Goal: Task Accomplishment & Management: Manage account settings

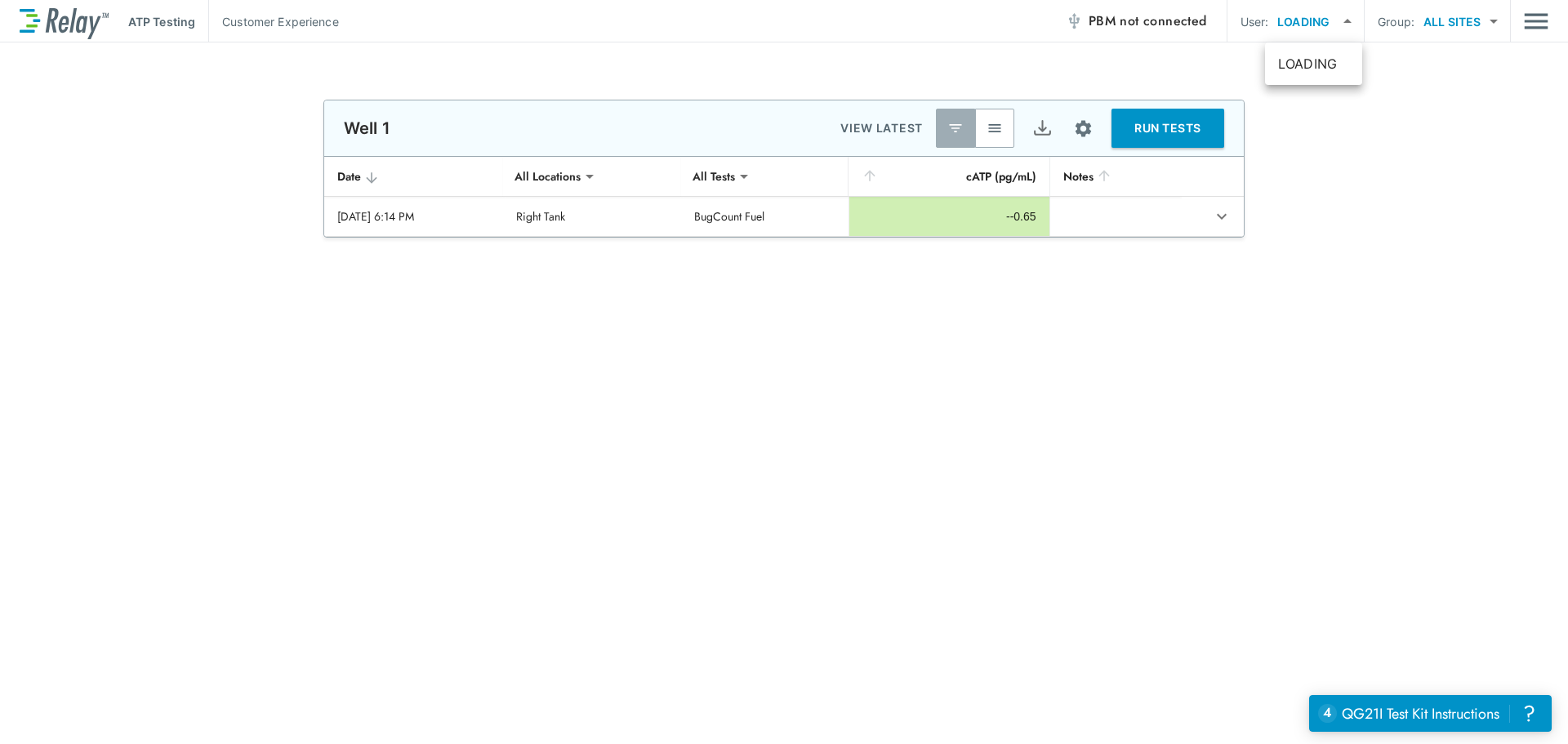
click at [1310, 20] on body "**********" at bounding box center [784, 372] width 1568 height 744
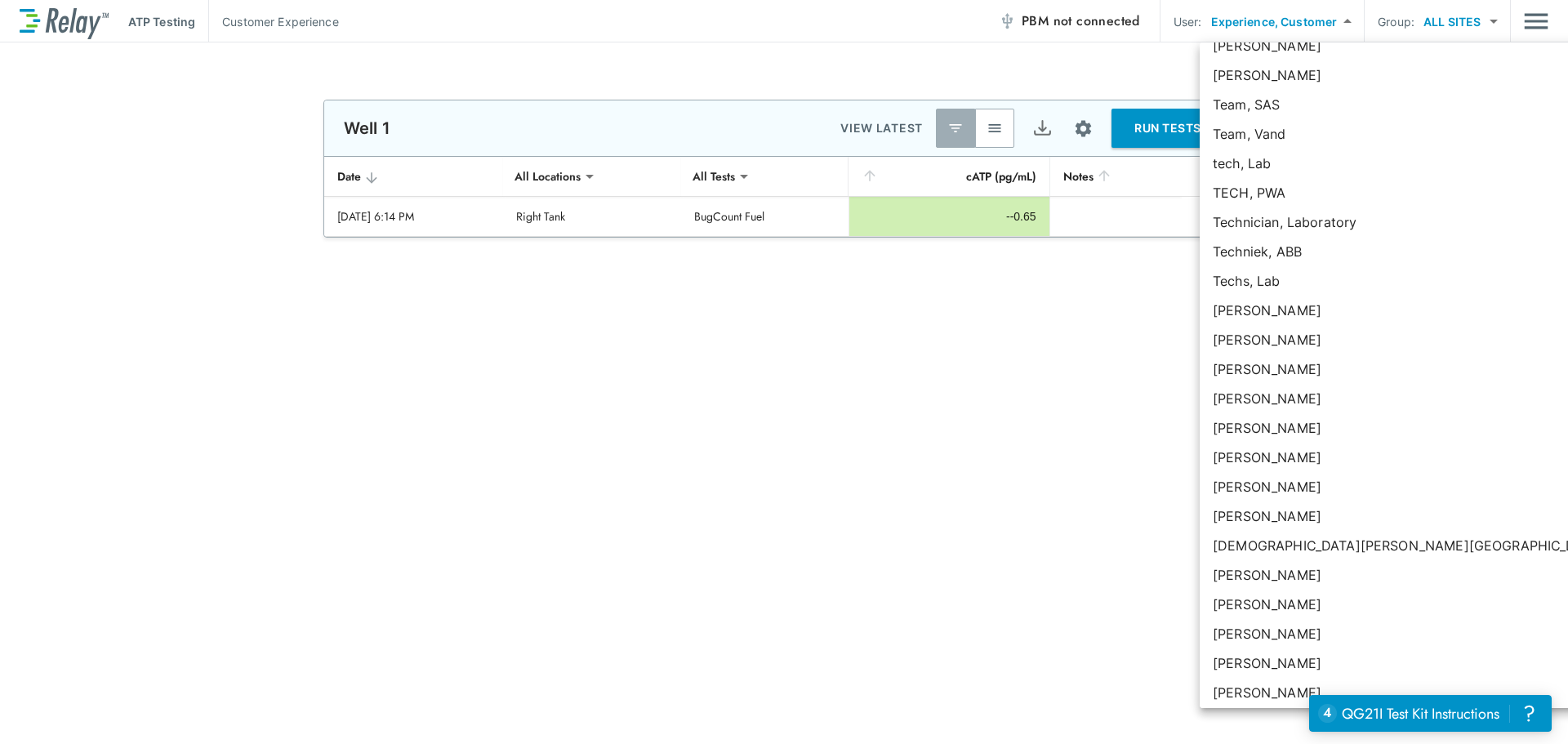
scroll to position [121381, 0]
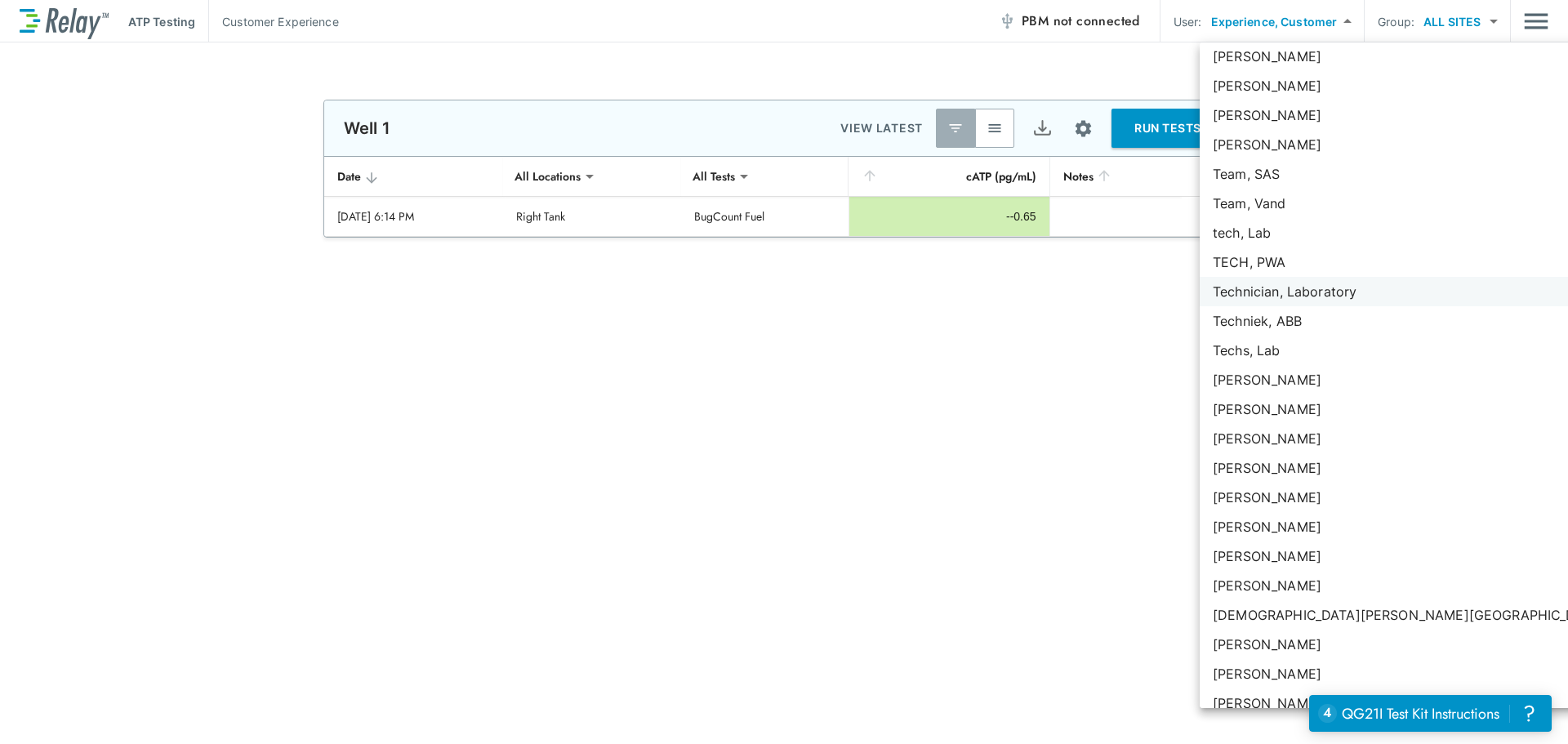
click at [1286, 296] on li "Technician, Laboratory" at bounding box center [1450, 291] width 501 height 30
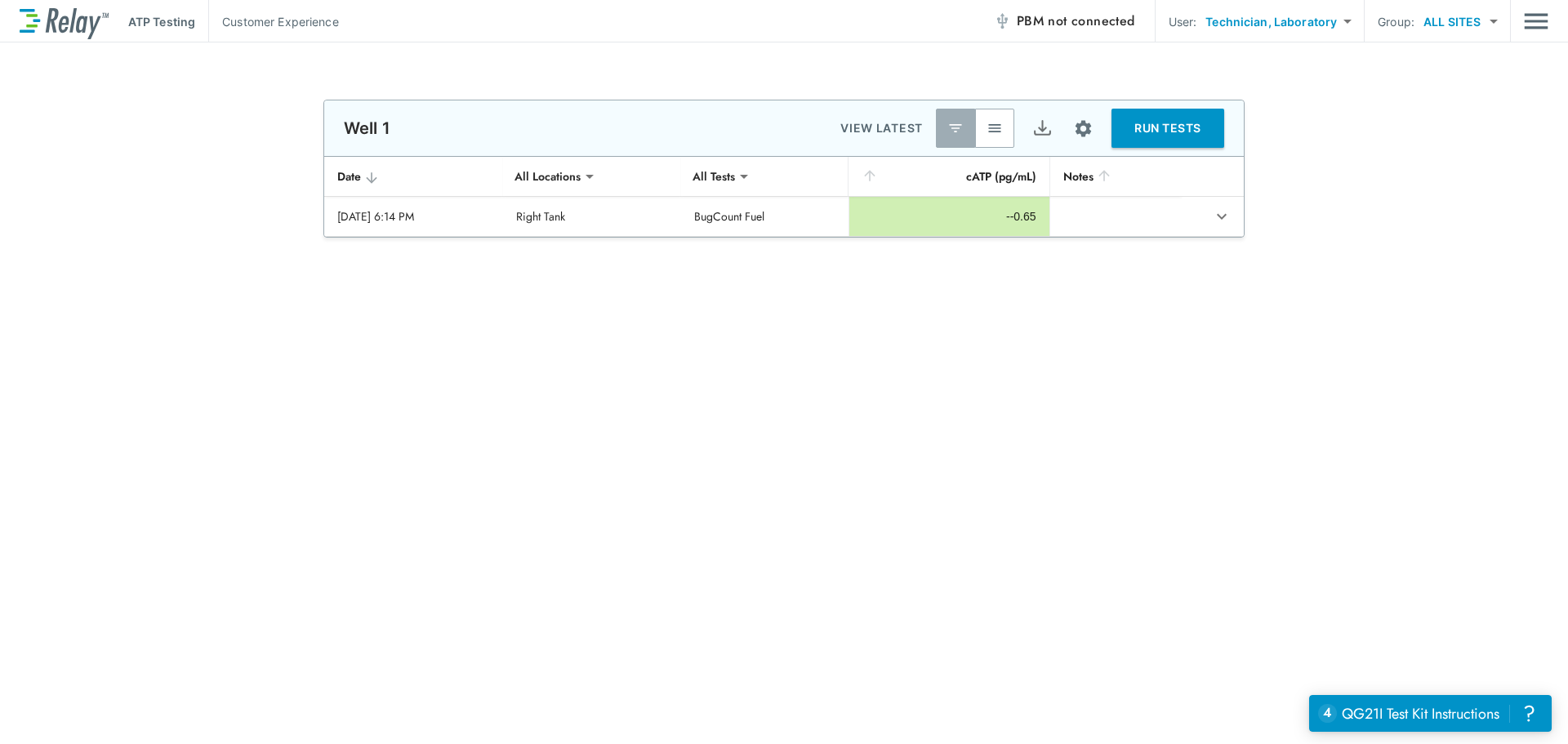
type input "****"
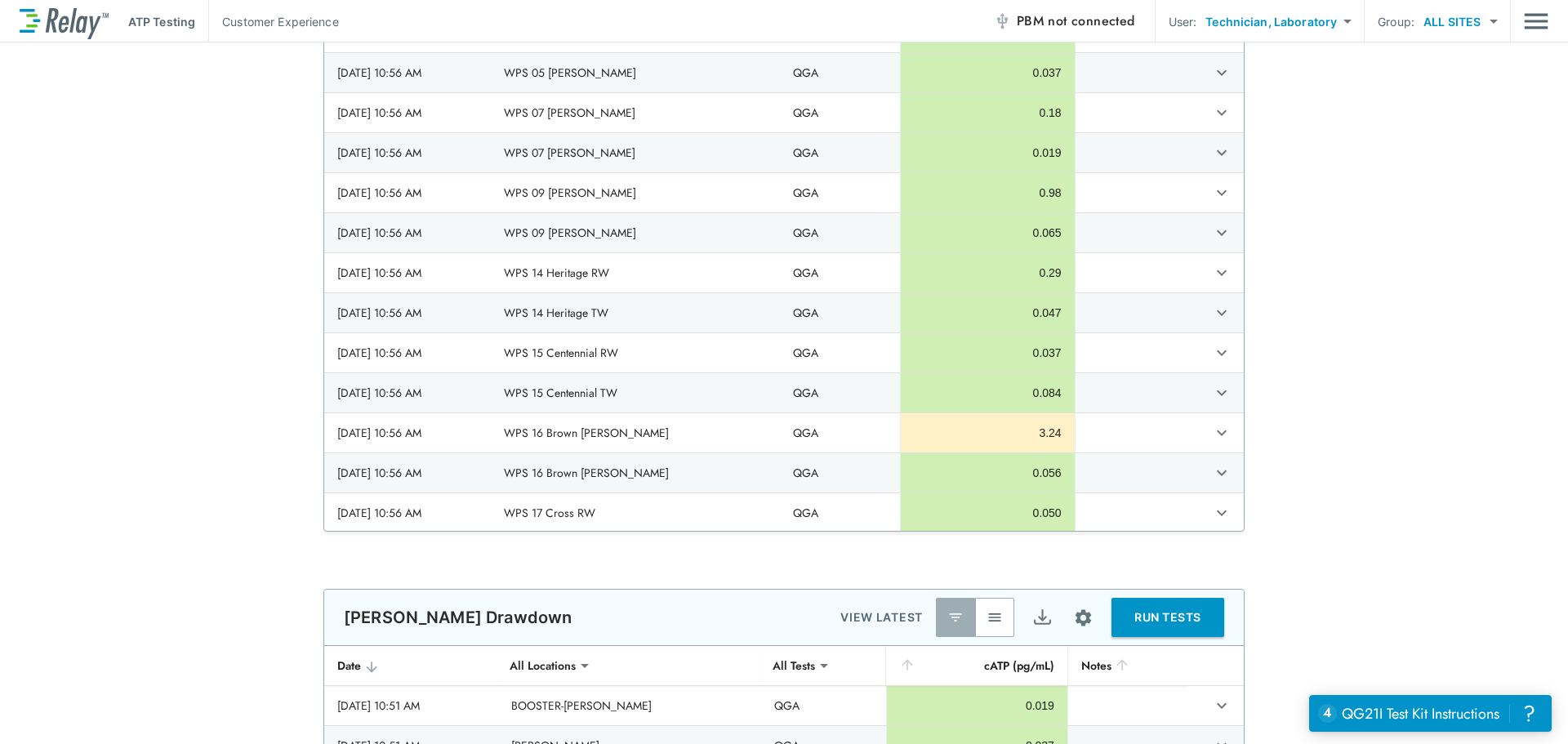
scroll to position [1470, 0]
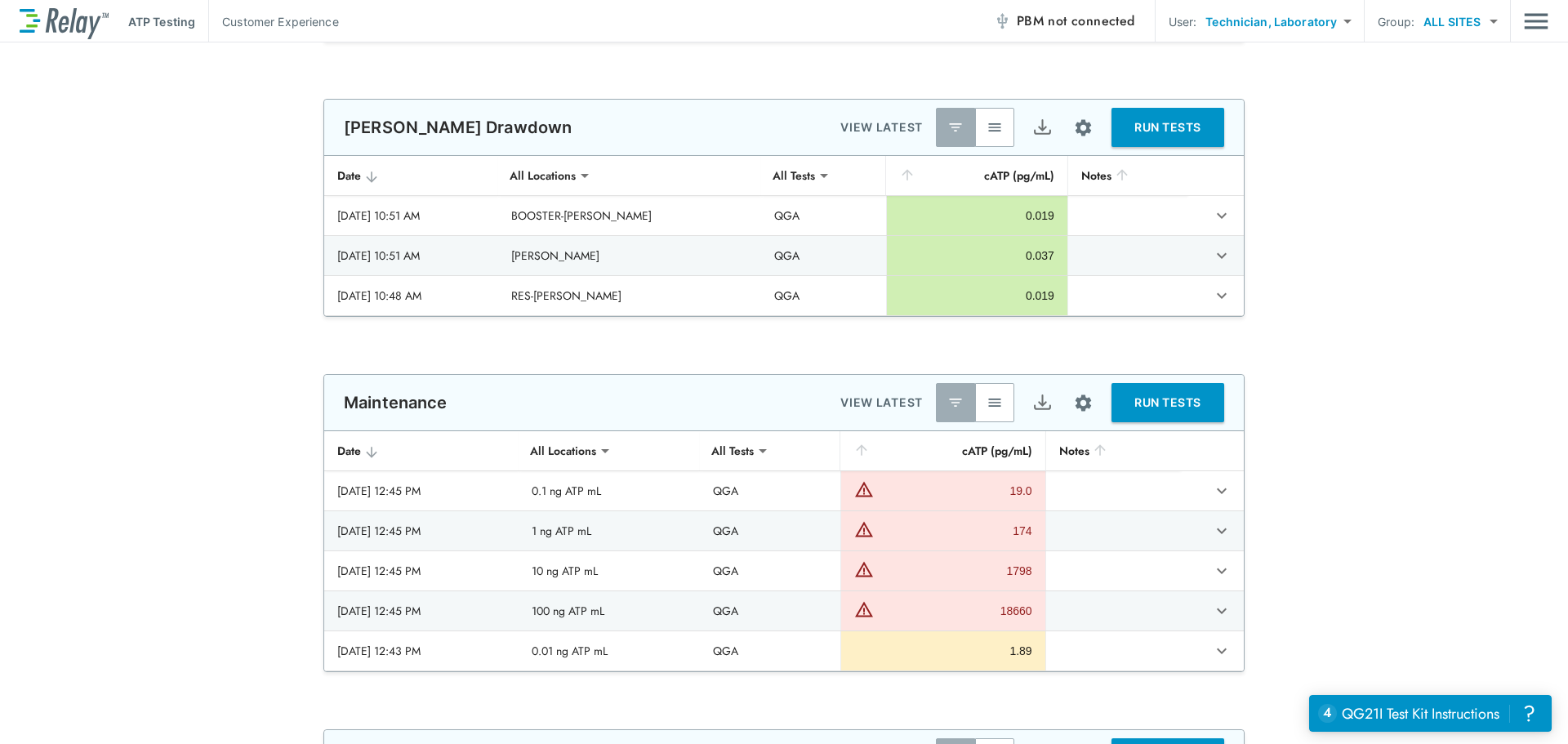
click at [1000, 124] on button "button" at bounding box center [995, 127] width 39 height 39
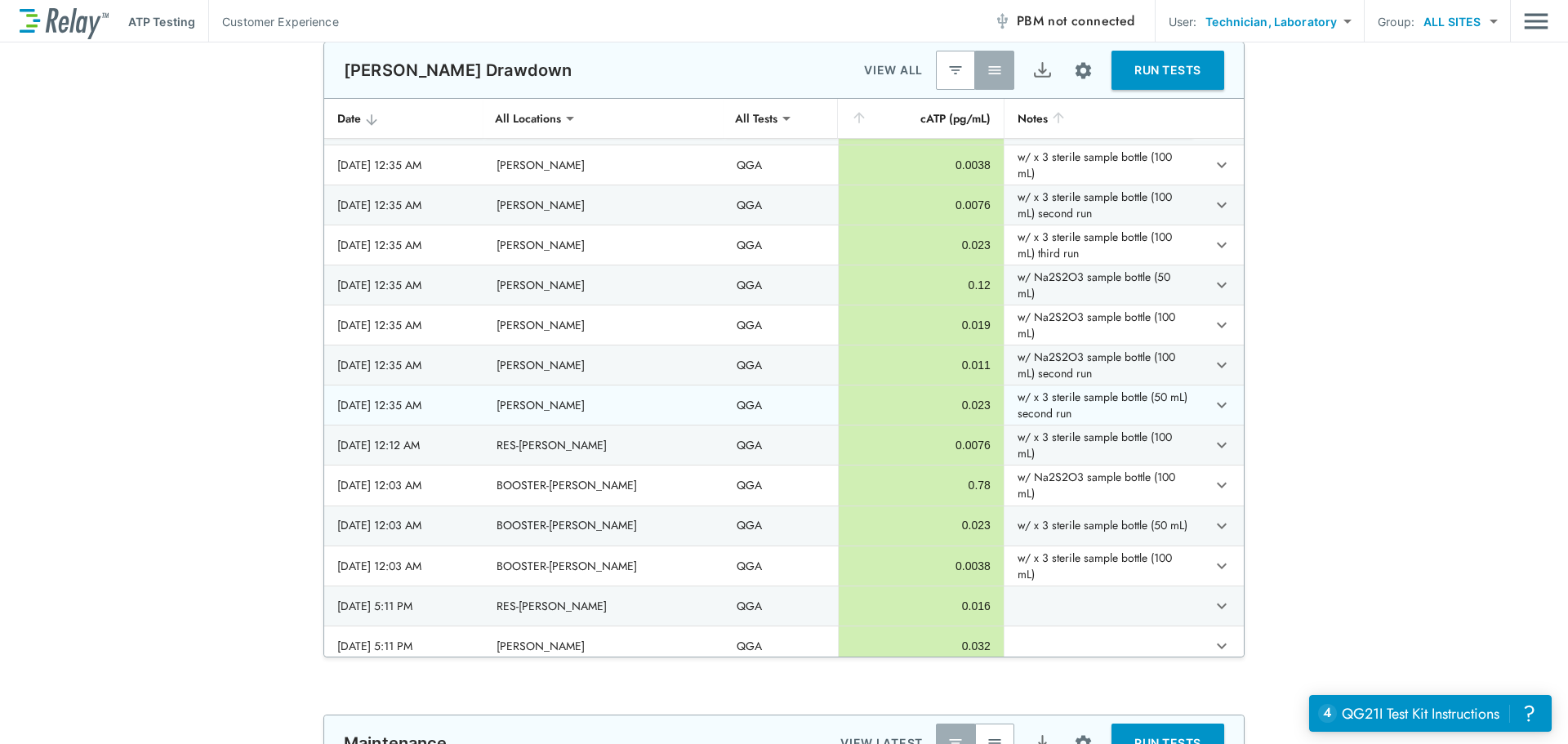
scroll to position [1143, 0]
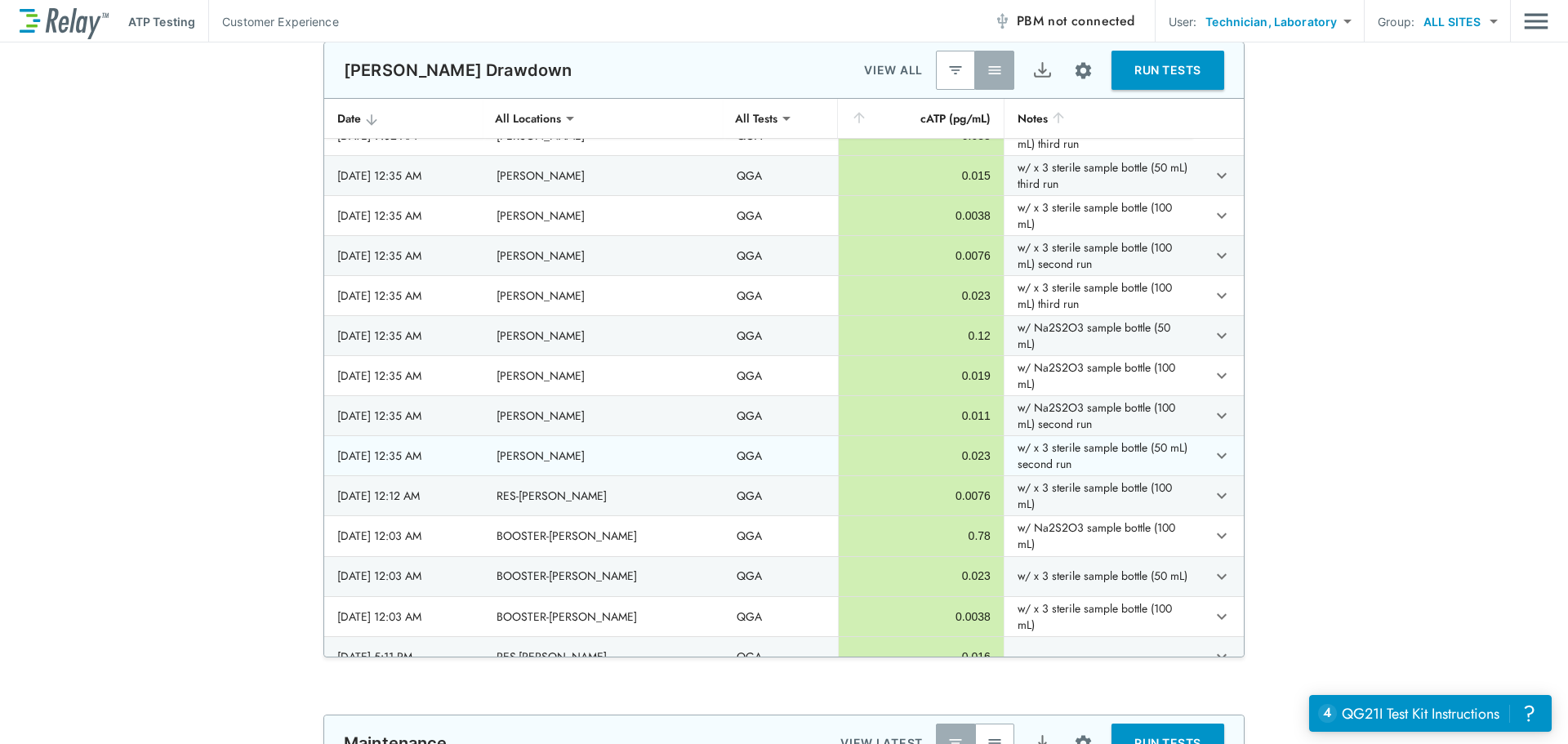
drag, startPoint x: 406, startPoint y: 335, endPoint x: 479, endPoint y: 453, distance: 138.8
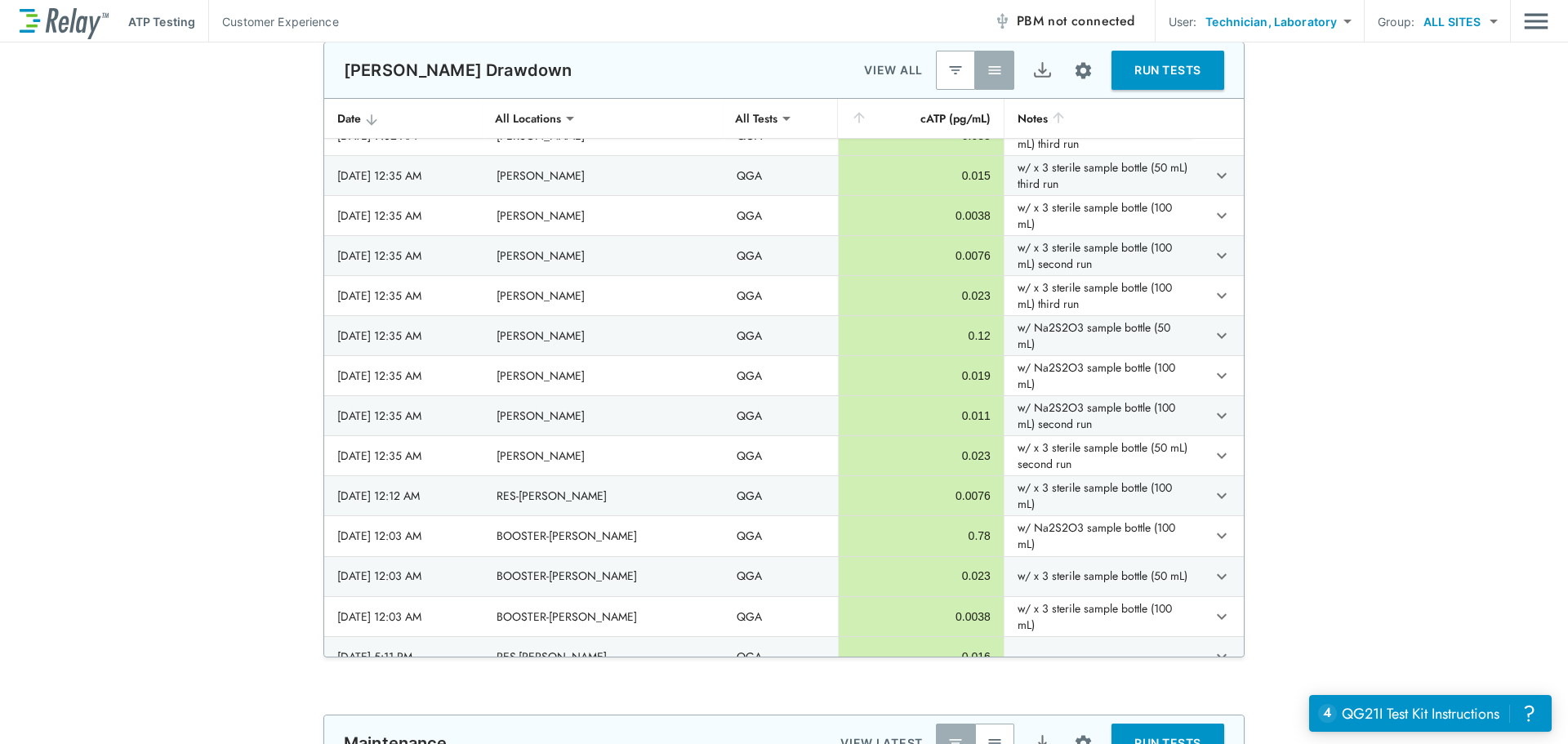
click at [1376, 371] on div "**********" at bounding box center [784, 350] width 1568 height 616
click at [1157, 80] on button "RUN TESTS" at bounding box center [1167, 70] width 113 height 39
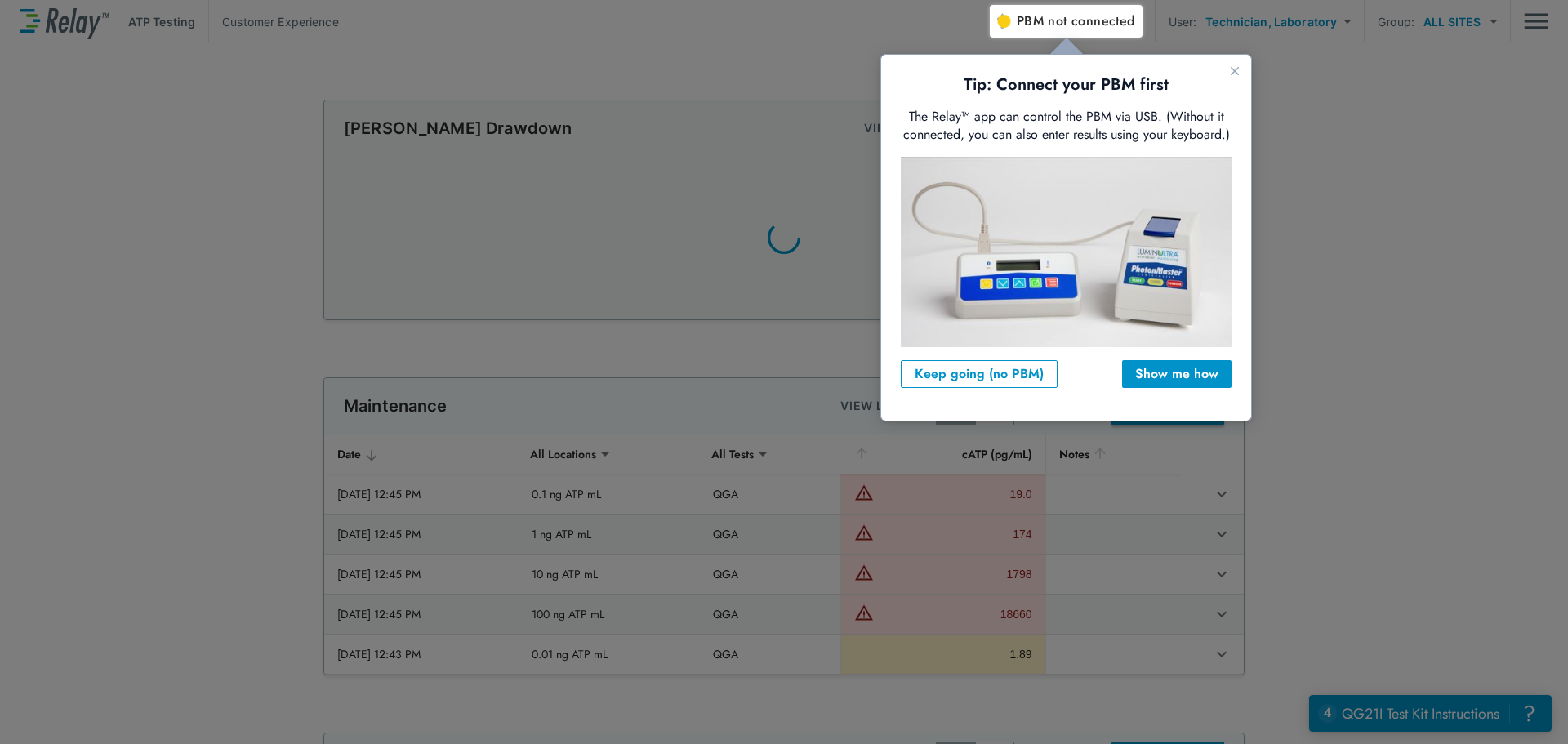
scroll to position [0, 0]
click at [1007, 389] on div "Tip: Connect your PBM first The Relay™ app can control the PBM via USB. (Withou…" at bounding box center [1066, 237] width 370 height 365
click at [1017, 378] on div "Keep going (no PBM)" at bounding box center [980, 374] width 129 height 19
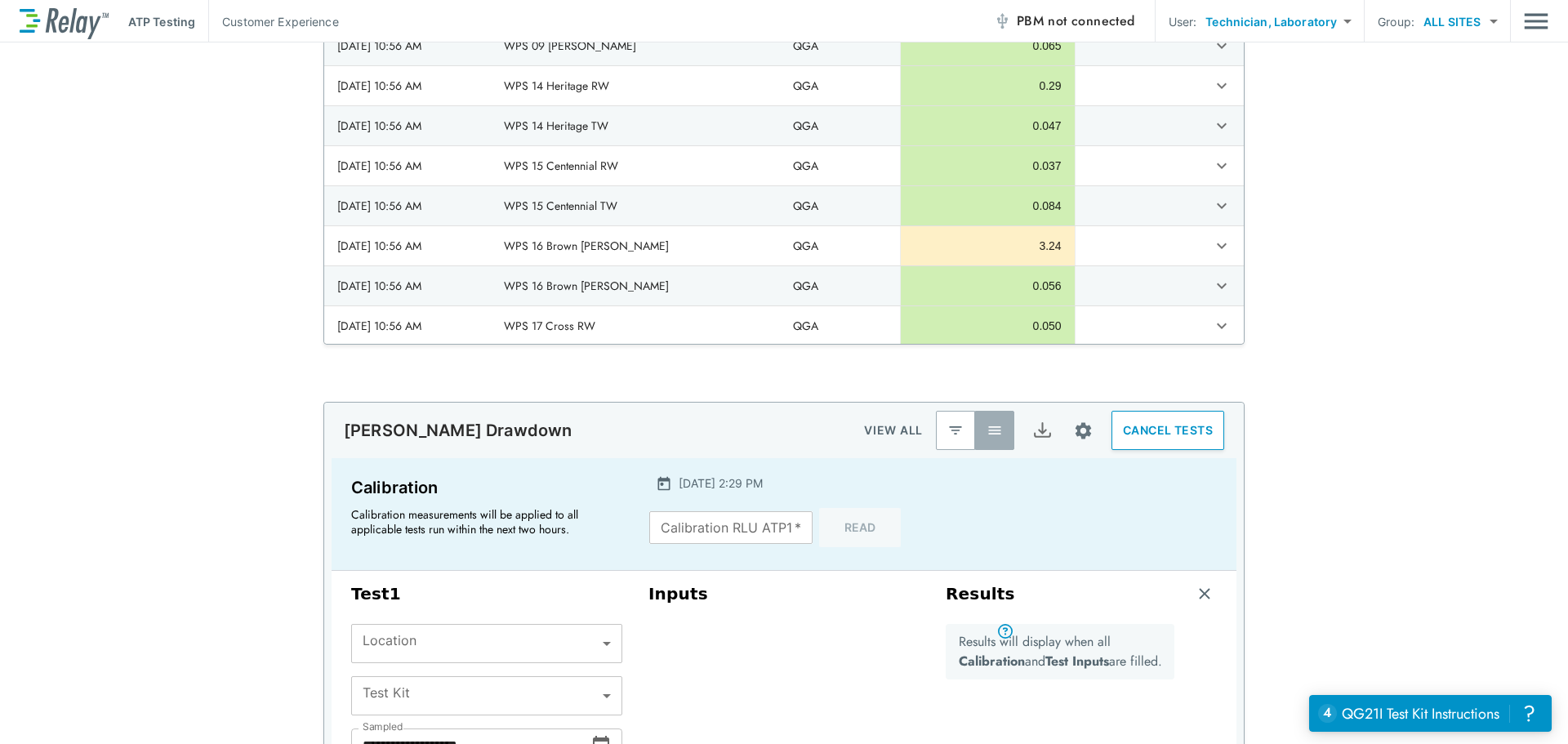
scroll to position [1412, 0]
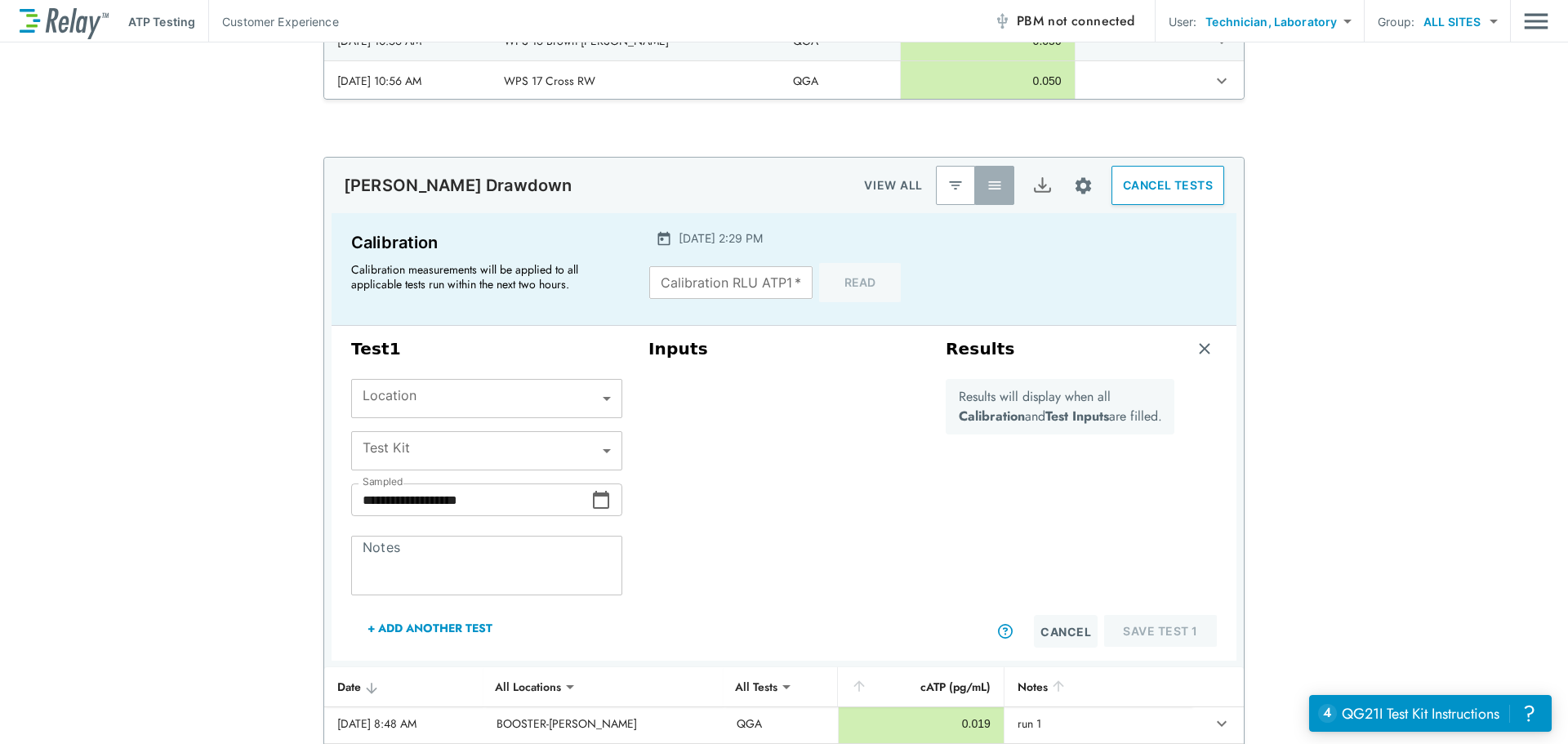
click at [1172, 194] on button "CANCEL TESTS" at bounding box center [1167, 185] width 113 height 39
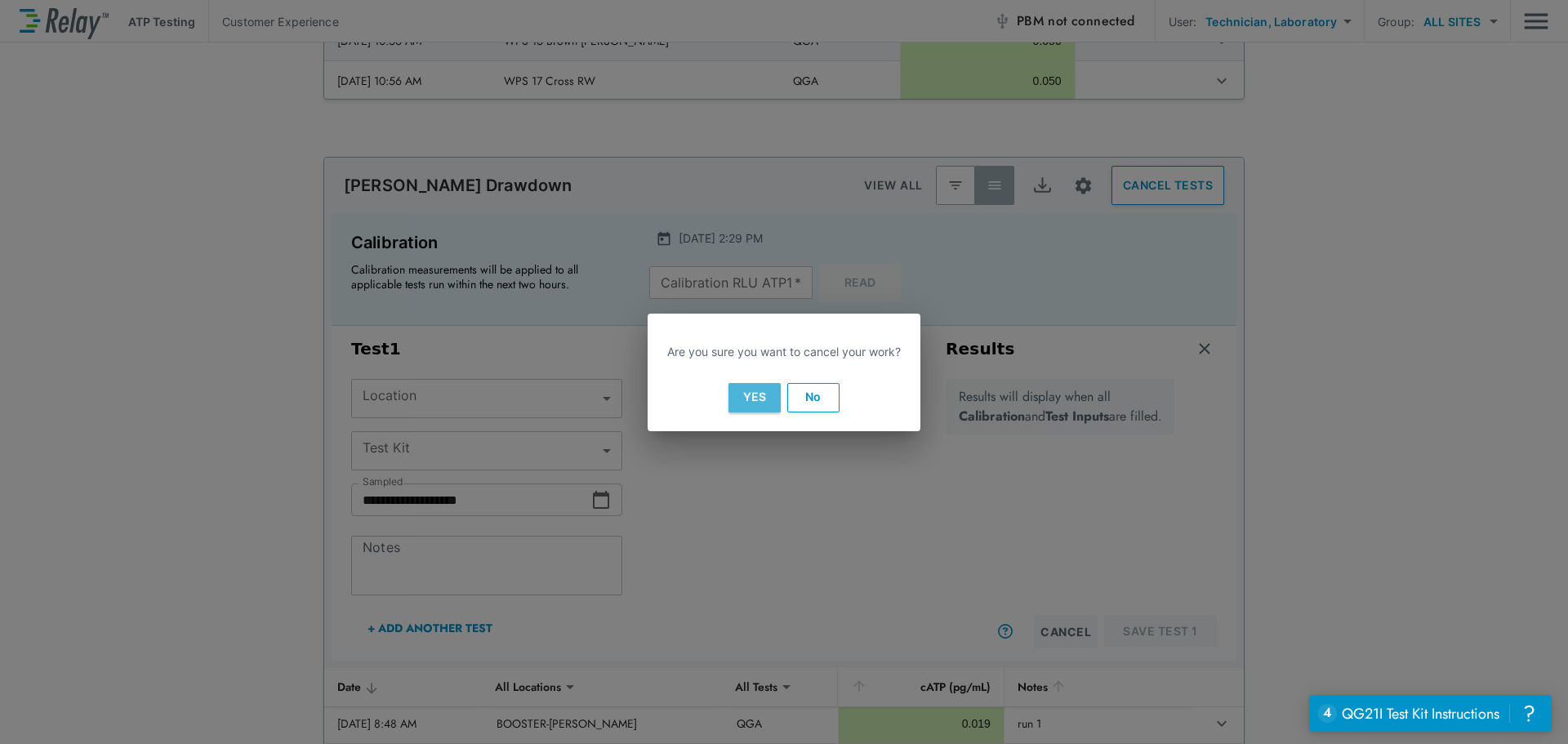
click at [756, 399] on button "Yes" at bounding box center [755, 398] width 52 height 30
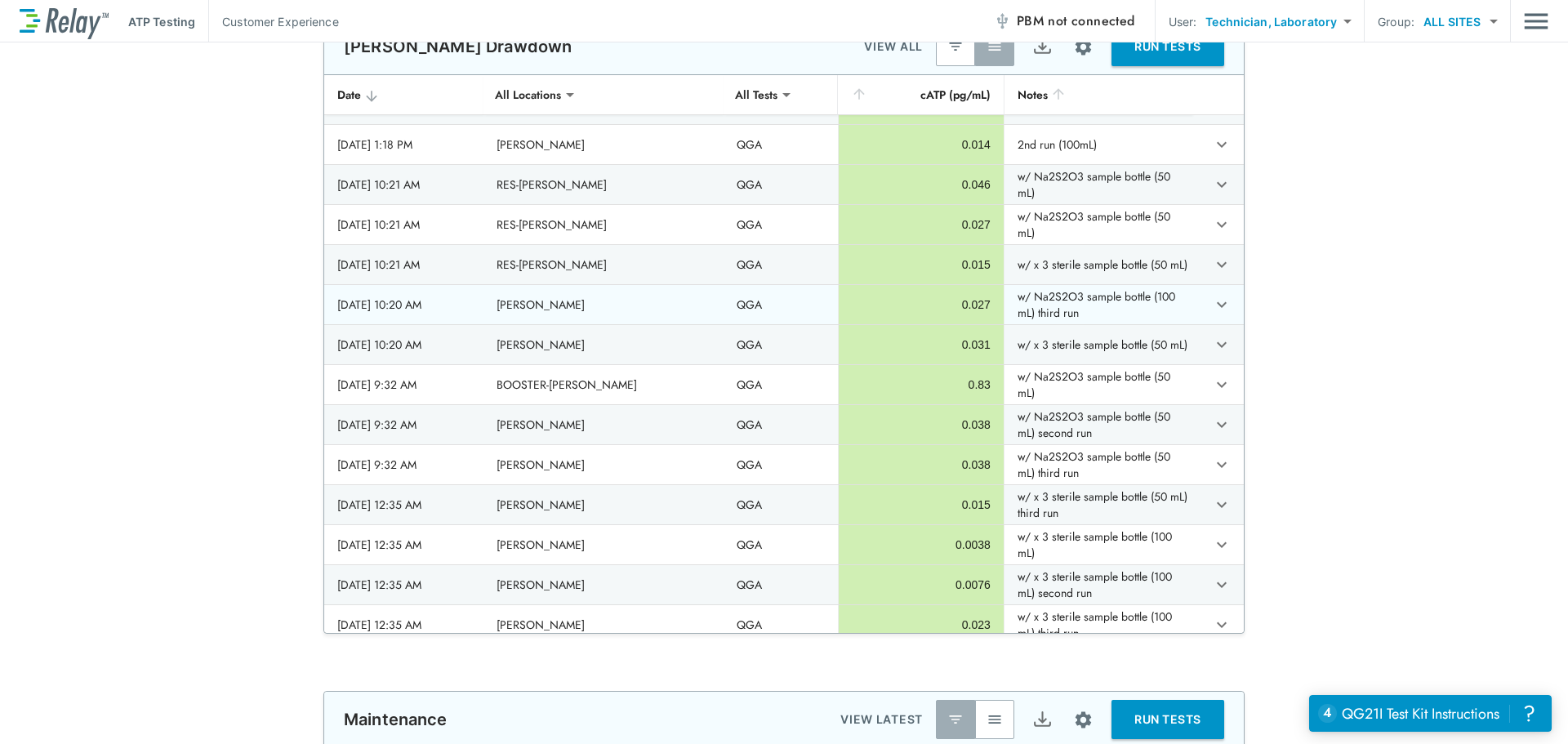
scroll to position [789, 0]
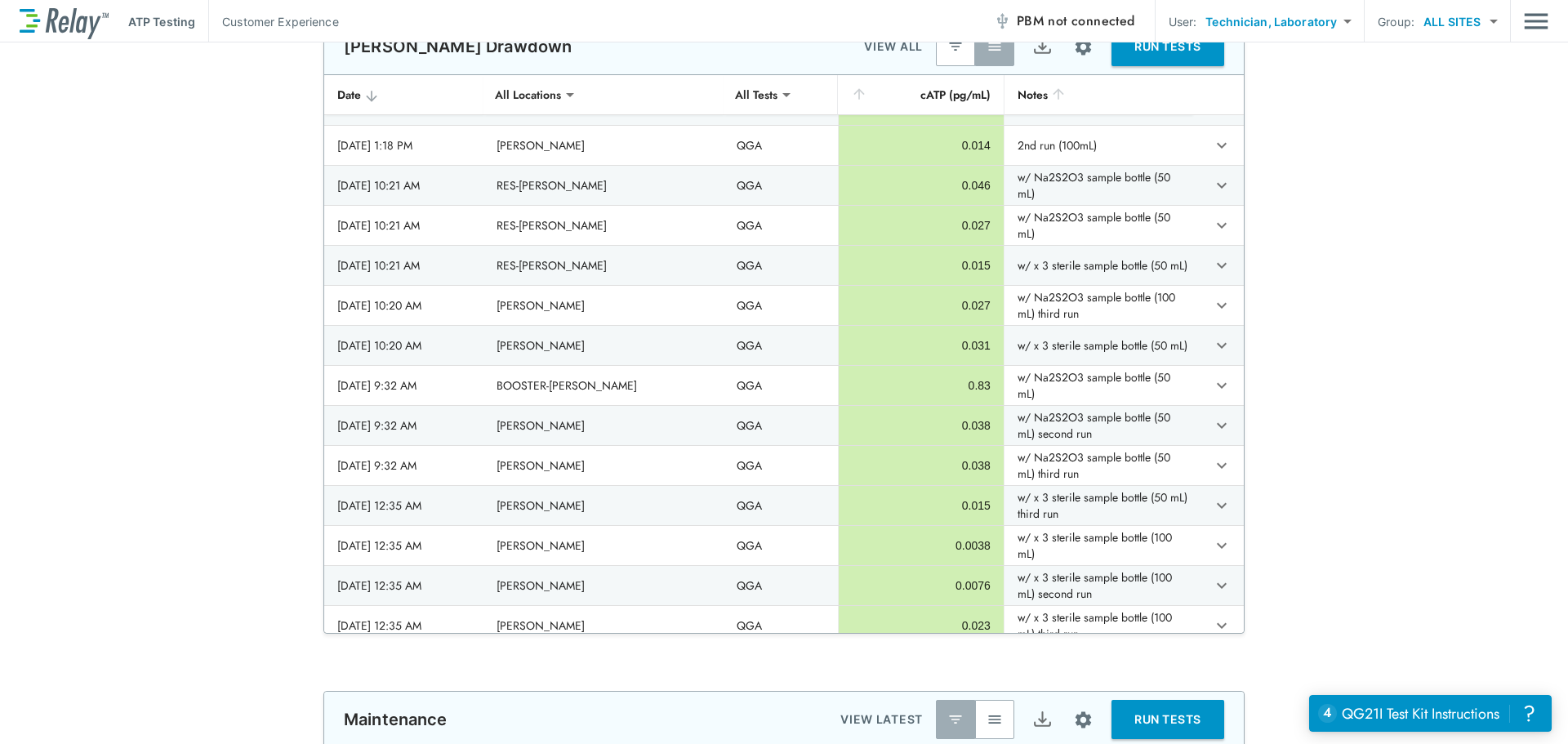
click at [1073, 53] on img "Site setup" at bounding box center [1083, 46] width 20 height 20
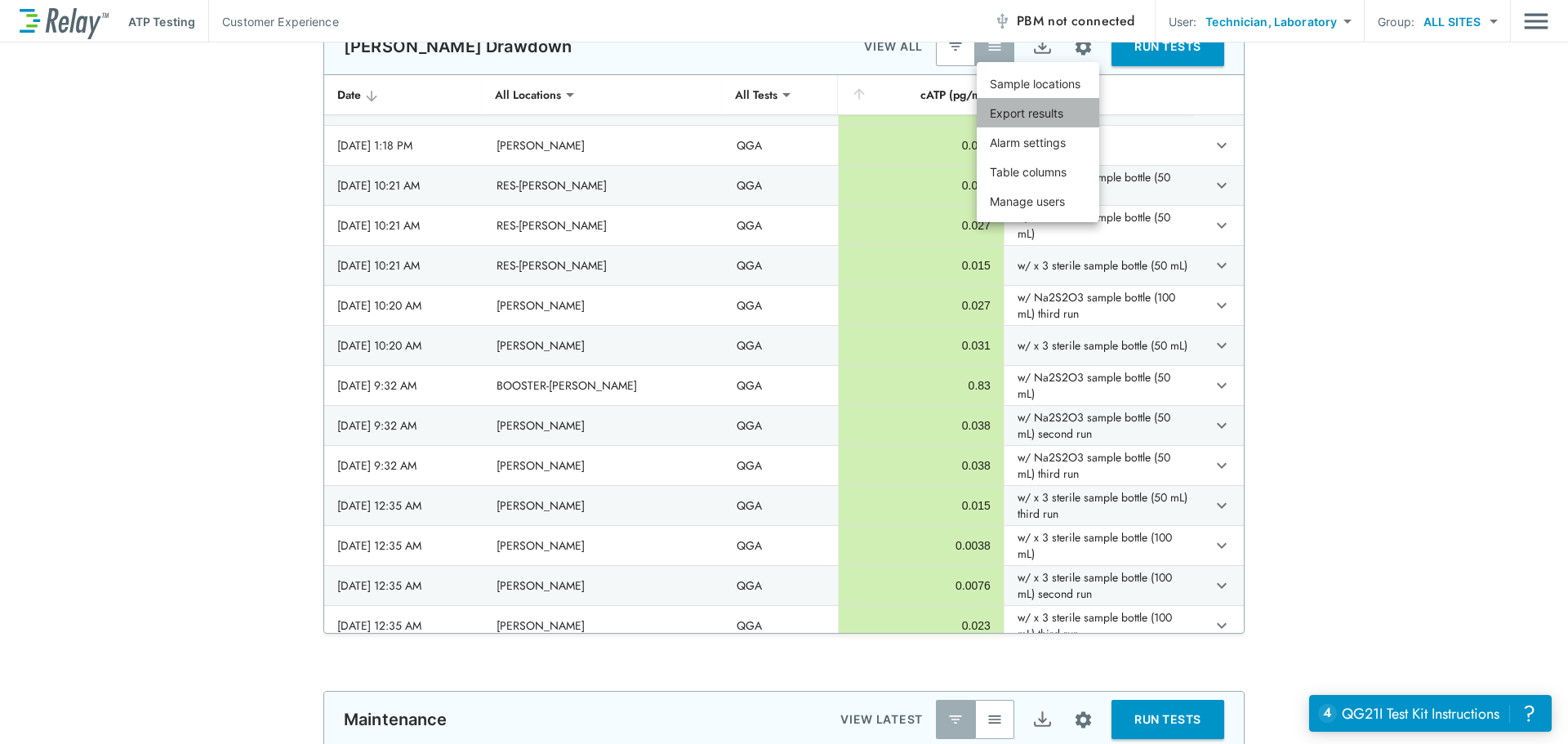
click at [1020, 119] on p "Export results" at bounding box center [1027, 113] width 73 height 17
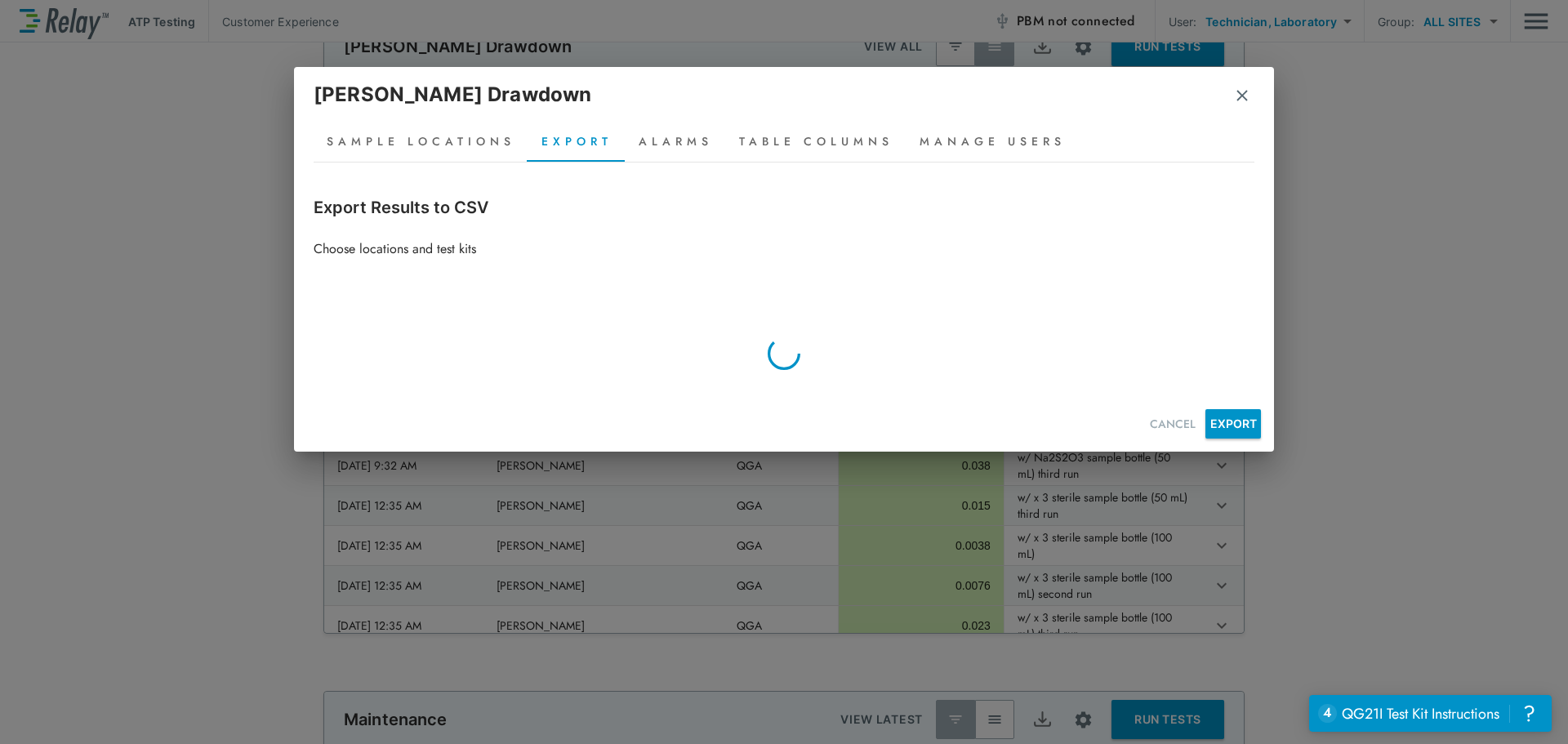
scroll to position [1477, 0]
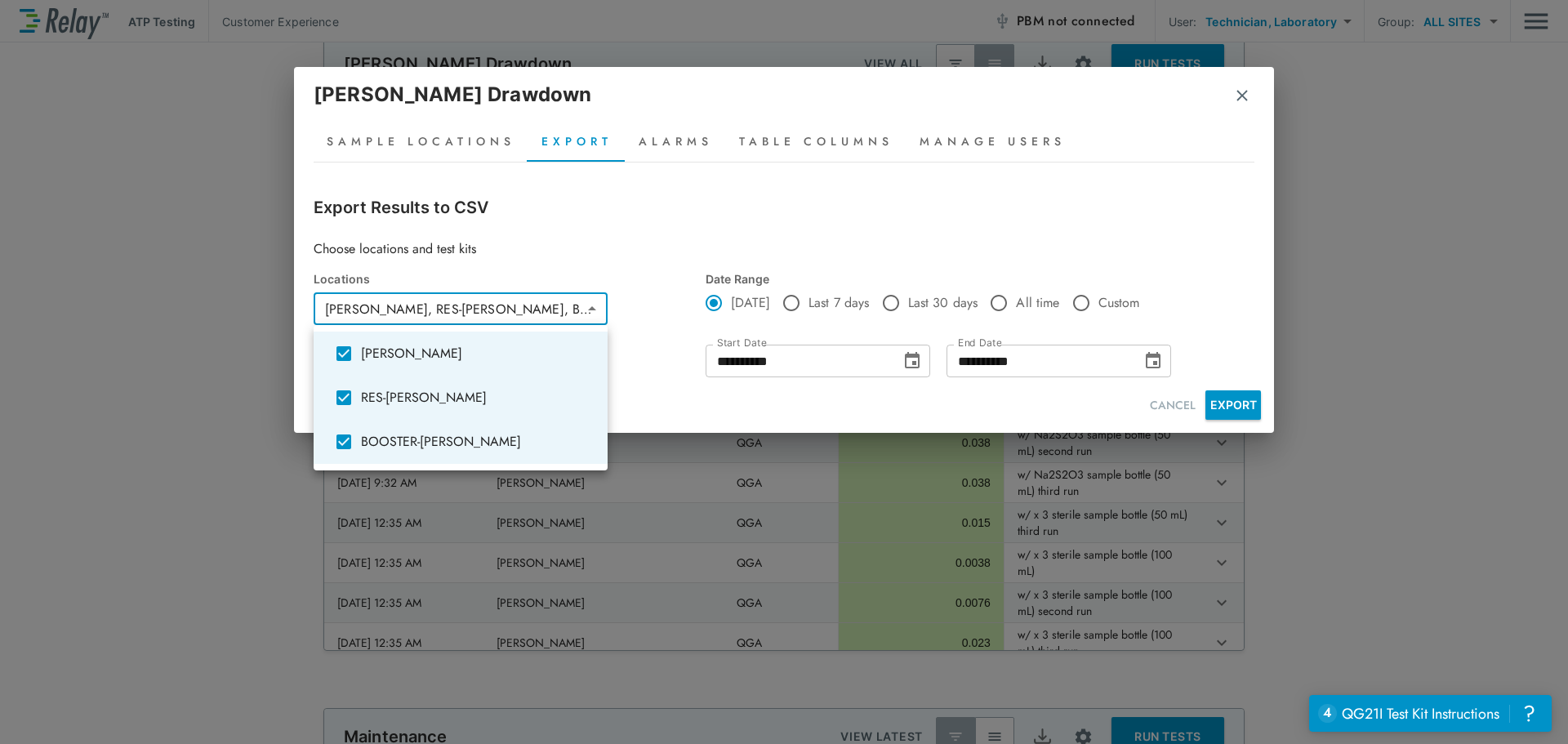
click at [469, 295] on body "**********" at bounding box center [784, 372] width 1568 height 744
type input "**********"
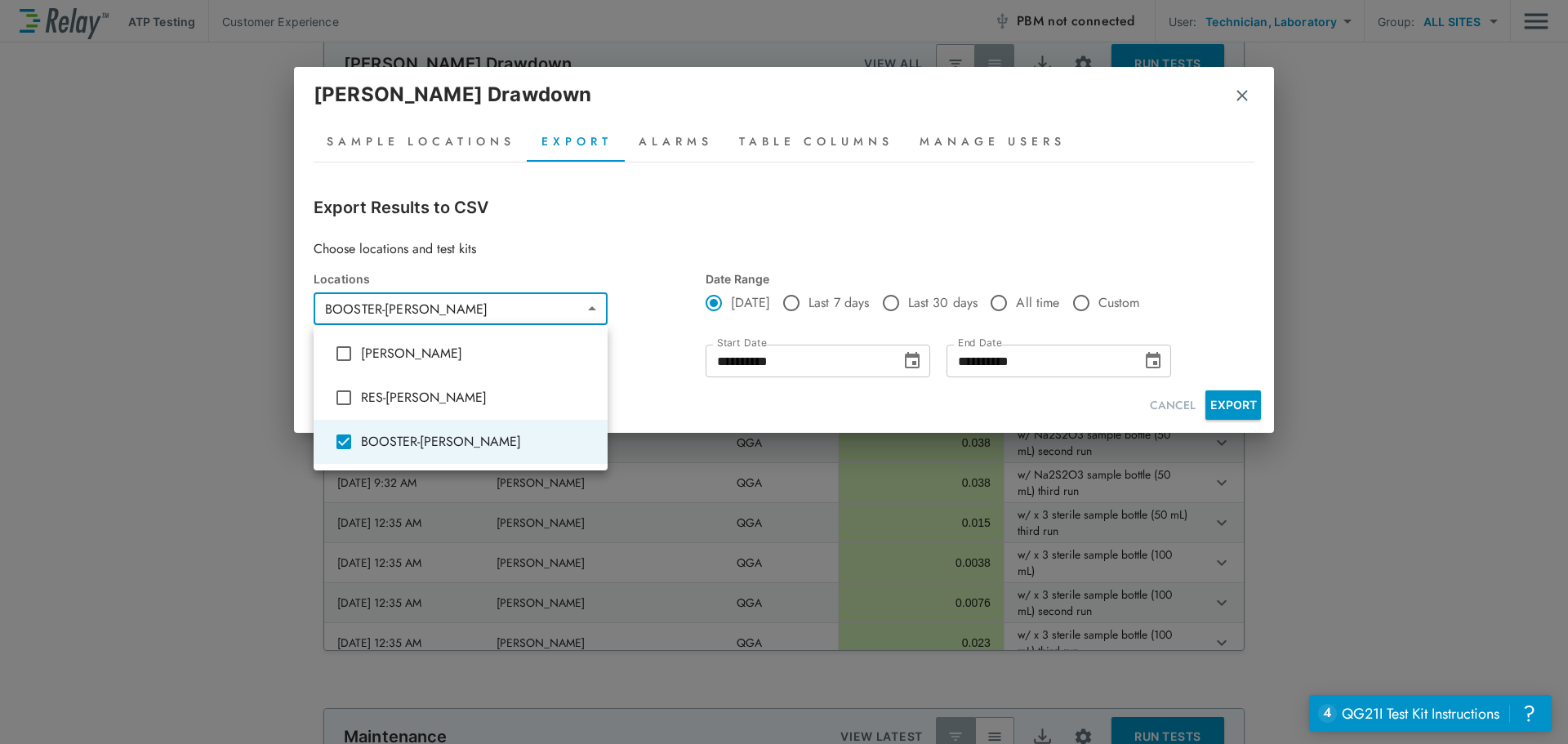
click at [904, 365] on div at bounding box center [784, 372] width 1568 height 744
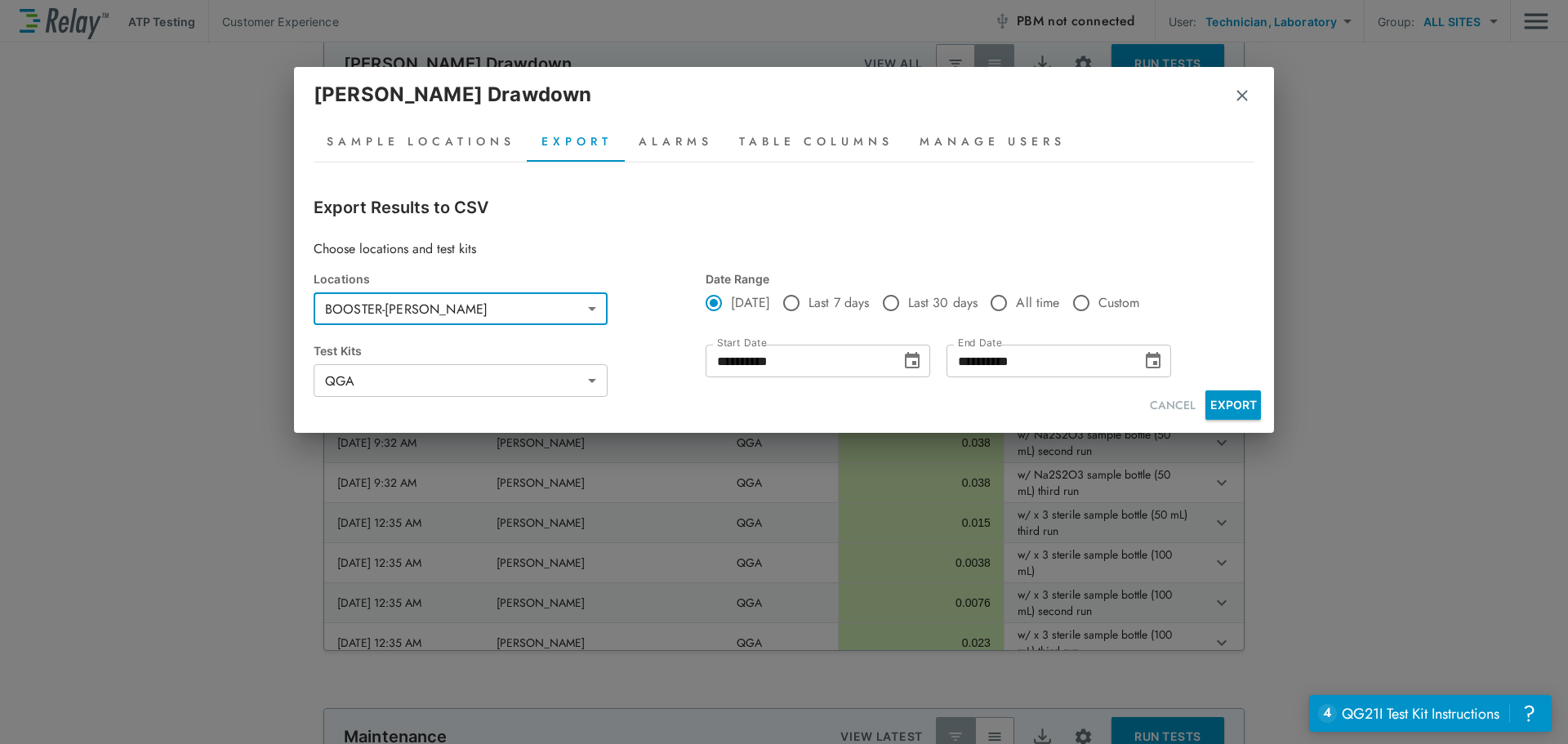
click at [908, 361] on icon "Choose date, selected date is Sep 9, 2025" at bounding box center [912, 361] width 19 height 19
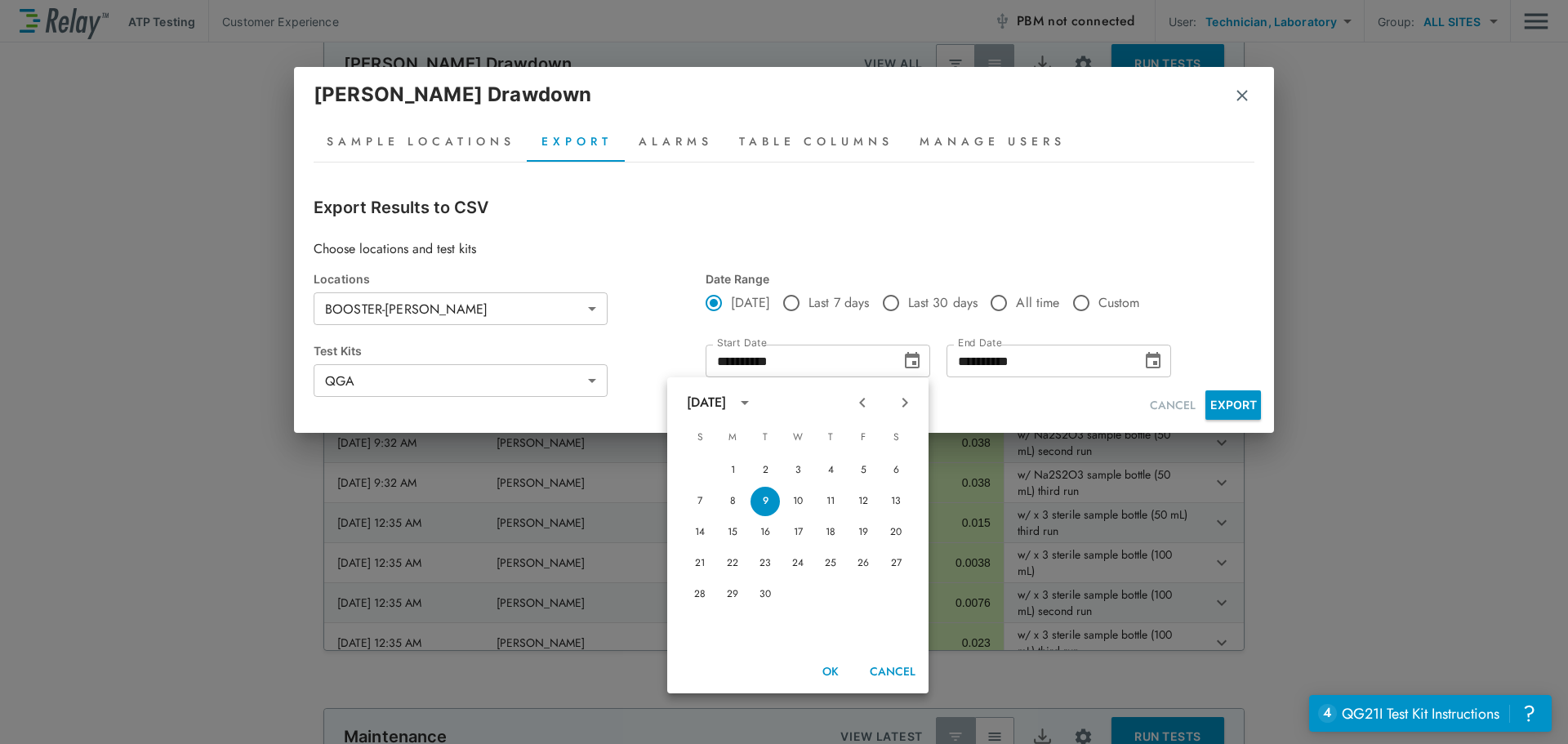
click at [864, 409] on icon "Previous month" at bounding box center [862, 402] width 19 height 19
click at [1196, 408] on button "CANCEL" at bounding box center [1173, 405] width 58 height 31
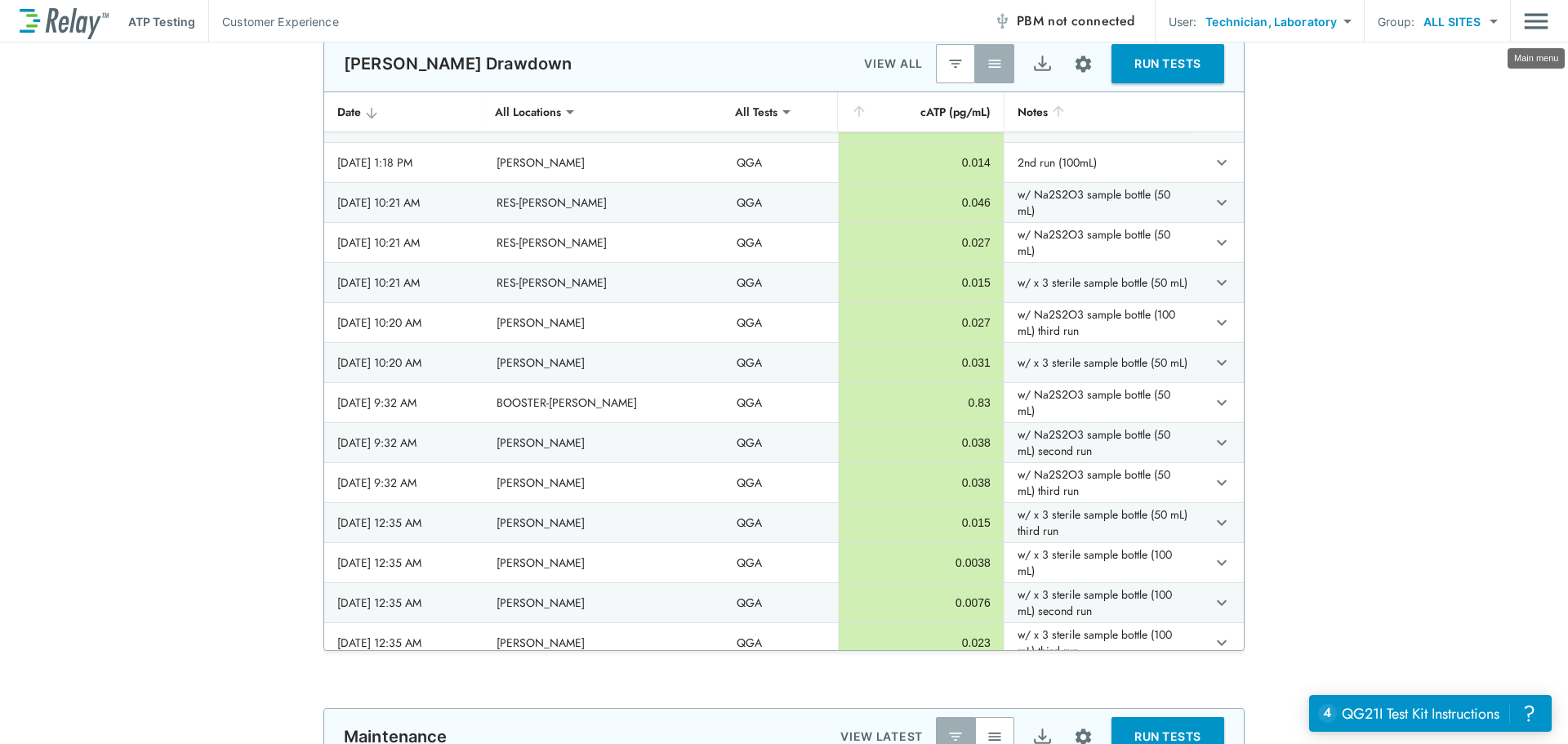
click at [1541, 22] on img "Main menu" at bounding box center [1537, 22] width 24 height 31
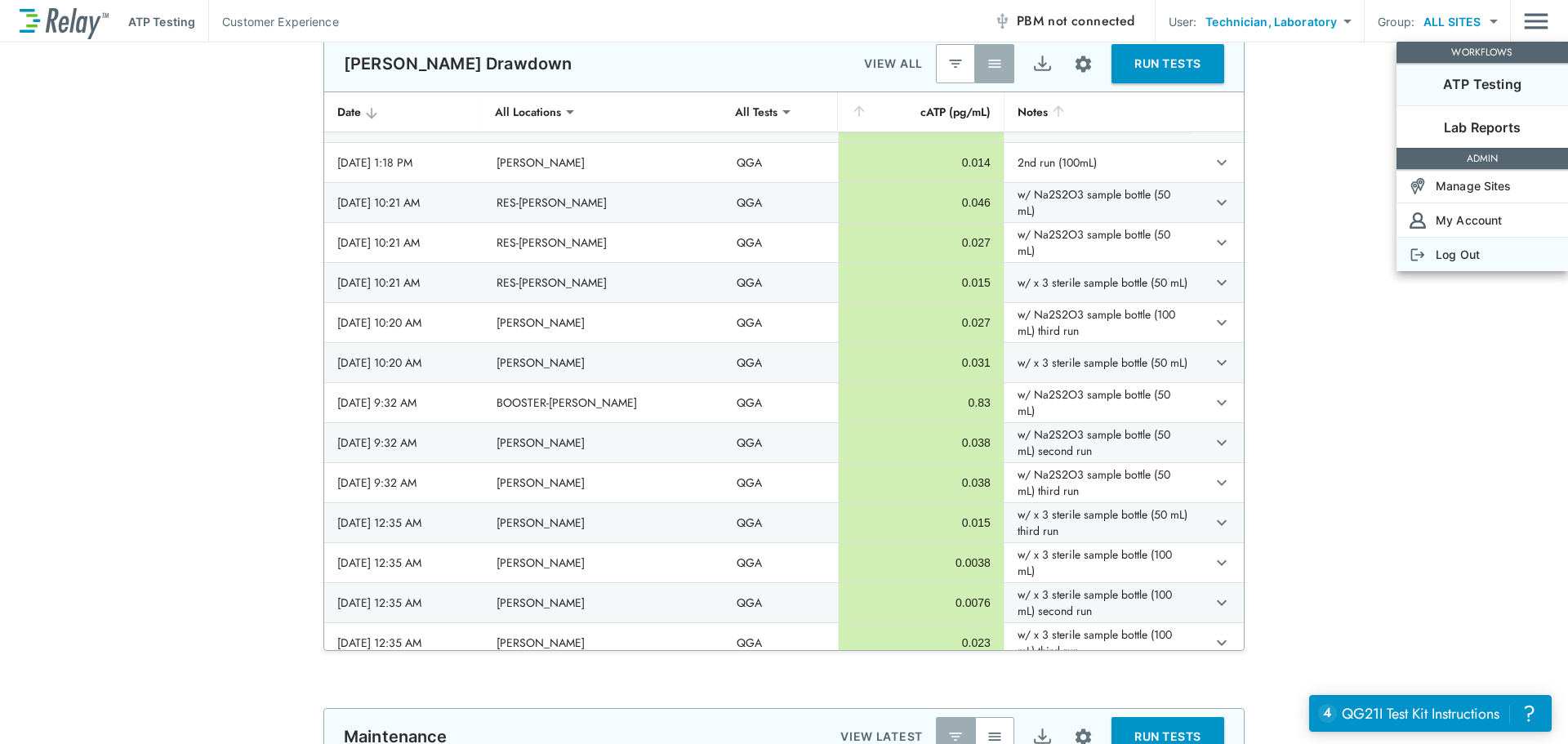
click at [1463, 263] on p "Log Out" at bounding box center [1458, 255] width 45 height 17
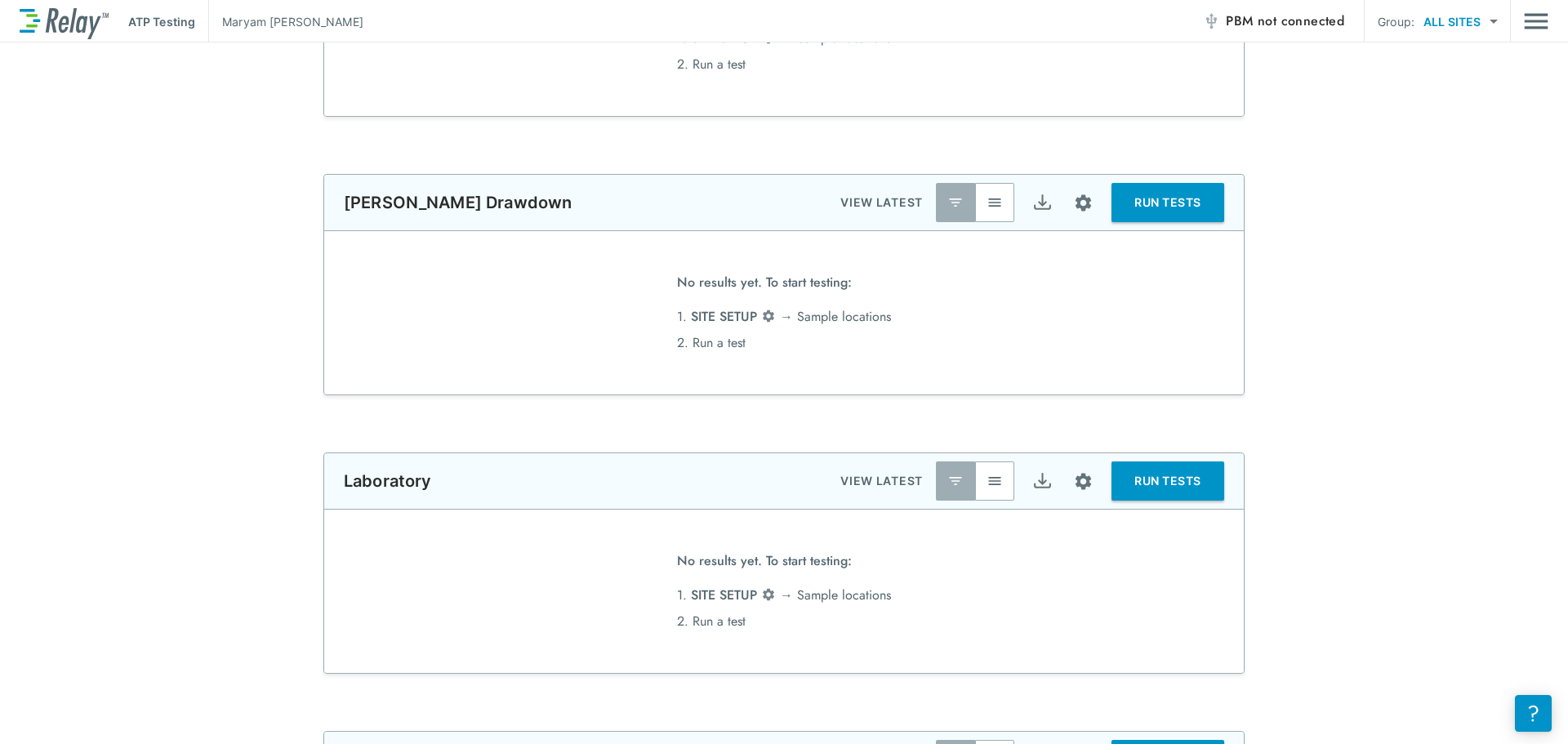
scroll to position [267, 0]
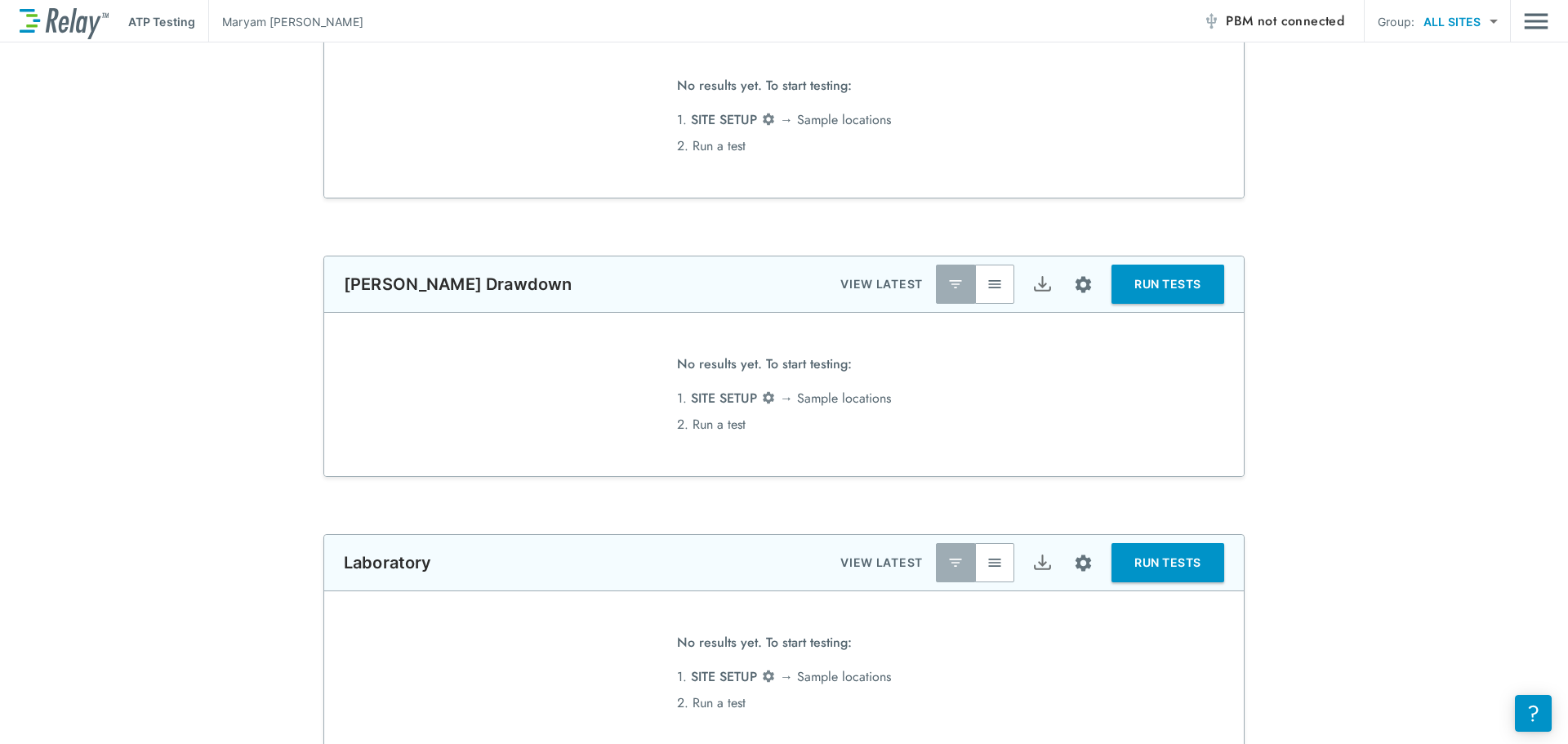
type input "*******"
click at [995, 270] on button "button" at bounding box center [995, 283] width 39 height 39
click at [948, 279] on img "button" at bounding box center [955, 283] width 17 height 17
click at [1065, 276] on button "Site setup" at bounding box center [1084, 284] width 44 height 44
click at [1060, 394] on li "Table columns" at bounding box center [1038, 409] width 122 height 30
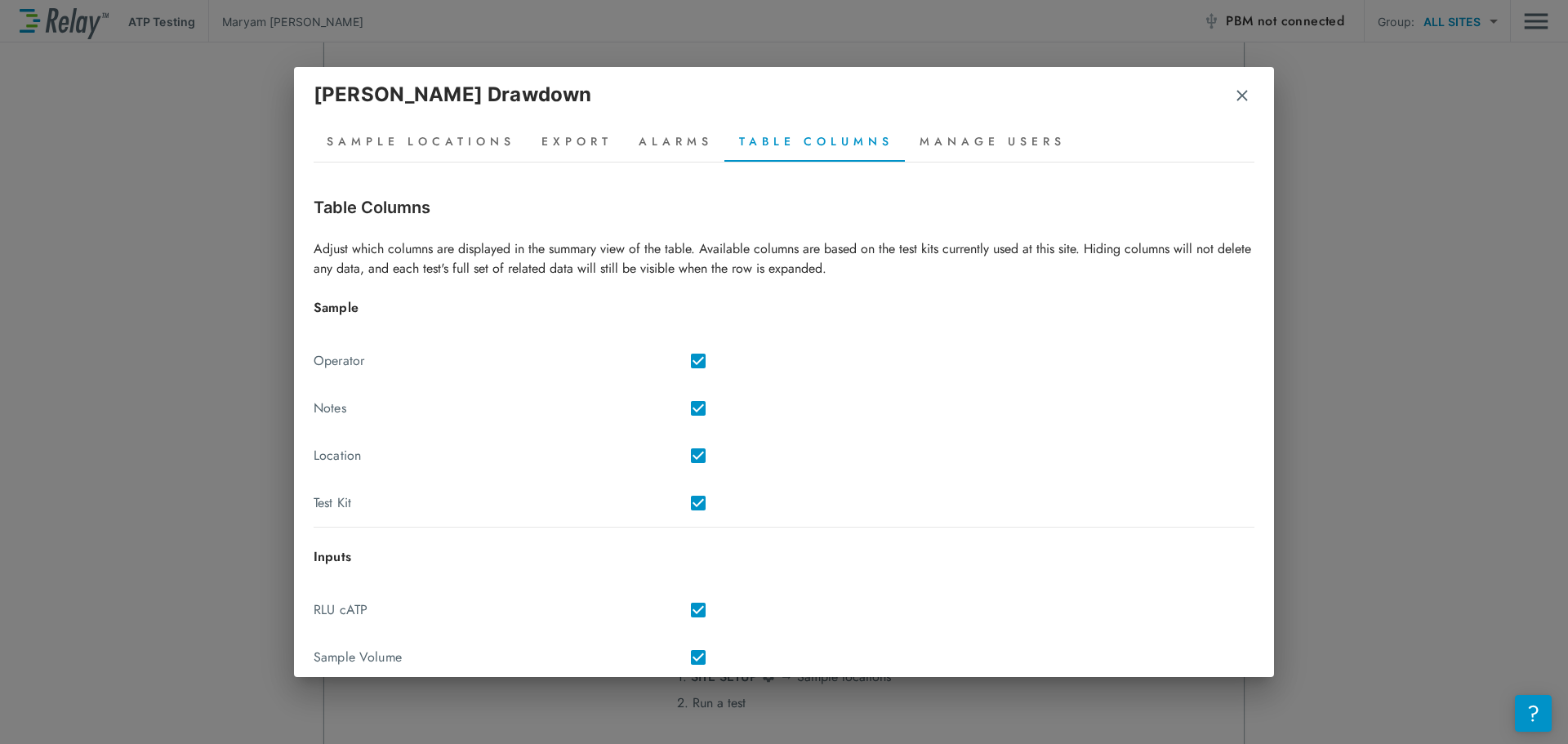
scroll to position [273, 0]
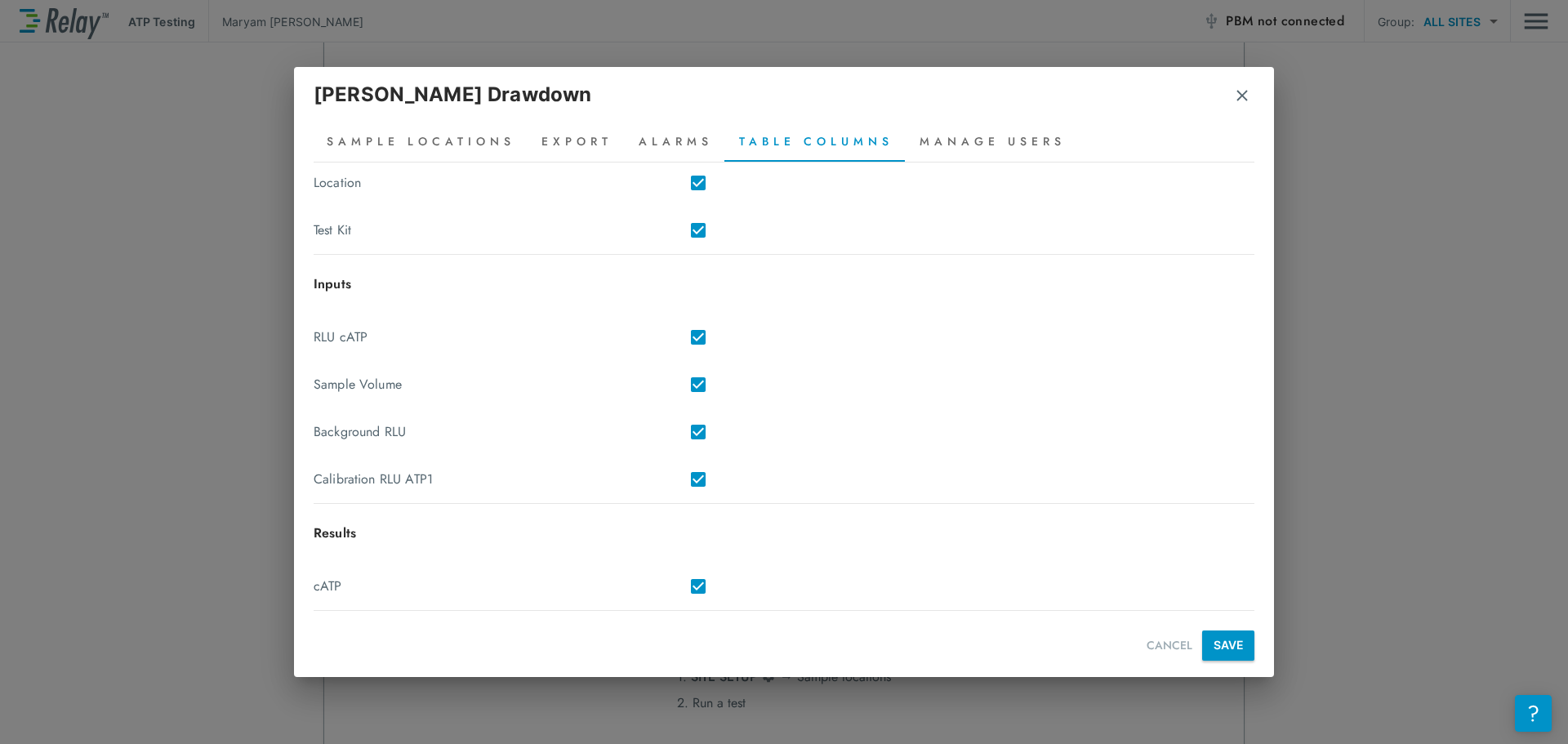
click at [1228, 650] on button "SAVE" at bounding box center [1229, 645] width 52 height 31
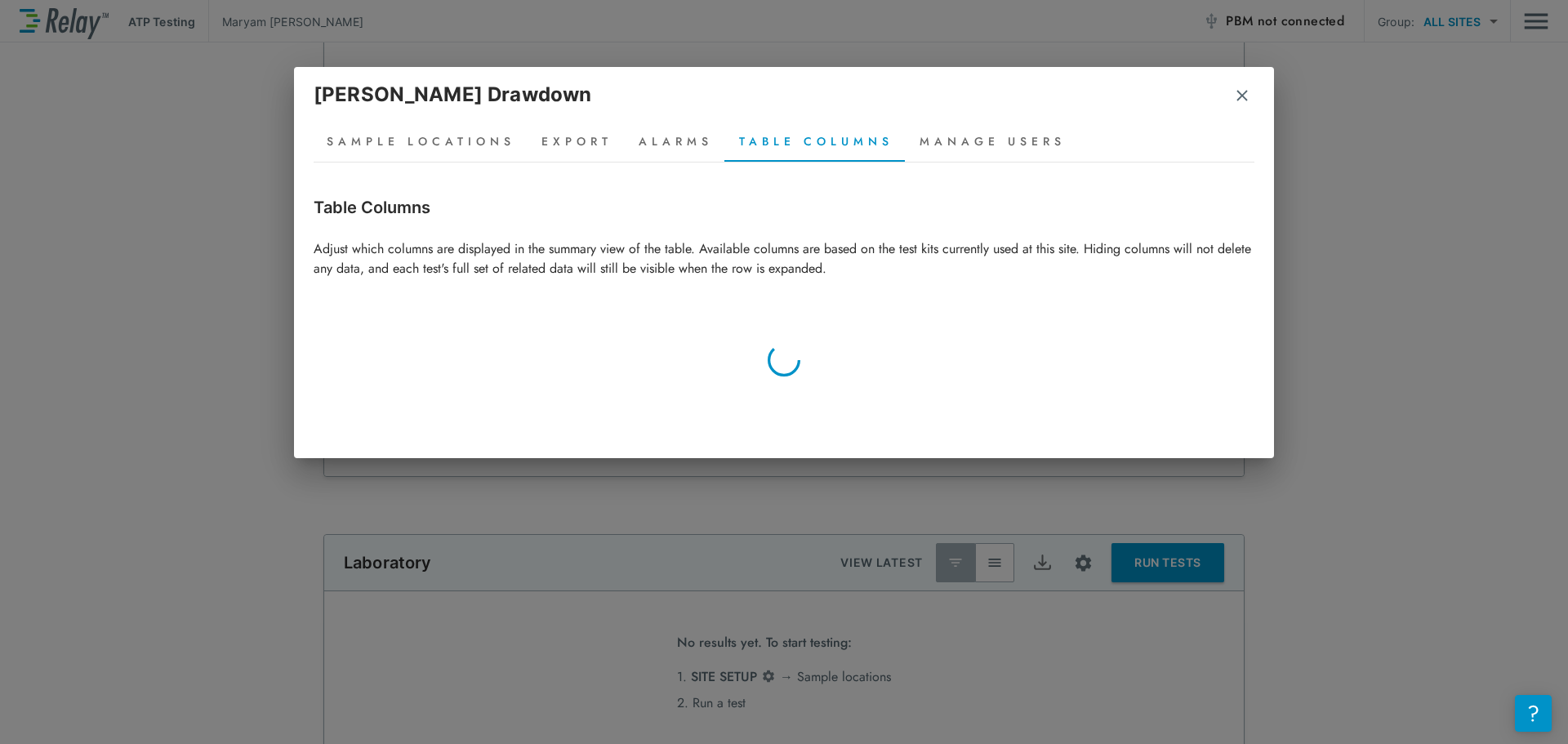
scroll to position [0, 0]
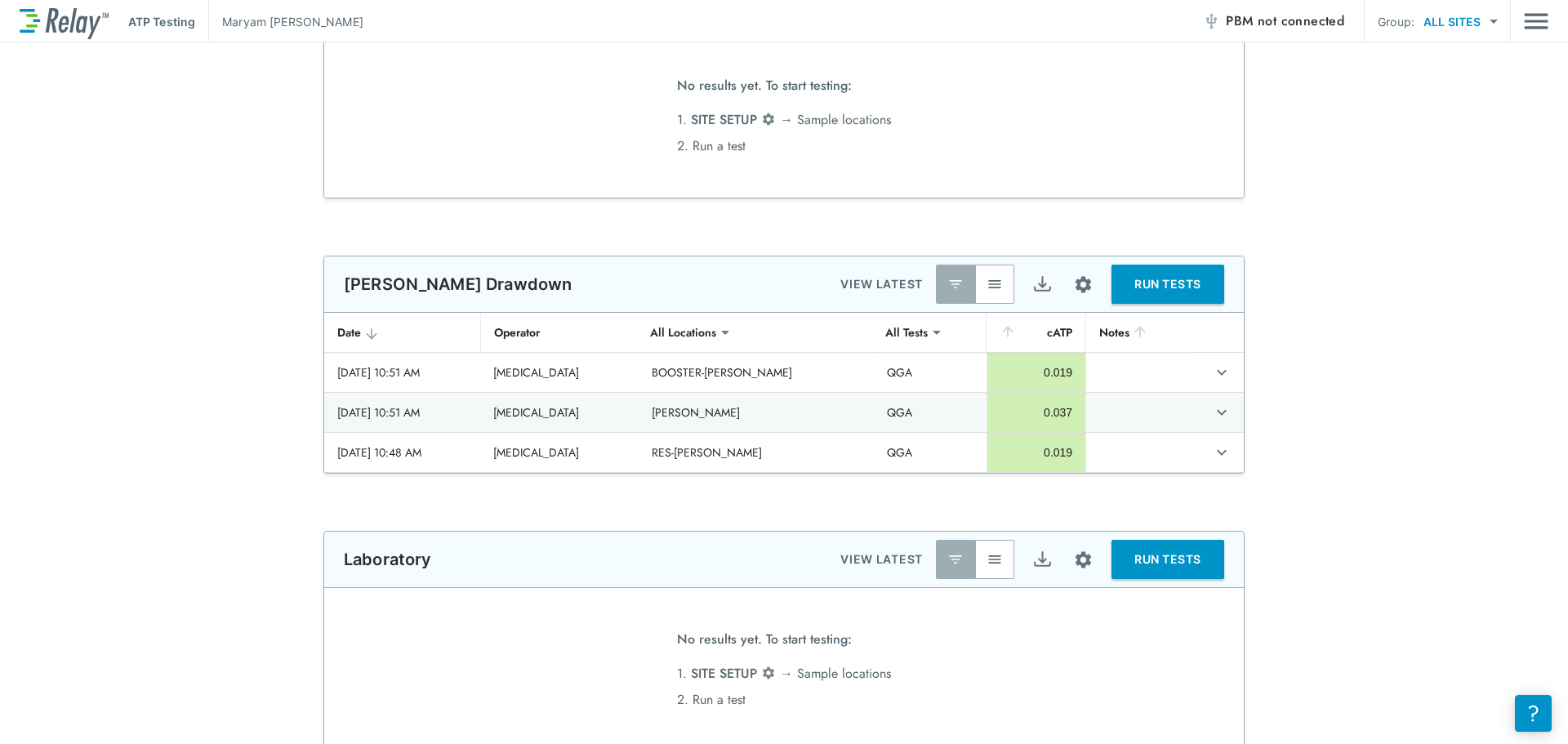
click at [999, 280] on button "button" at bounding box center [995, 283] width 39 height 39
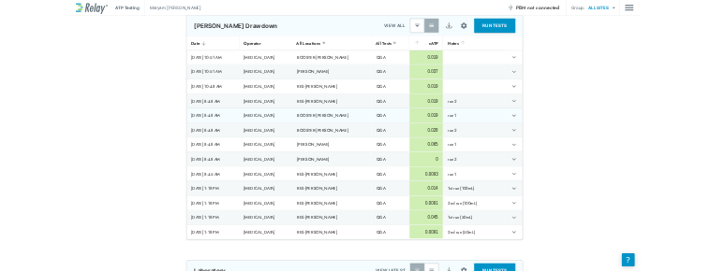
scroll to position [468, 0]
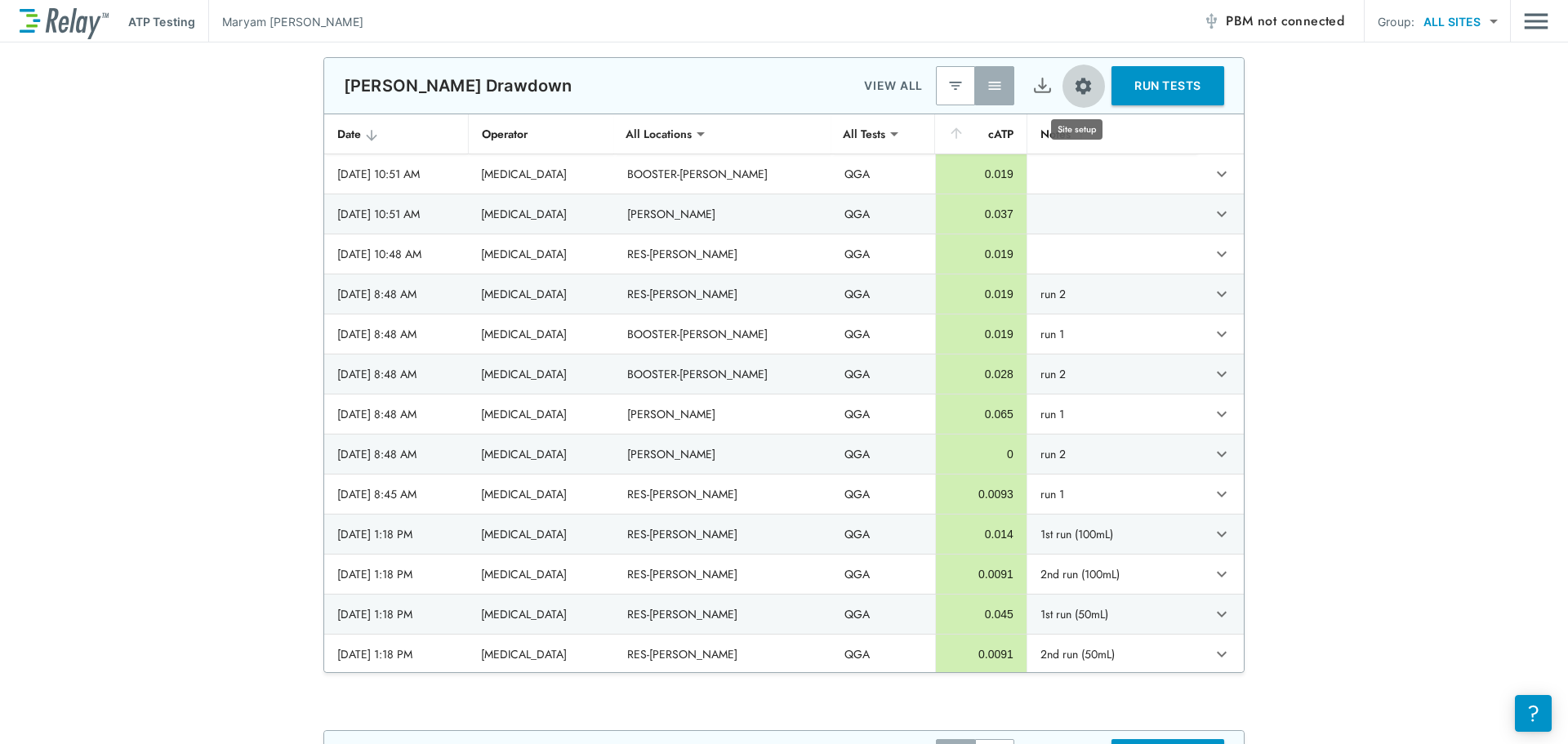
click at [1085, 77] on img "Site setup" at bounding box center [1083, 85] width 20 height 20
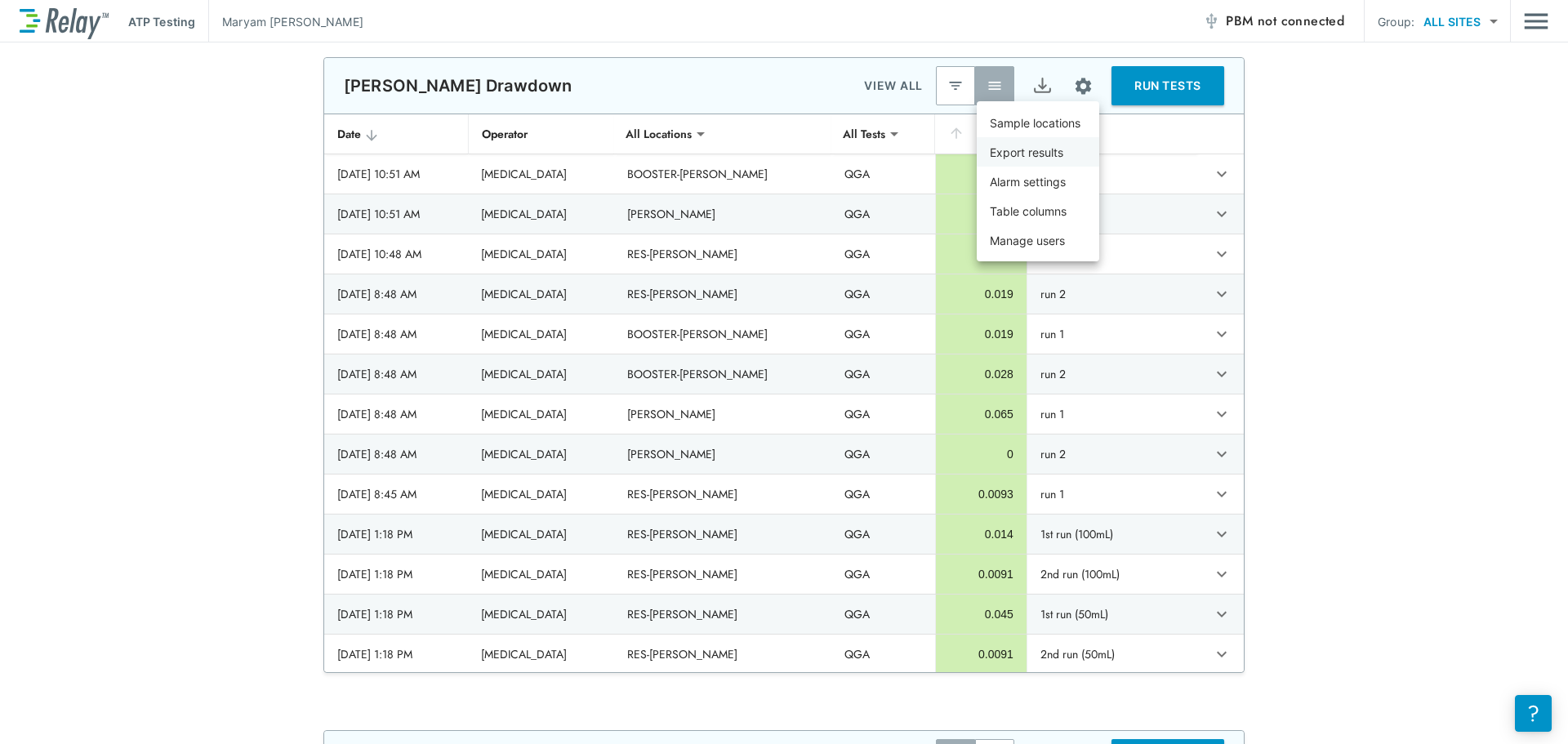
click at [1076, 157] on li "Export results" at bounding box center [1038, 152] width 122 height 30
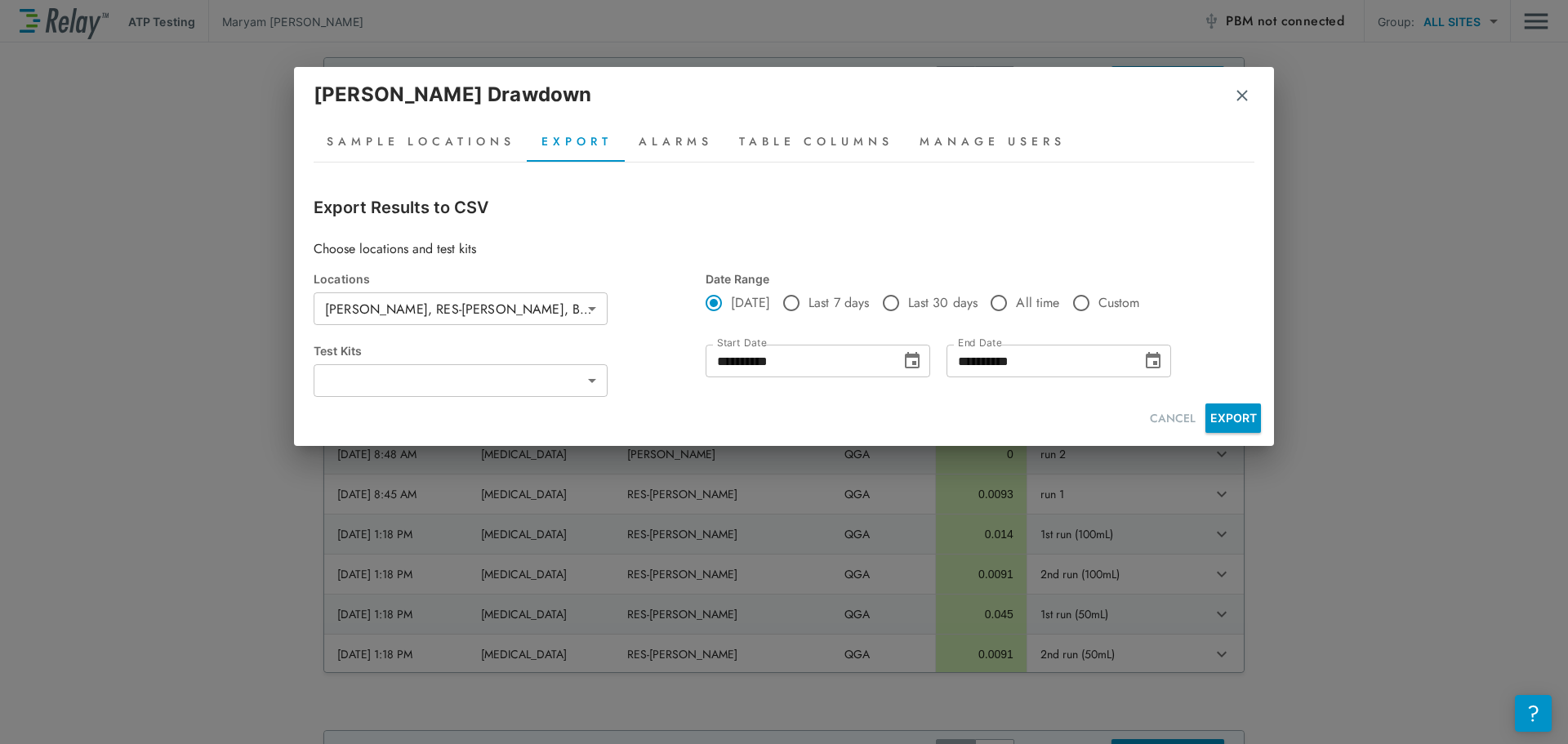
type input "***"
click at [915, 372] on button "Choose date, selected date is Sep 9, 2025" at bounding box center [912, 360] width 32 height 32
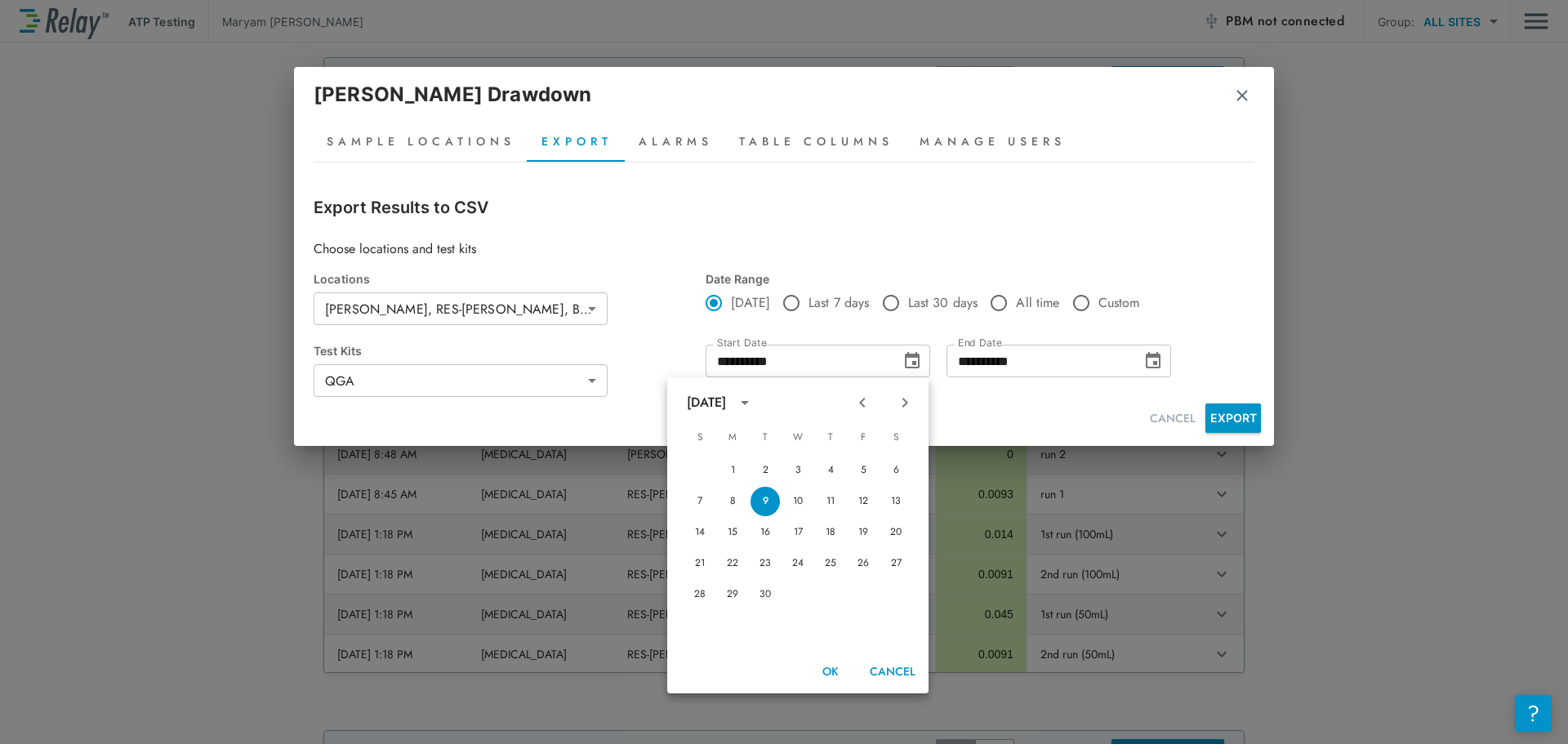
click at [859, 395] on icon "Previous month" at bounding box center [862, 402] width 19 height 19
click at [792, 531] on button "13" at bounding box center [798, 533] width 30 height 30
type input "**********"
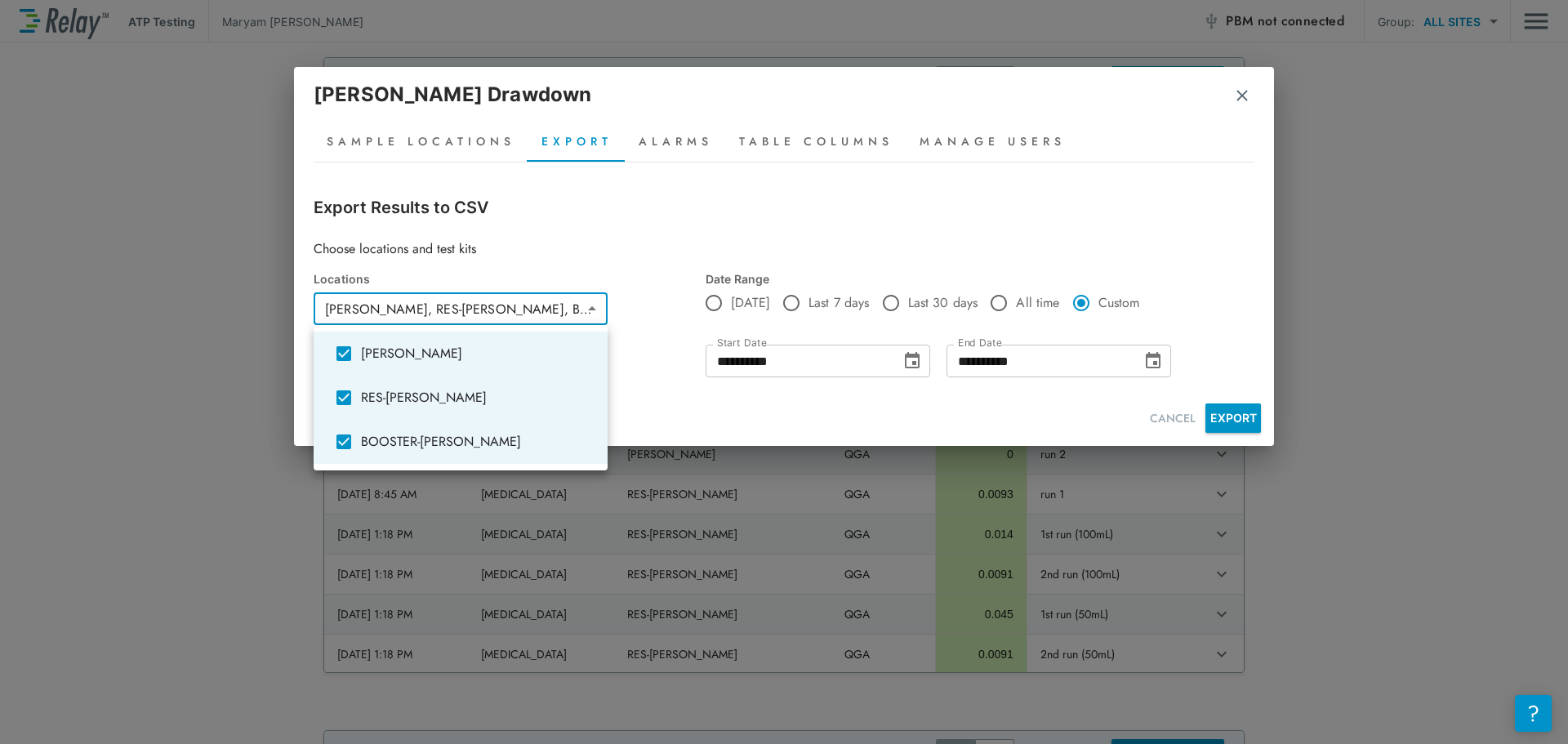
click at [515, 318] on body "**********" at bounding box center [784, 372] width 1568 height 744
click at [442, 358] on span "[PERSON_NAME]" at bounding box center [478, 353] width 234 height 19
click at [409, 409] on li "RES-[PERSON_NAME]" at bounding box center [460, 398] width 294 height 44
type input "**********"
click at [416, 455] on li "BOOSTER-[PERSON_NAME]" at bounding box center [460, 441] width 294 height 44
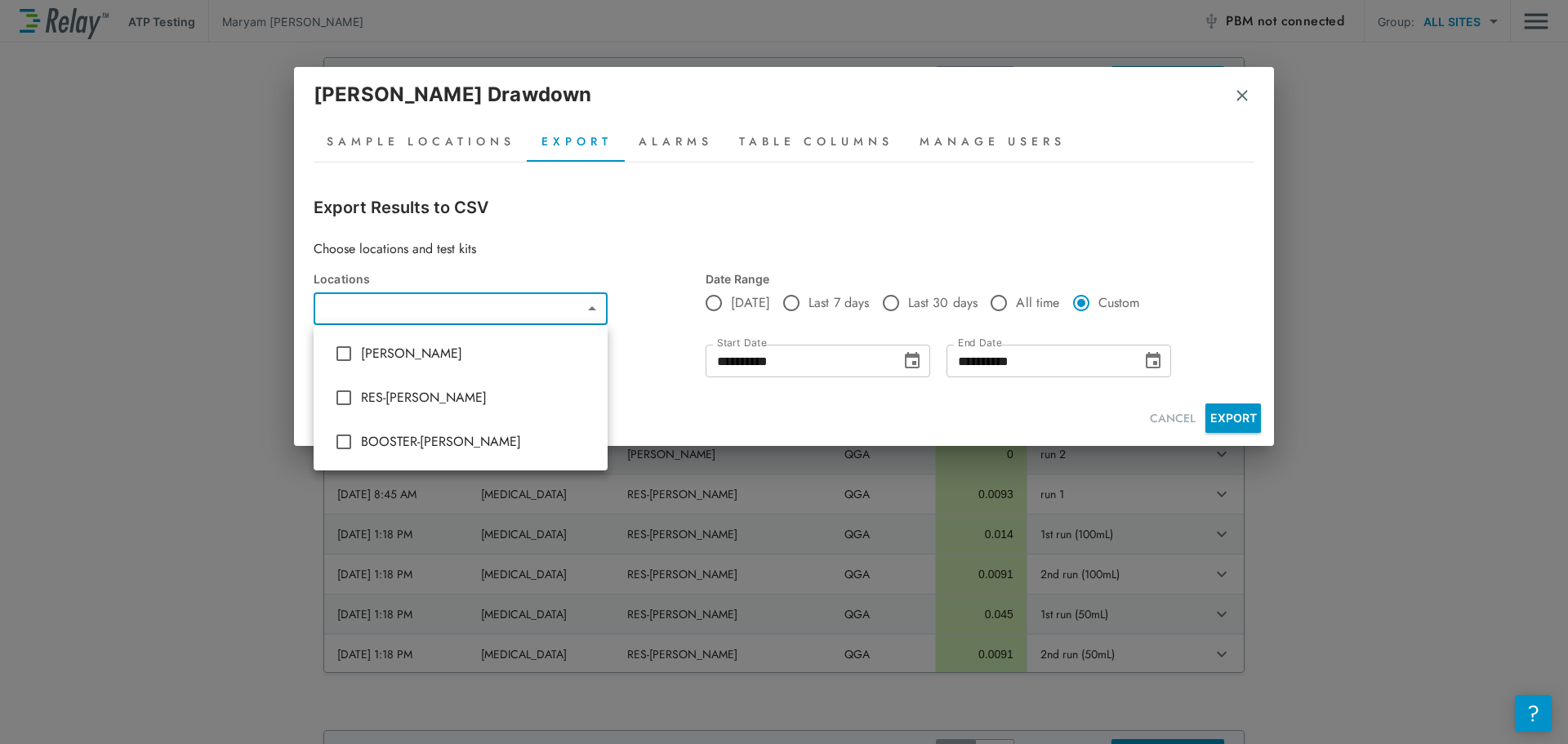
click at [442, 349] on span "[PERSON_NAME]" at bounding box center [478, 353] width 234 height 19
type input "**********"
type input "***"
click at [1271, 423] on div at bounding box center [784, 372] width 1568 height 744
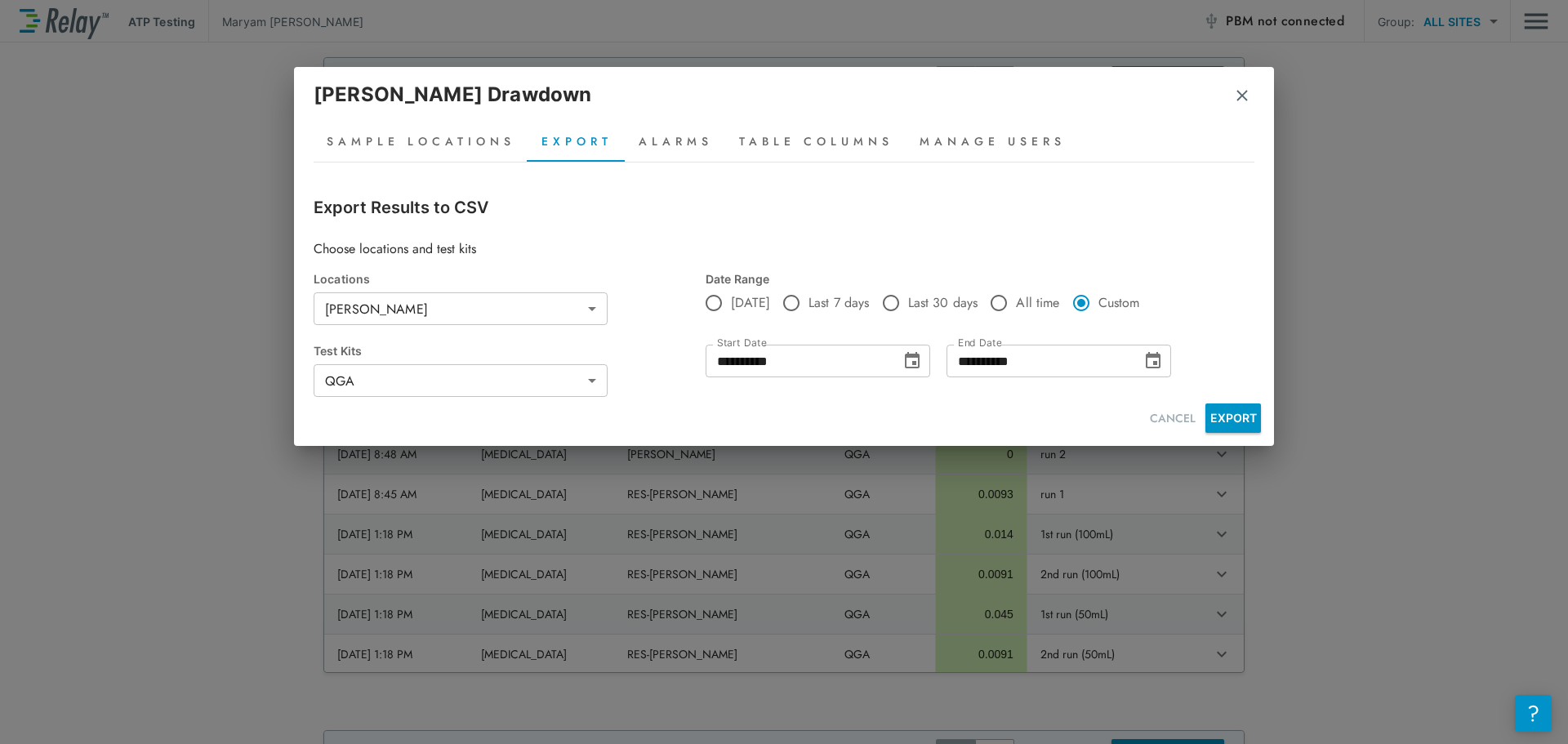
click at [1134, 357] on div "**********" at bounding box center [1058, 360] width 224 height 32
click at [1155, 361] on icon "Choose date, selected date is Sep 9, 2025" at bounding box center [1153, 359] width 15 height 17
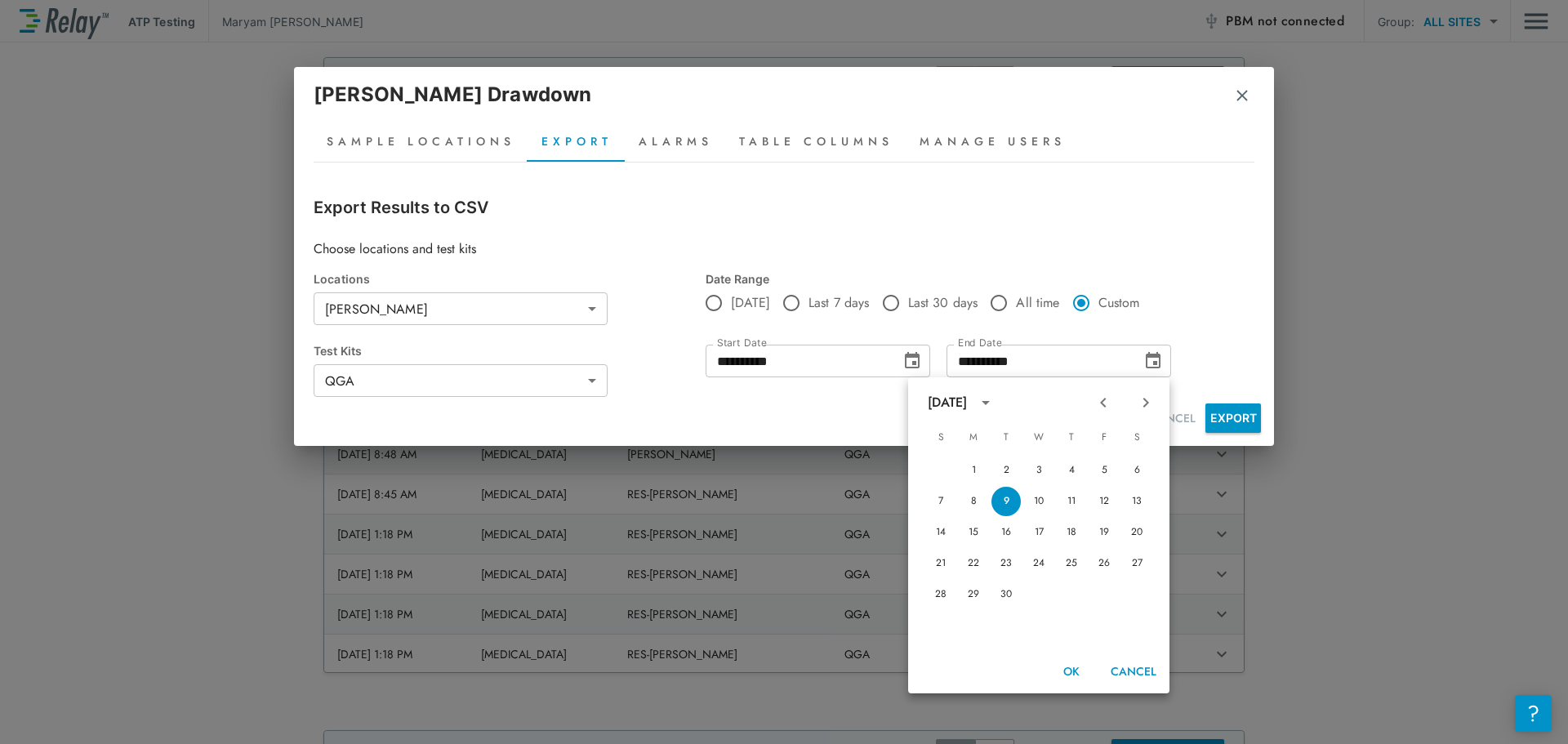
click at [1097, 401] on icon "Previous month" at bounding box center [1104, 402] width 19 height 19
click at [1046, 530] on button "13" at bounding box center [1039, 533] width 30 height 30
type input "**********"
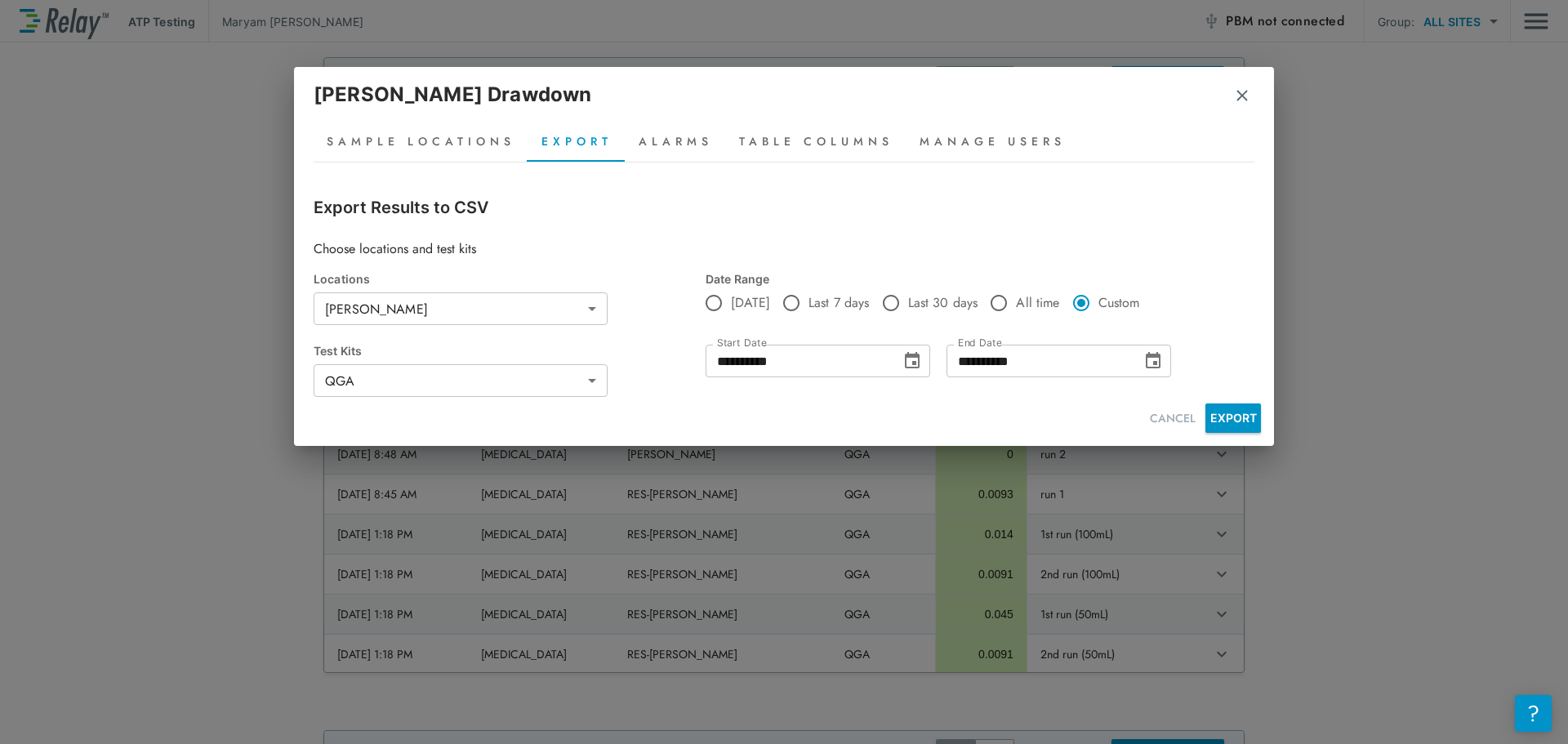
click at [1251, 416] on button "EXPORT" at bounding box center [1234, 418] width 56 height 30
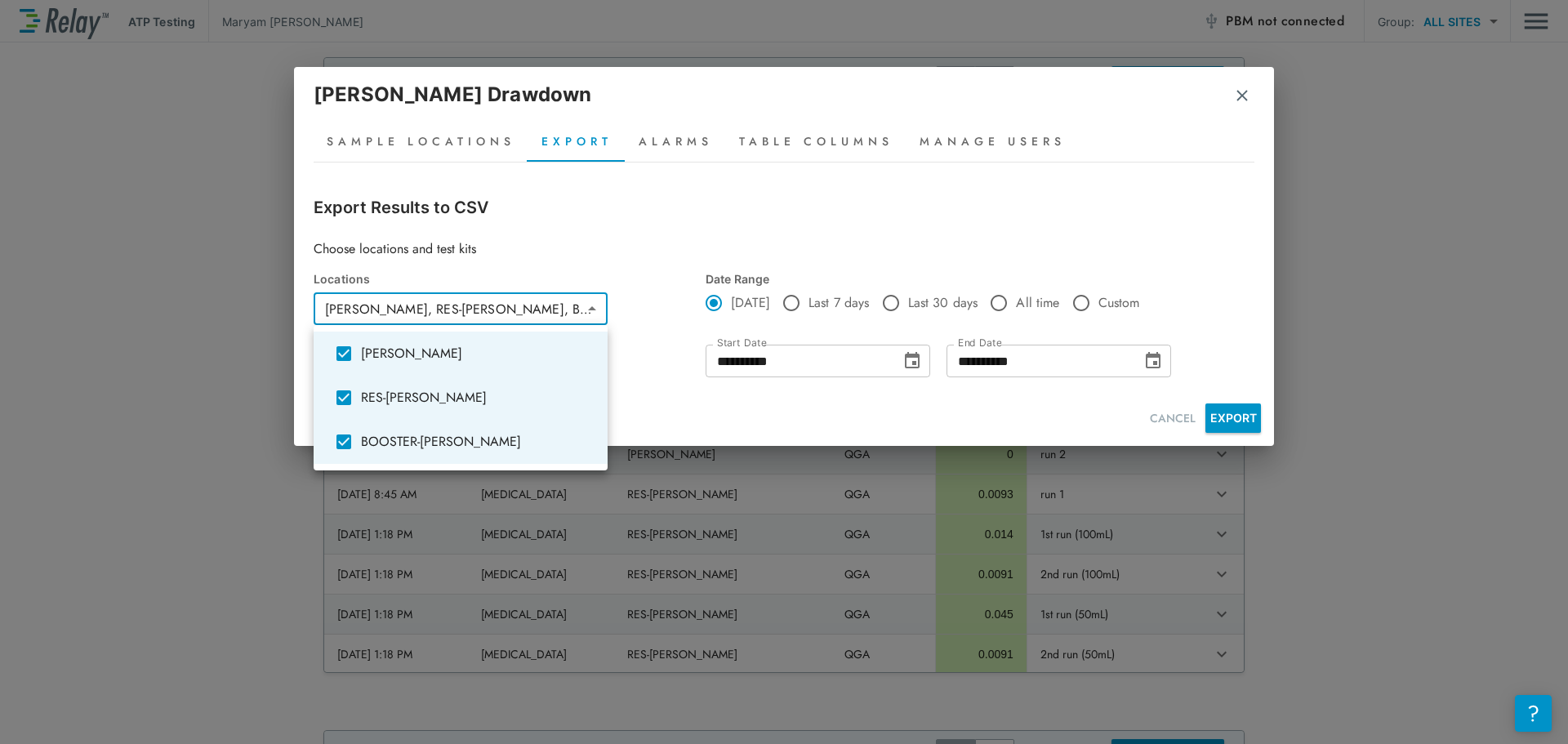
click at [523, 319] on body "**********" at bounding box center [784, 372] width 1568 height 744
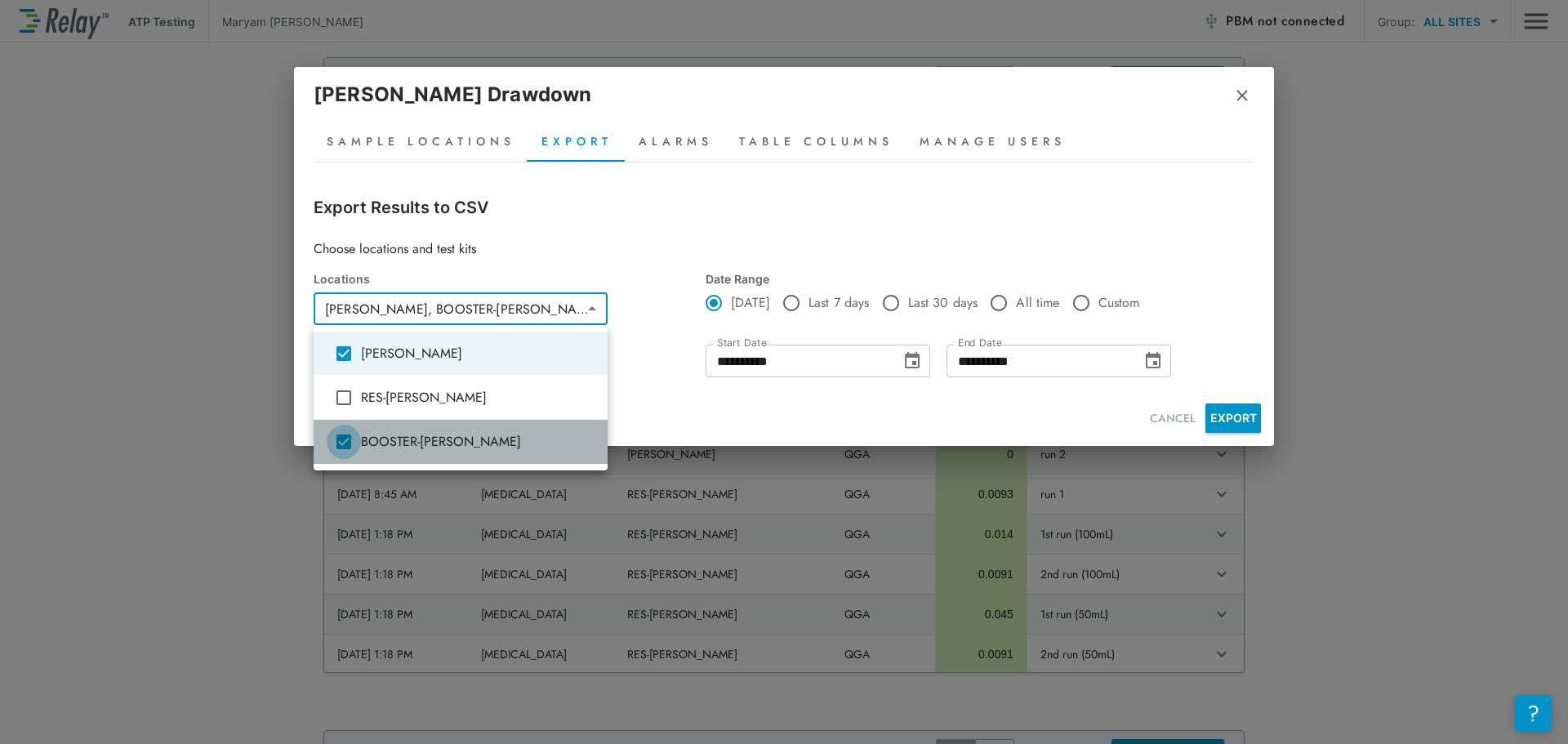
type input "**********"
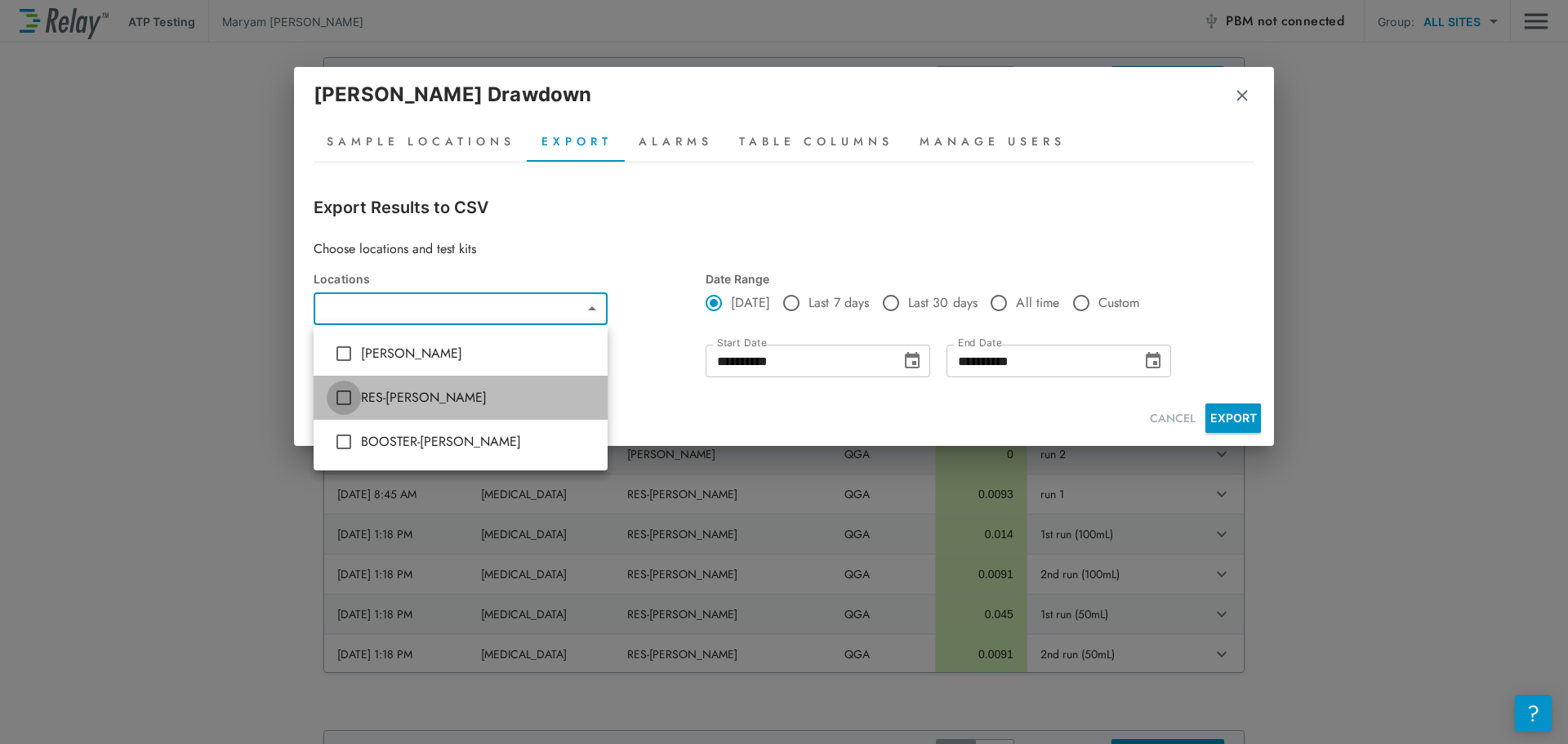
type input "**********"
type input "***"
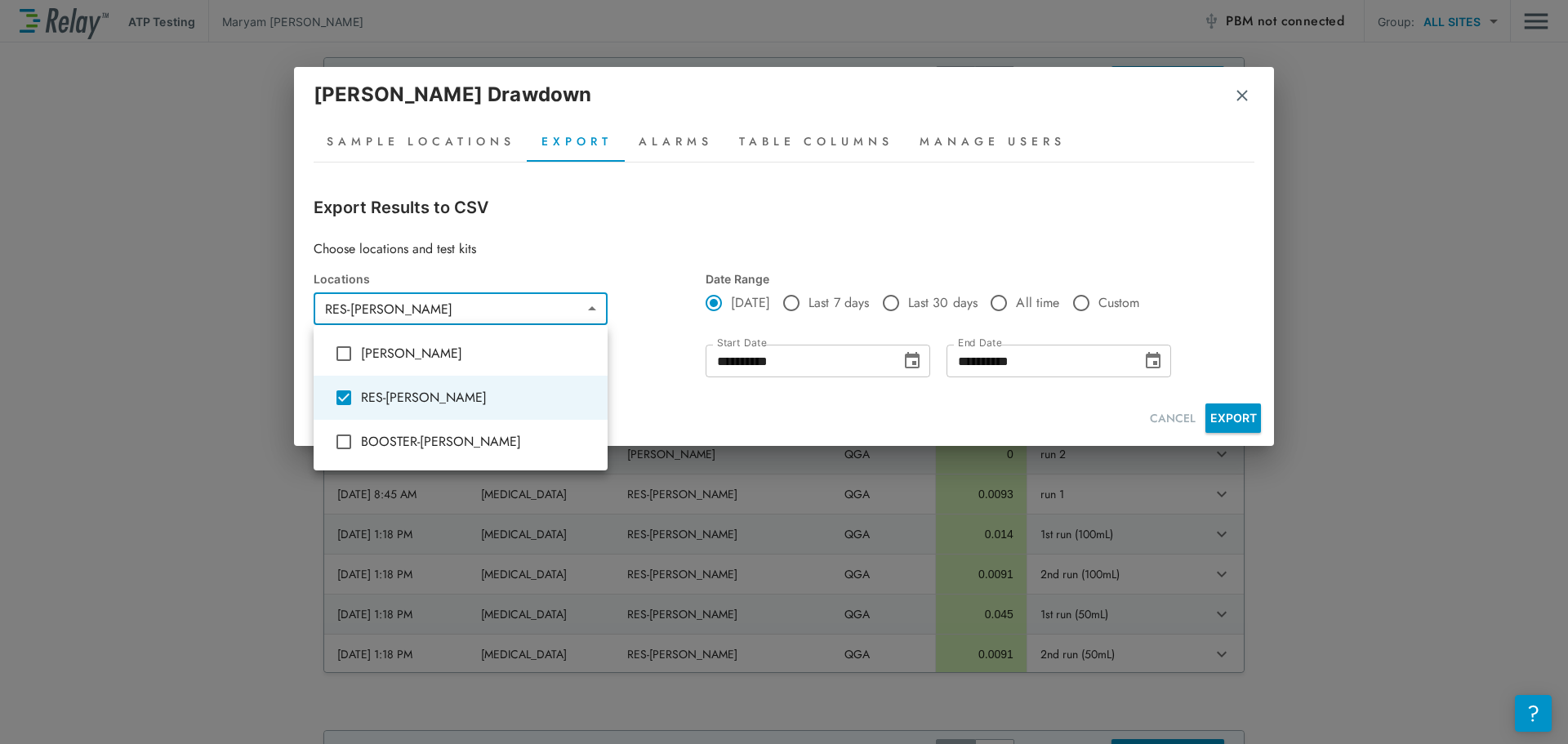
click at [606, 217] on div at bounding box center [784, 372] width 1568 height 744
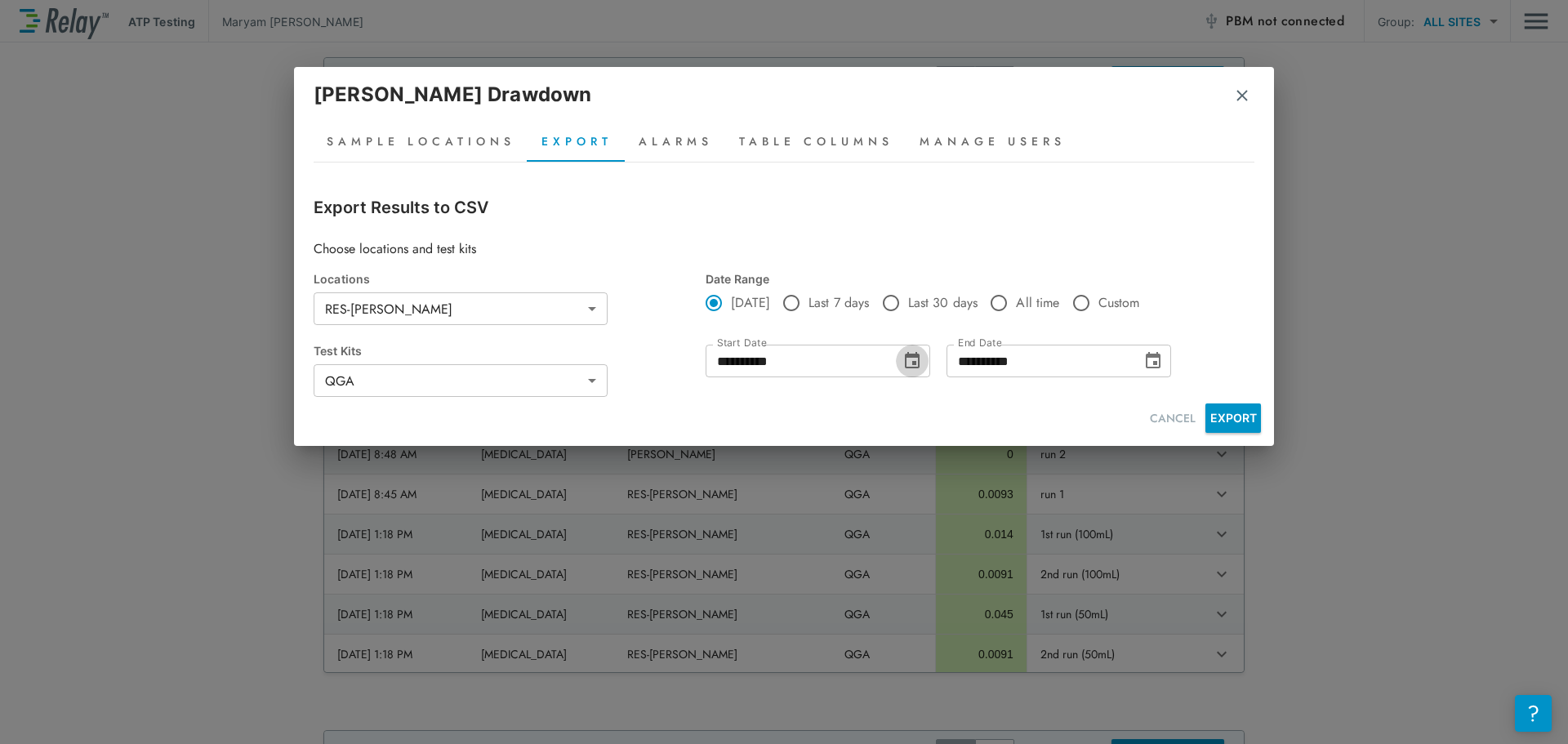
click at [913, 366] on icon "Choose date, selected date is Sep 9, 2025" at bounding box center [912, 359] width 15 height 17
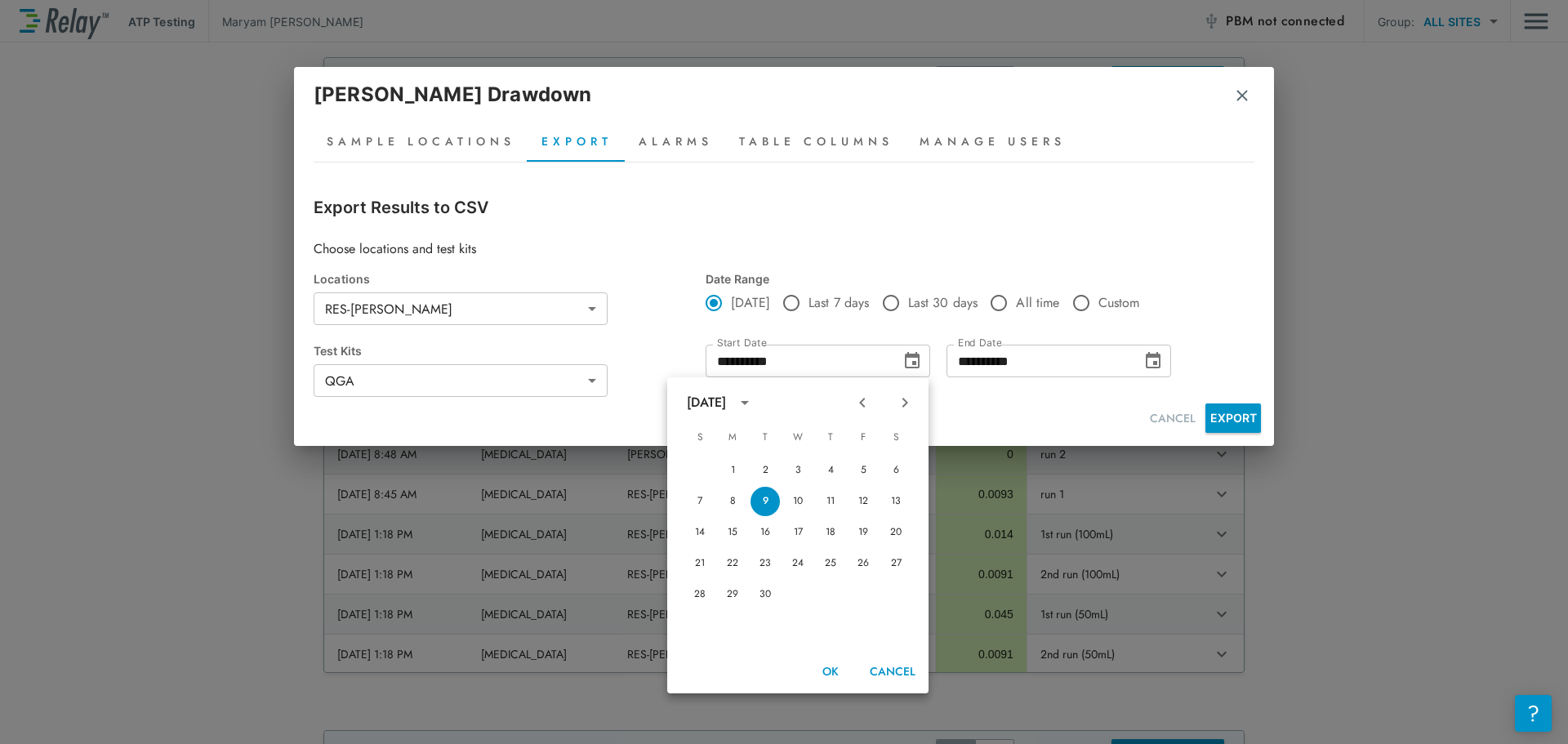
click at [859, 399] on icon "Previous month" at bounding box center [862, 402] width 19 height 19
click at [798, 537] on button "13" at bounding box center [798, 533] width 30 height 30
type input "**********"
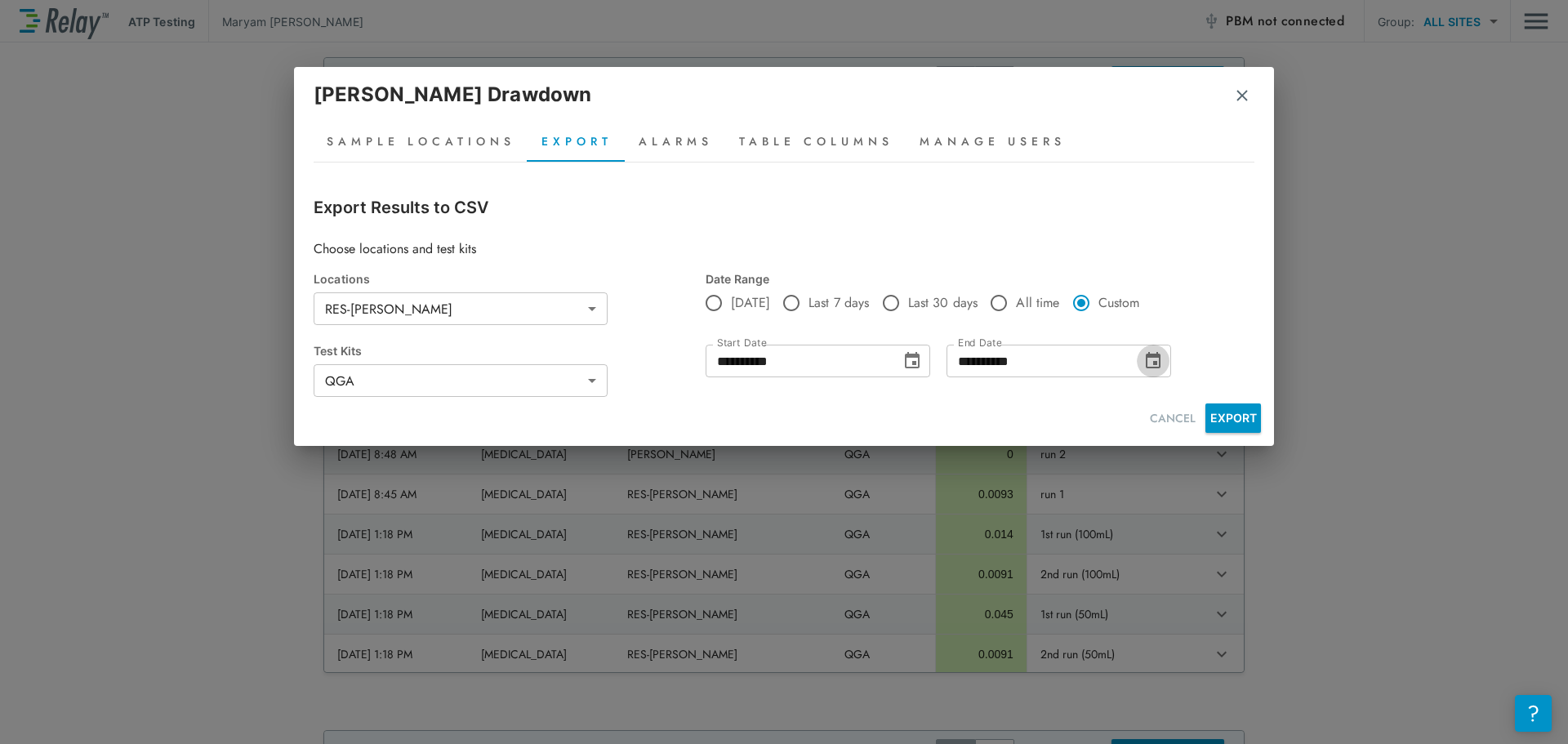
click at [1155, 360] on icon "Choose date, selected date is Sep 9, 2025" at bounding box center [1154, 361] width 19 height 19
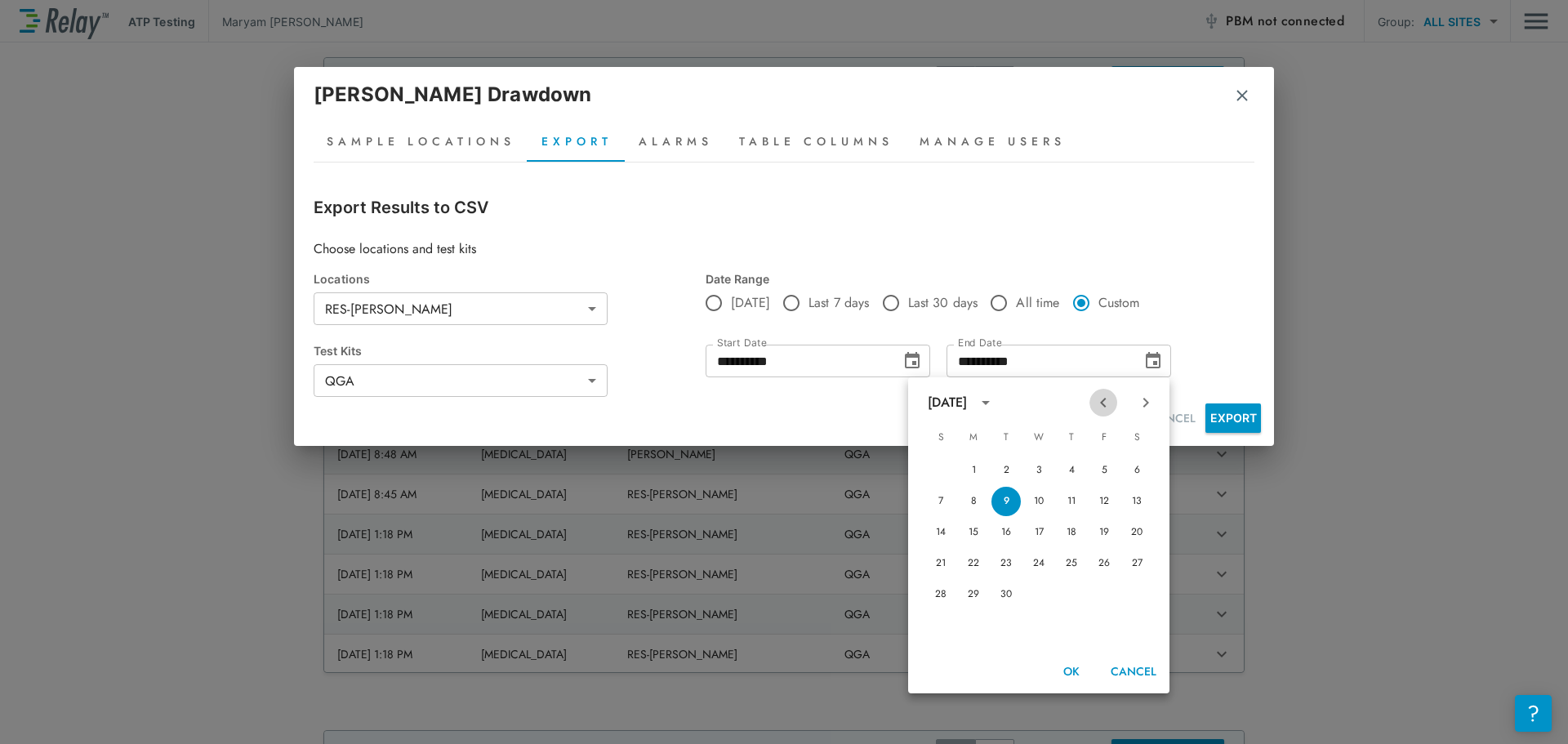
click at [1100, 392] on icon "Previous month" at bounding box center [1104, 402] width 19 height 19
click at [1051, 529] on button "13" at bounding box center [1039, 533] width 30 height 30
type input "**********"
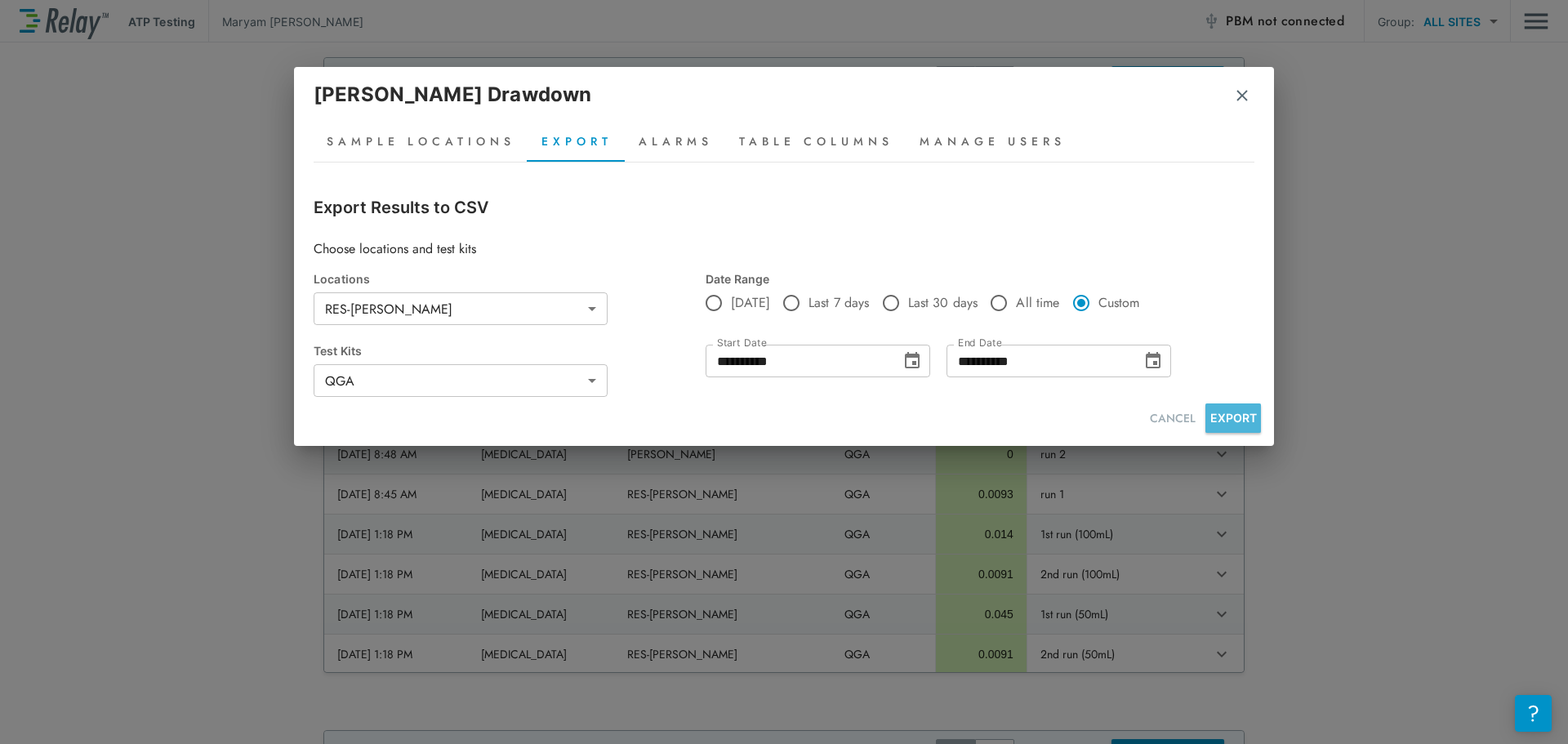
click at [1224, 420] on button "EXPORT" at bounding box center [1234, 418] width 56 height 30
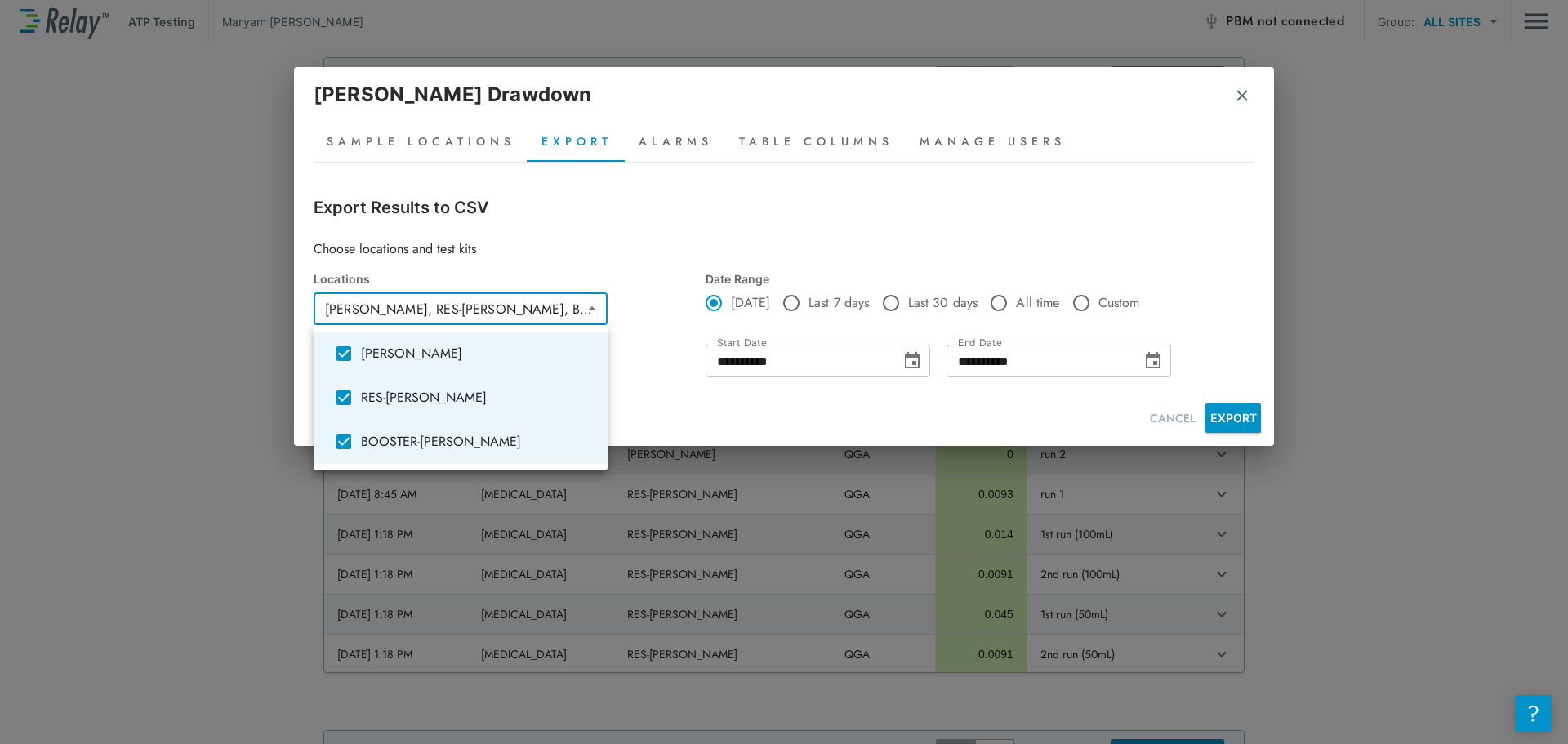
click at [604, 318] on body "**********" at bounding box center [784, 372] width 1568 height 744
type input "**********"
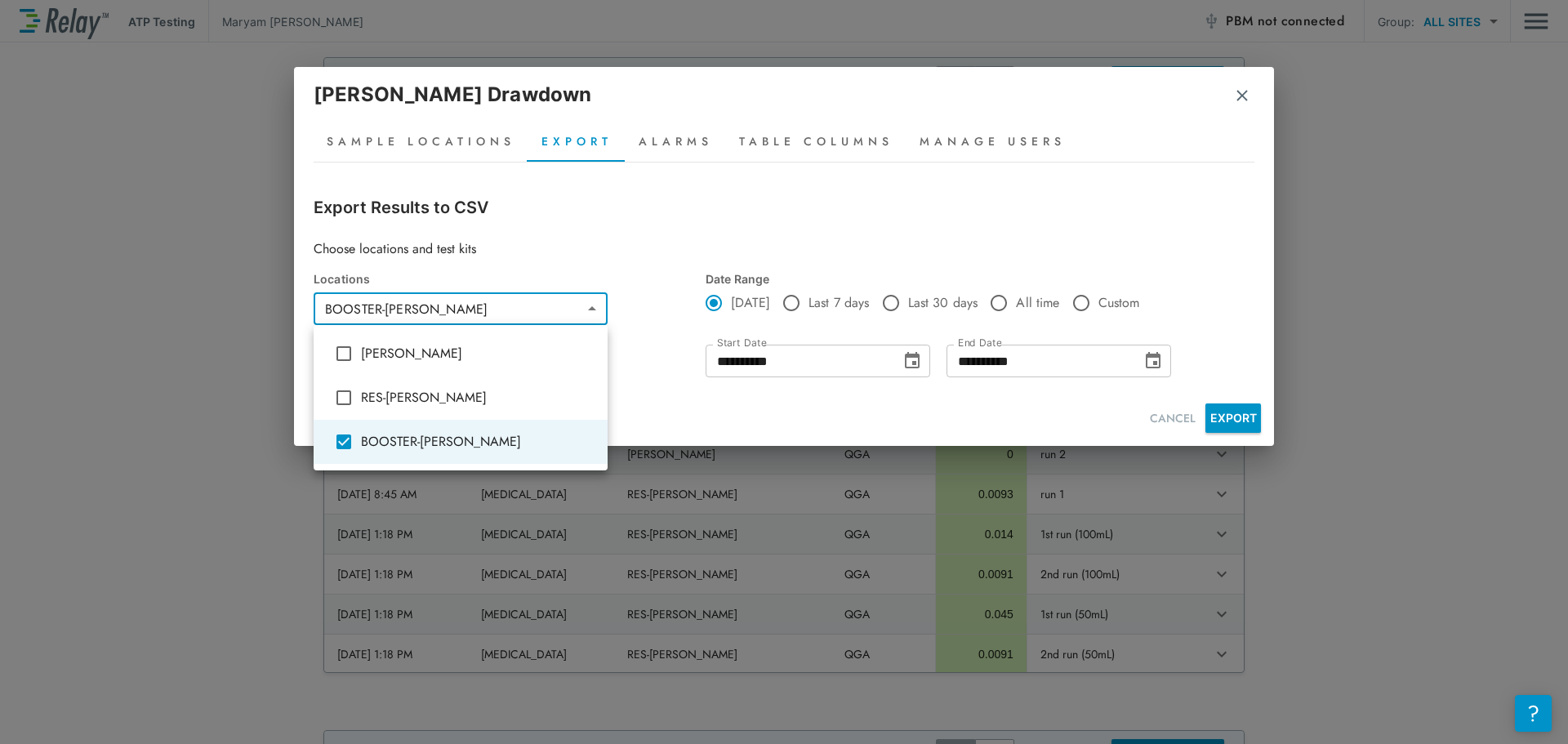
click at [577, 236] on div at bounding box center [784, 372] width 1568 height 744
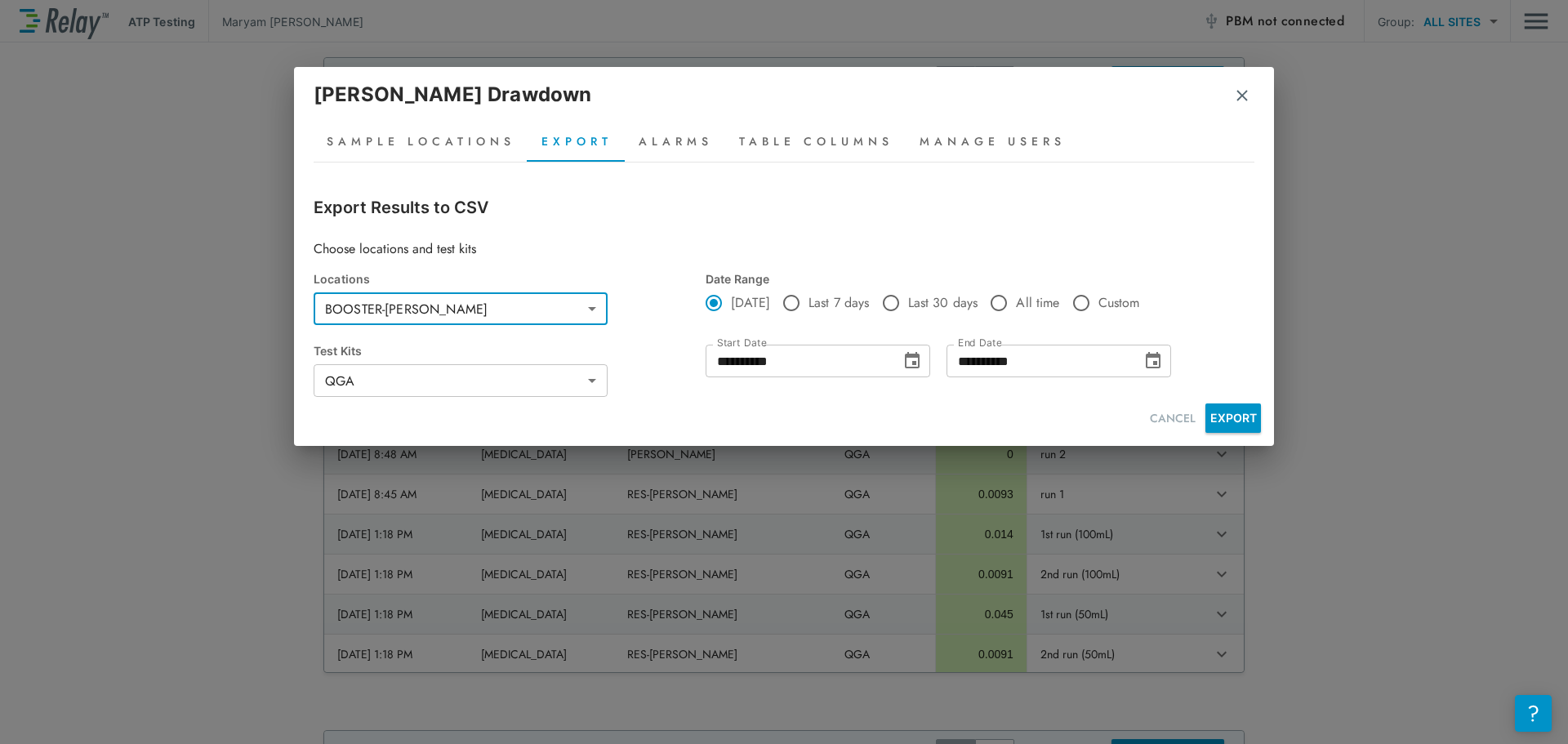
click at [909, 365] on icon "Choose date, selected date is Sep 9, 2025" at bounding box center [912, 361] width 19 height 19
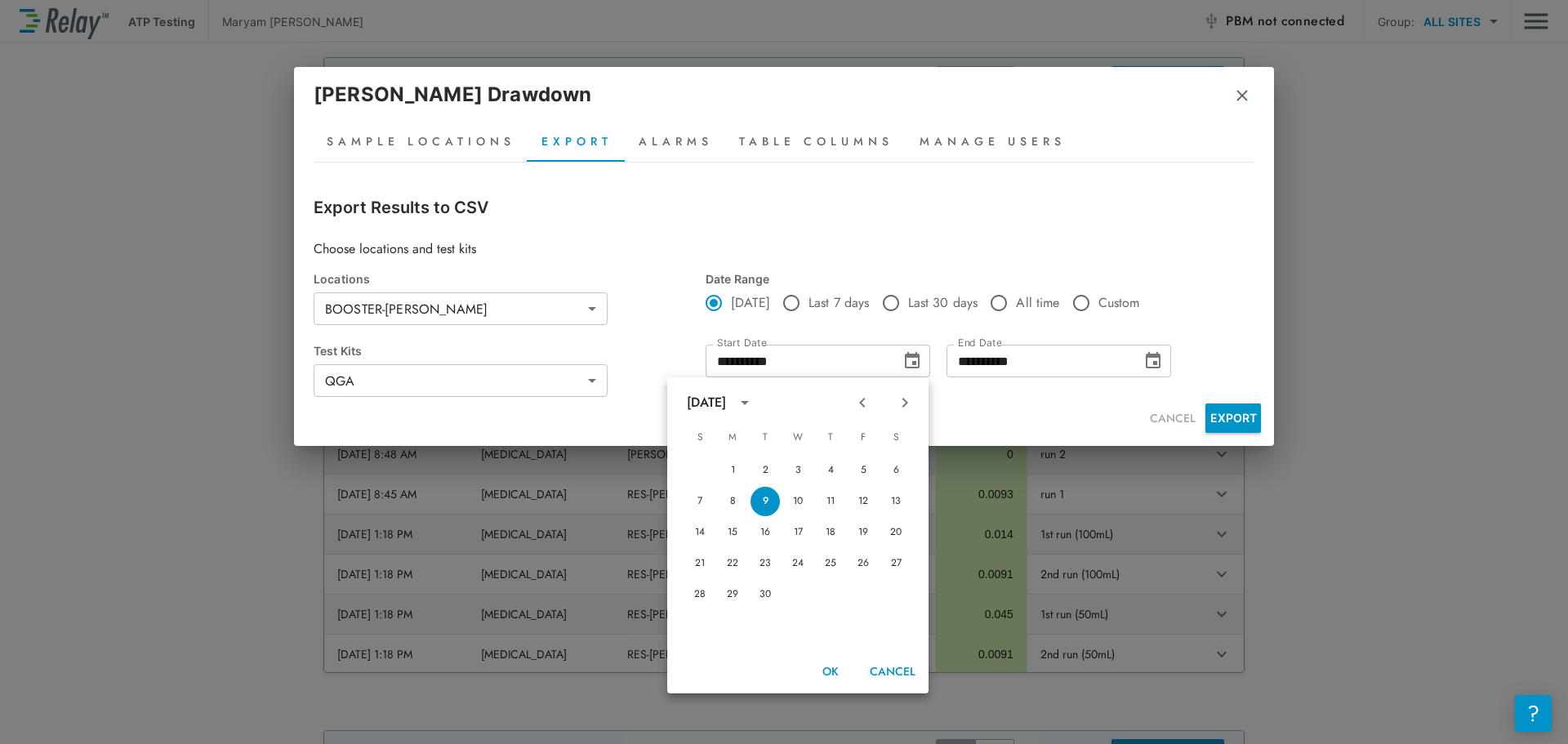
click at [912, 395] on icon "Next month" at bounding box center [905, 402] width 19 height 19
click at [868, 395] on icon "Previous month" at bounding box center [862, 402] width 19 height 19
click at [800, 531] on button "13" at bounding box center [798, 533] width 30 height 30
type input "**********"
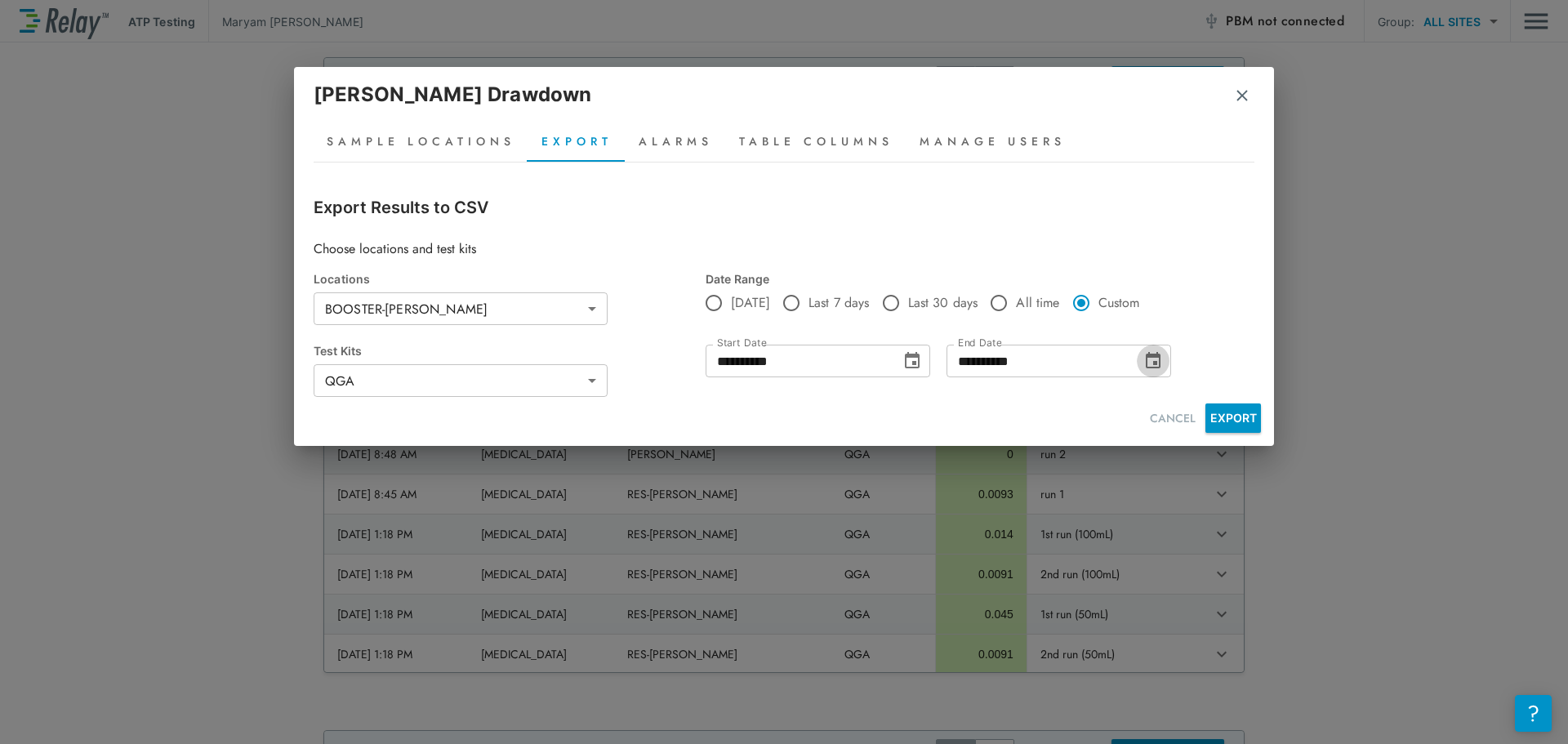
click at [1146, 351] on button "Choose date, selected date is Sep 9, 2025" at bounding box center [1153, 360] width 32 height 32
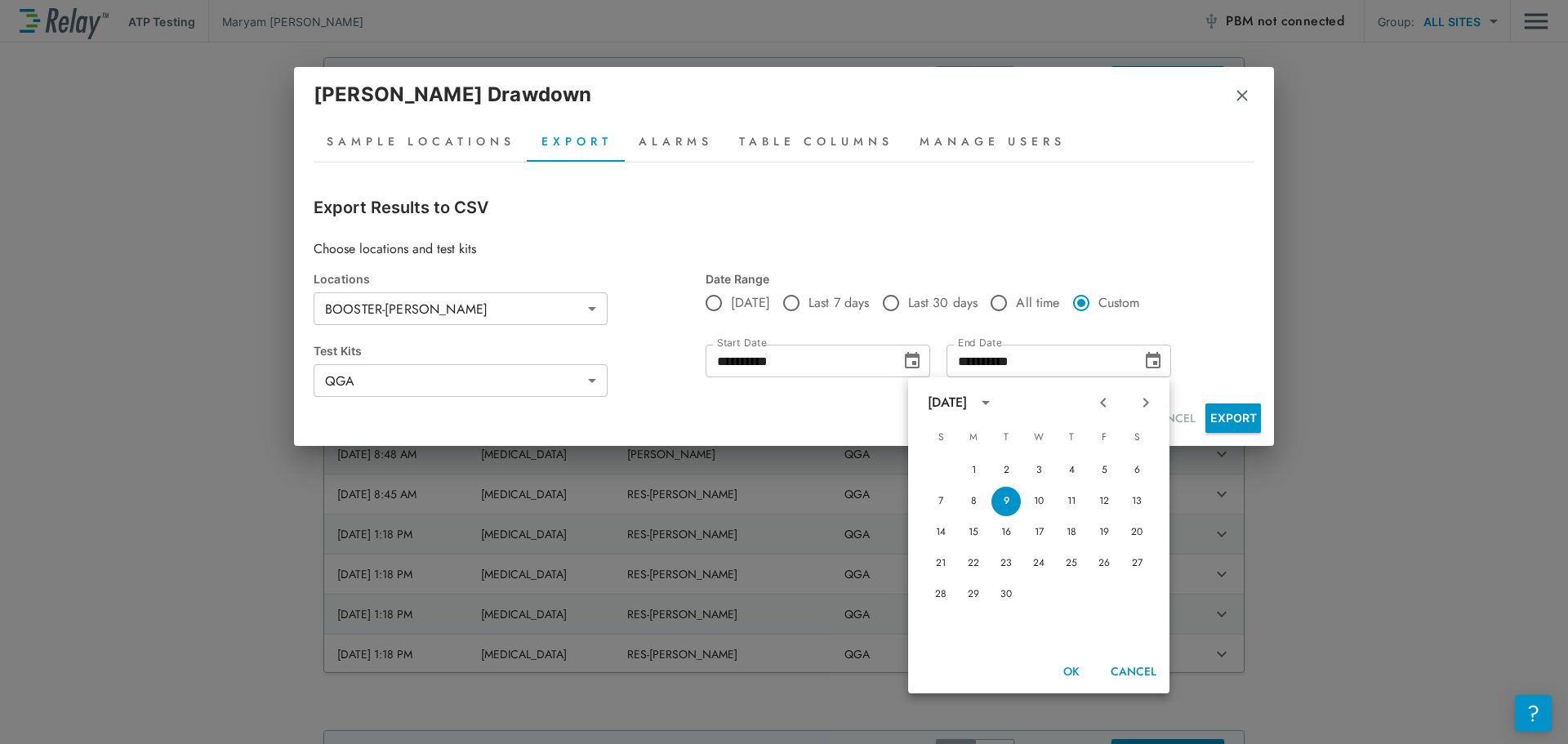
click at [1105, 394] on icon "Previous month" at bounding box center [1104, 402] width 19 height 19
click at [1045, 528] on button "13" at bounding box center [1039, 533] width 30 height 30
type input "**********"
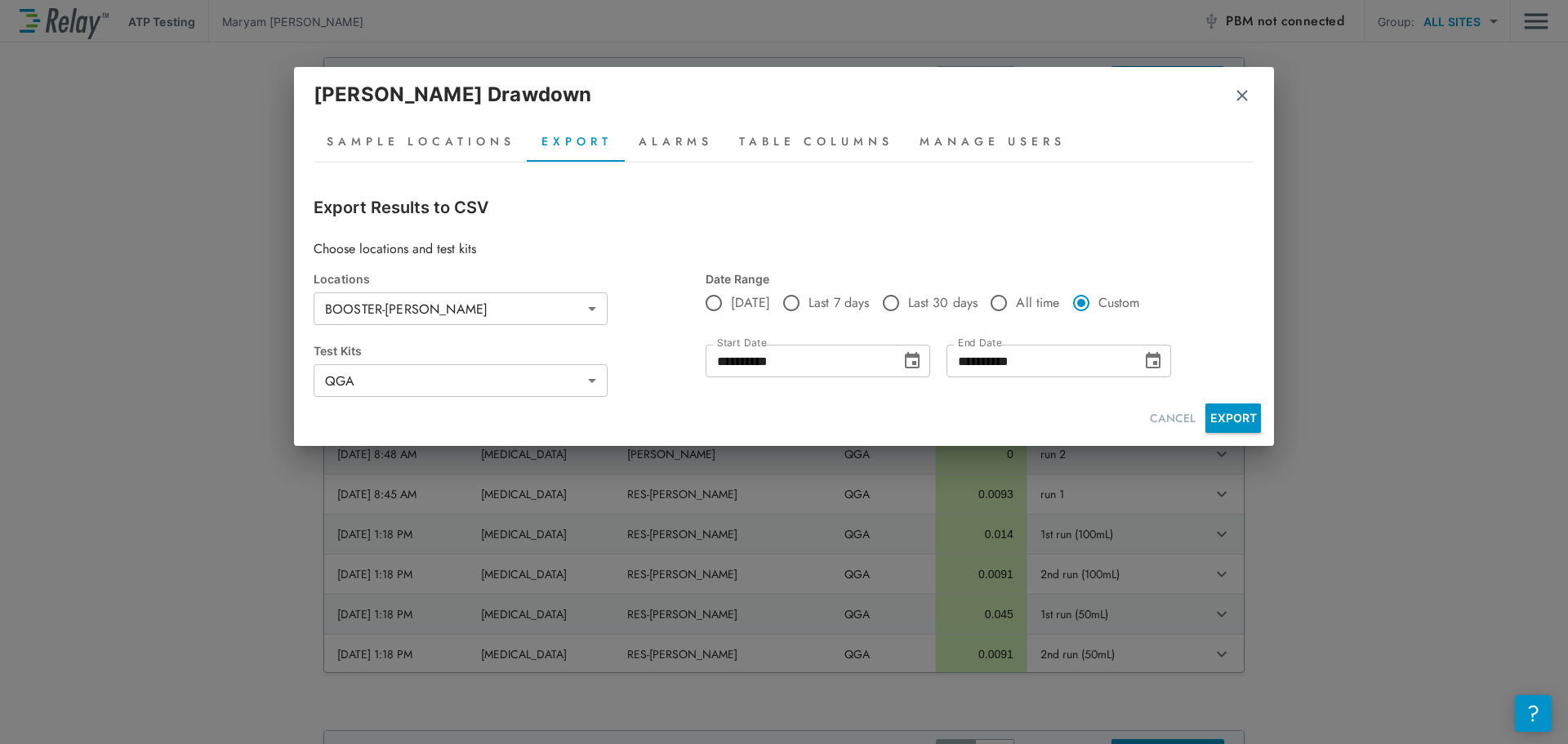
click at [1236, 419] on button "EXPORT" at bounding box center [1234, 418] width 56 height 30
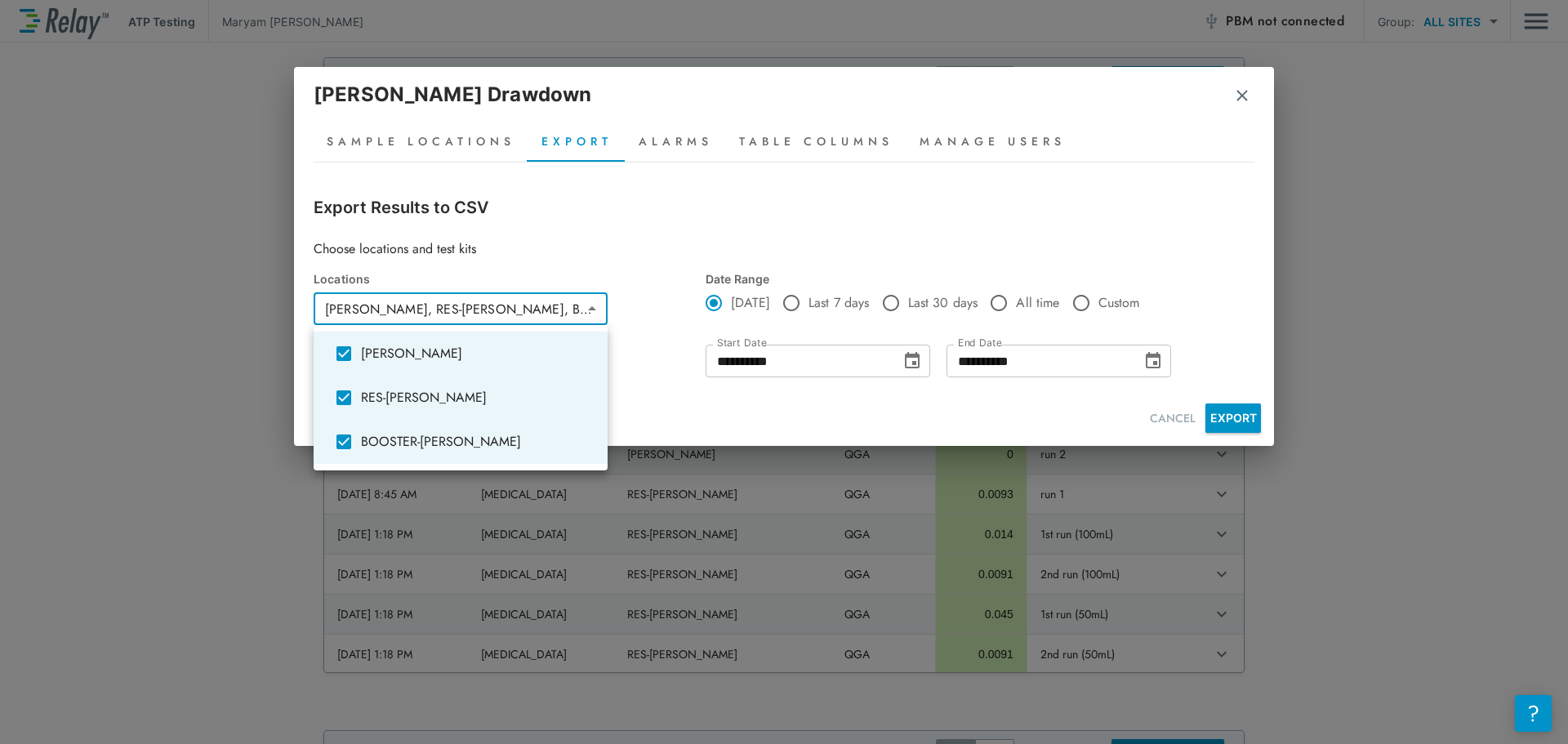
click at [582, 313] on body "**********" at bounding box center [784, 372] width 1568 height 744
click at [390, 398] on span "RES-[PERSON_NAME]" at bounding box center [478, 398] width 234 height 19
drag, startPoint x: 370, startPoint y: 349, endPoint x: 895, endPoint y: 317, distance: 526.0
click at [370, 348] on span "[PERSON_NAME]" at bounding box center [478, 353] width 234 height 19
type input "**********"
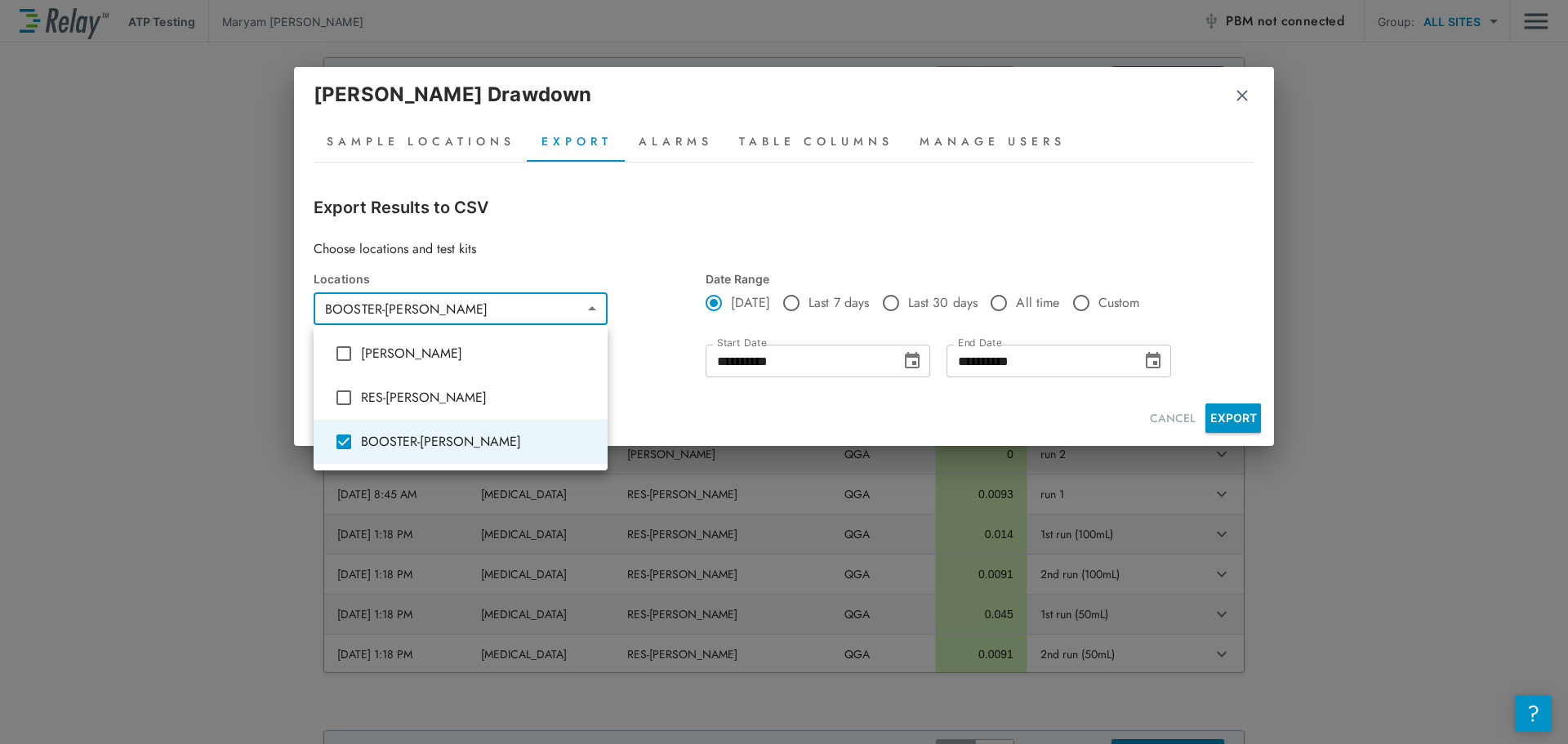
drag, startPoint x: 934, startPoint y: 361, endPoint x: 896, endPoint y: 354, distance: 38.6
click at [933, 361] on div at bounding box center [784, 372] width 1568 height 744
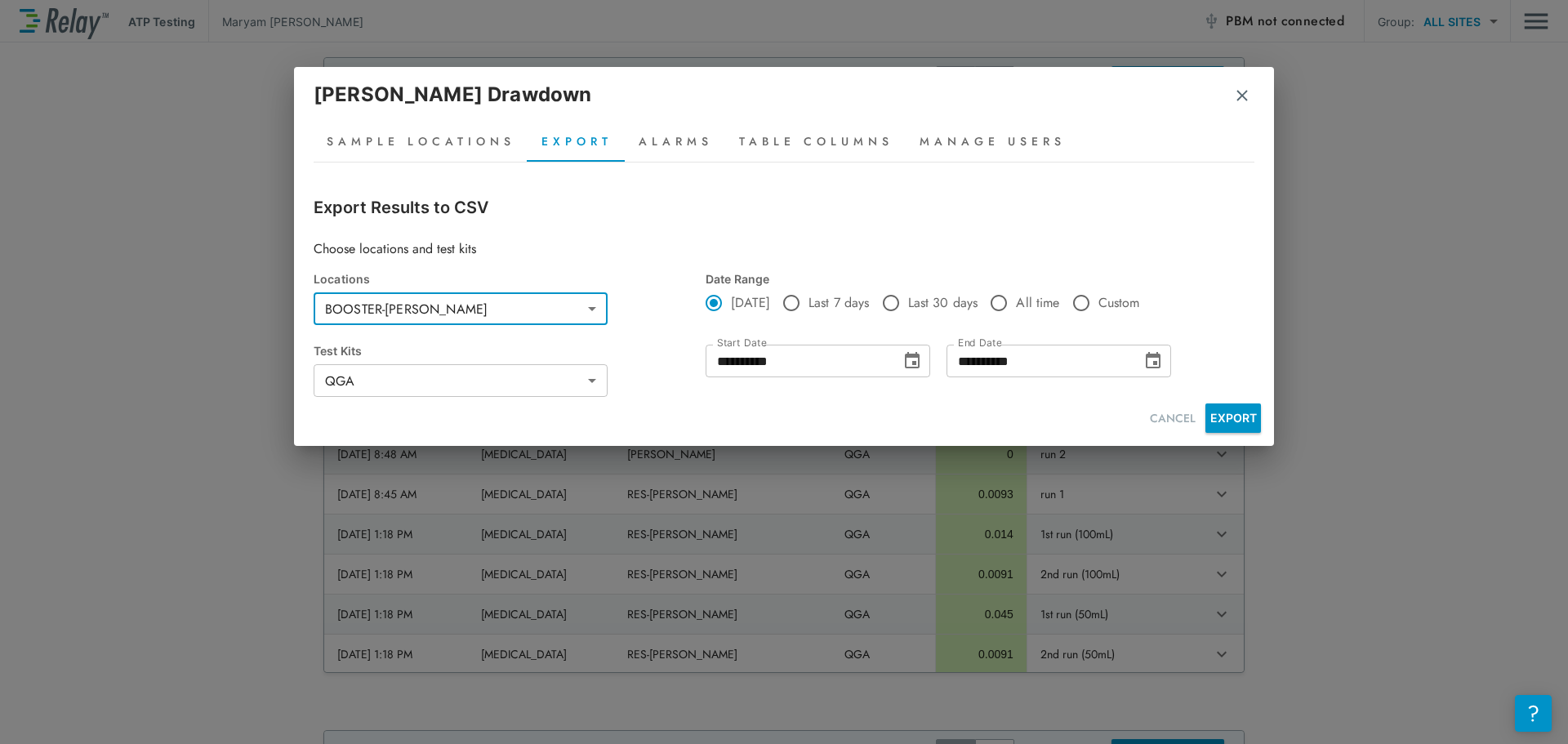
click at [896, 354] on div at bounding box center [784, 372] width 1568 height 744
click at [903, 355] on icon "Choose date, selected date is Sep 9, 2025" at bounding box center [912, 361] width 19 height 19
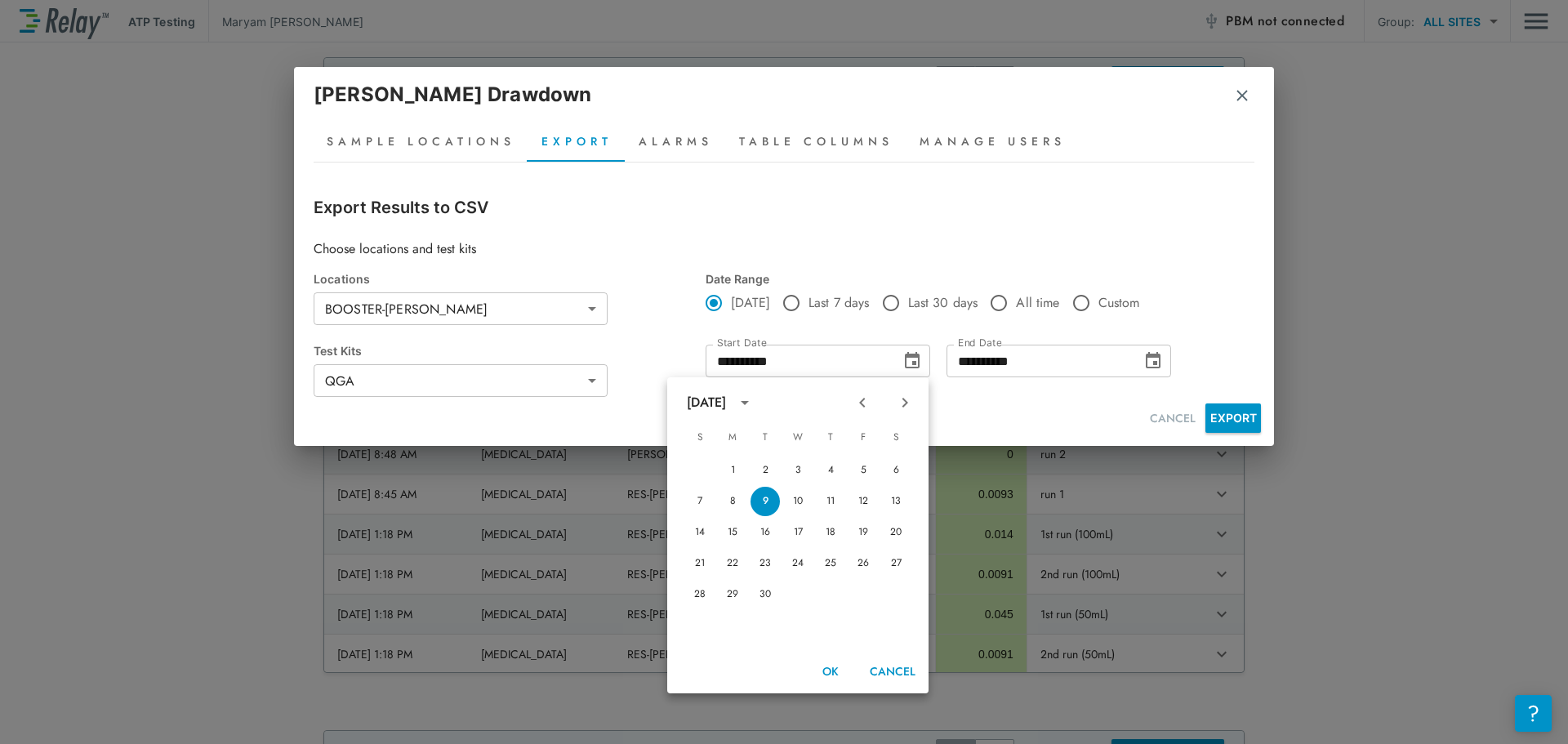
click at [879, 400] on div at bounding box center [884, 403] width 19 height 28
click at [874, 403] on button "Previous month" at bounding box center [863, 403] width 28 height 28
click at [802, 542] on button "13" at bounding box center [798, 533] width 30 height 30
type input "**********"
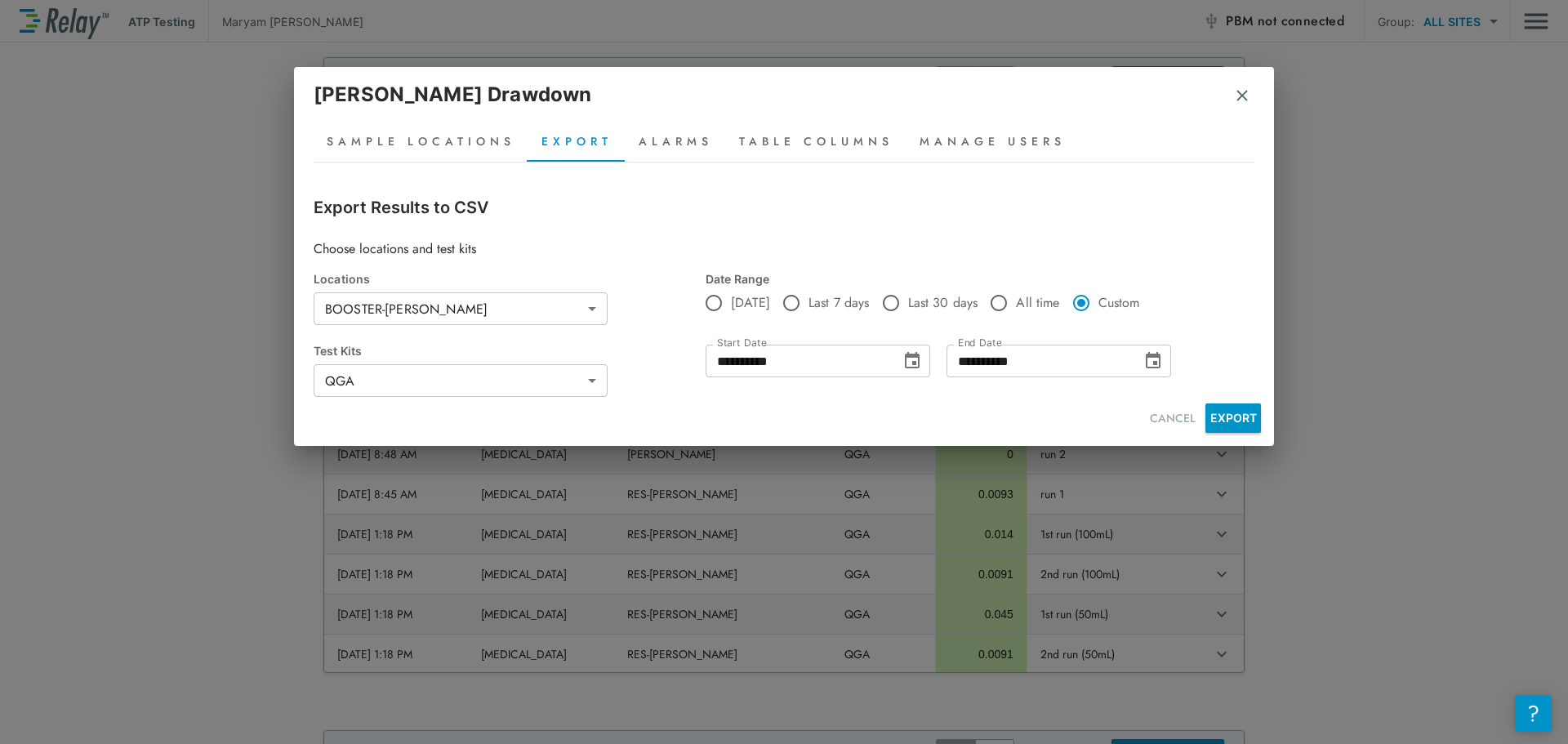
click at [1153, 352] on icon "Choose date, selected date is Sep 9, 2025" at bounding box center [1154, 361] width 19 height 19
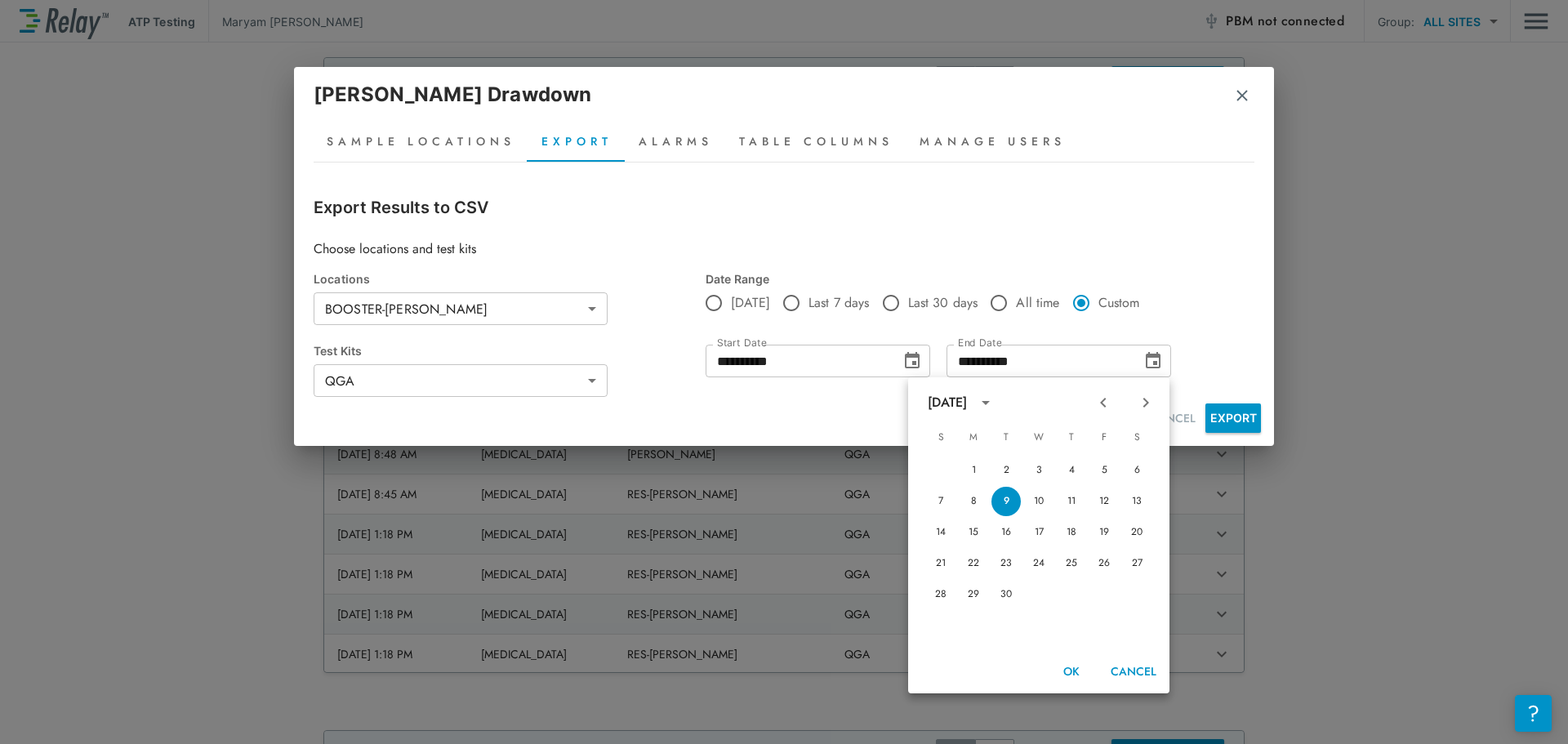
drag, startPoint x: 1117, startPoint y: 399, endPoint x: 1110, endPoint y: 410, distance: 13.0
click at [1116, 400] on button "Previous month" at bounding box center [1104, 403] width 28 height 28
click at [1043, 532] on button "13" at bounding box center [1039, 533] width 30 height 30
type input "**********"
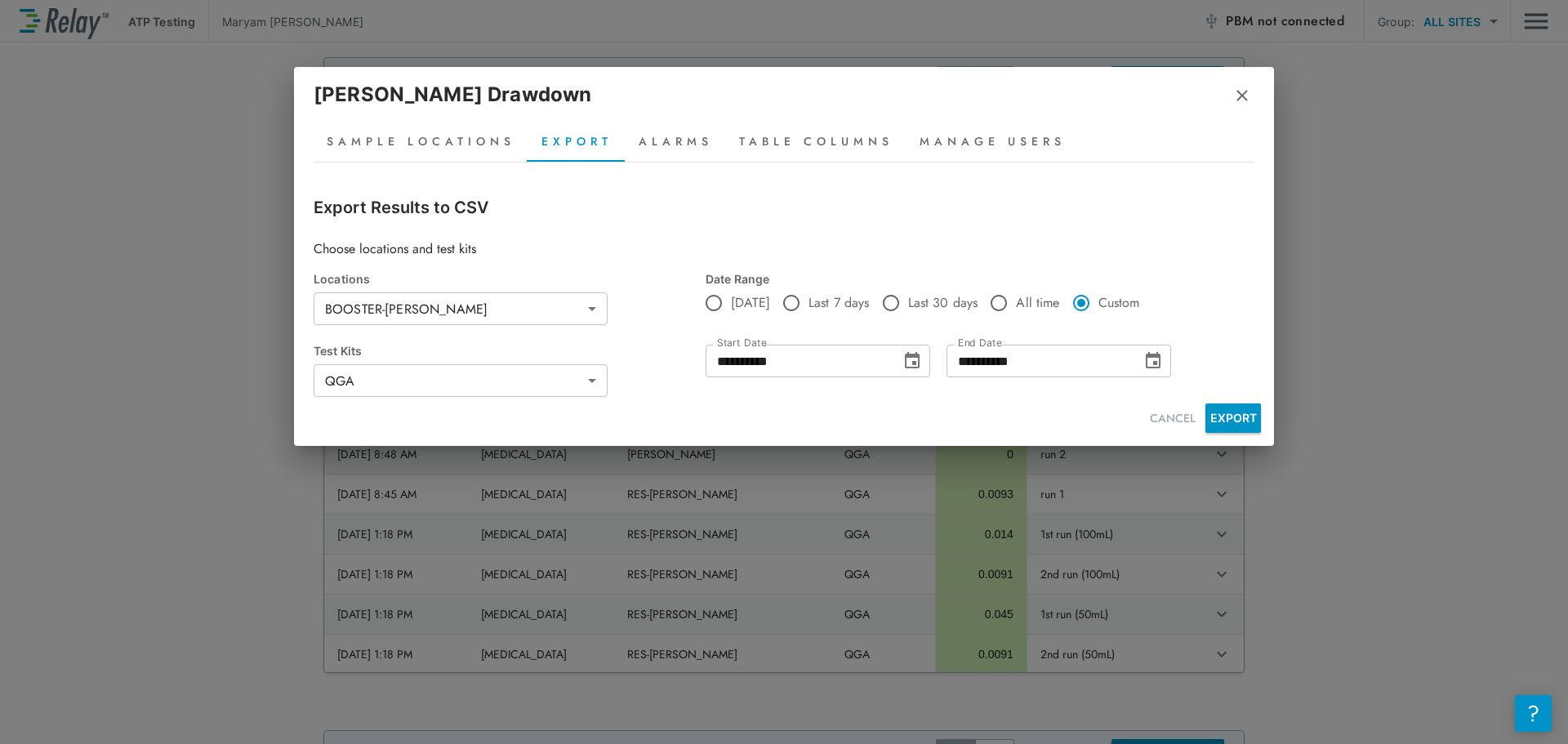
click at [1237, 413] on button "EXPORT" at bounding box center [1234, 418] width 56 height 30
type input "**********"
click at [1248, 99] on img "button" at bounding box center [1243, 95] width 17 height 17
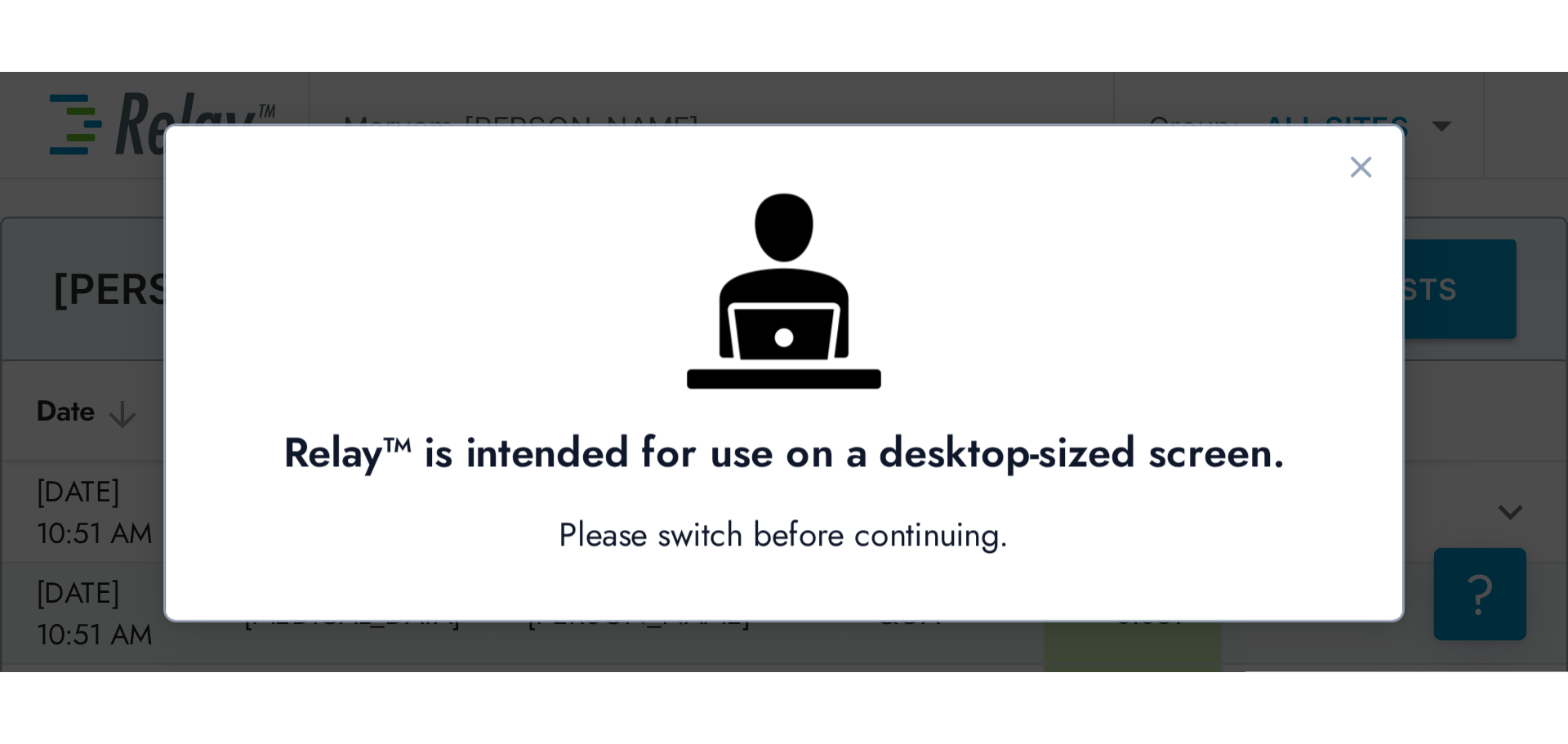
scroll to position [0, 0]
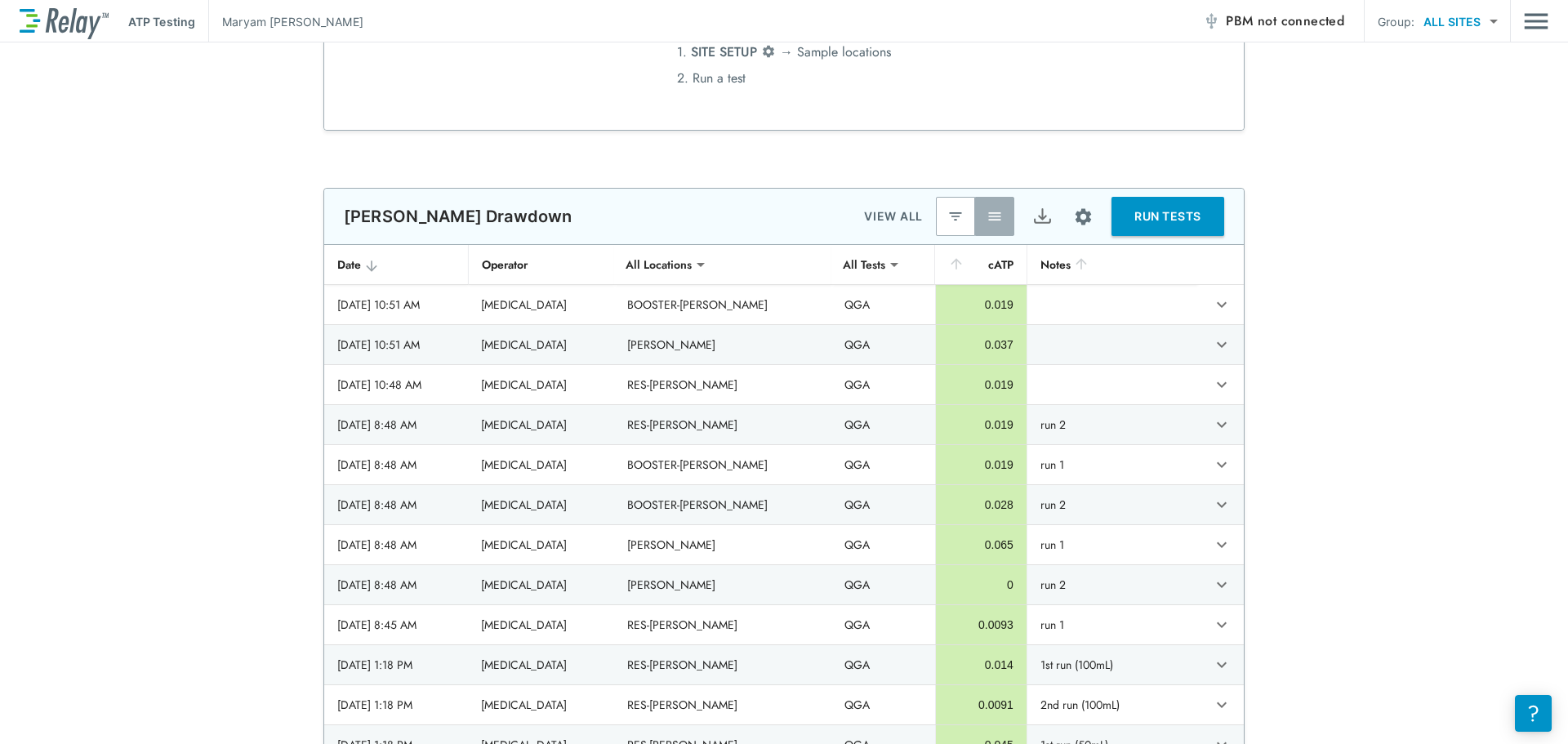
type input "*******"
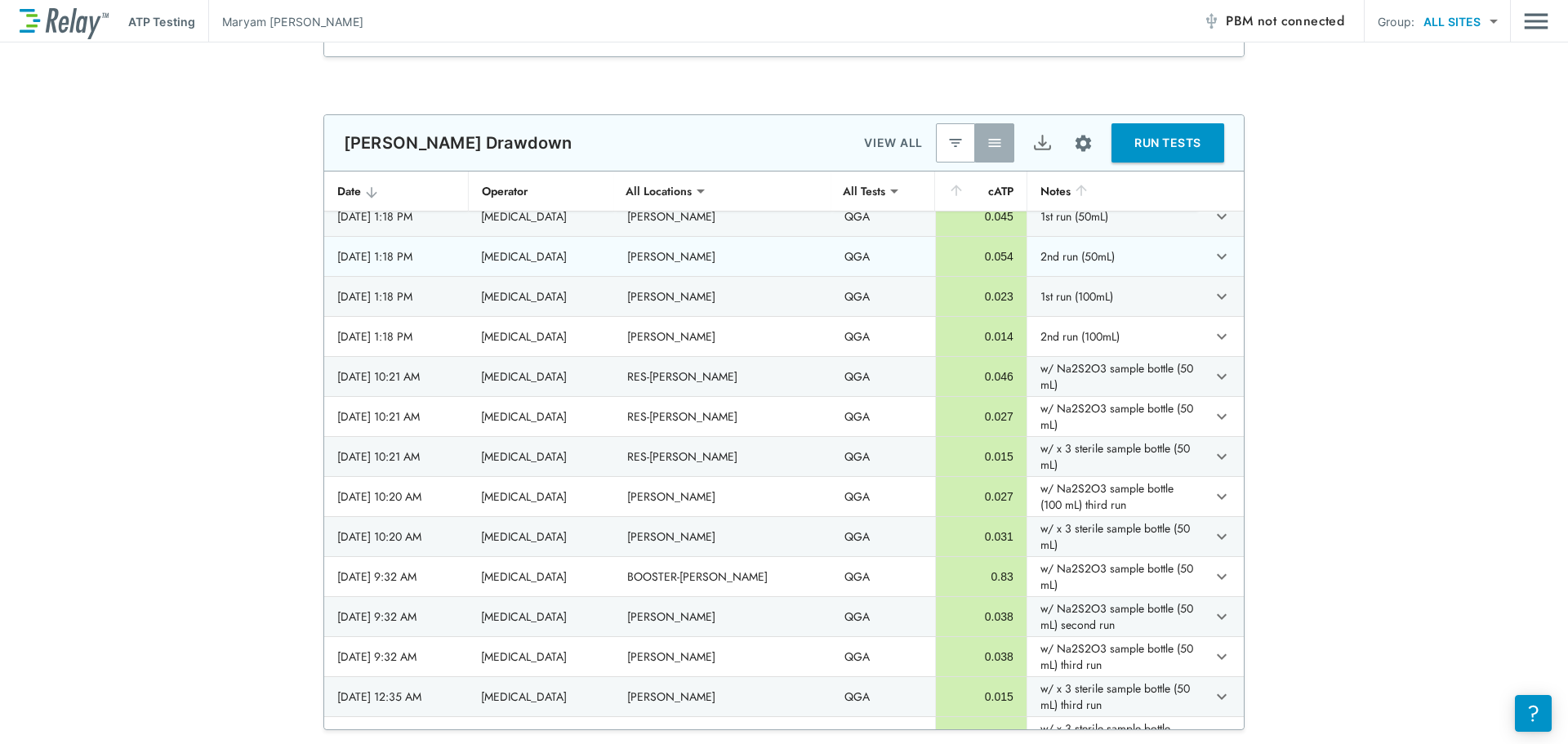
scroll to position [735, 0]
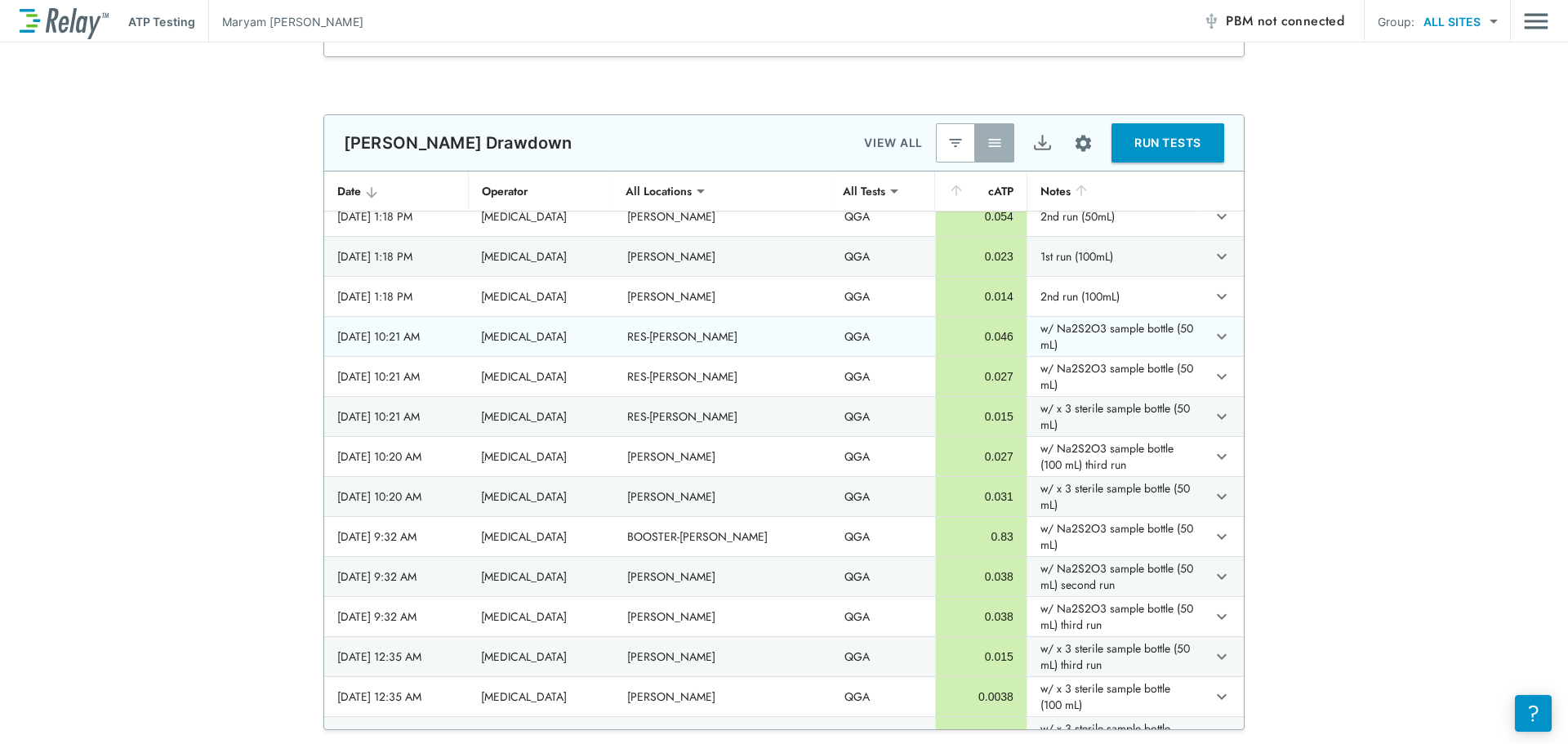
drag, startPoint x: 461, startPoint y: 331, endPoint x: 1118, endPoint y: 333, distance: 657.0
click at [1118, 333] on tr "2025/08/13 - 10:21 AM Laboratory Technician RES-Harvie QGA 0.046 w/ Na2S2O3 sam…" at bounding box center [784, 336] width 920 height 39
click at [1212, 339] on icon "expand row" at bounding box center [1222, 336] width 19 height 19
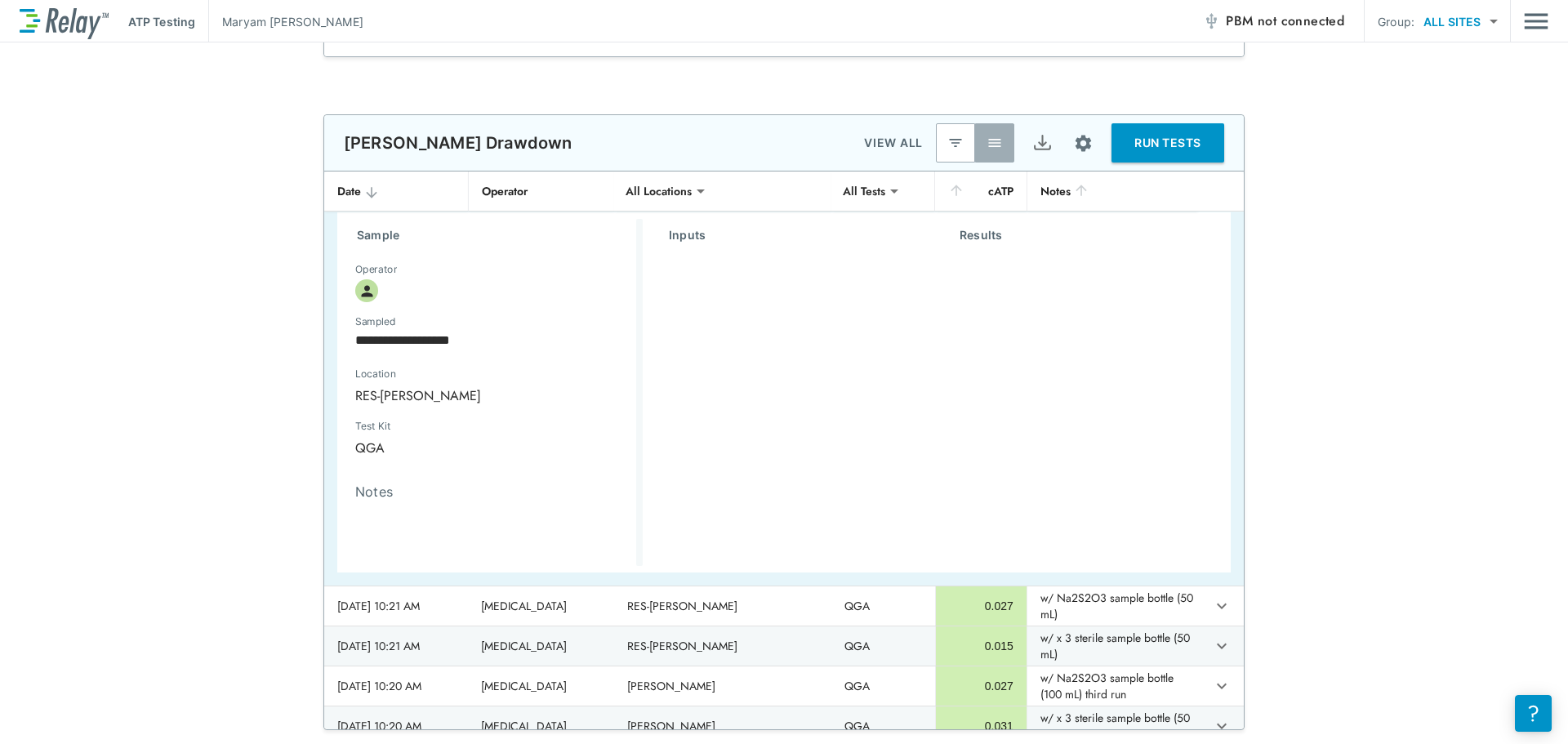
scroll to position [816, 0]
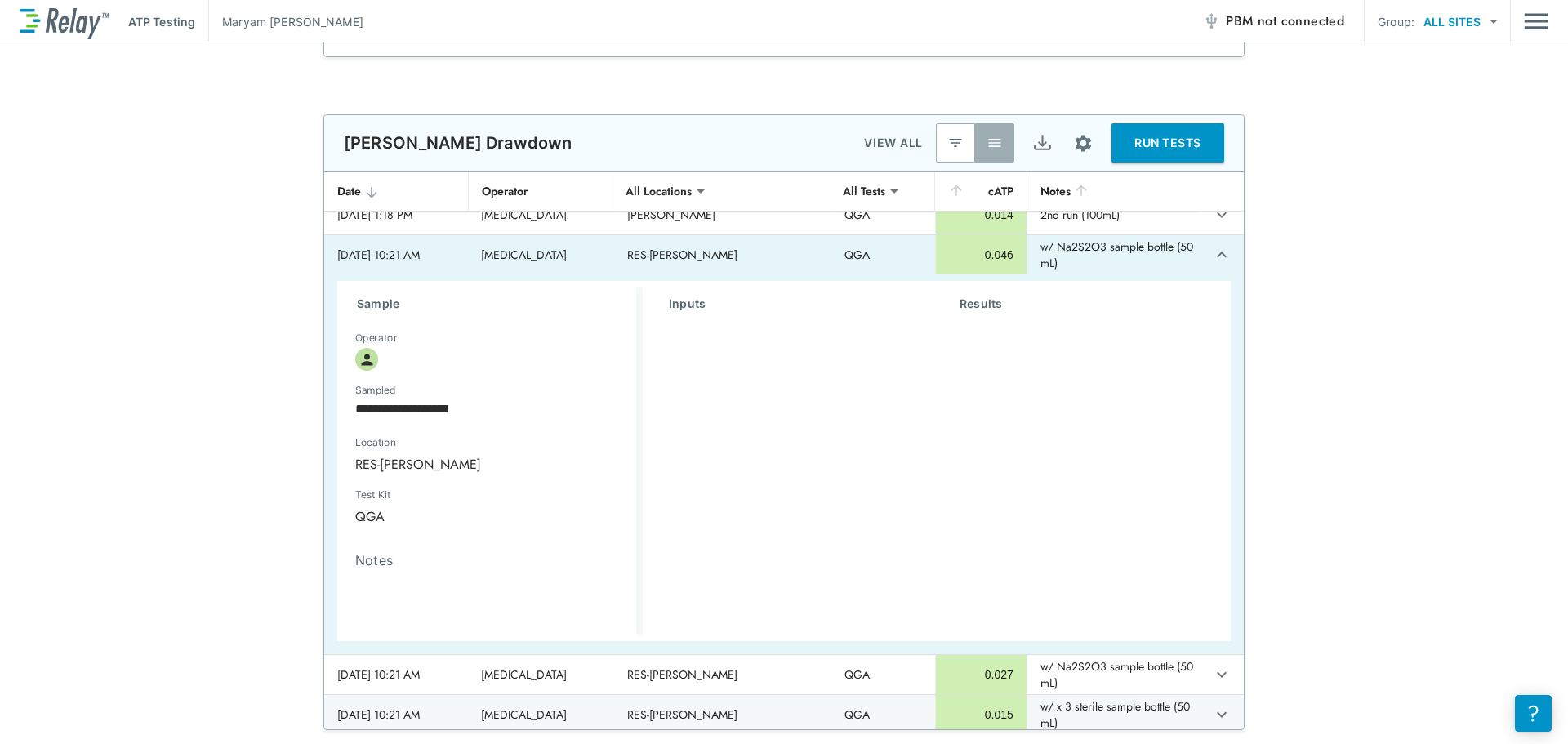
click at [1212, 254] on icon "expand row" at bounding box center [1222, 255] width 19 height 19
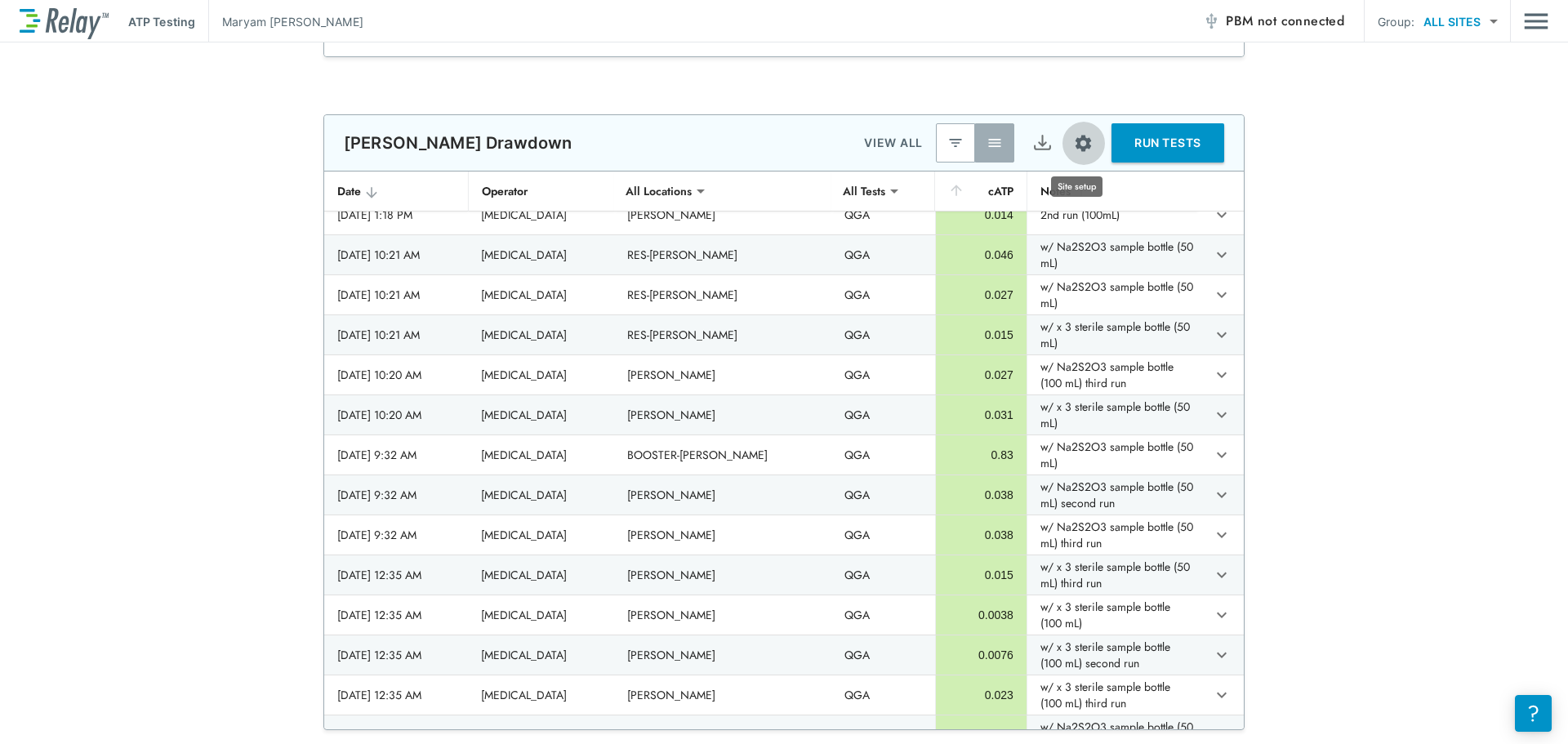
click at [1065, 134] on button "Site setup" at bounding box center [1084, 143] width 44 height 44
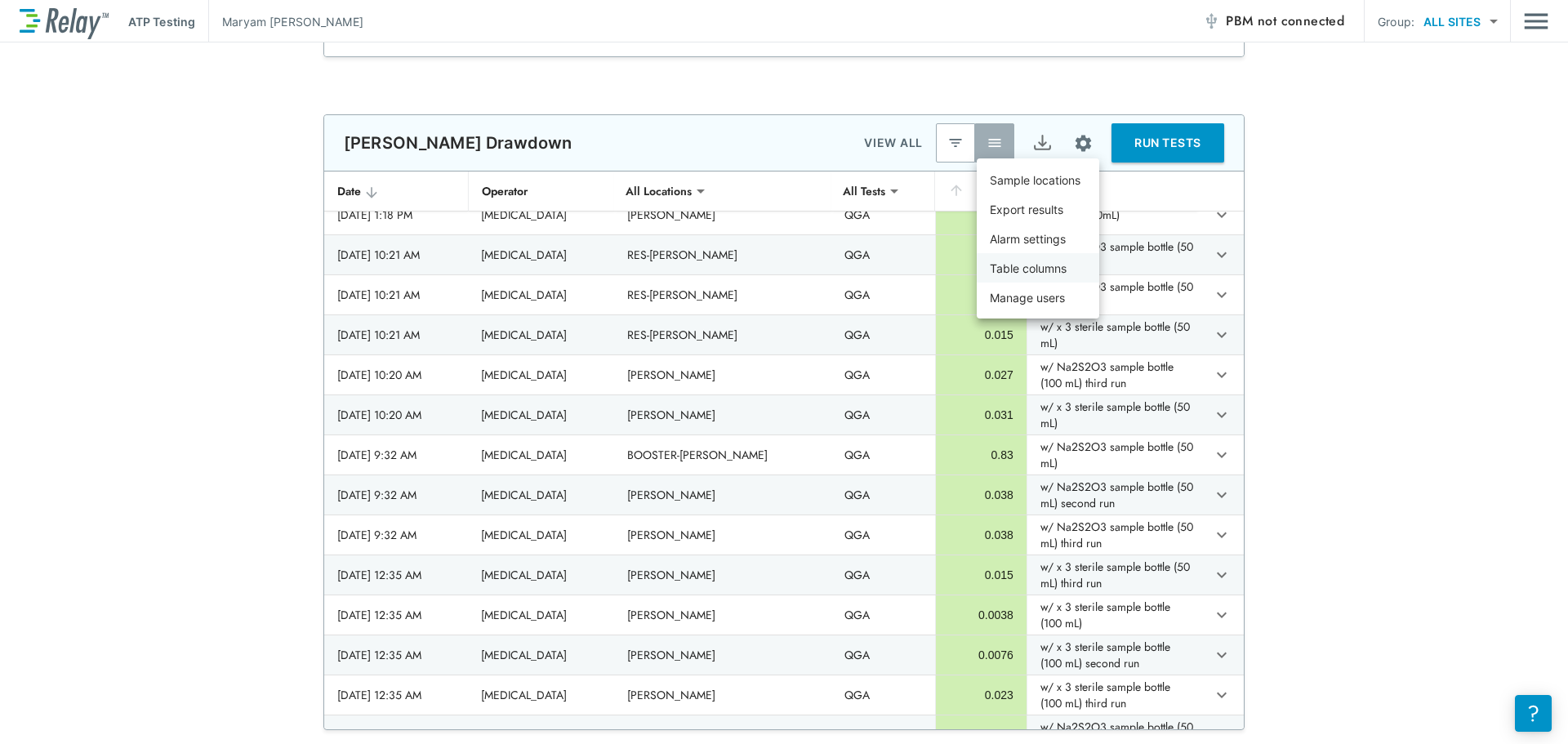
click at [1050, 267] on p "Table columns" at bounding box center [1029, 269] width 77 height 17
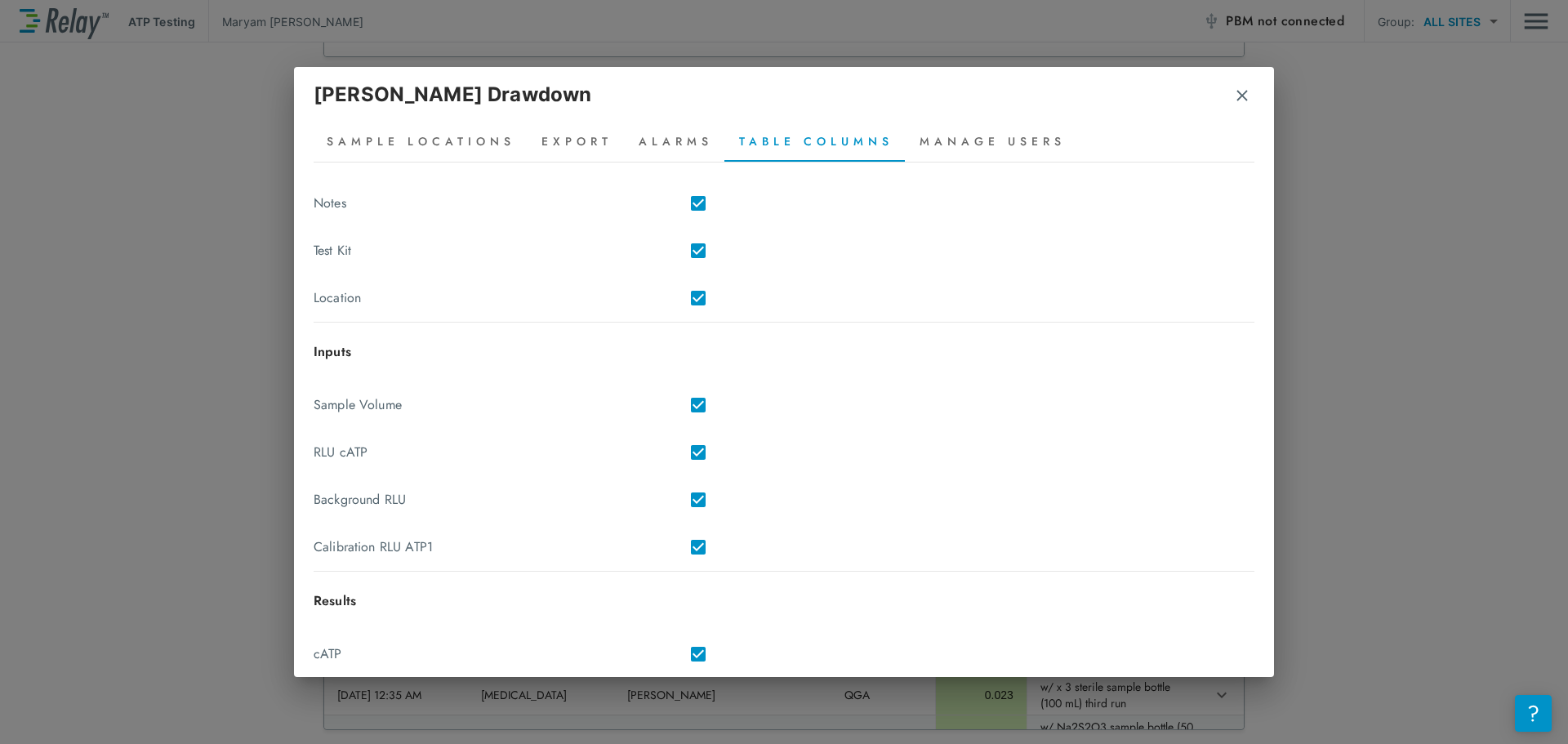
scroll to position [273, 0]
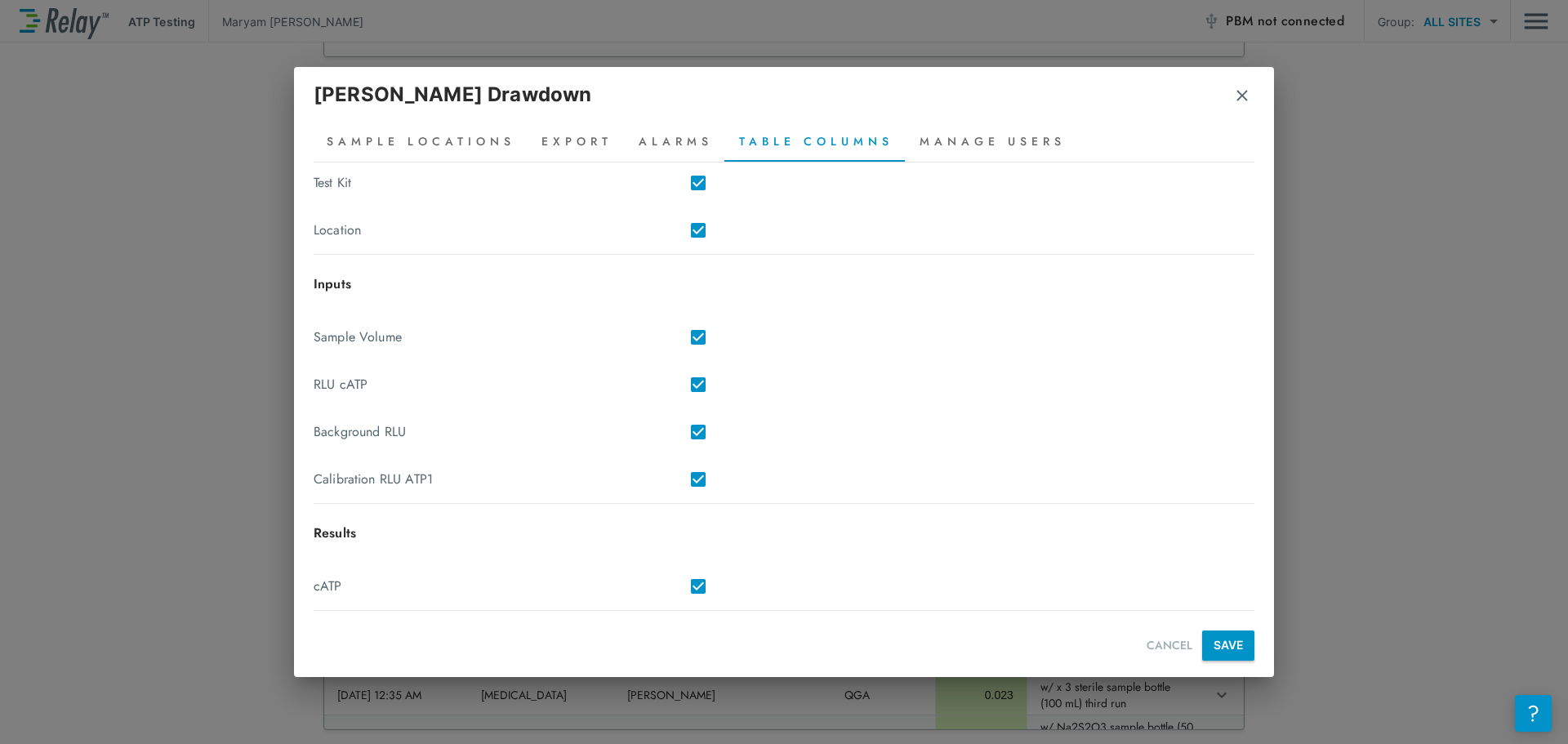
click at [1209, 627] on div "Sample Operator Notes Test Kit Location Inputs Sample Volume RLU cATP Backgroun…" at bounding box center [784, 343] width 941 height 635
click at [1222, 650] on button "SAVE" at bounding box center [1229, 645] width 52 height 31
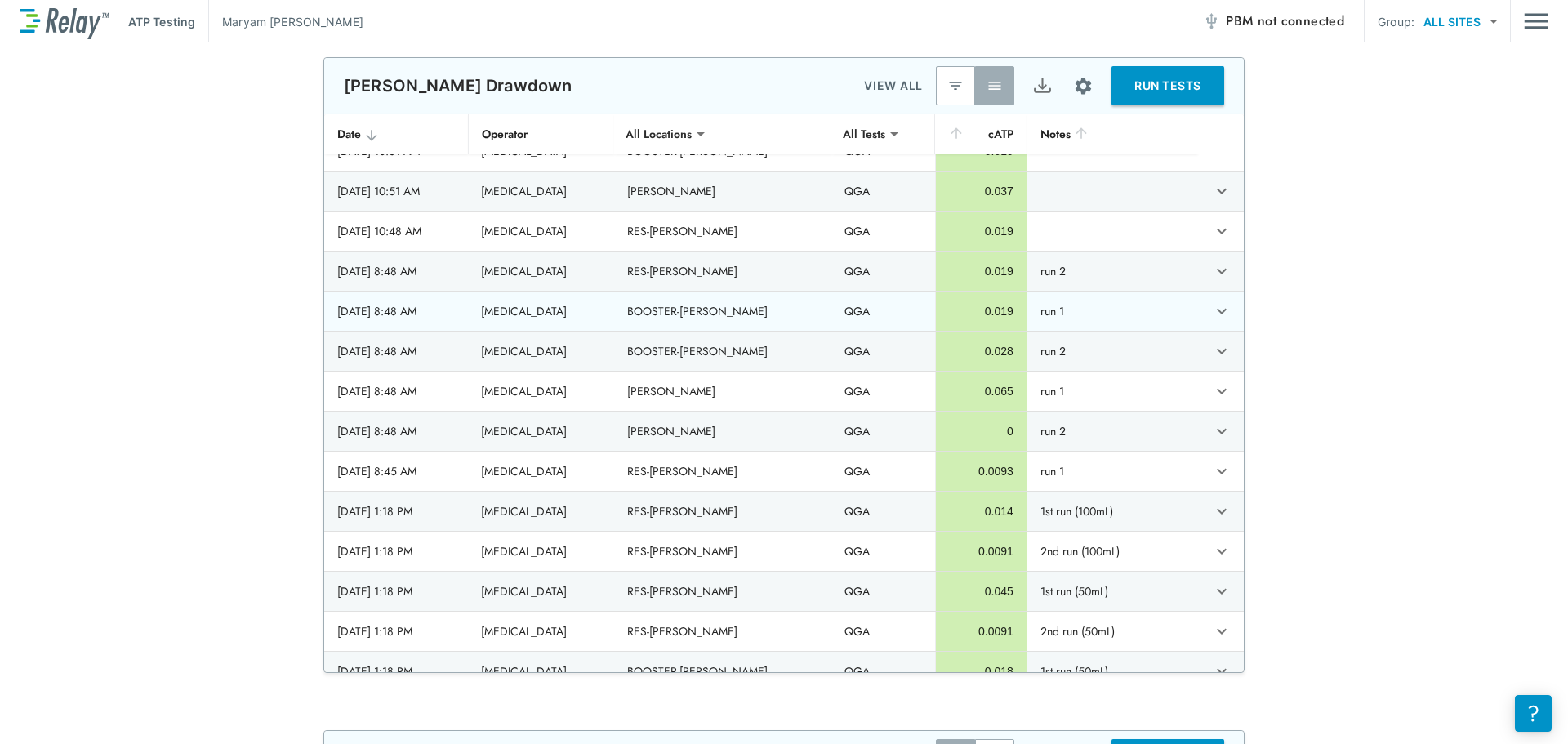
scroll to position [0, 0]
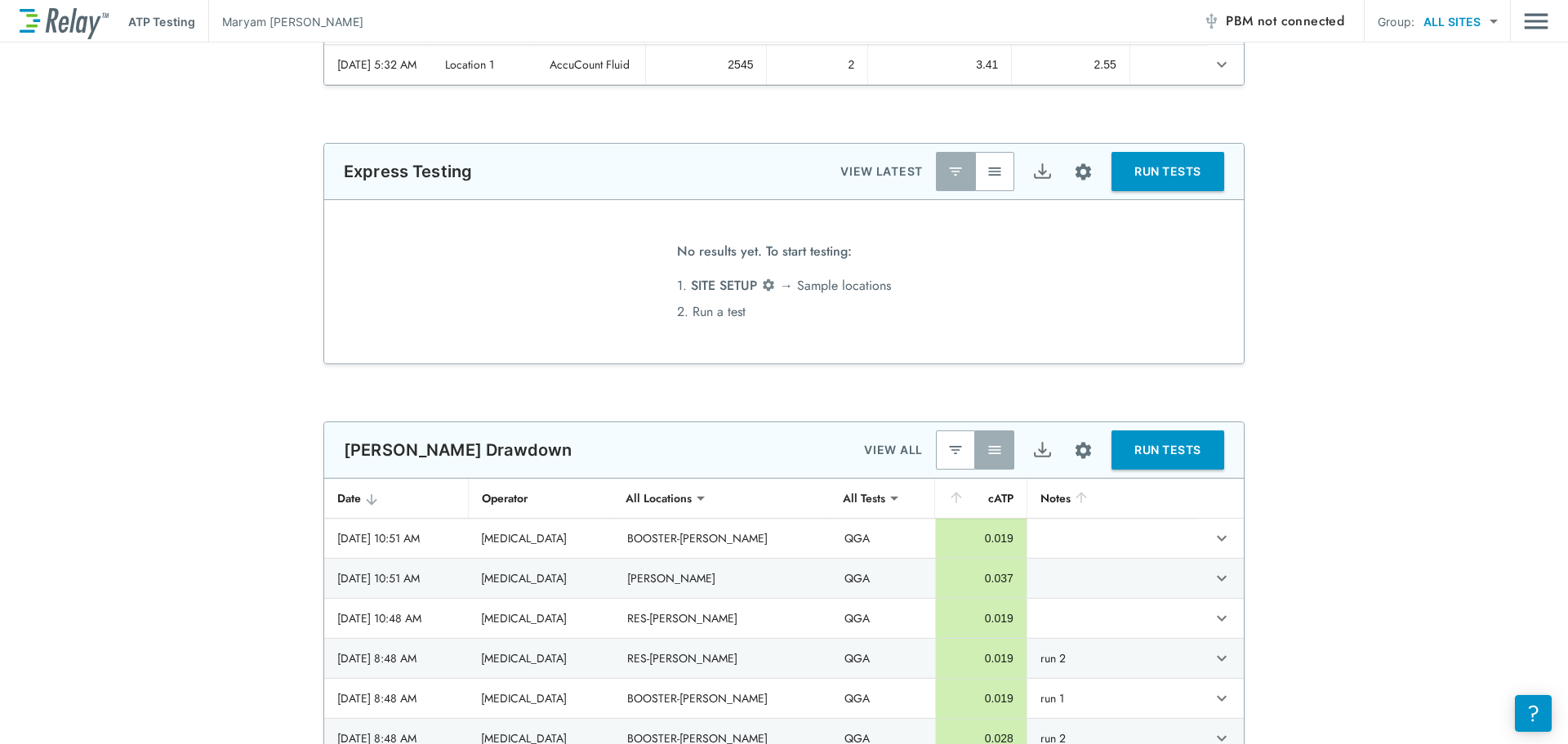
type input "*******"
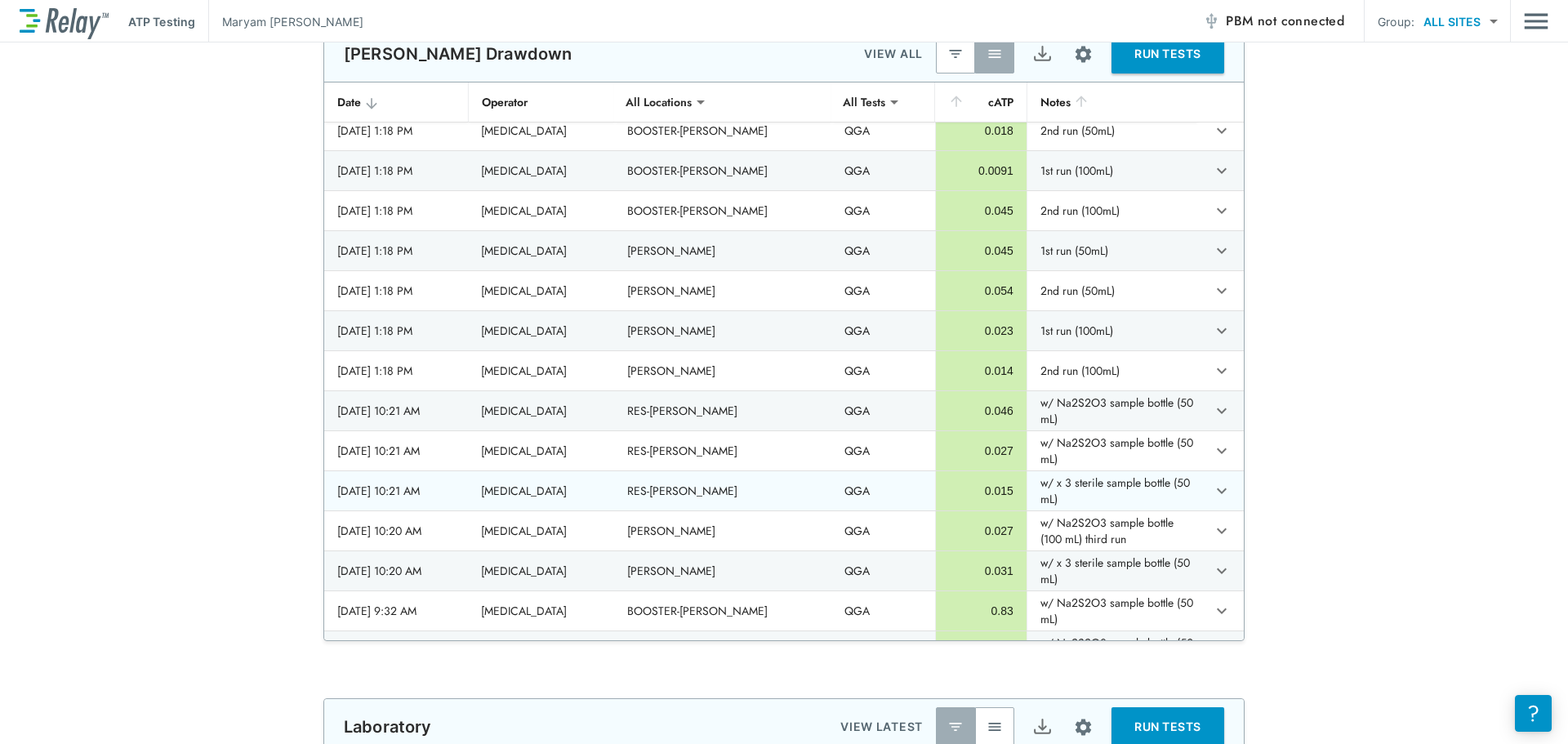
scroll to position [571, 0]
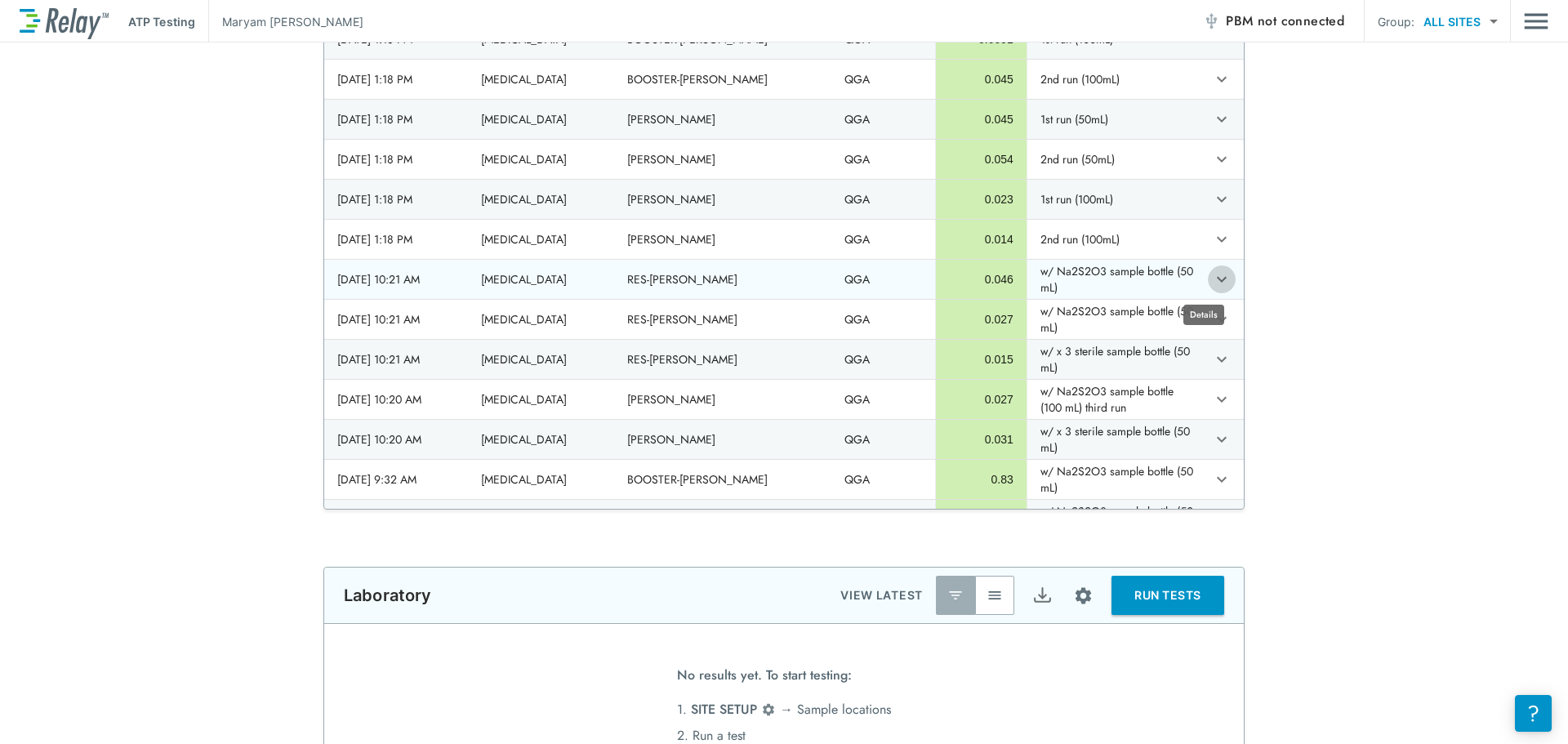
click at [1212, 281] on icon "expand row" at bounding box center [1222, 279] width 19 height 19
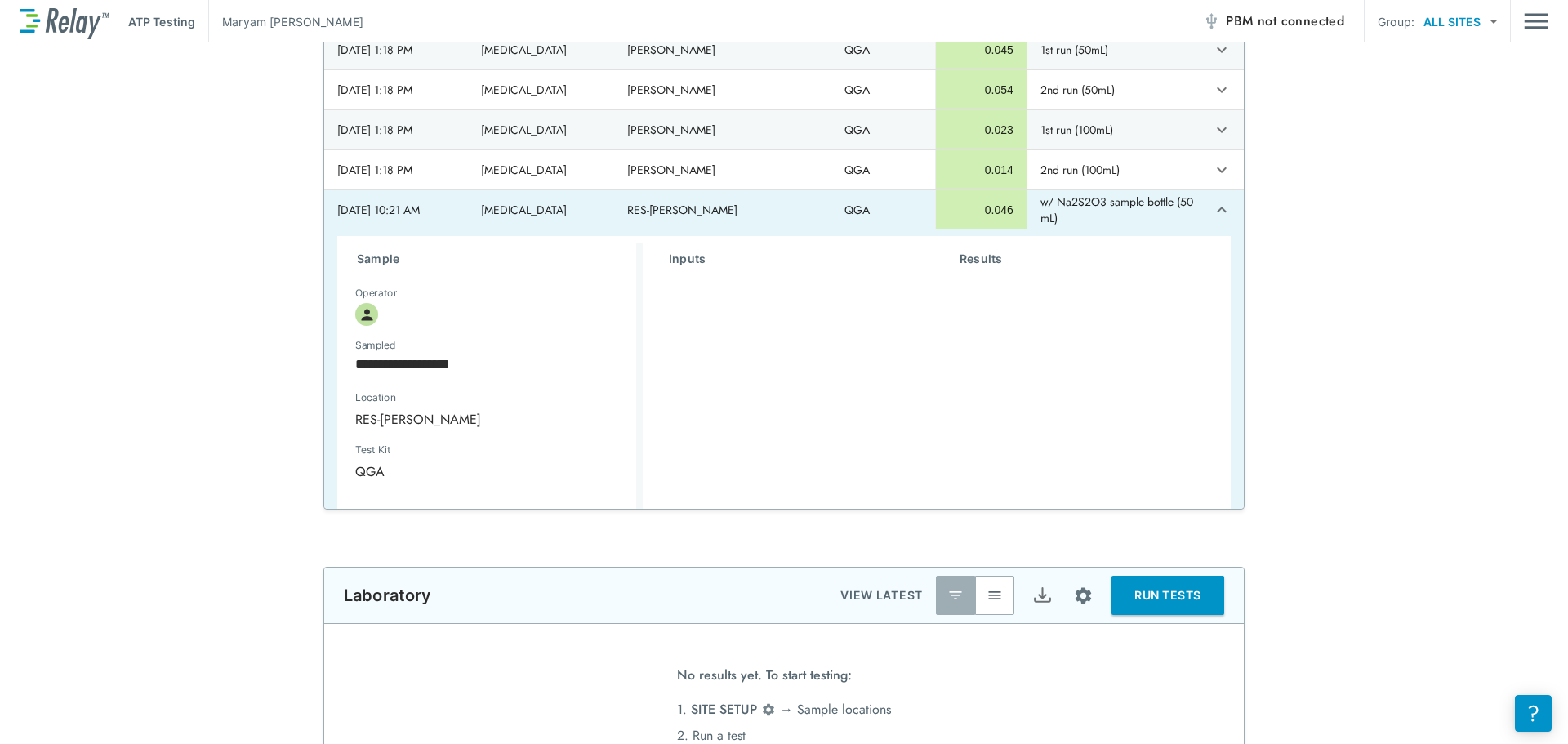
scroll to position [653, 0]
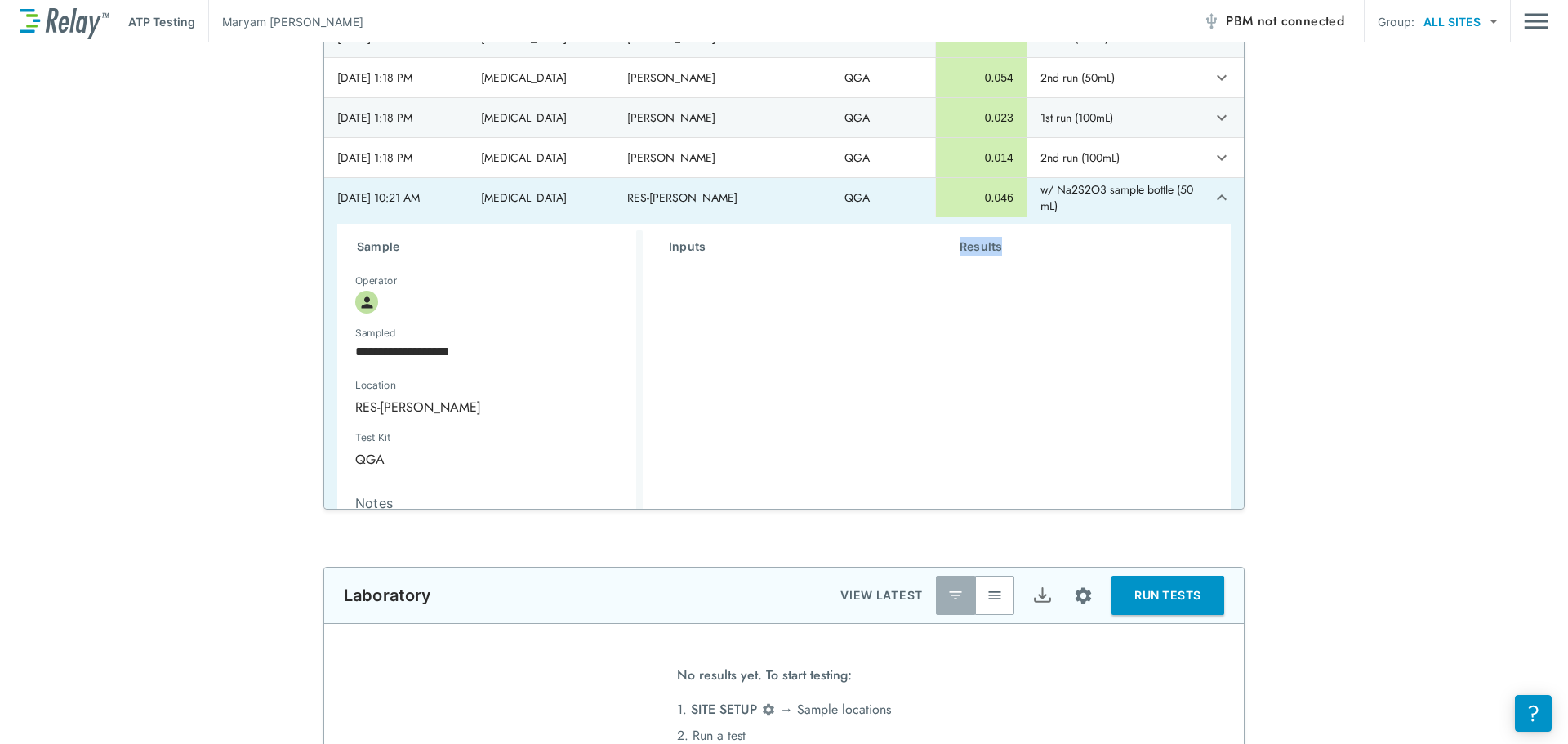
drag, startPoint x: 1118, startPoint y: 279, endPoint x: 922, endPoint y: 346, distance: 207.1
click at [934, 346] on div "Results" at bounding box center [1078, 400] width 291 height 340
click at [1212, 196] on icon "expand row" at bounding box center [1222, 197] width 19 height 19
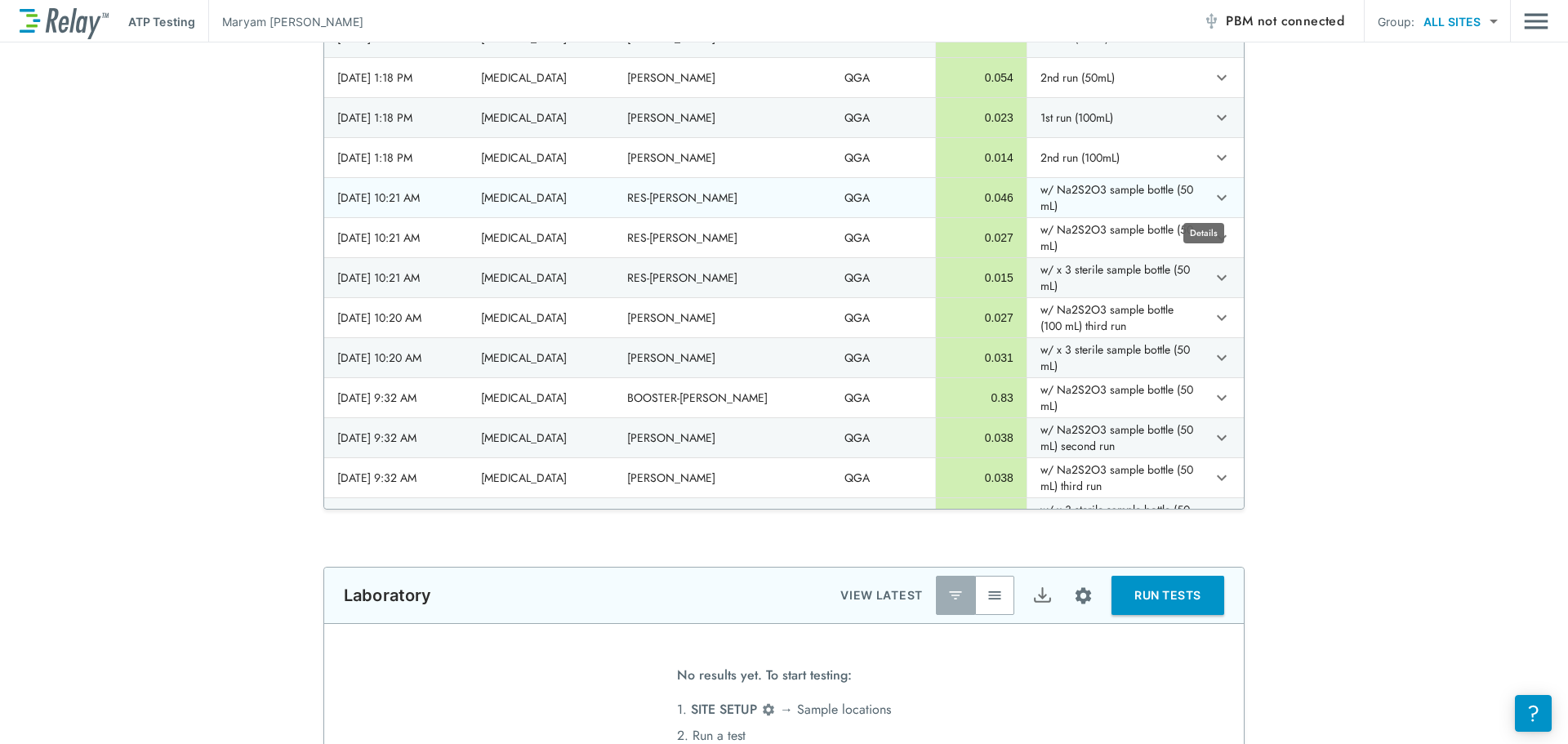
click at [1212, 196] on icon "expand row" at bounding box center [1222, 197] width 19 height 19
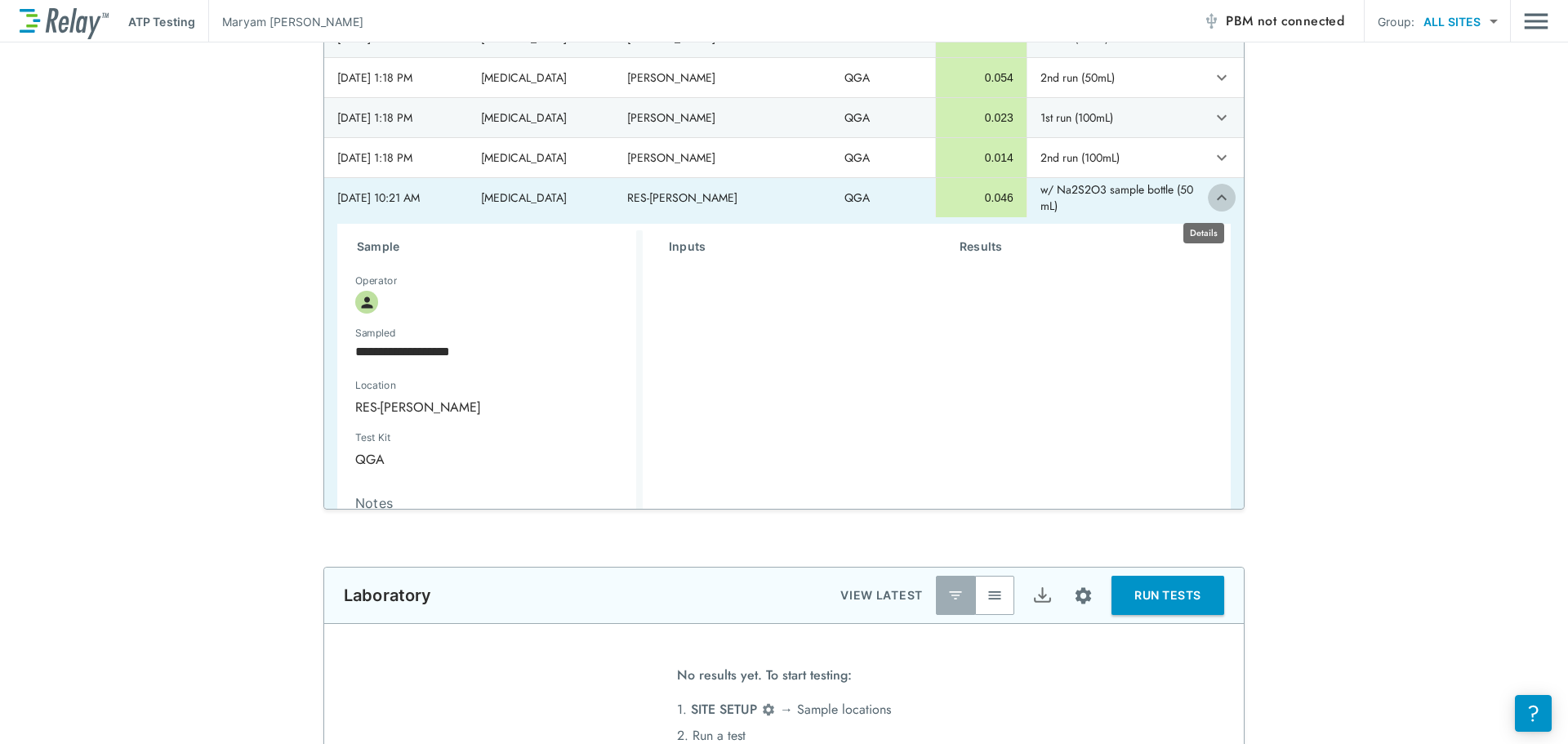
click at [1212, 196] on icon "expand row" at bounding box center [1222, 197] width 19 height 19
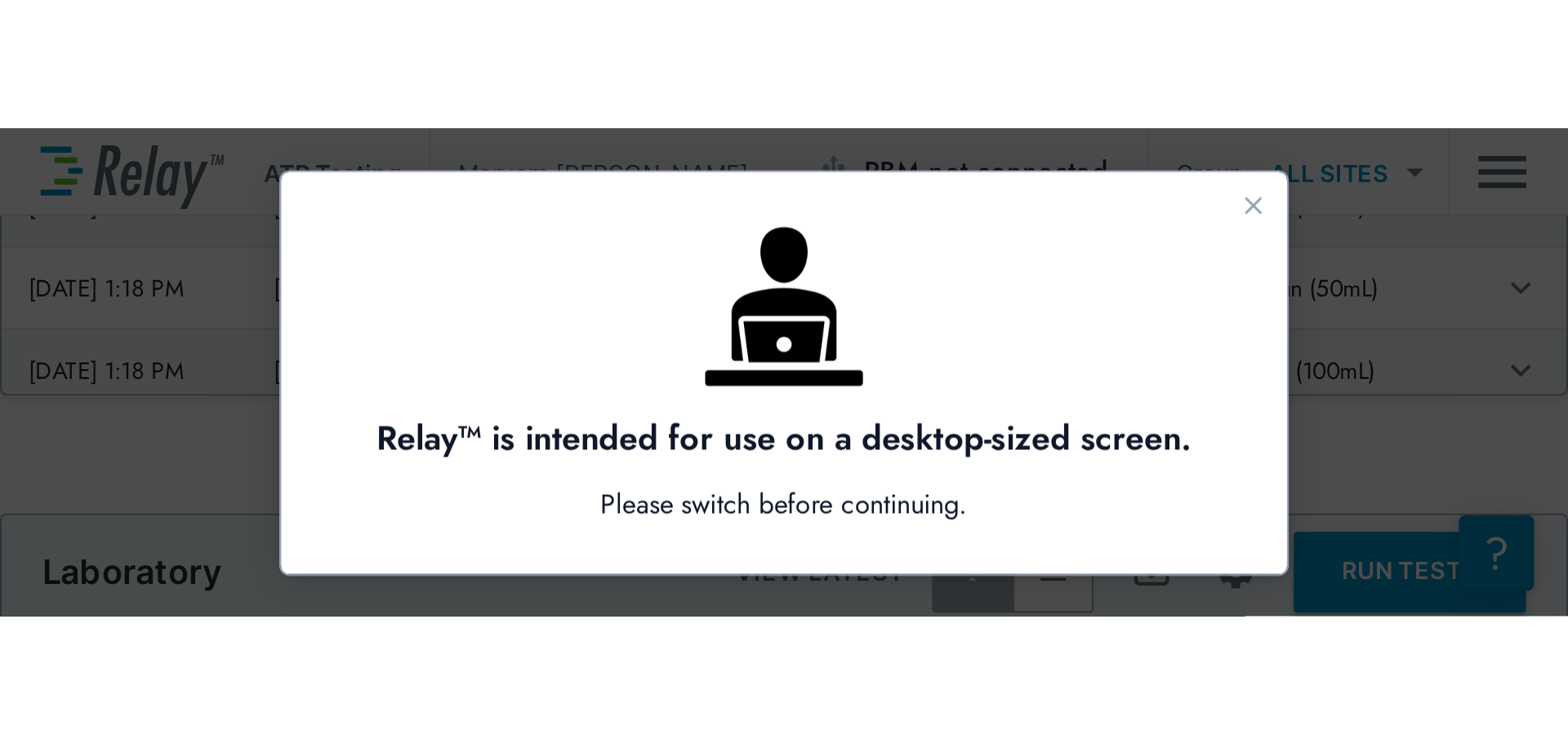
scroll to position [0, 0]
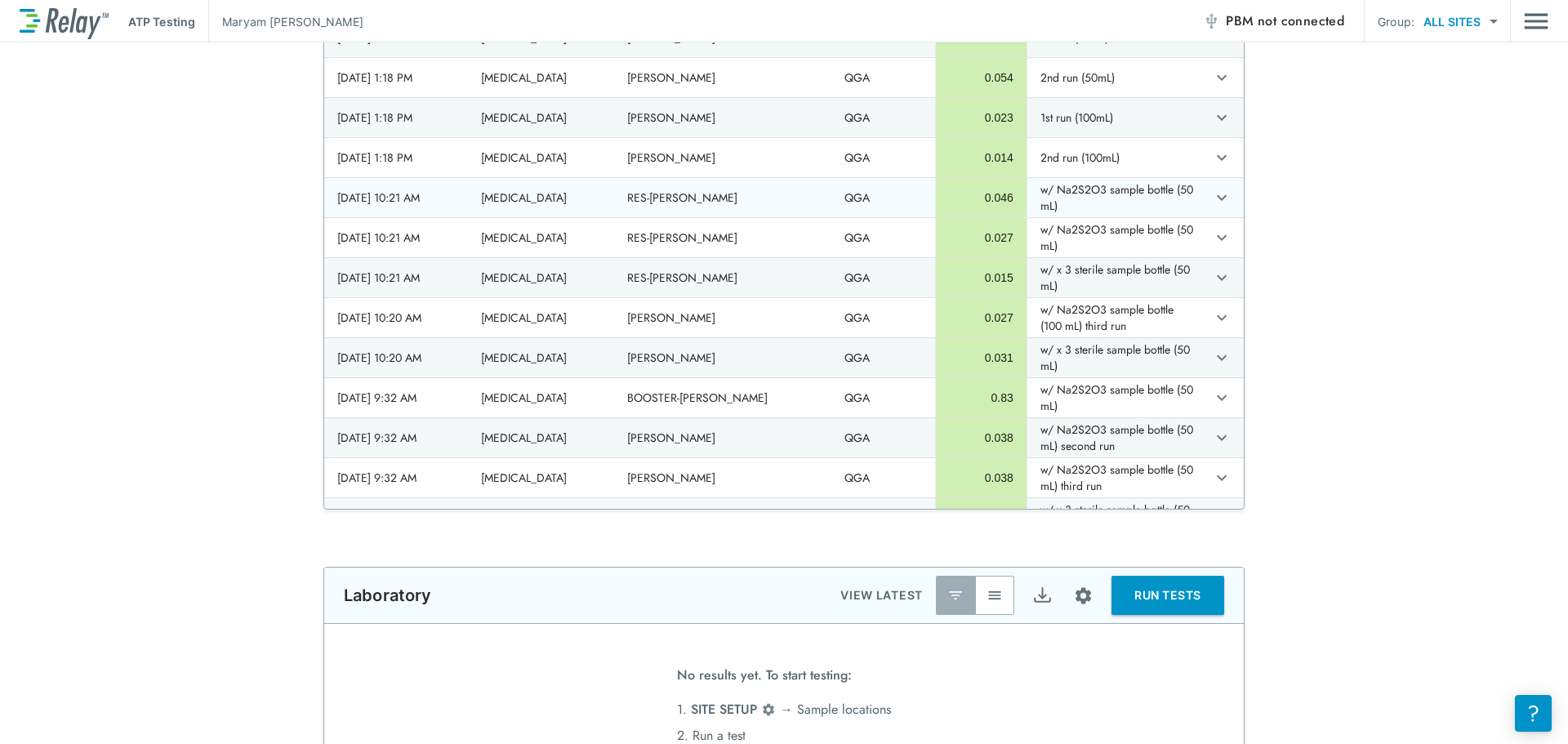
click at [949, 201] on div "0.046" at bounding box center [982, 197] width 65 height 17
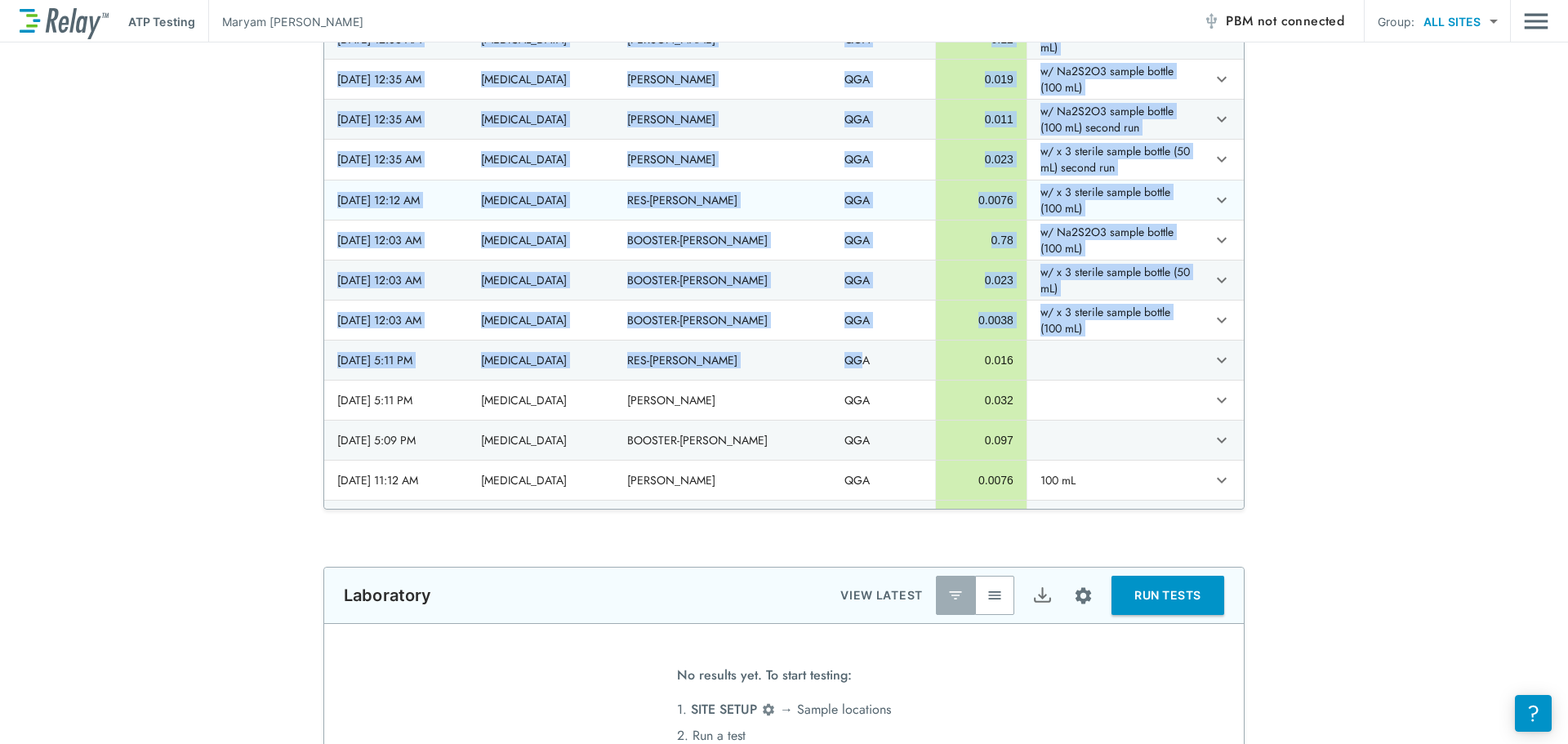
scroll to position [1307, 0]
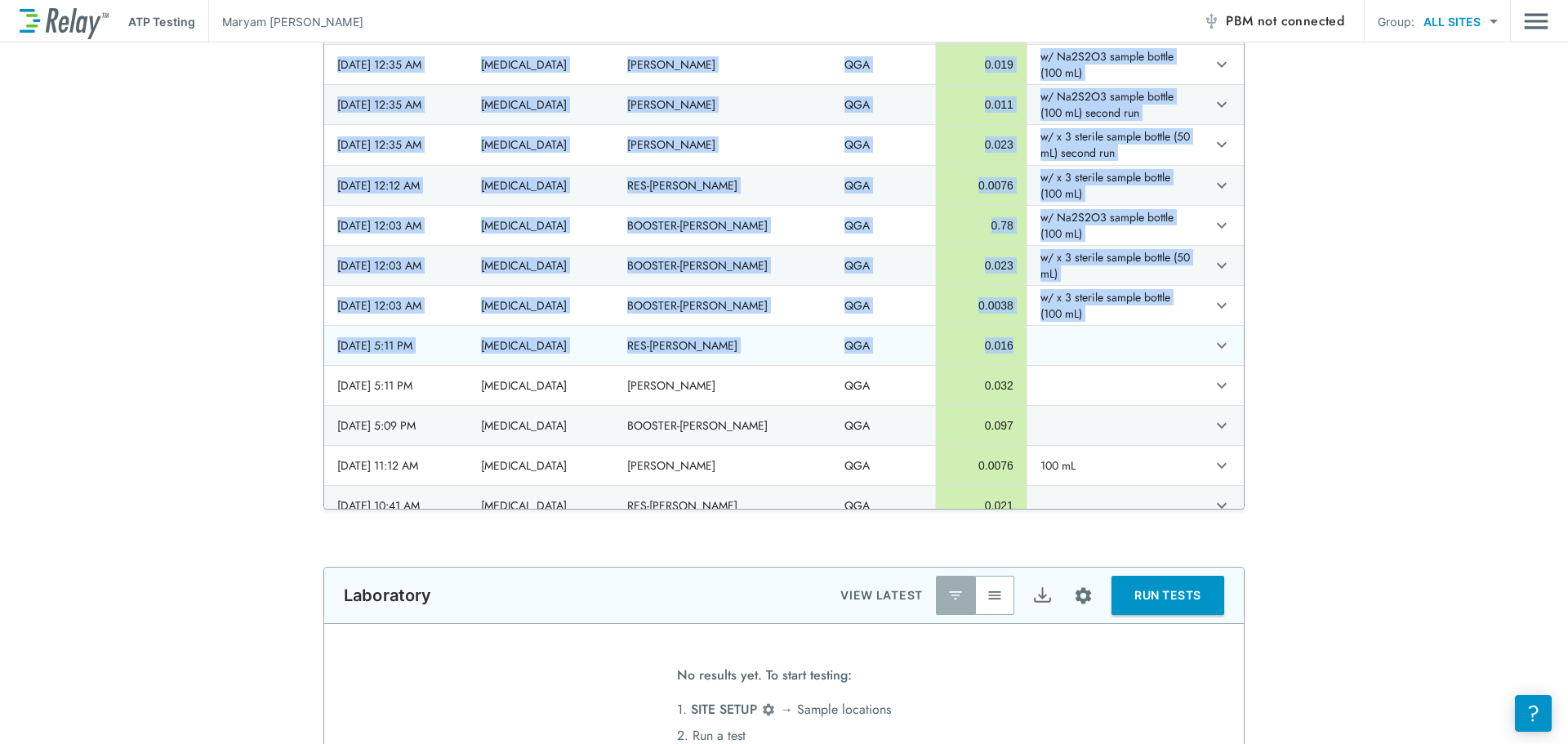
drag, startPoint x: 326, startPoint y: 198, endPoint x: 1152, endPoint y: 357, distance: 841.2
click at [1148, 352] on tbody "2025/09/03 - 10:51 AM Laboratory Technician BOOSTER-Harvie QGA 0.019 2025/09/03…" at bounding box center [784, 645] width 920 height 3921
copy tbody "2025/08/13 - 10:21 AM Laboratory Technician RES-Harvie QGA 0.046 w/ Na2S2O3 sam…"
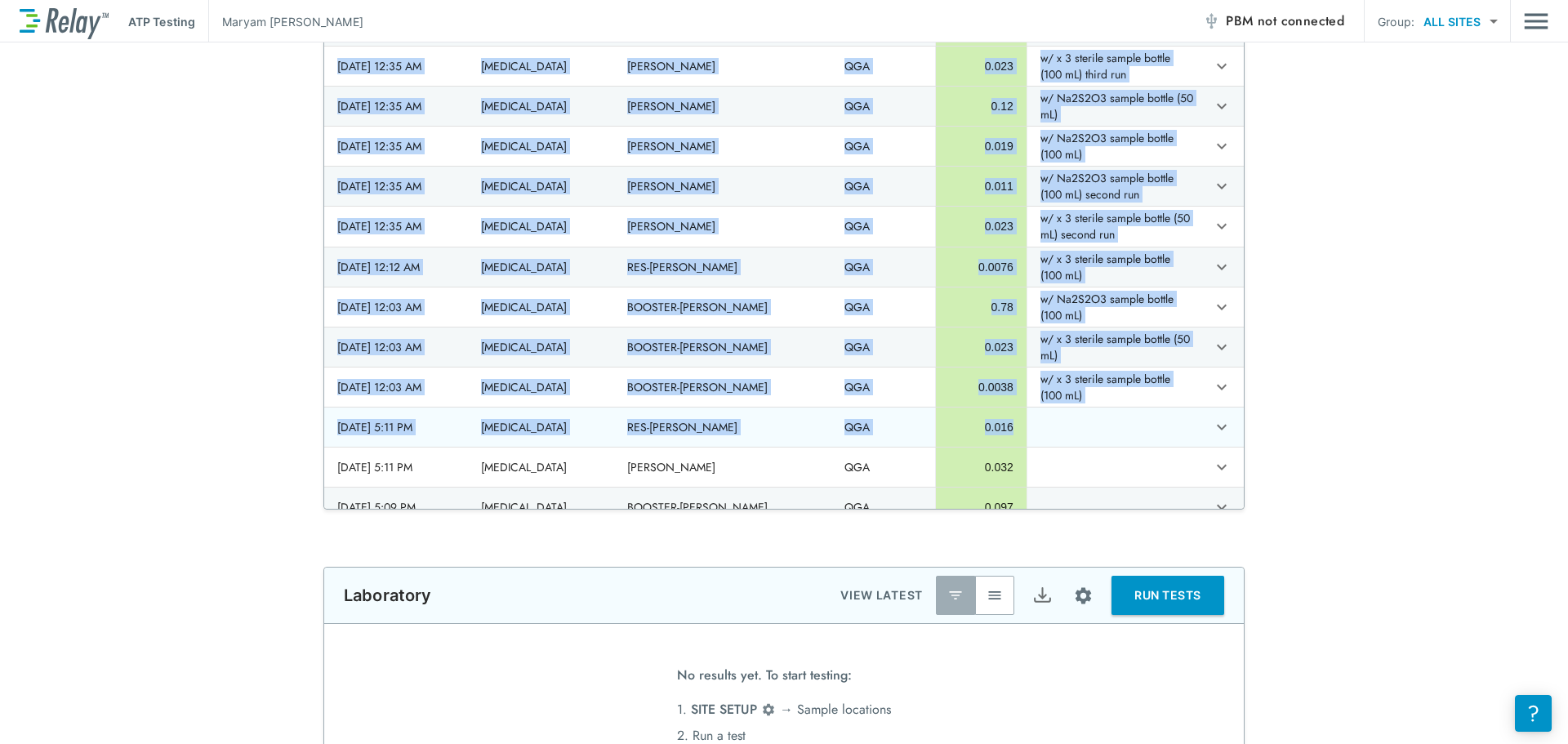
click at [832, 431] on td "QGA" at bounding box center [883, 427] width 104 height 39
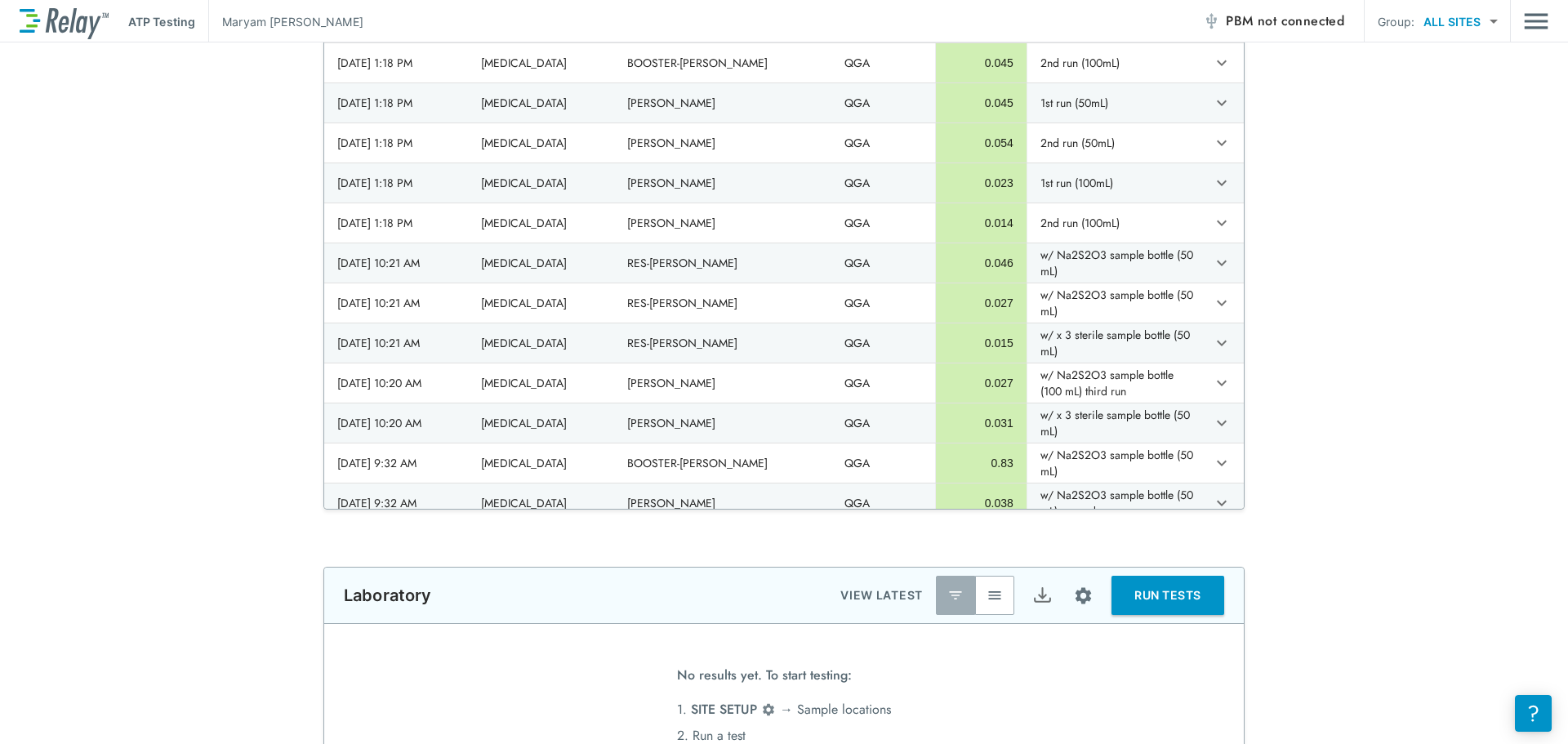
scroll to position [571, 0]
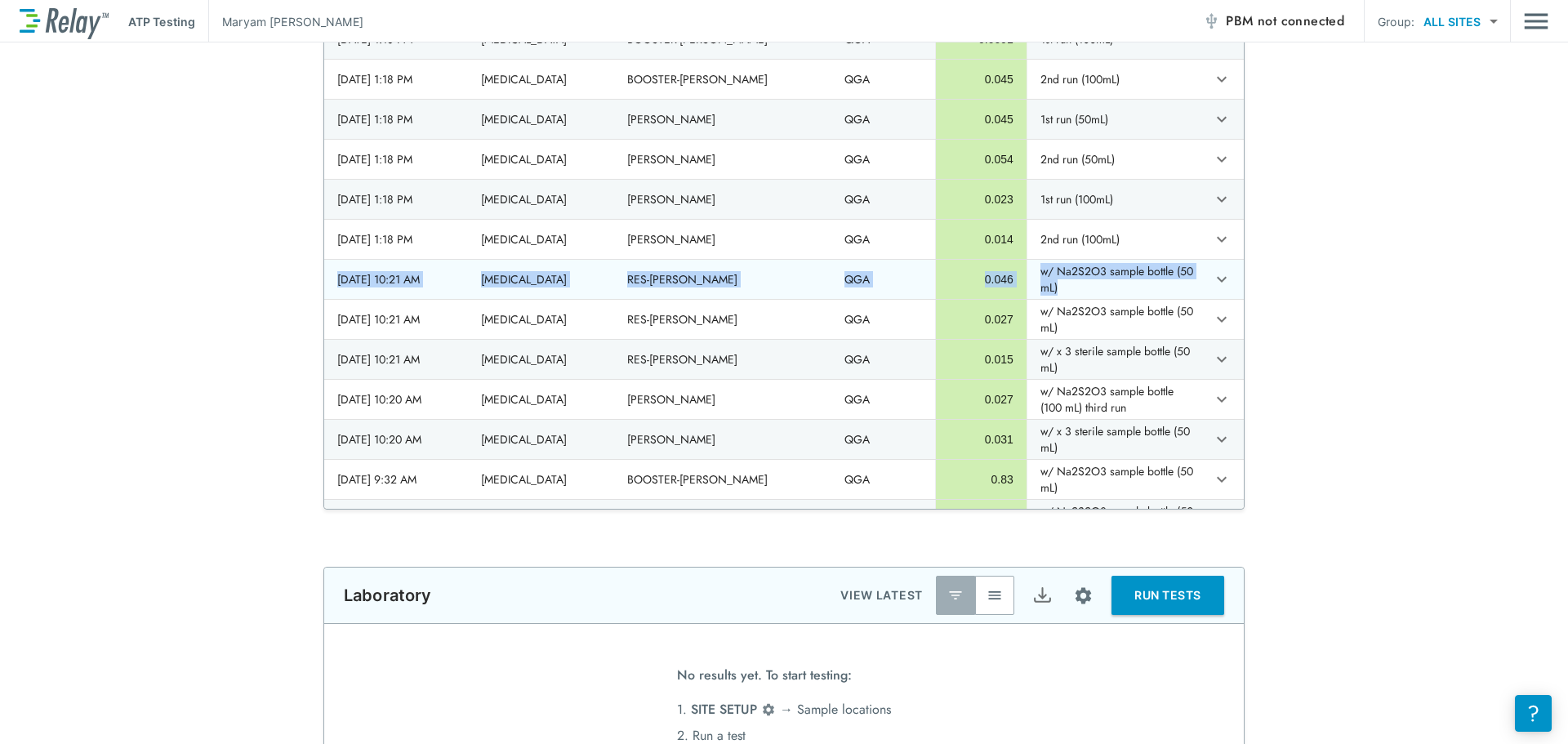
drag, startPoint x: 333, startPoint y: 280, endPoint x: 1179, endPoint y: 287, distance: 846.0
click at [1179, 286] on tr "2025/08/13 - 10:21 AM Laboratory Technician RES-Harvie QGA 0.046 w/ Na2S2O3 sam…" at bounding box center [784, 279] width 920 height 39
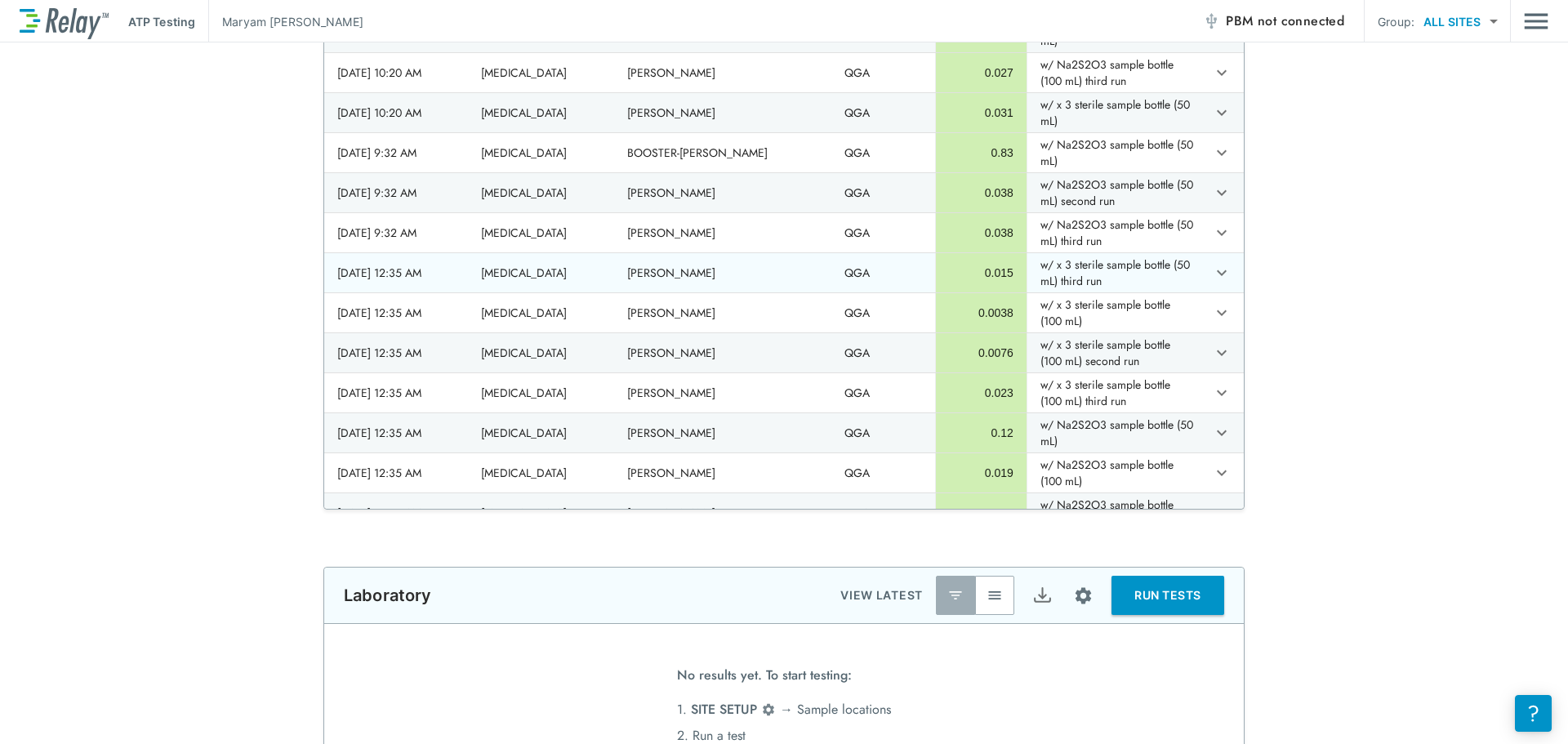
scroll to position [979, 0]
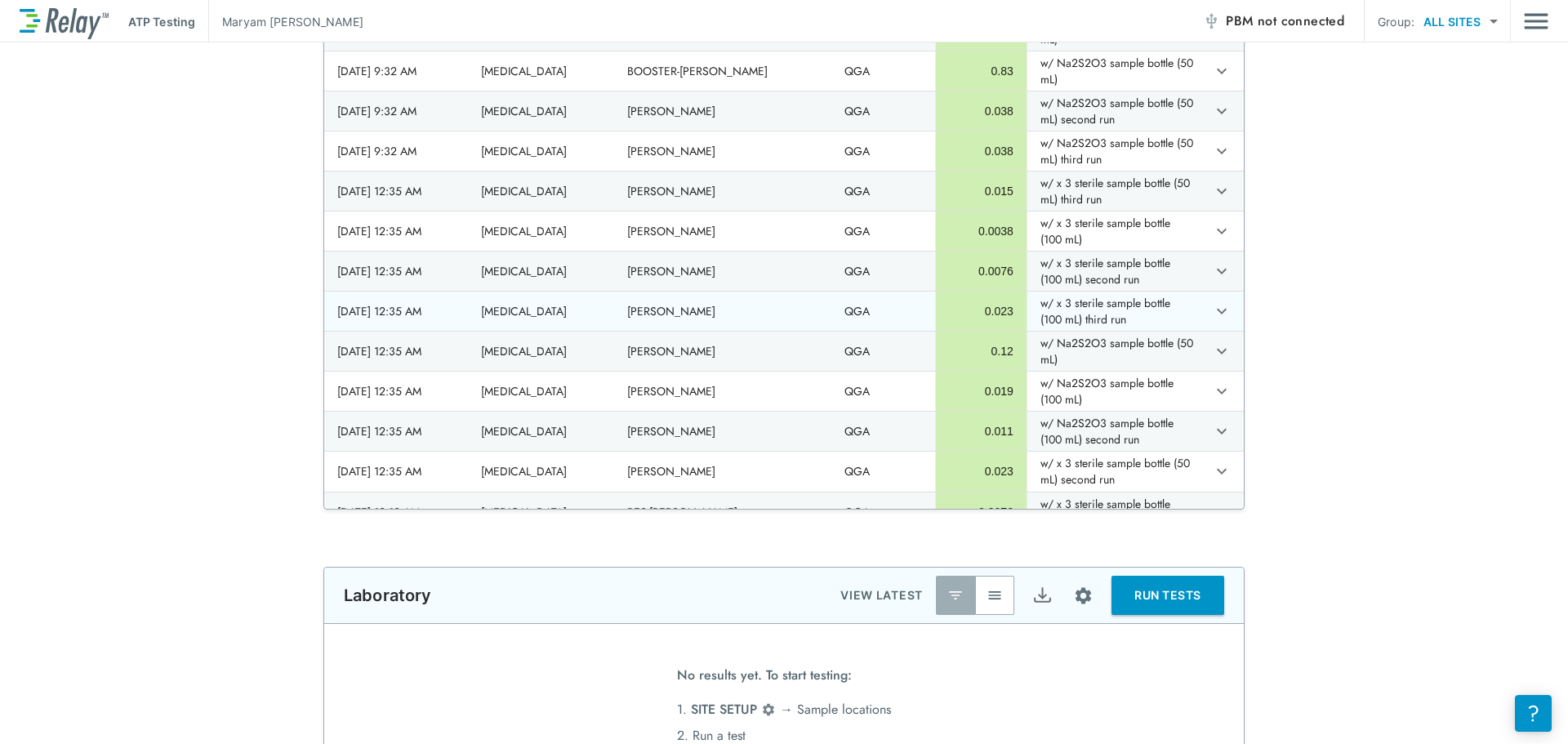
click at [954, 303] on div "0.023" at bounding box center [982, 311] width 65 height 17
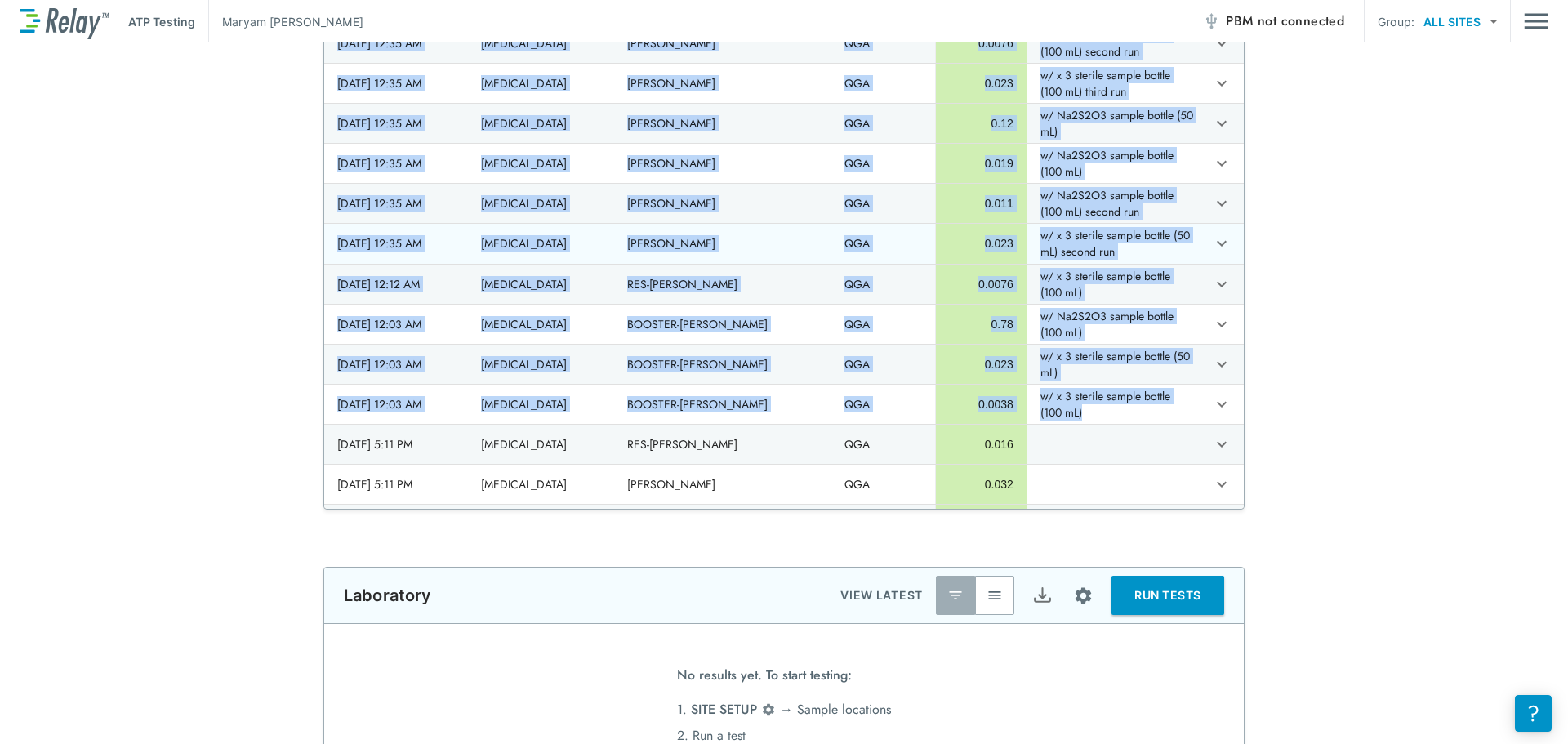
scroll to position [1225, 0]
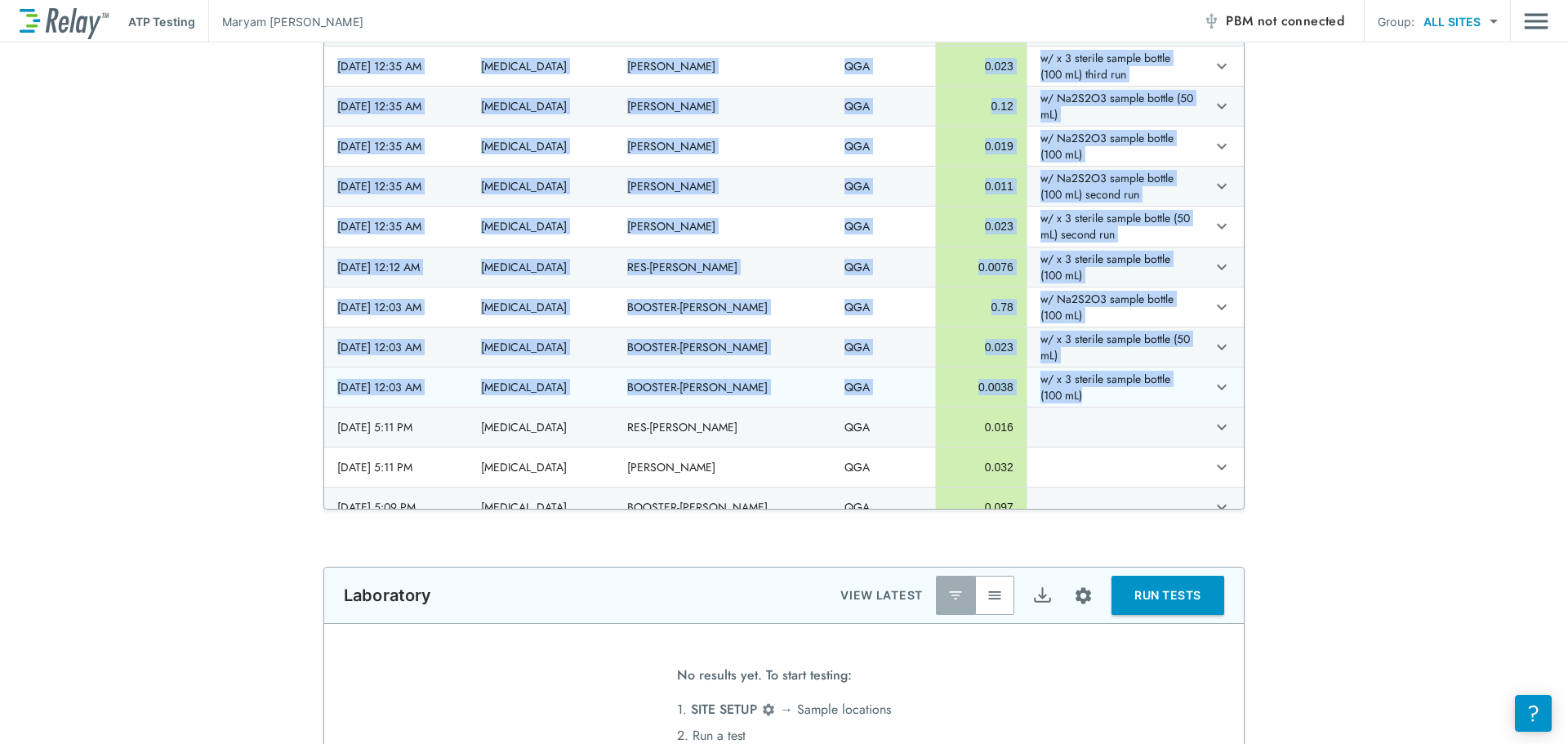
drag, startPoint x: 325, startPoint y: 191, endPoint x: 1158, endPoint y: 389, distance: 856.2
click at [1158, 389] on tbody "2025/09/03 - 10:51 AM Laboratory Technician BOOSTER-Harvie QGA 0.019 2025/09/03…" at bounding box center [784, 727] width 920 height 3921
copy tbody "2025/08/13 - 10:21 AM Laboratory Technician RES-Harvie QGA 0.046 w/ Na2S2O3 sam…"
click at [1212, 262] on icon "expand row" at bounding box center [1222, 267] width 19 height 19
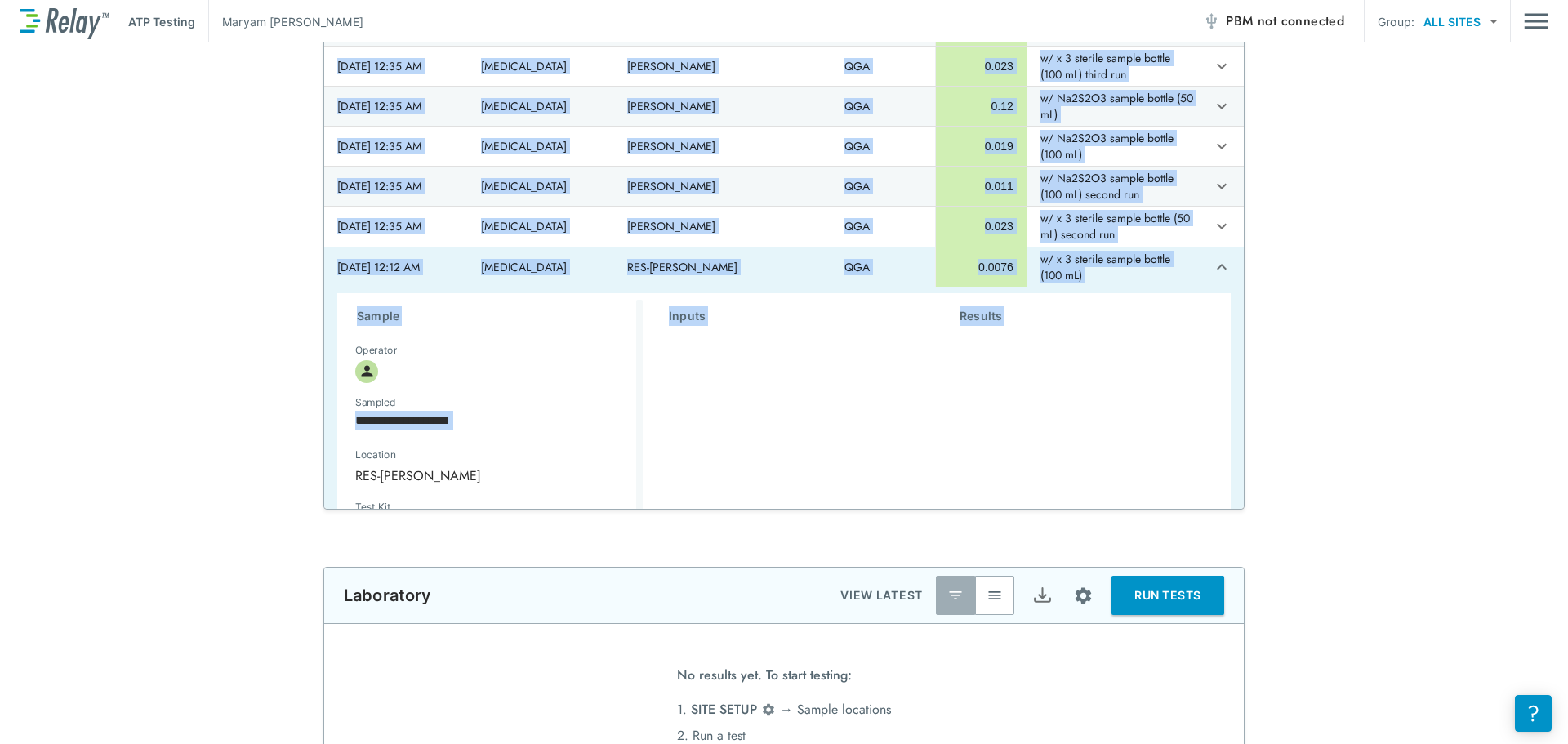
click at [1530, 13] on img "Main menu" at bounding box center [1537, 22] width 24 height 31
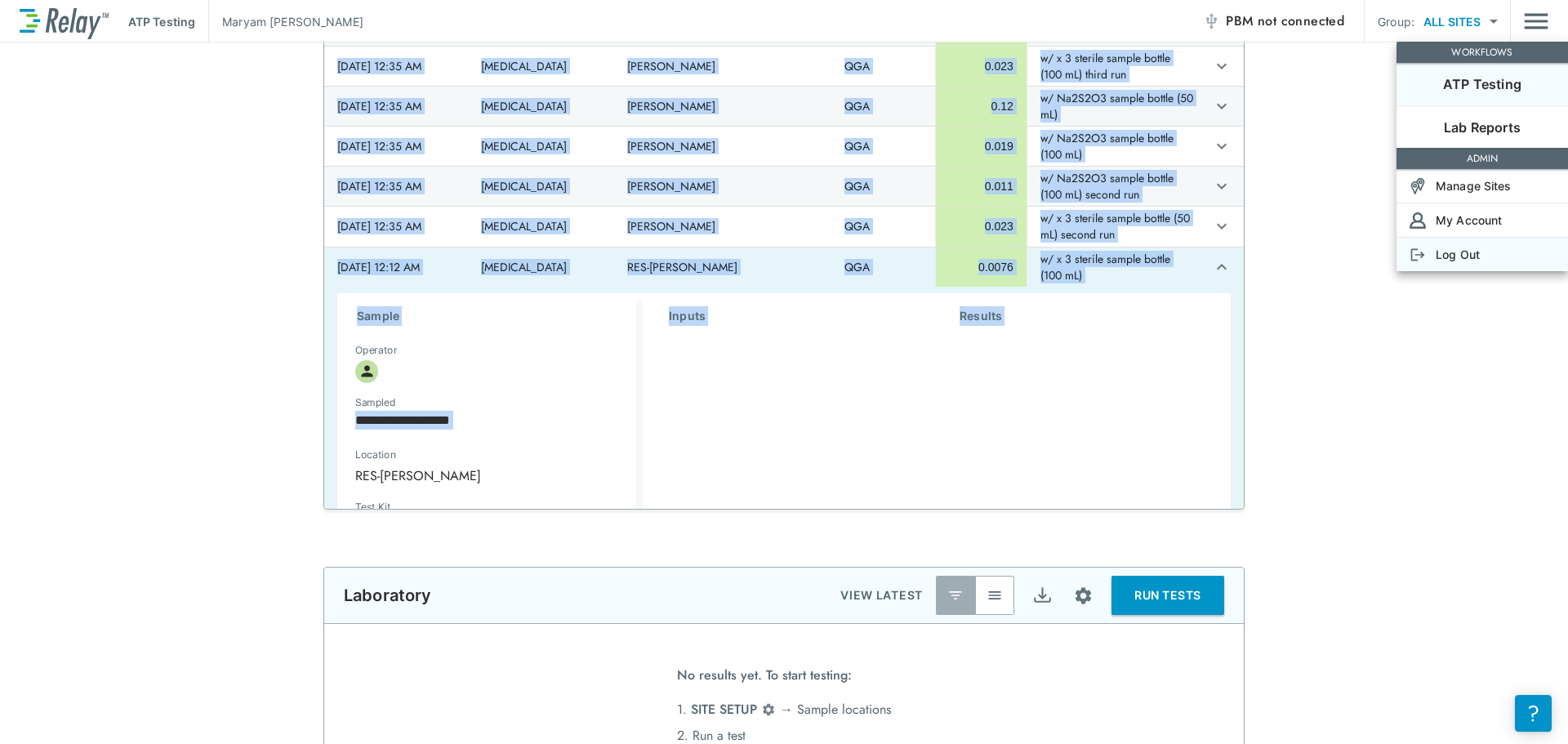
click at [1442, 260] on p "Log Out" at bounding box center [1458, 255] width 45 height 17
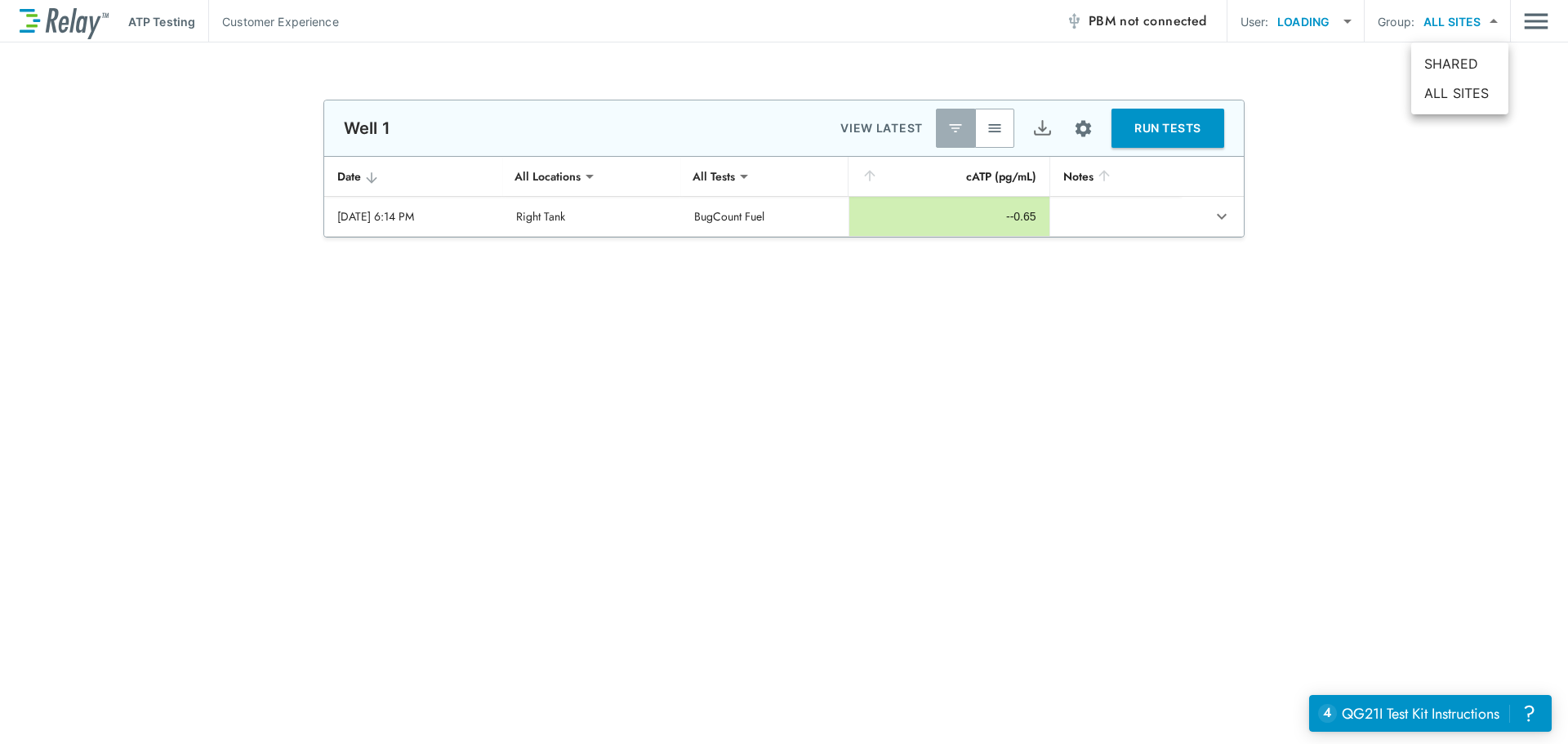
click at [1475, 24] on body "**********" at bounding box center [784, 372] width 1568 height 744
click at [1290, 20] on div at bounding box center [784, 372] width 1568 height 744
click at [1317, 31] on body "**********" at bounding box center [784, 372] width 1568 height 744
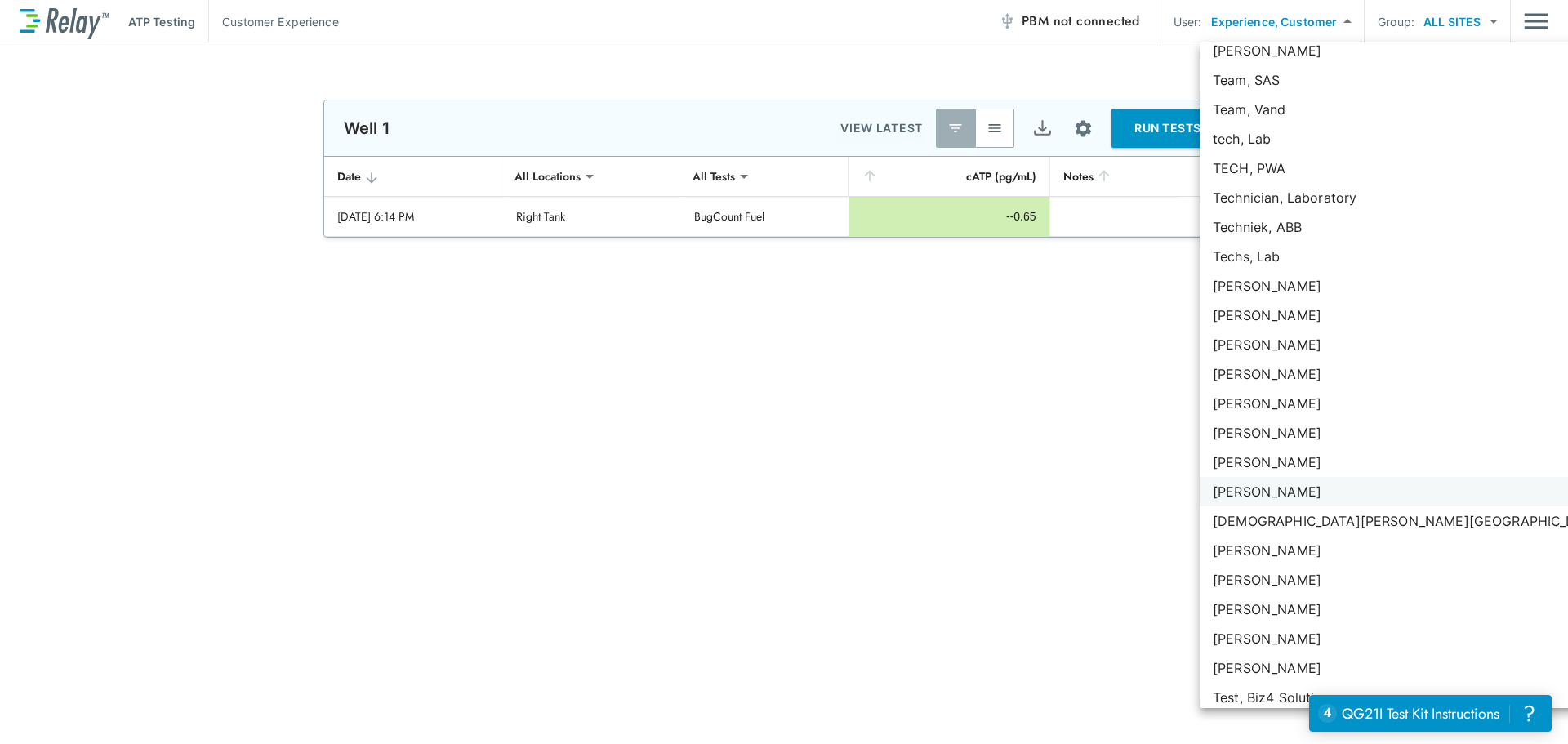
scroll to position [121309, 0]
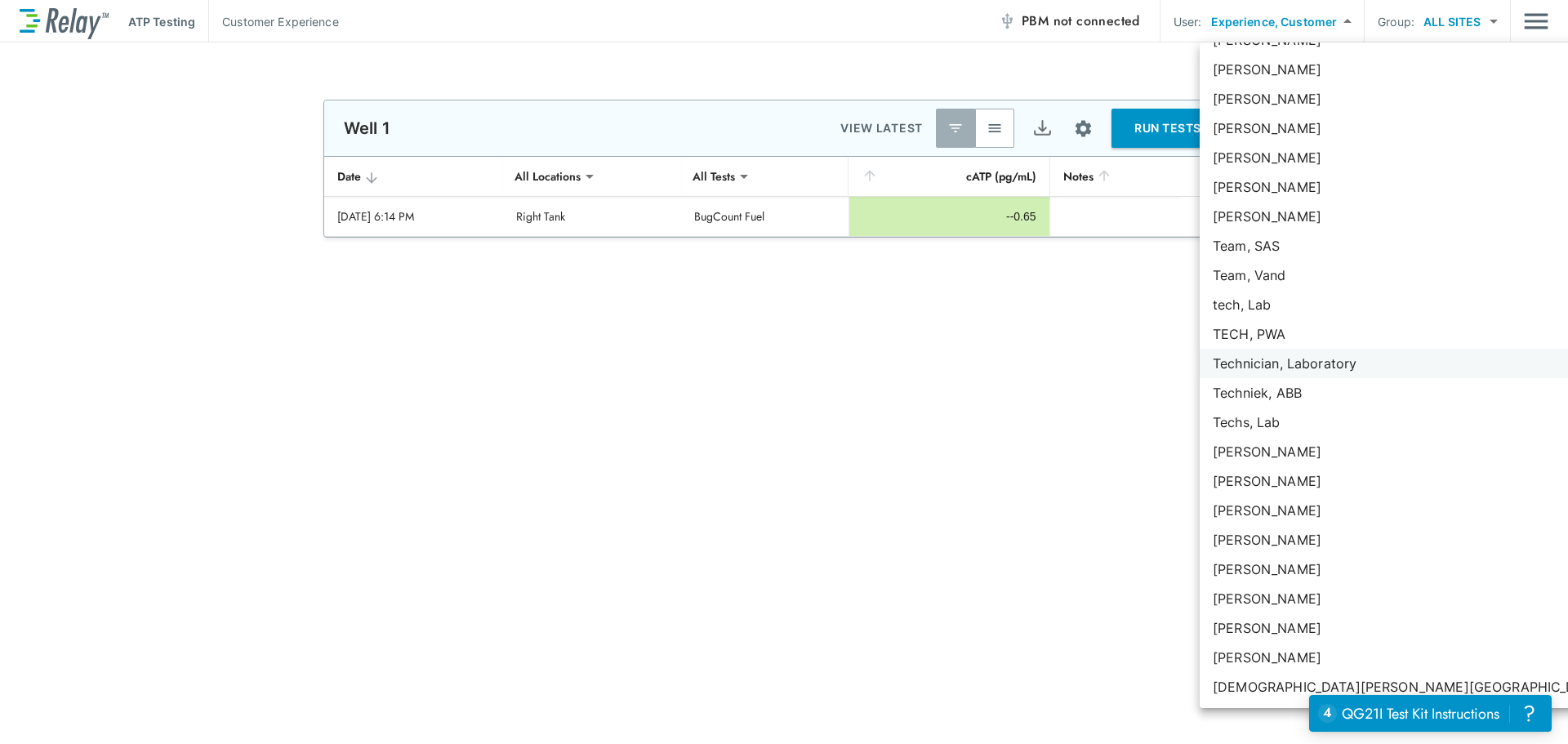
click at [1303, 369] on li "Technician, Laboratory" at bounding box center [1450, 364] width 501 height 30
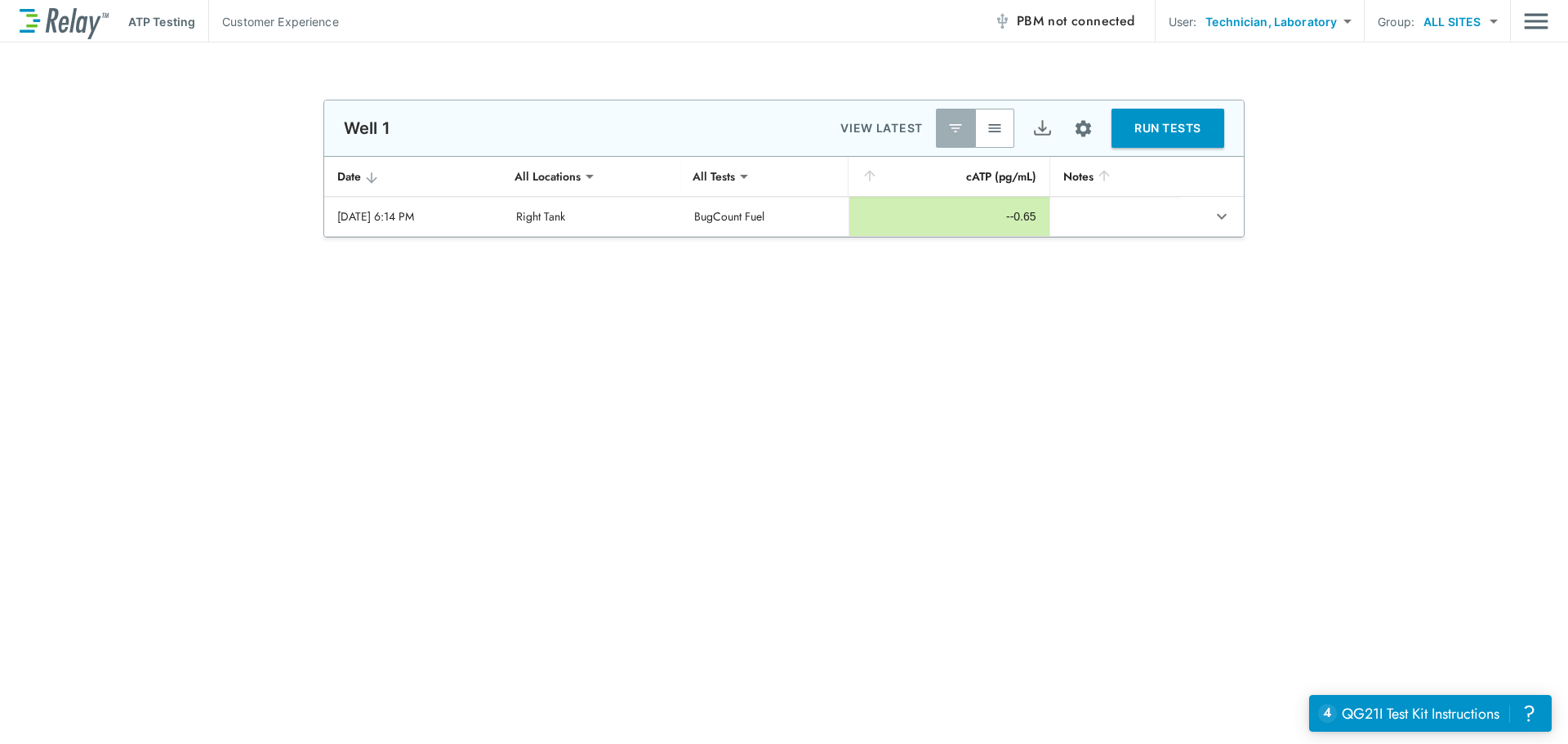
type input "****"
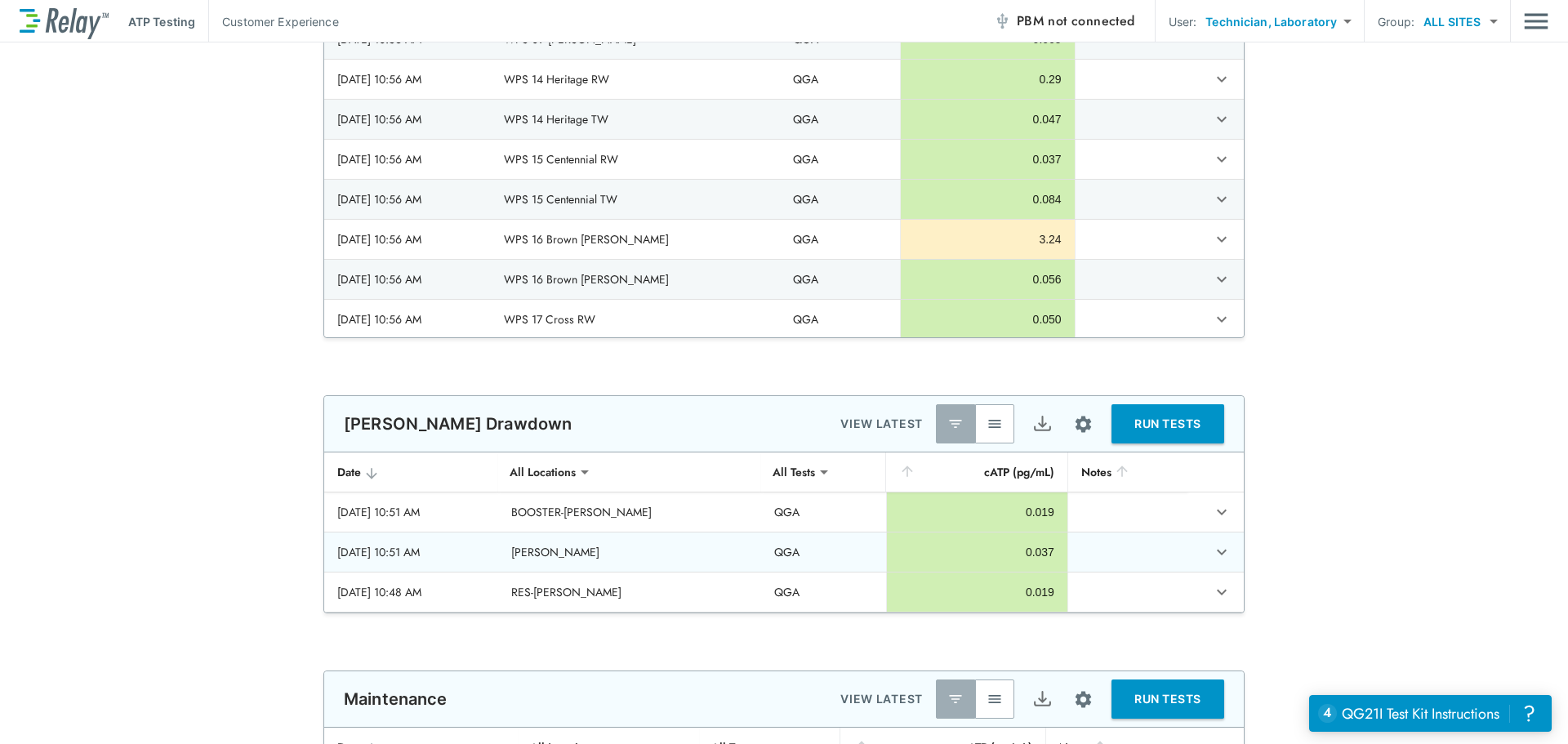
scroll to position [1155, 0]
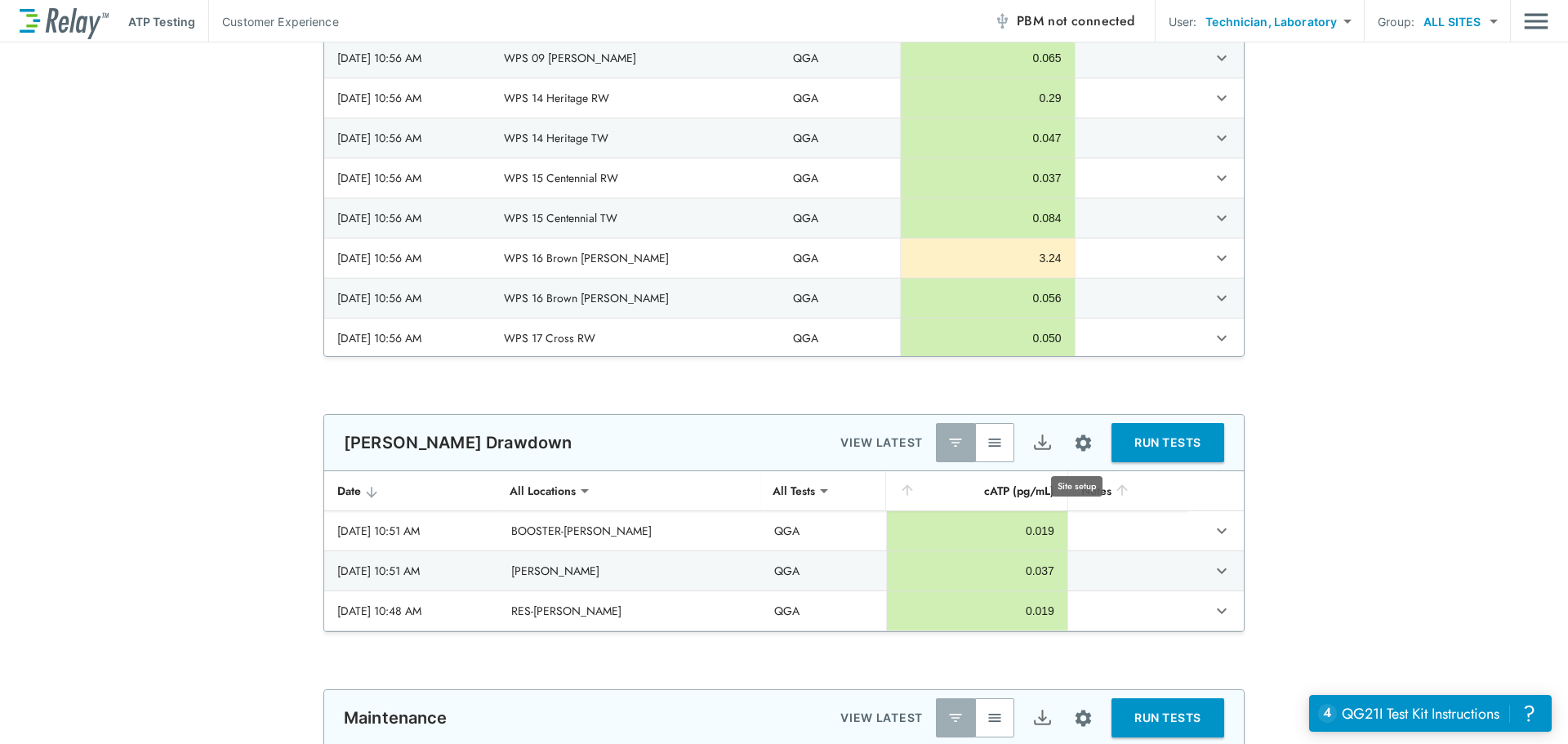
click at [1081, 440] on img "Site setup" at bounding box center [1083, 442] width 20 height 20
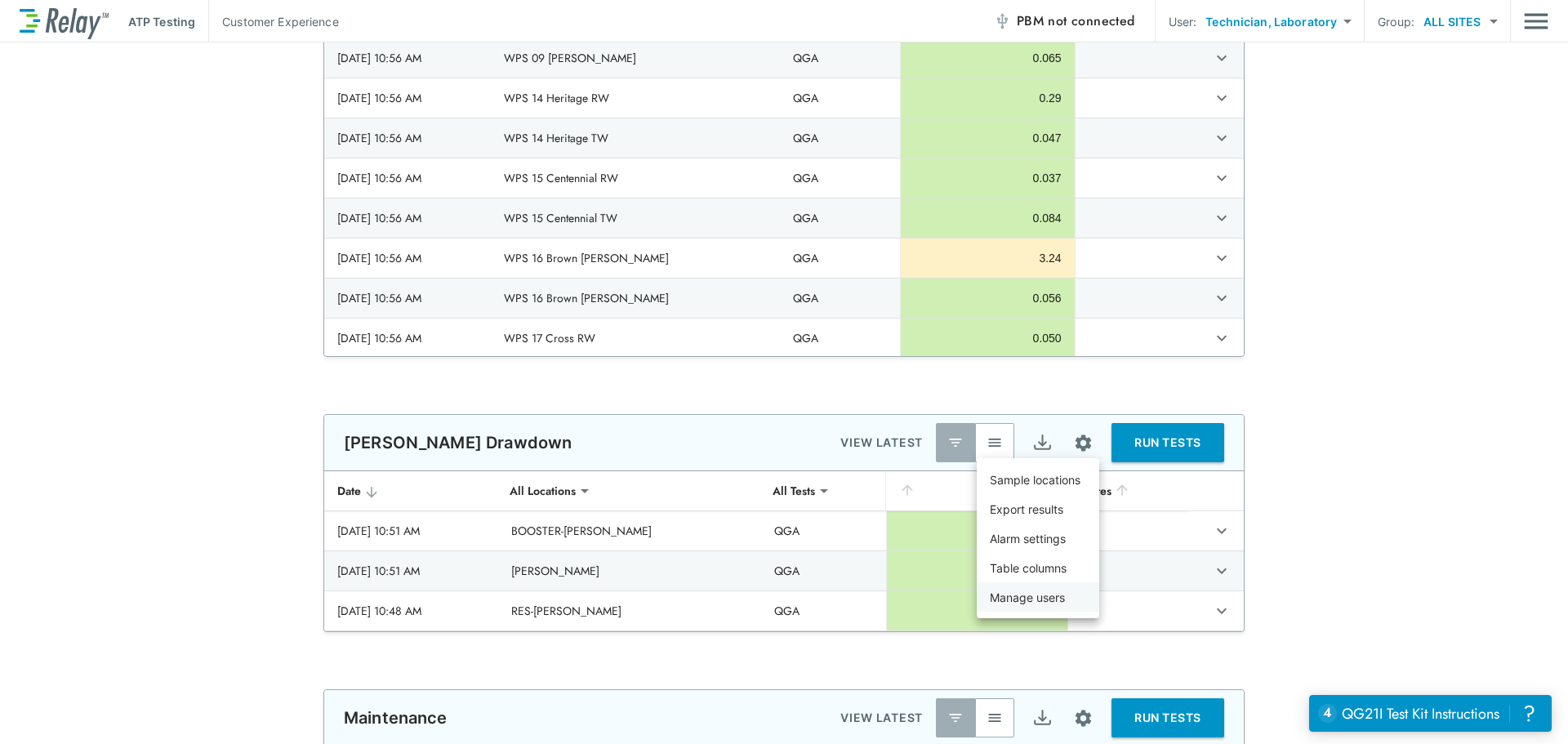
click at [1072, 587] on li "Manage users" at bounding box center [1038, 597] width 122 height 30
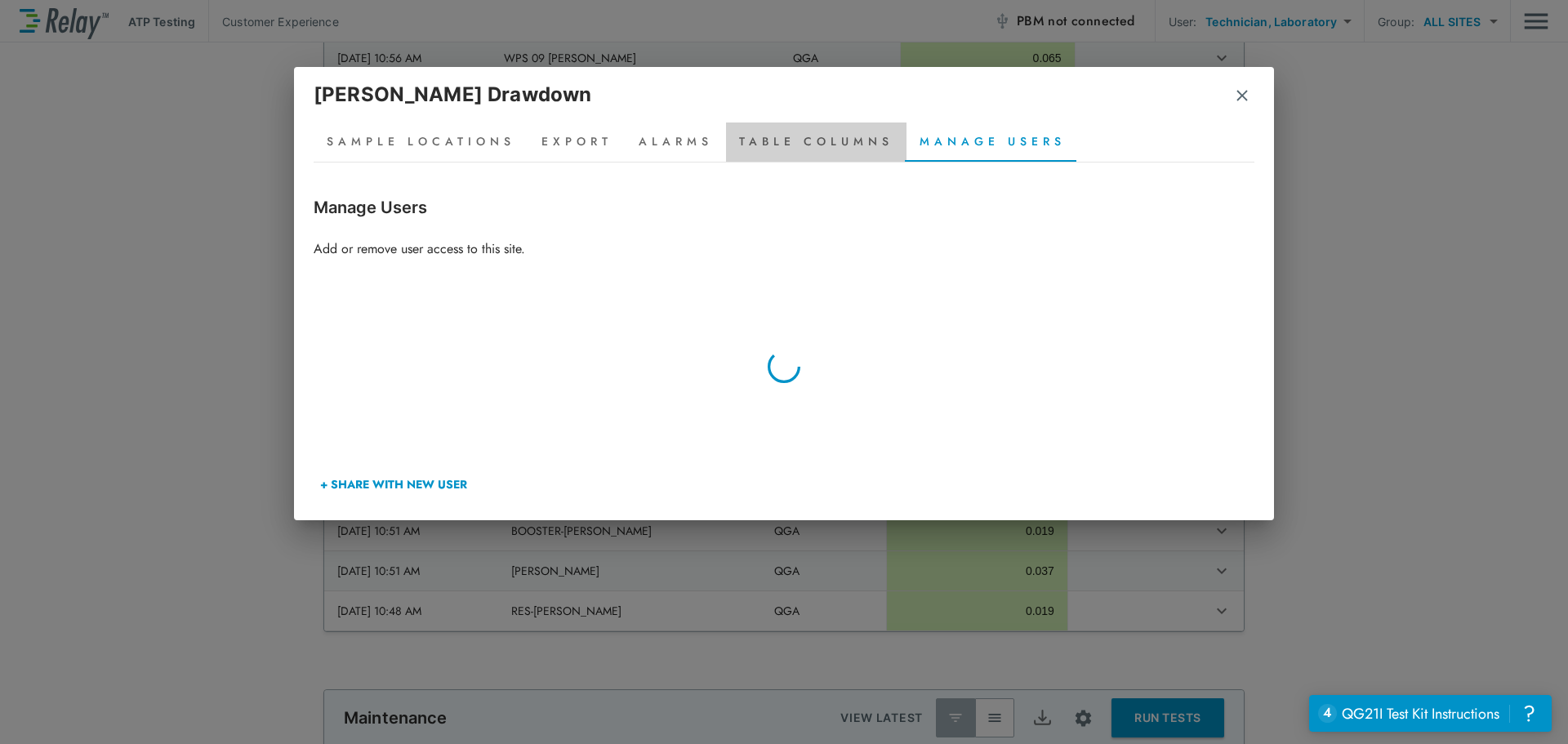
click at [769, 144] on button "Table Columns" at bounding box center [816, 141] width 181 height 39
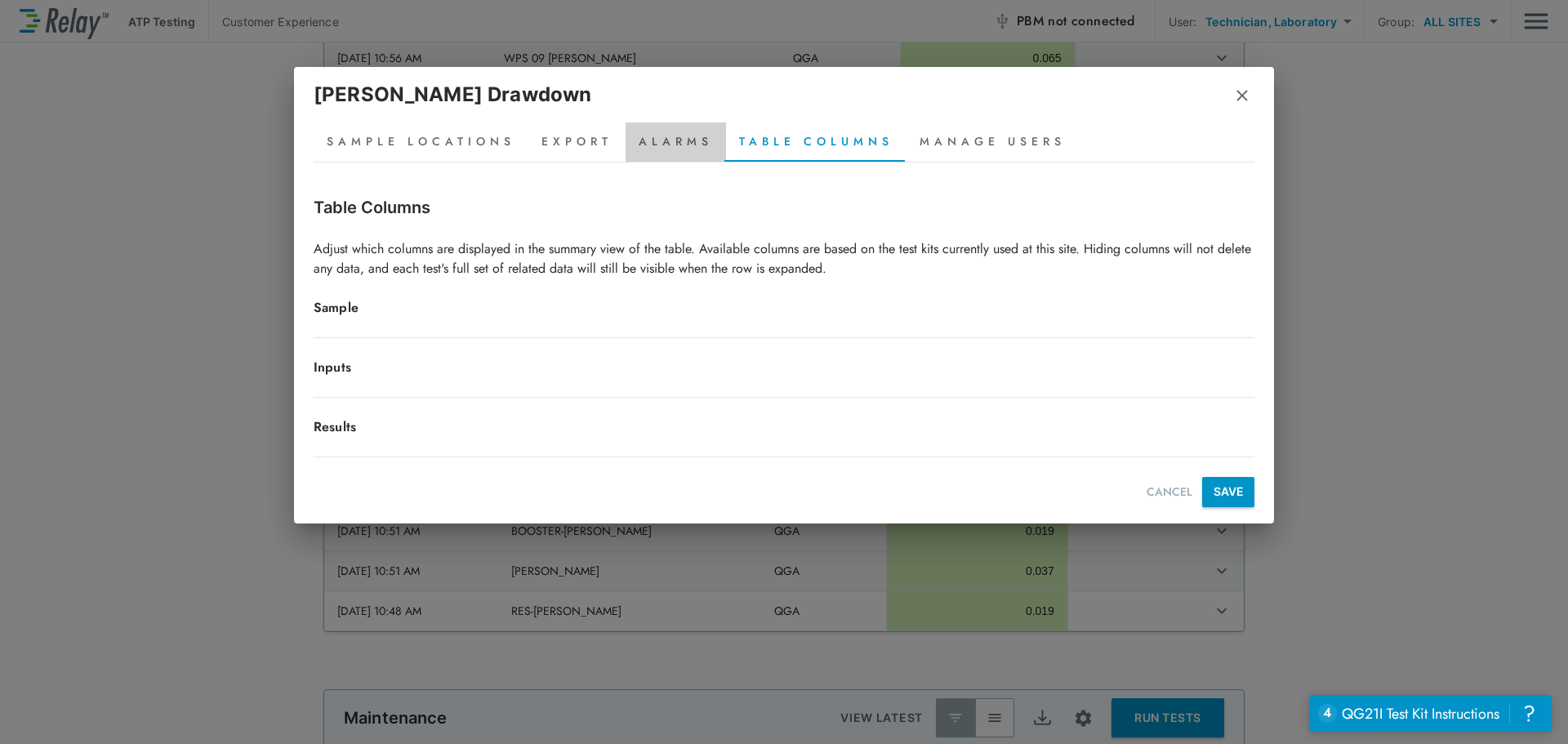
click at [675, 132] on button "Alarms" at bounding box center [675, 141] width 100 height 39
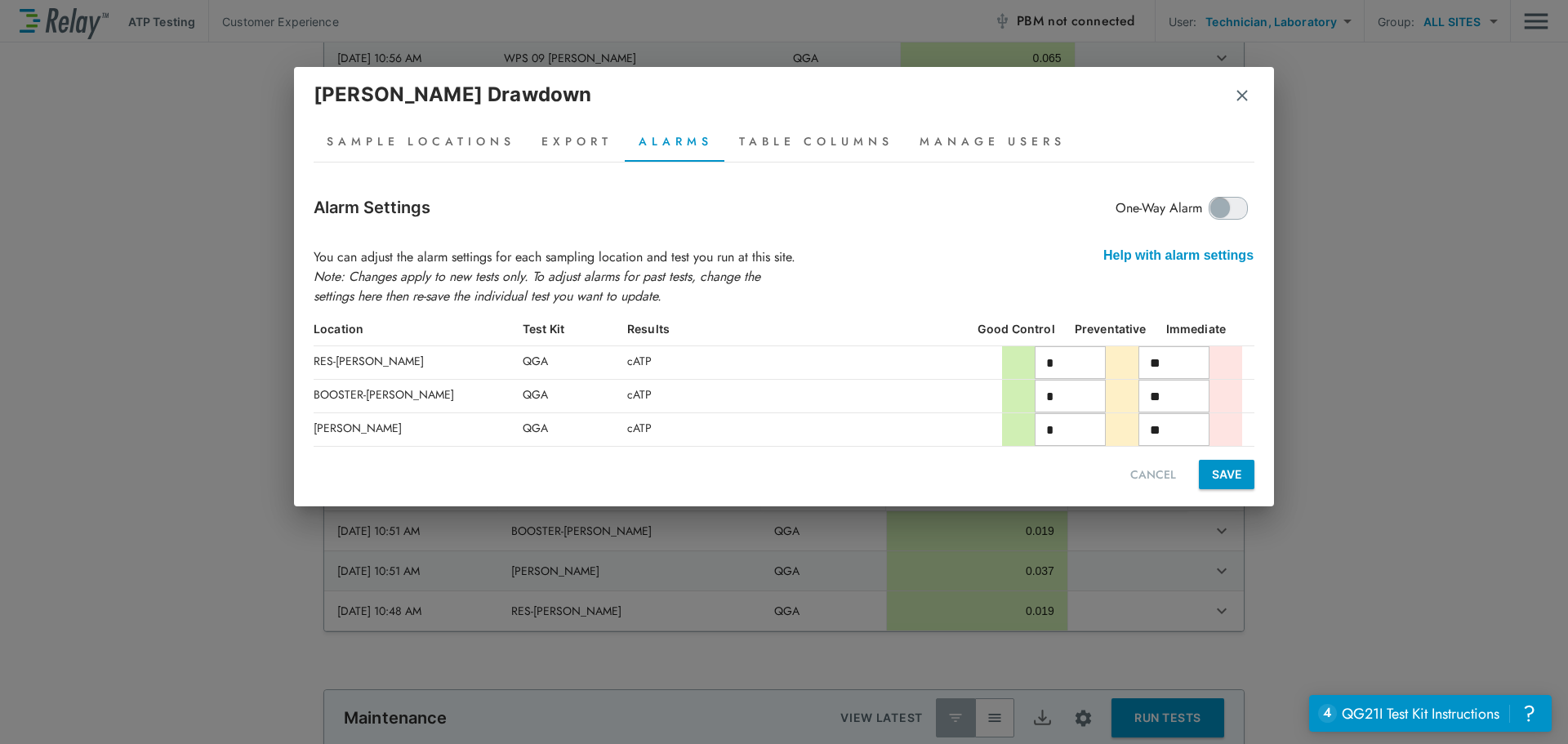
click at [823, 143] on button "Table Columns" at bounding box center [816, 141] width 181 height 39
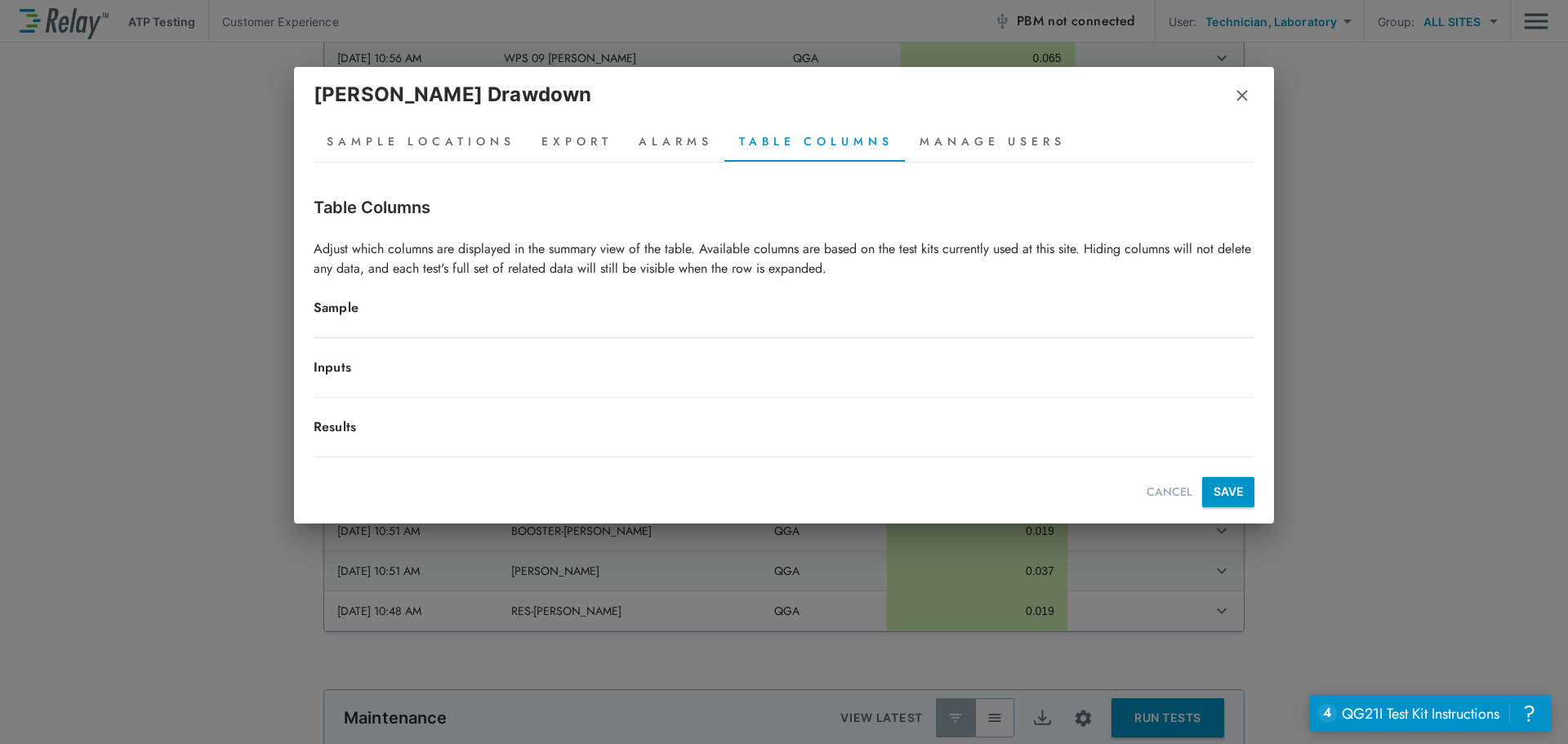
click at [347, 369] on p "Inputs" at bounding box center [784, 367] width 941 height 19
drag, startPoint x: 348, startPoint y: 290, endPoint x: 325, endPoint y: 425, distance: 136.9
click at [325, 425] on div "Table Columns Adjust which columns are displayed in the summary view of the tab…" at bounding box center [784, 352] width 941 height 312
click at [1167, 496] on button "CANCEL" at bounding box center [1169, 492] width 58 height 31
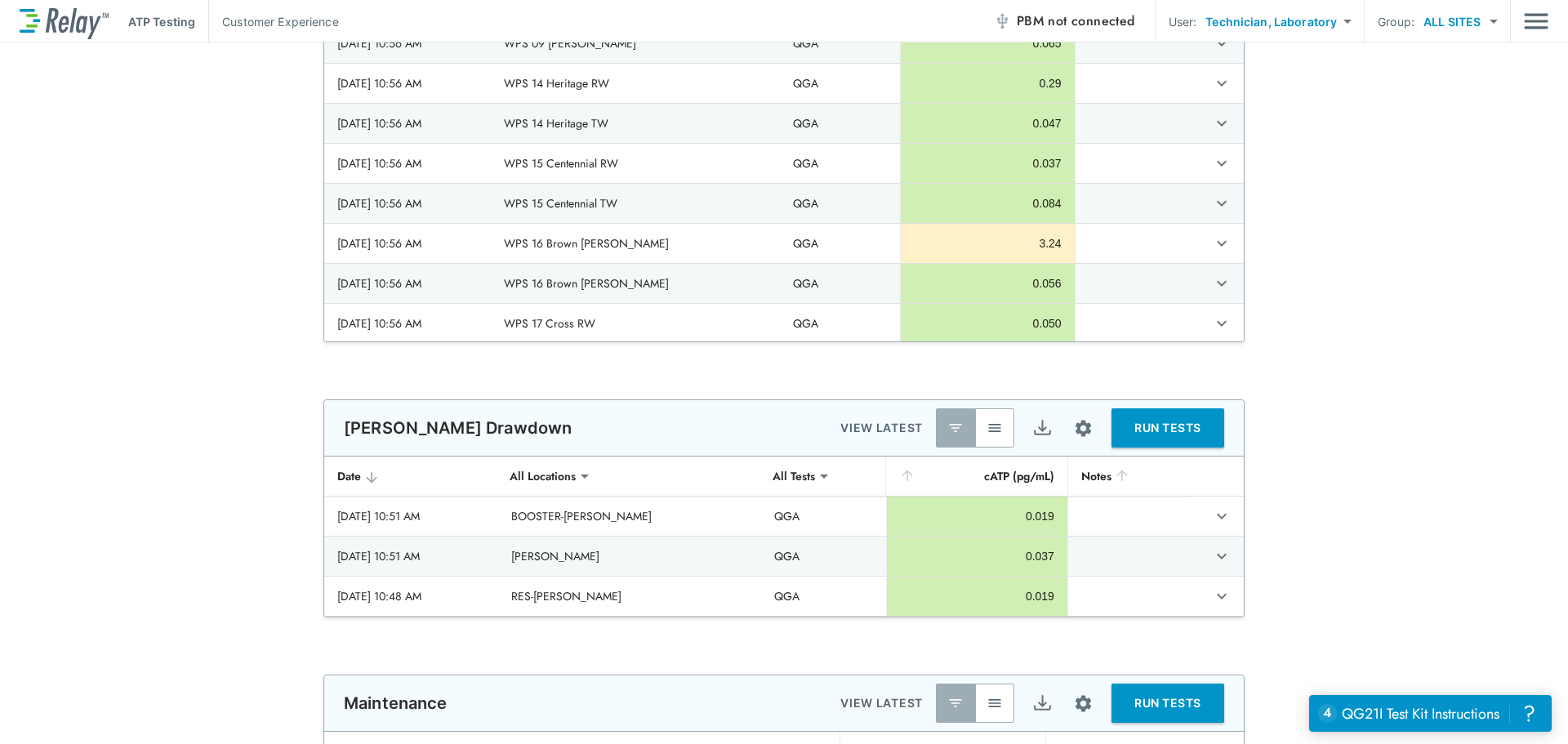
scroll to position [1318, 0]
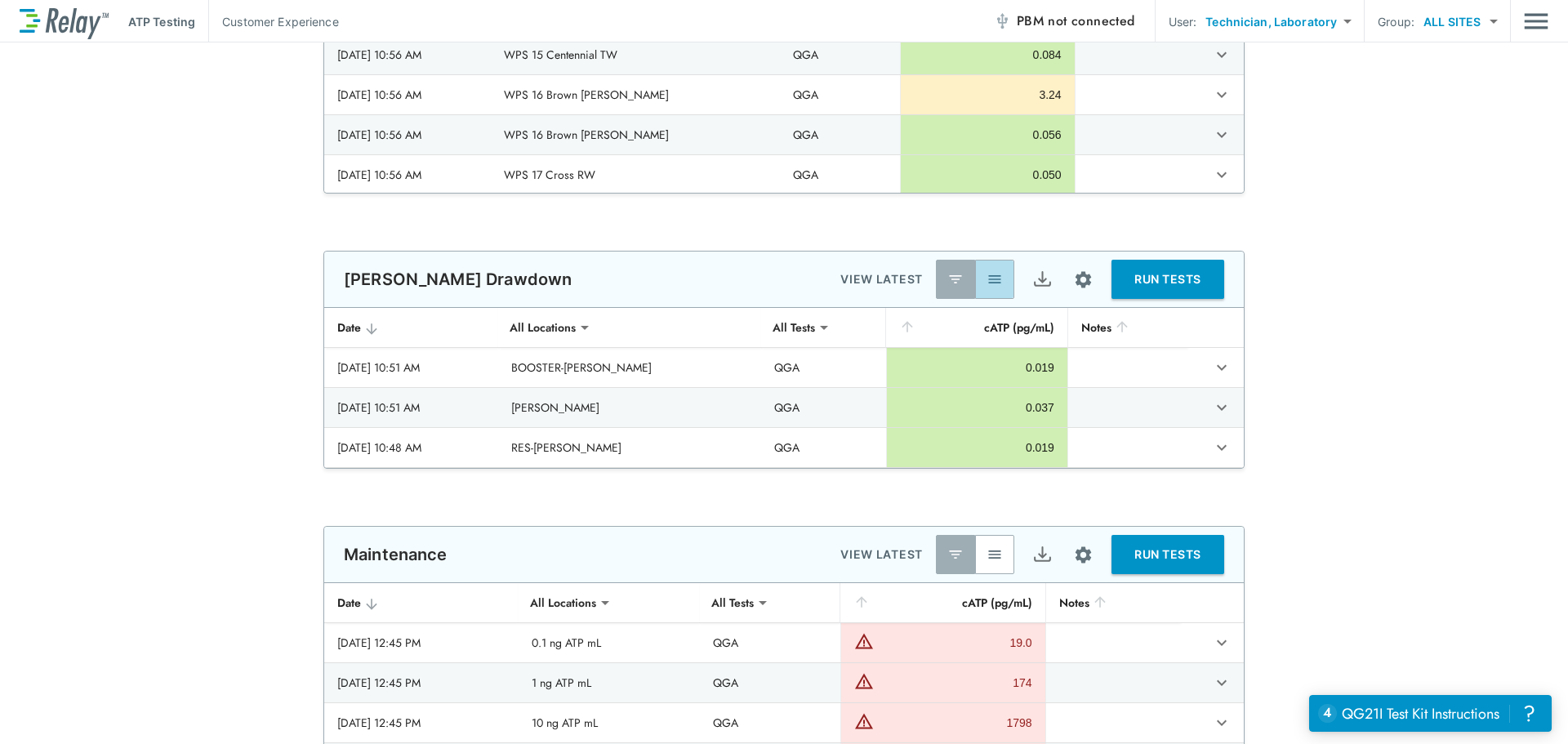
click at [992, 287] on img "button" at bounding box center [995, 279] width 17 height 17
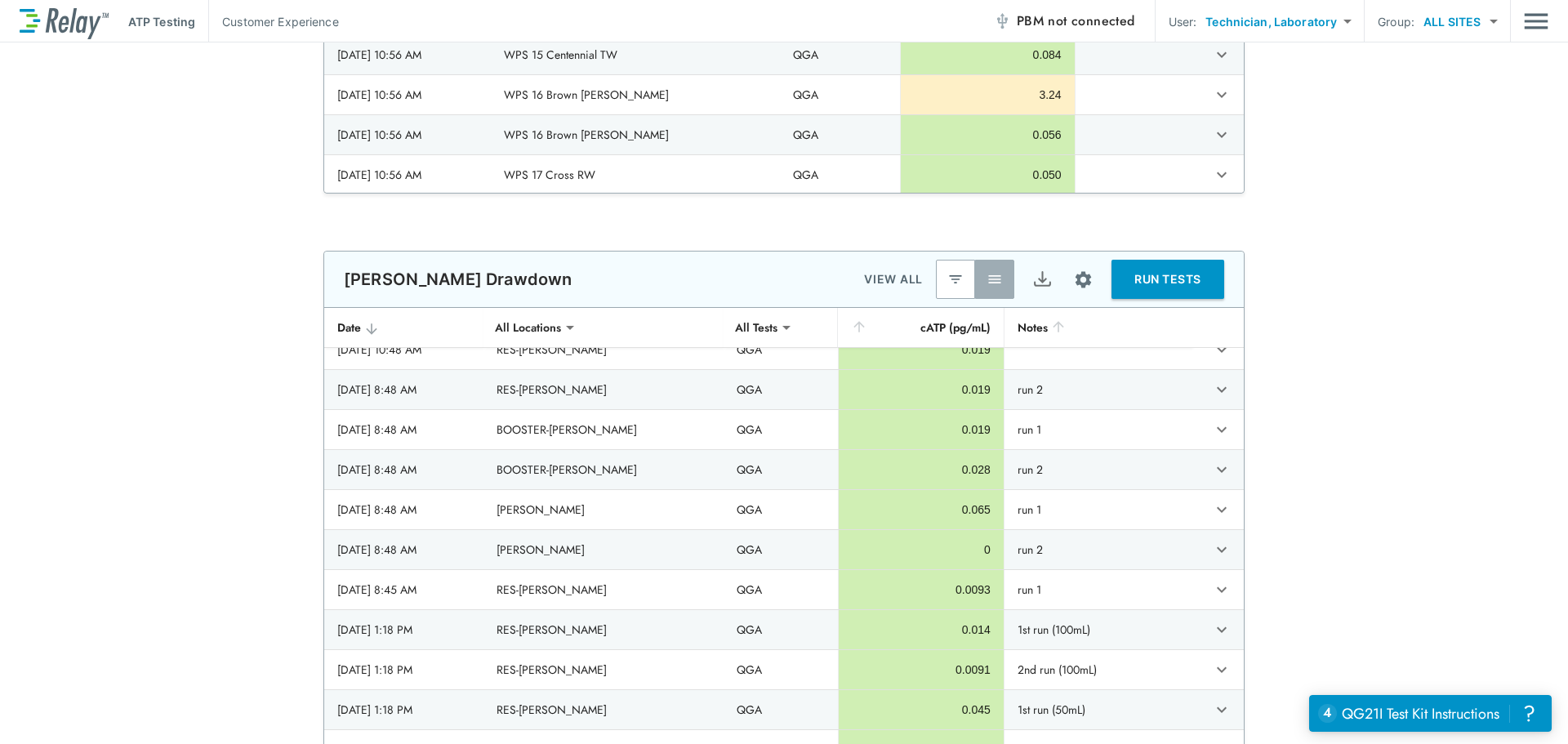
scroll to position [82, 0]
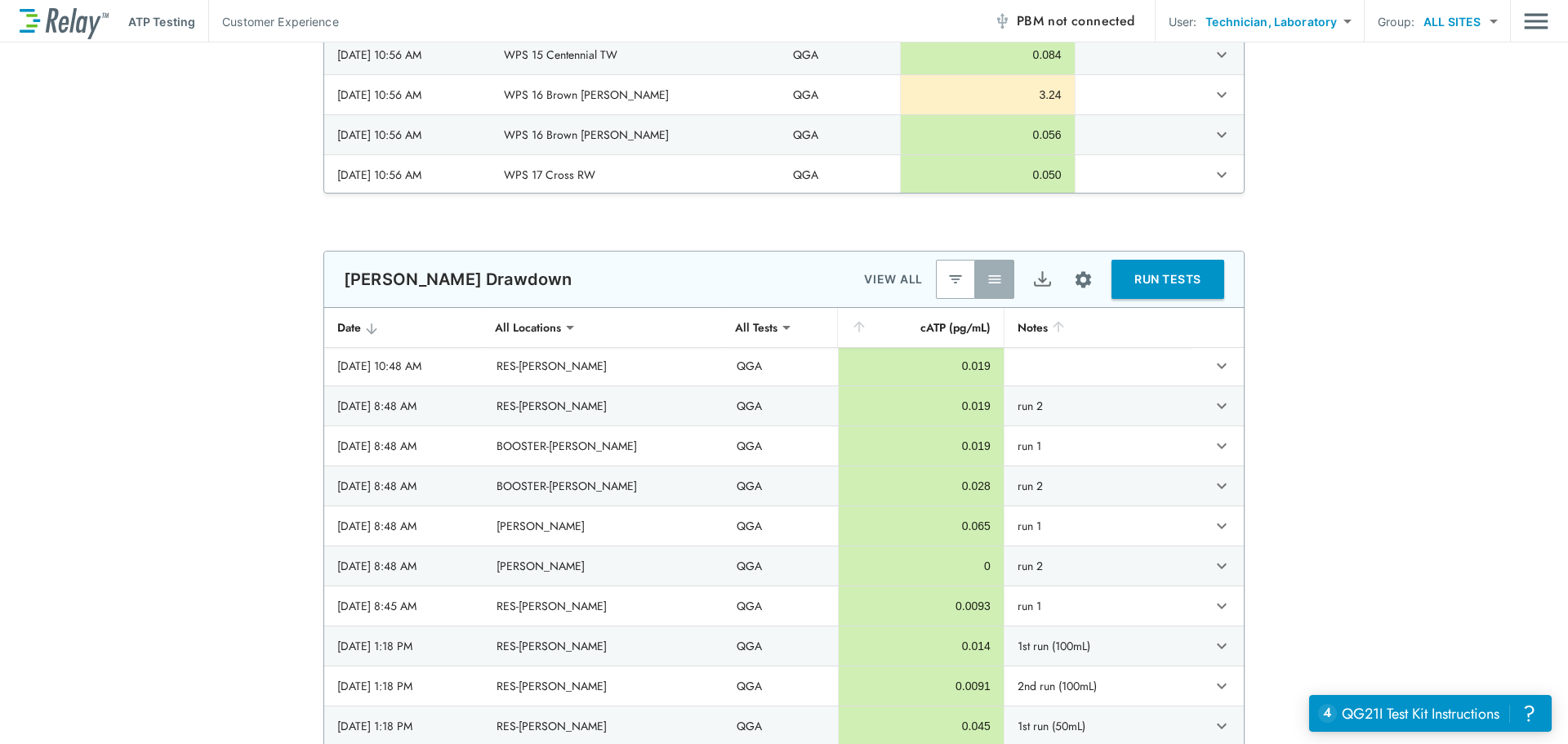
click at [1350, 475] on div "**********" at bounding box center [784, 558] width 1568 height 616
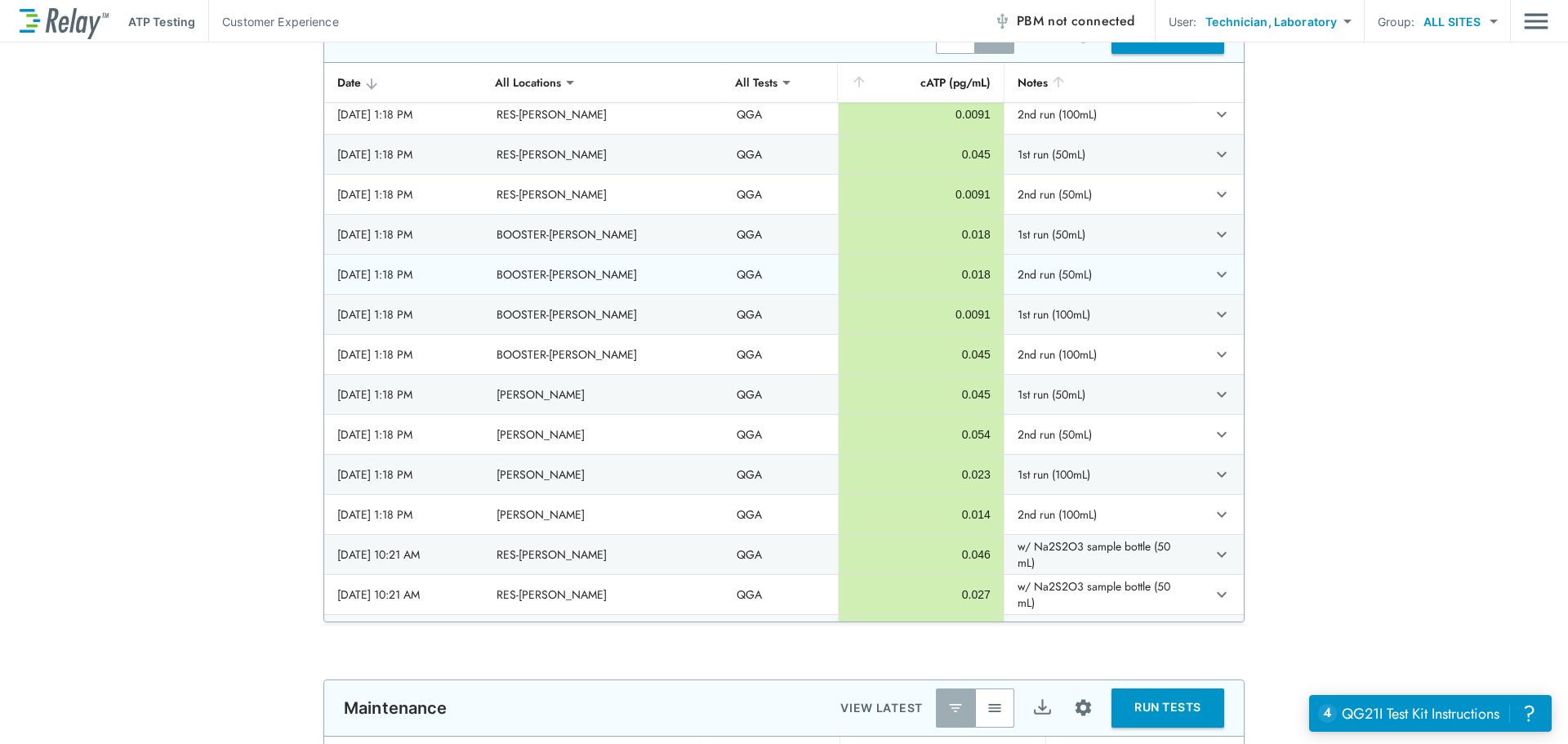
scroll to position [653, 0]
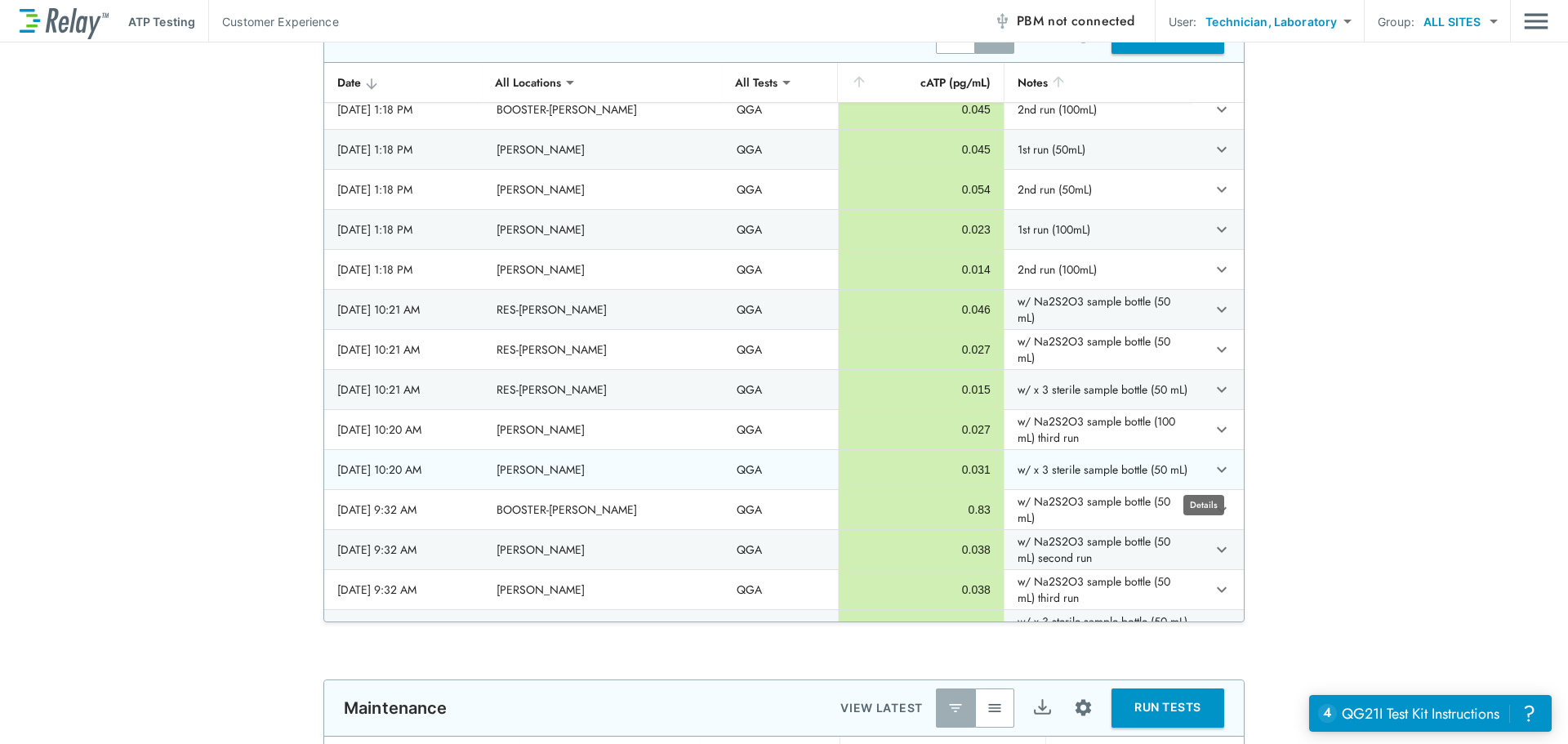
click at [1212, 474] on icon "expand row" at bounding box center [1222, 469] width 19 height 19
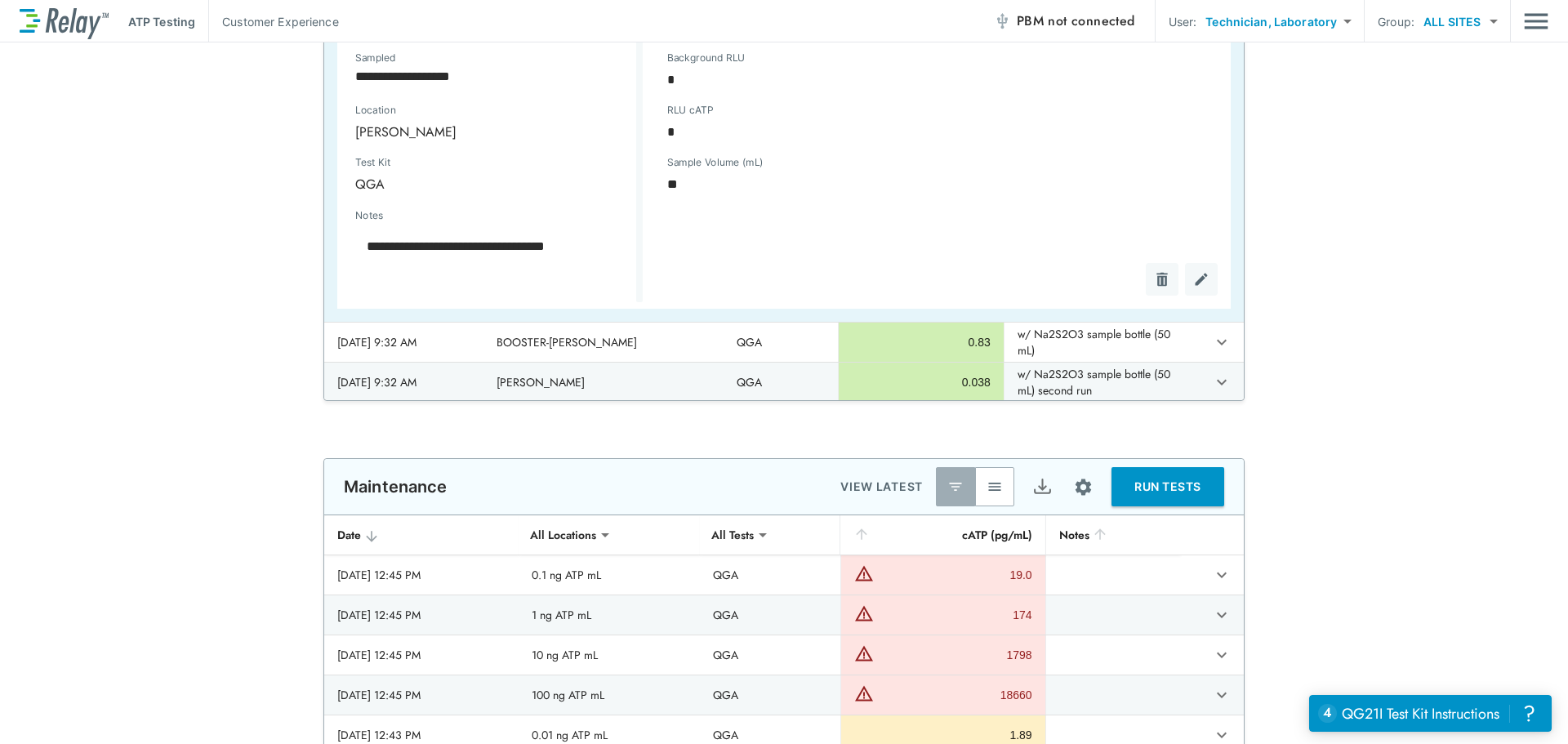
scroll to position [816, 0]
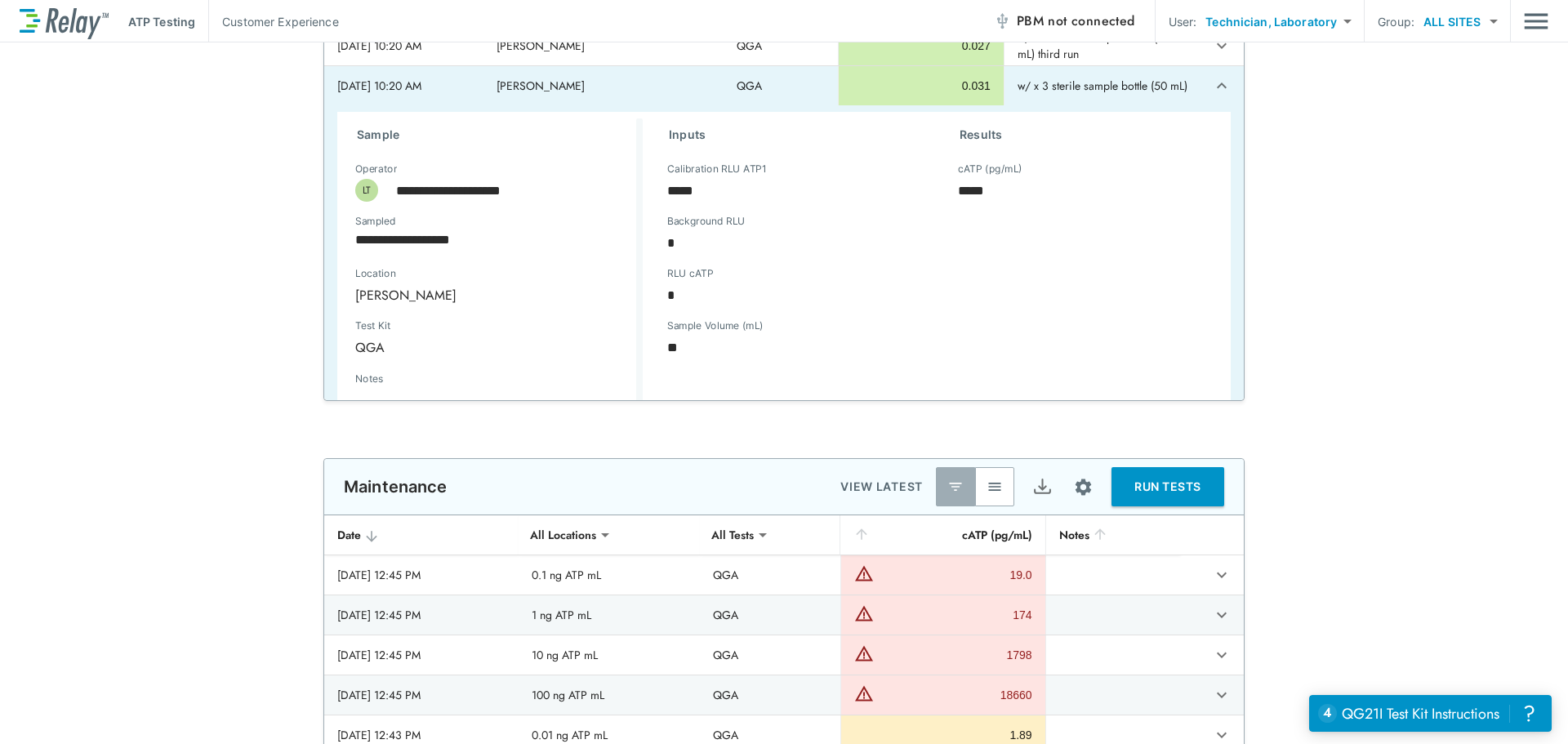
type textarea "*"
click at [1212, 88] on icon "expand row" at bounding box center [1222, 85] width 19 height 19
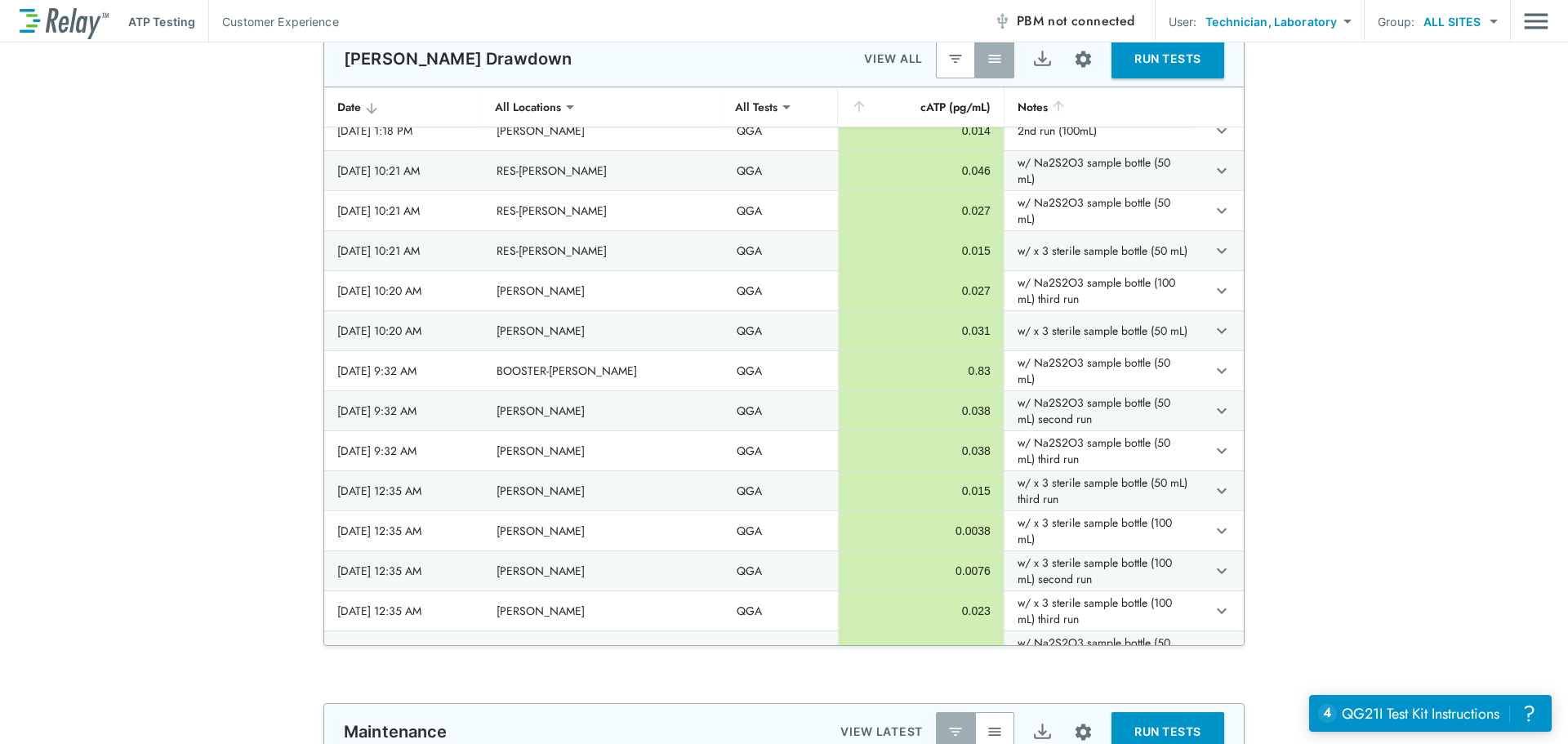
scroll to position [1318, 0]
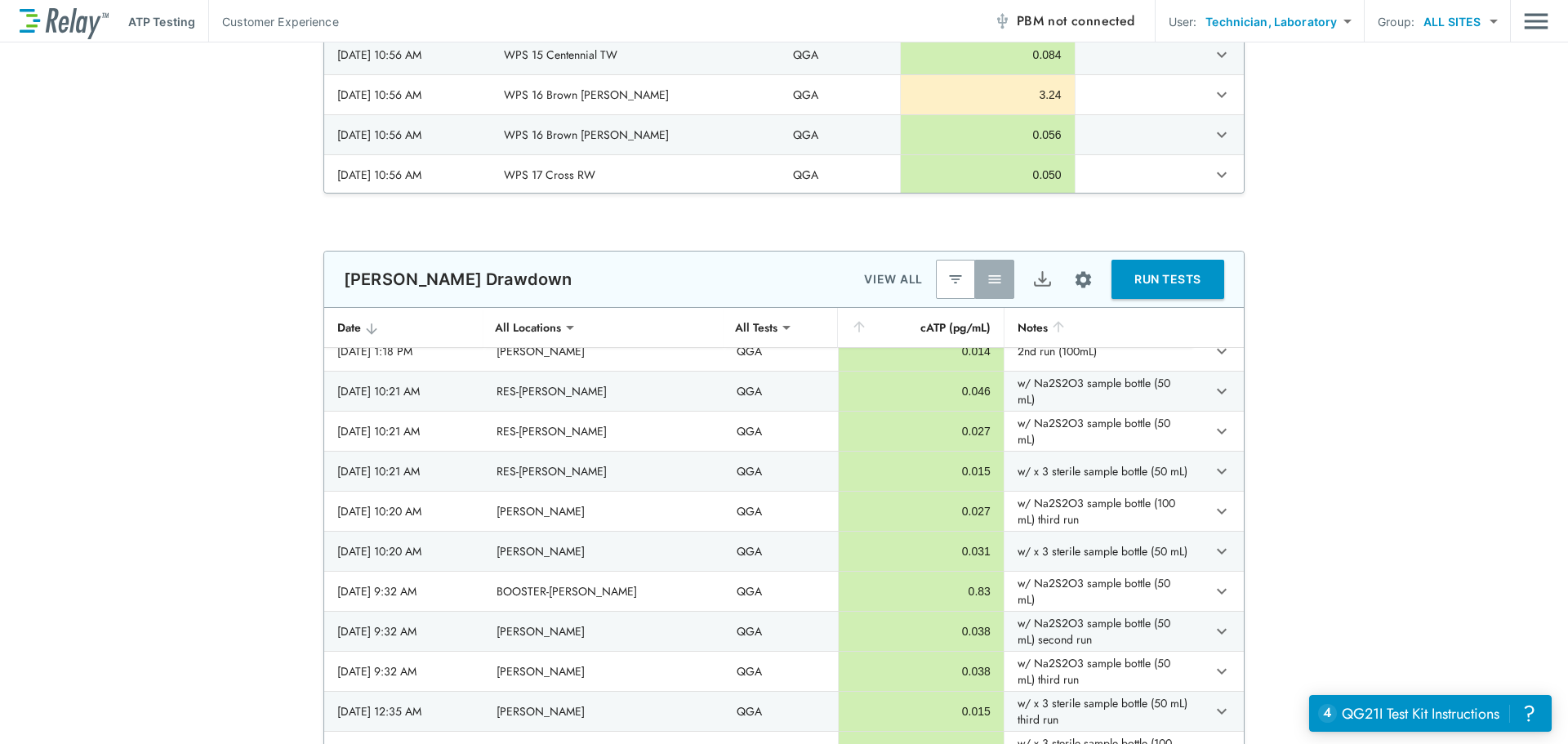
click at [1525, 42] on div "ATP Testing Customer Experience PBM not connected User: Technician, Laboratory …" at bounding box center [784, 21] width 1529 height 43
click at [1534, 31] on img "Main menu" at bounding box center [1537, 22] width 24 height 31
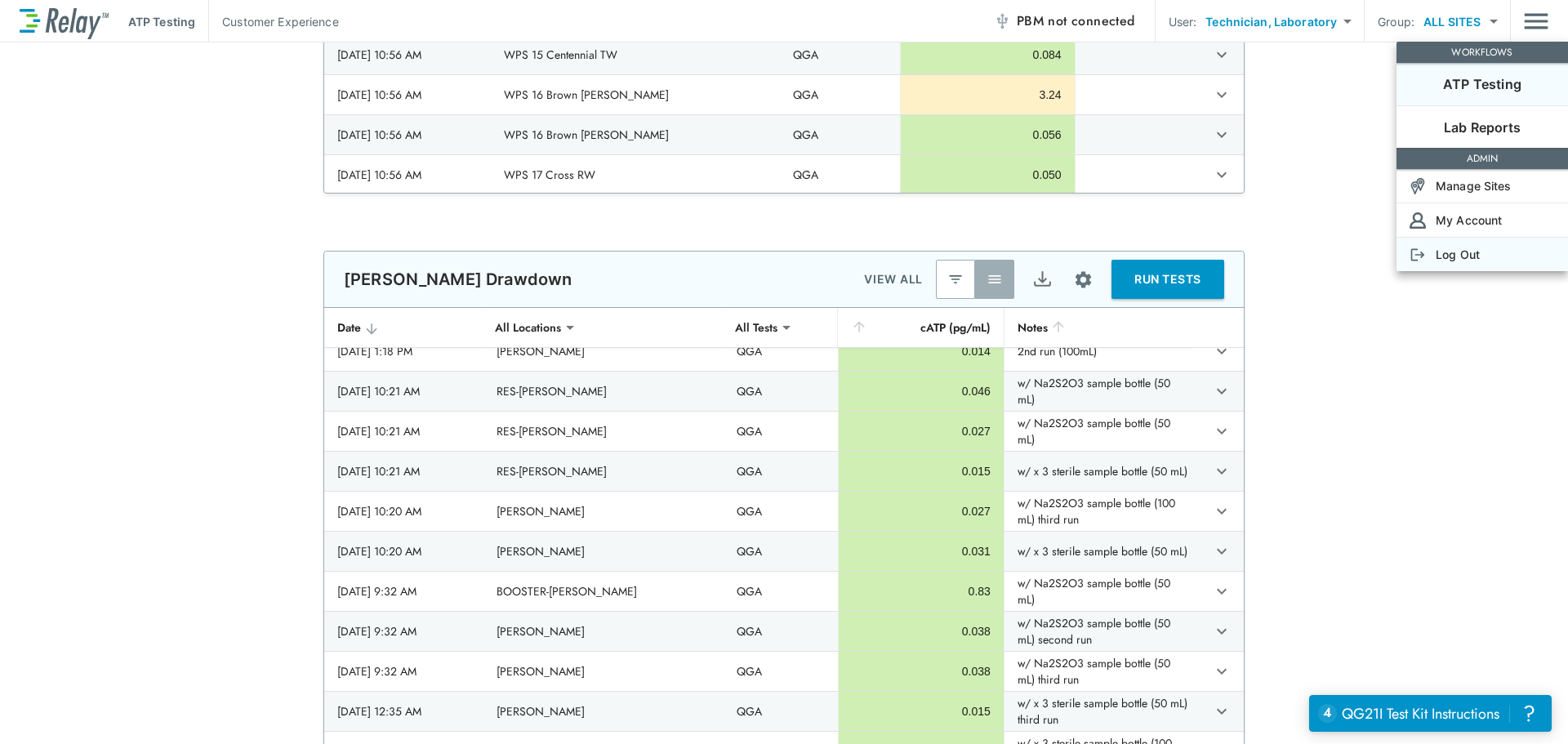
click at [1455, 248] on p "Log Out" at bounding box center [1458, 255] width 45 height 17
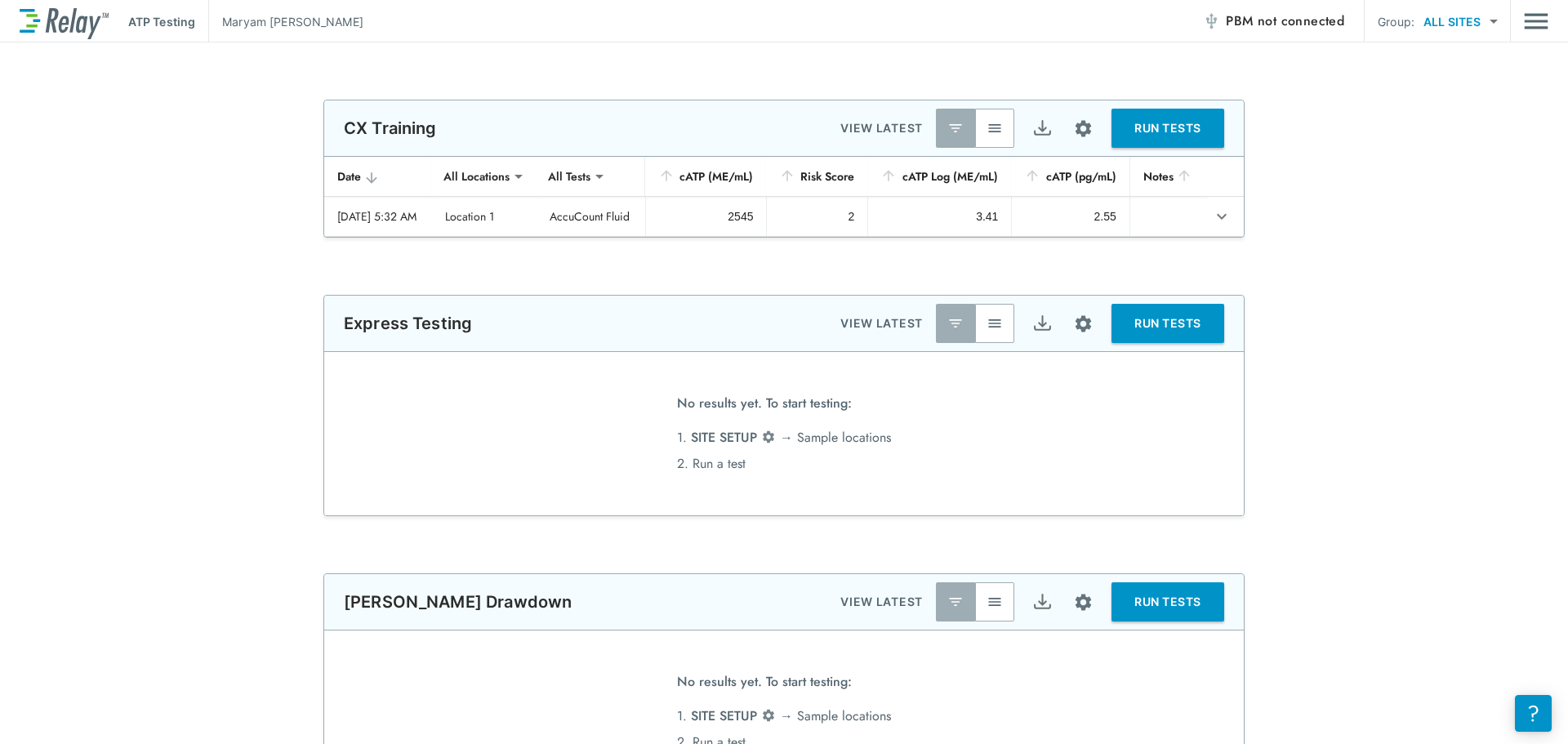
type input "*******"
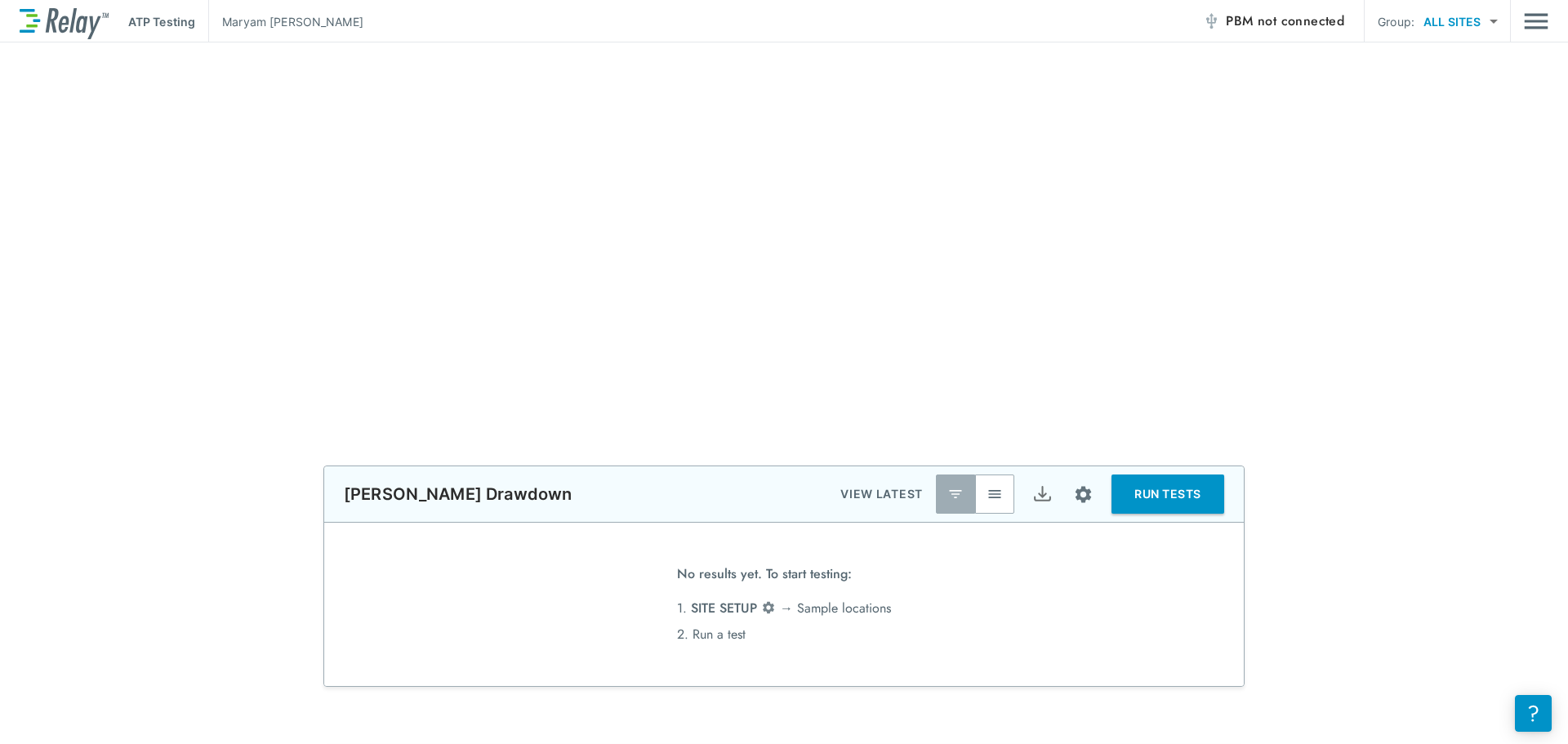
scroll to position [571, 0]
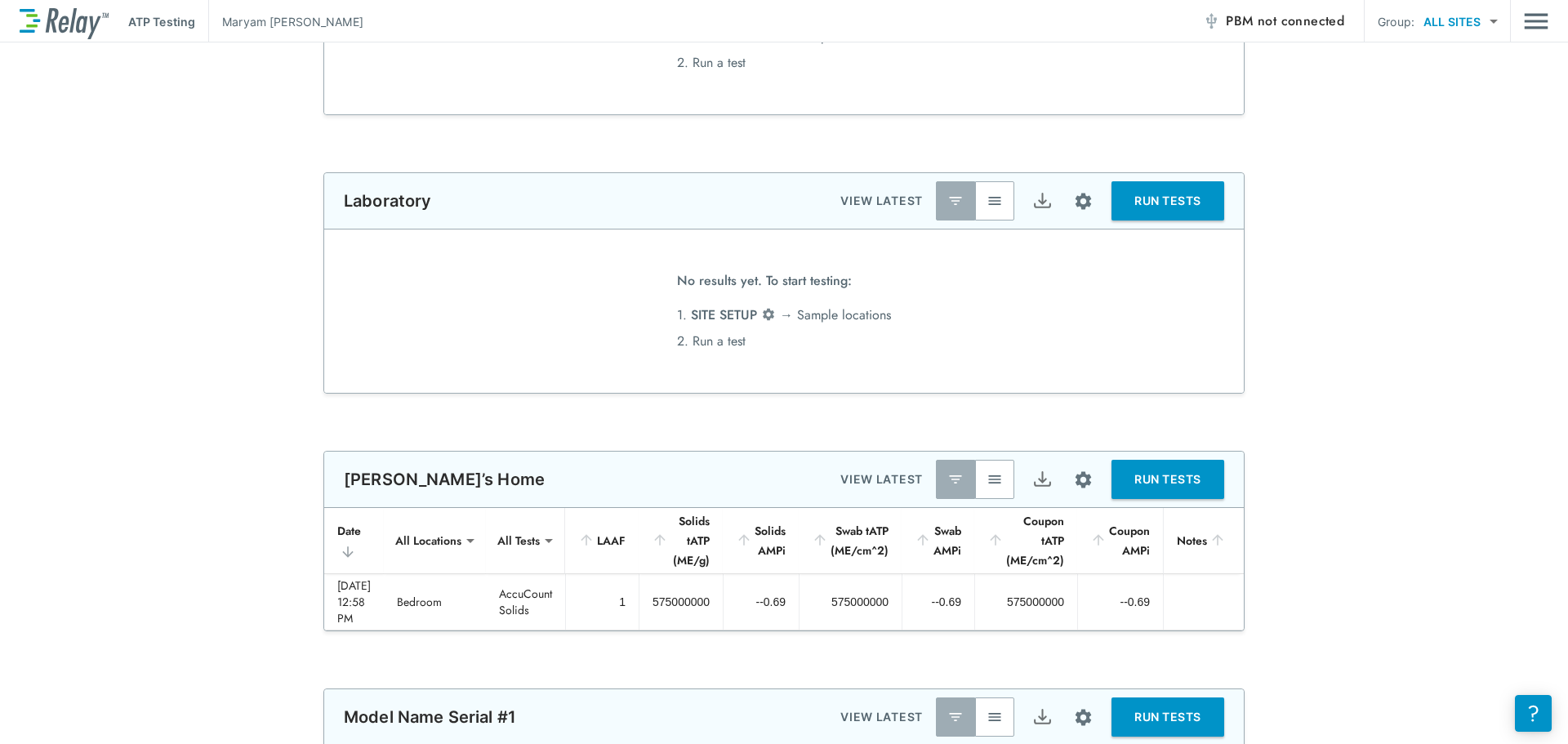
click at [1484, 19] on body "**********" at bounding box center [784, 372] width 1568 height 744
click at [1466, 128] on li "SHARED" at bounding box center [1472, 123] width 169 height 30
type input "******"
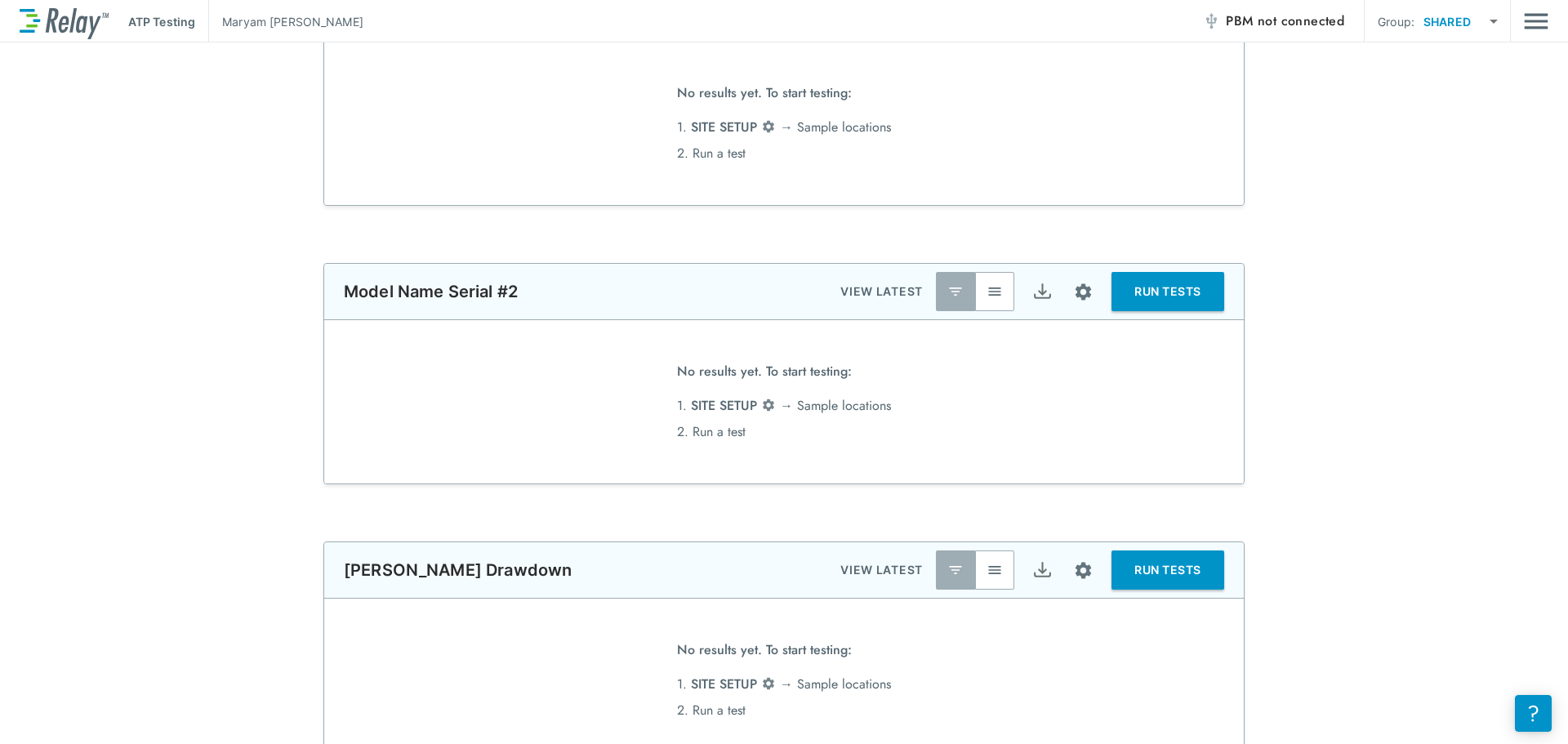
scroll to position [500, 0]
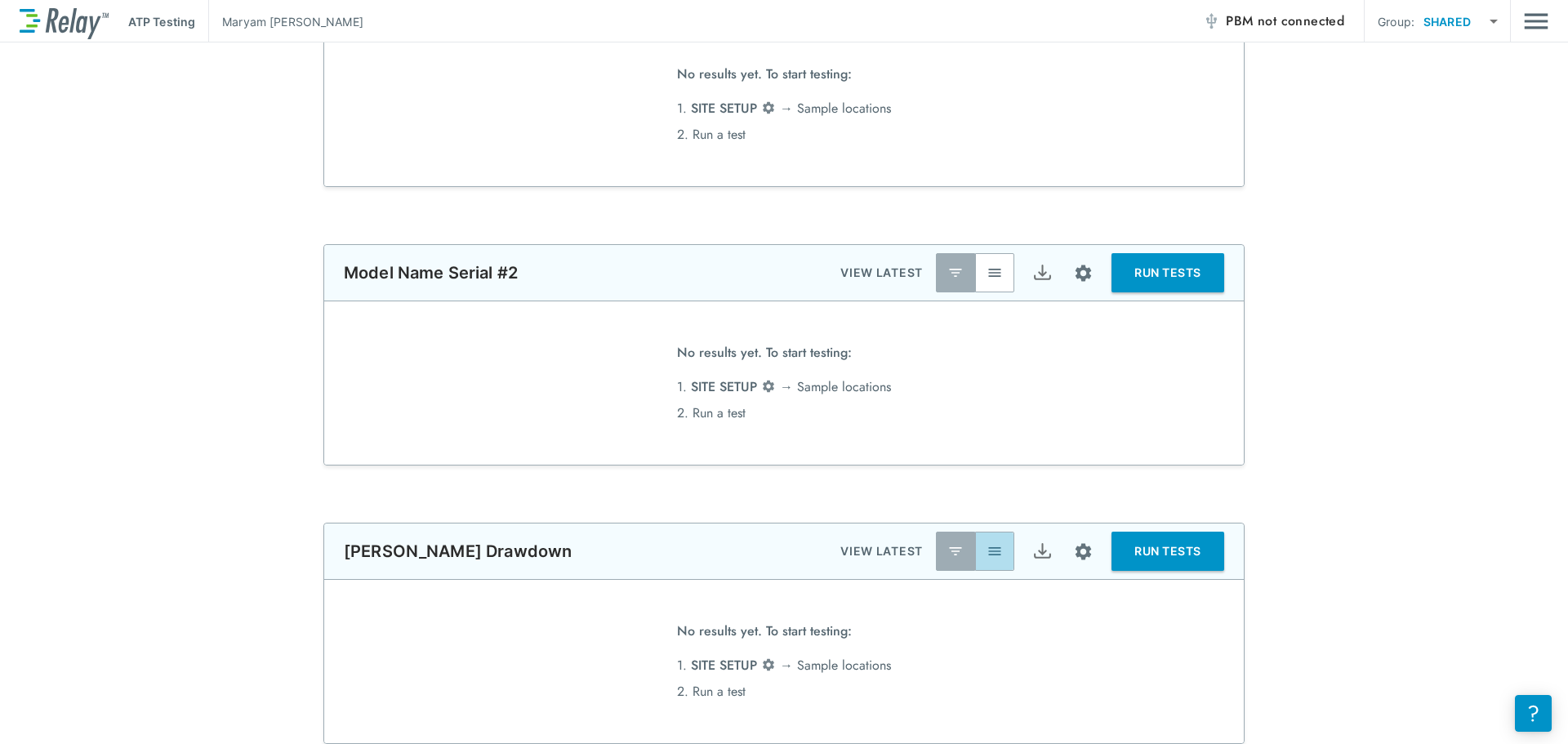
click at [995, 554] on img "button" at bounding box center [995, 551] width 17 height 17
click at [1066, 558] on button "Site setup" at bounding box center [1084, 552] width 44 height 44
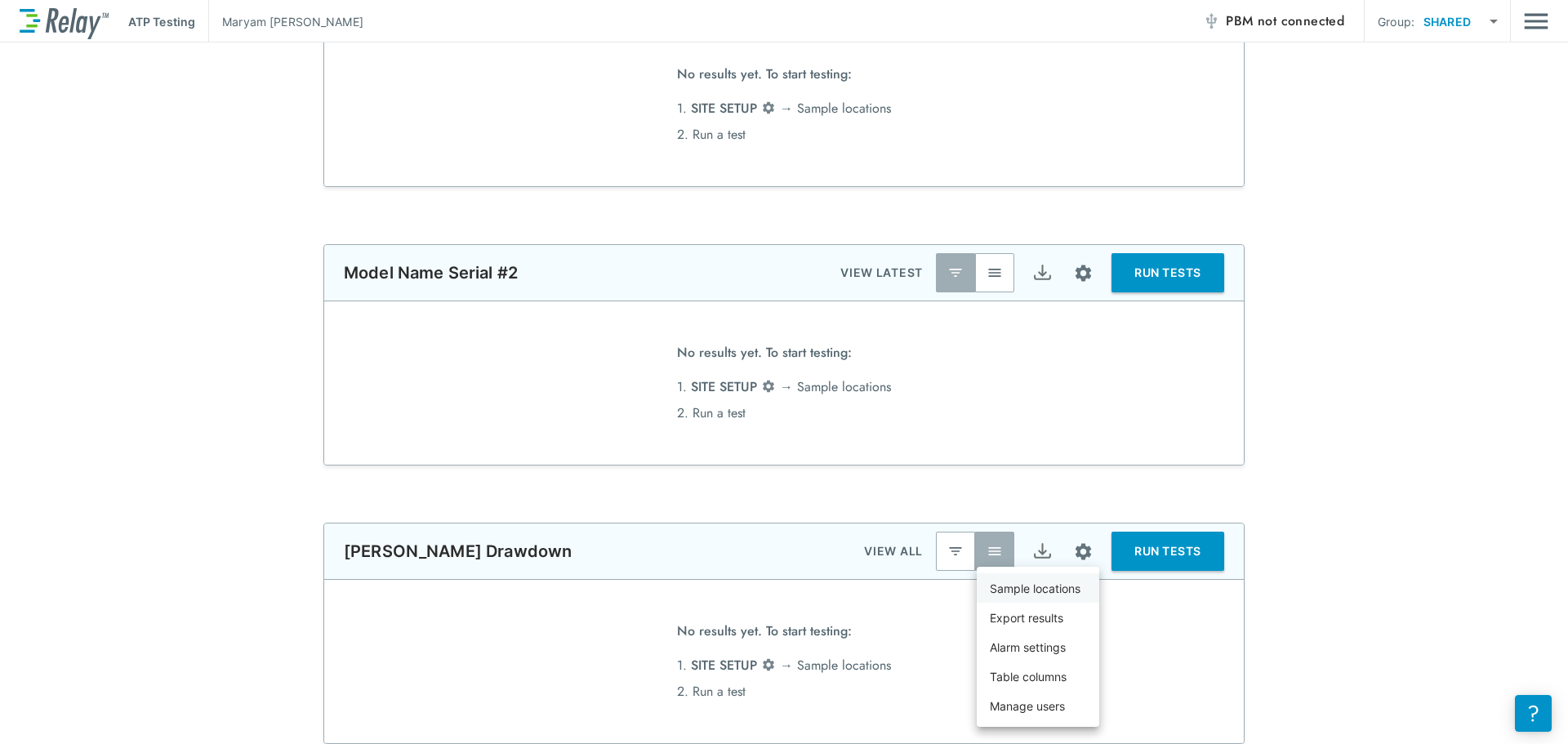
click at [1058, 601] on li "Sample locations" at bounding box center [1038, 588] width 122 height 30
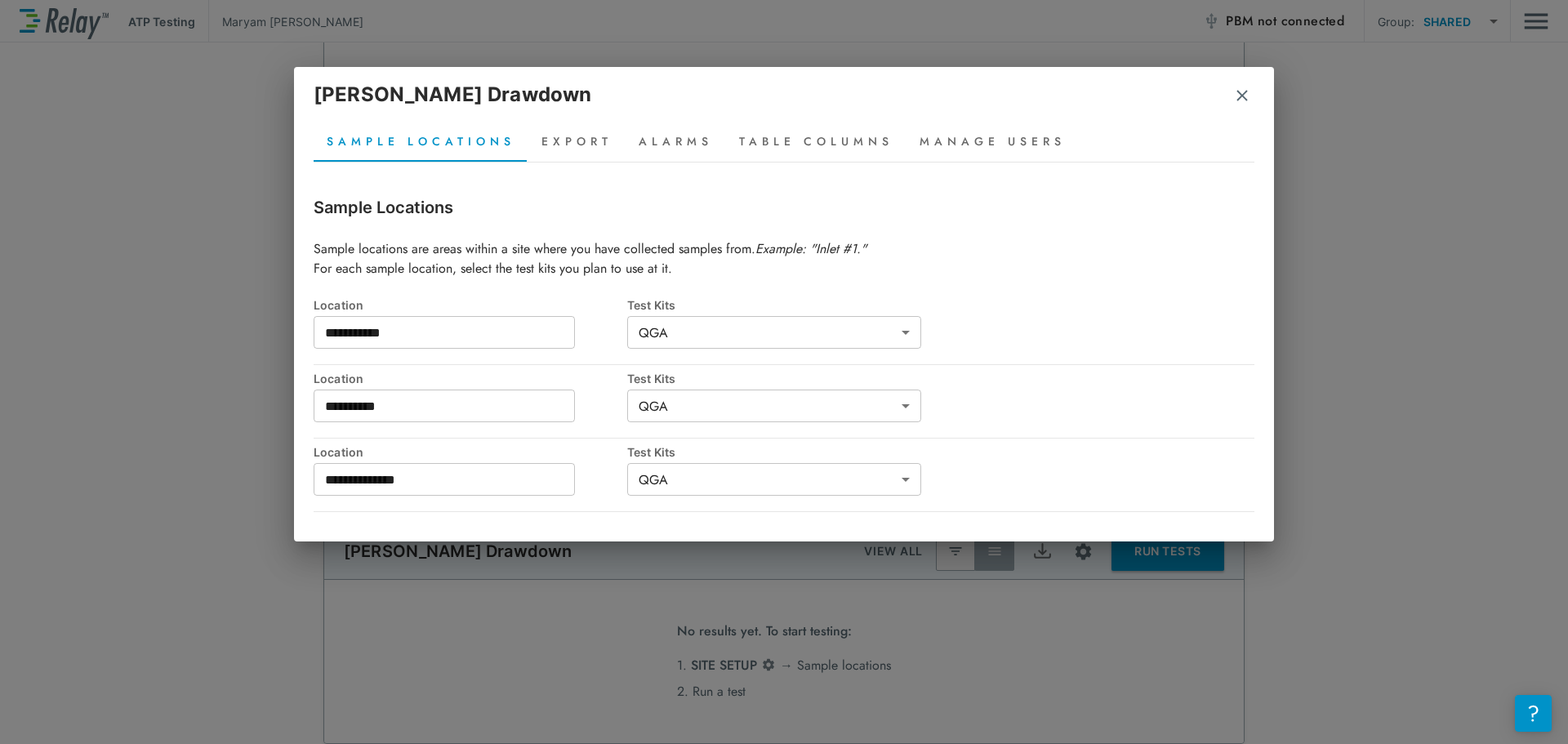
click at [966, 155] on button "Manage Users" at bounding box center [993, 141] width 173 height 39
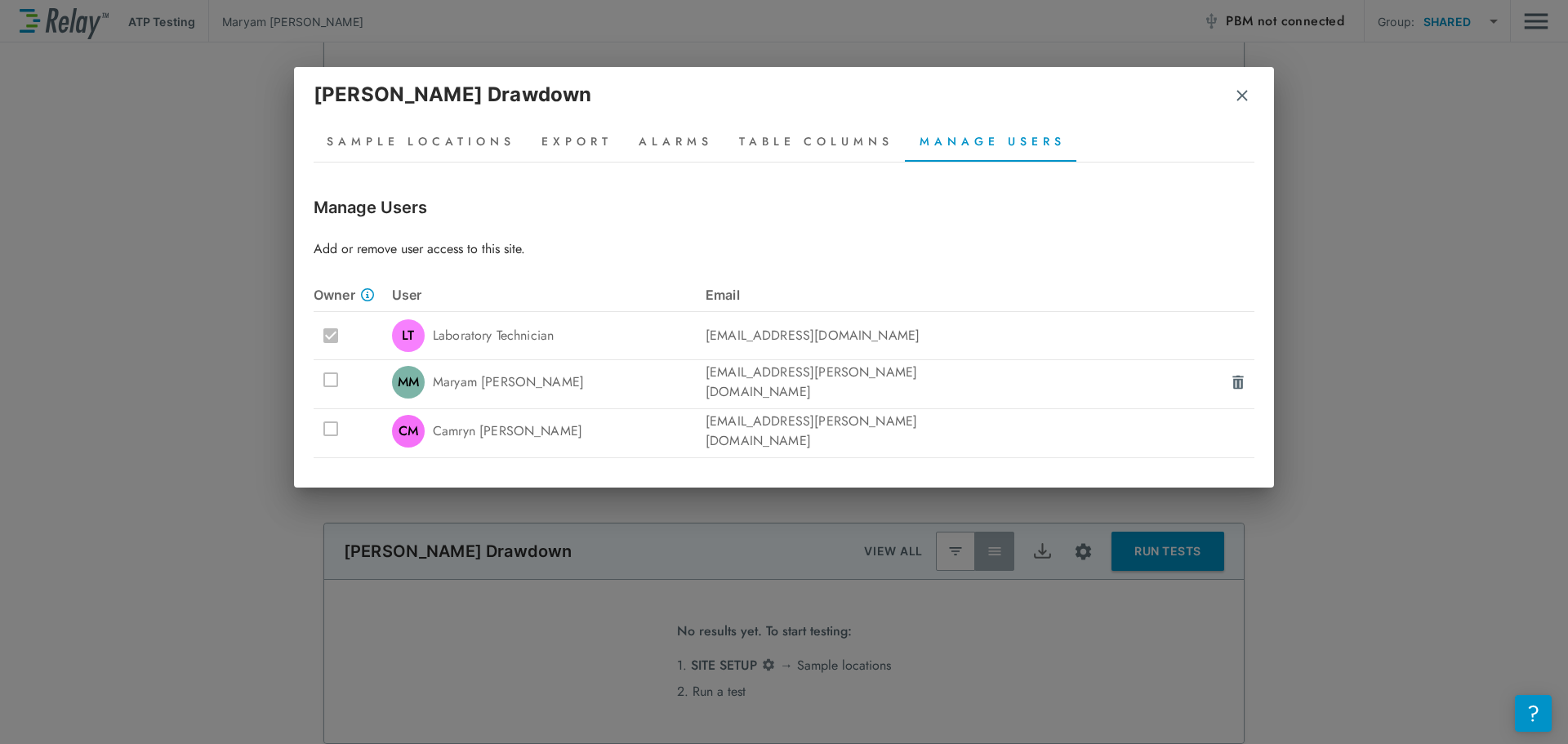
click at [825, 132] on button "Table Columns" at bounding box center [816, 141] width 181 height 39
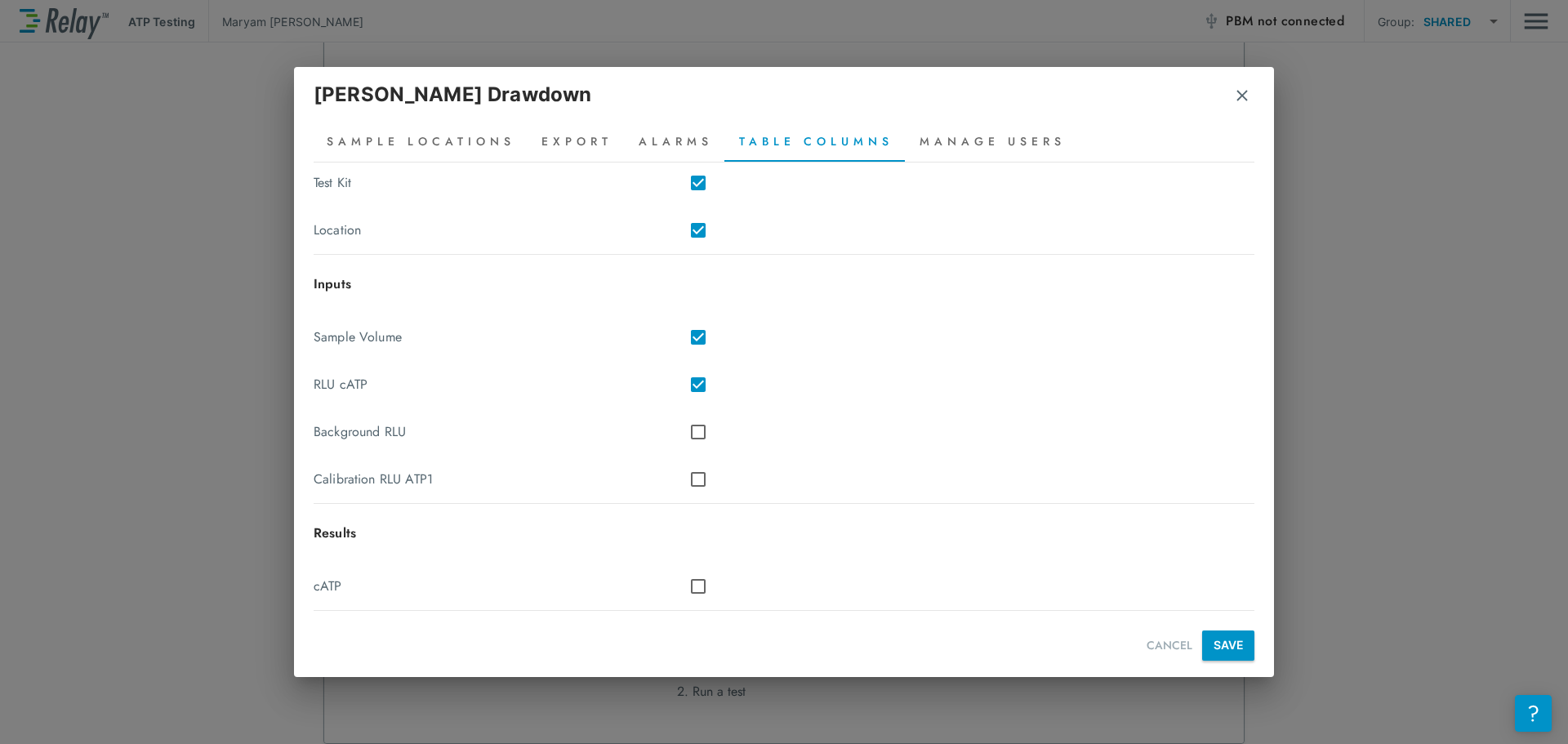
scroll to position [191, 0]
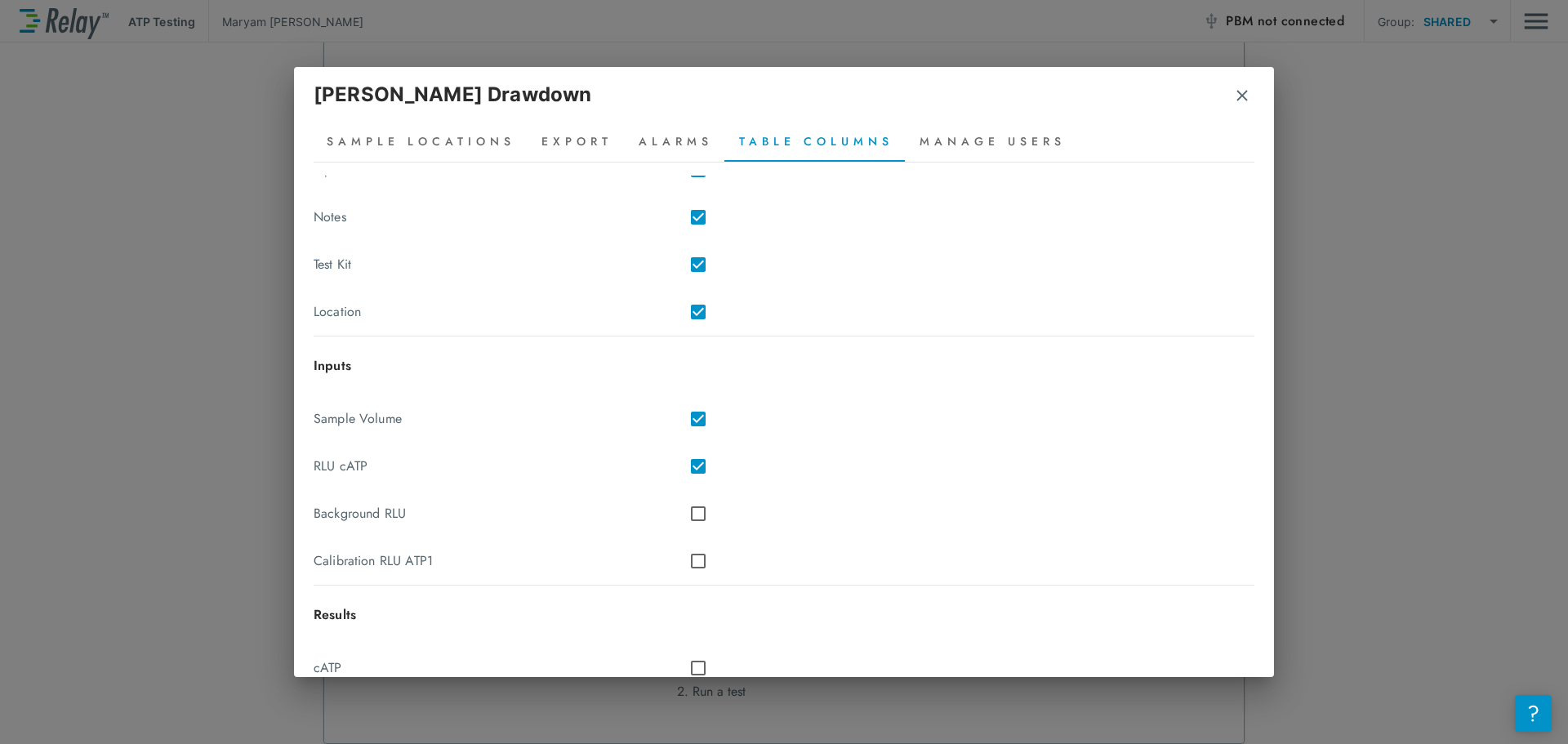
click at [701, 406] on div "Sample Volume" at bounding box center [784, 419] width 941 height 47
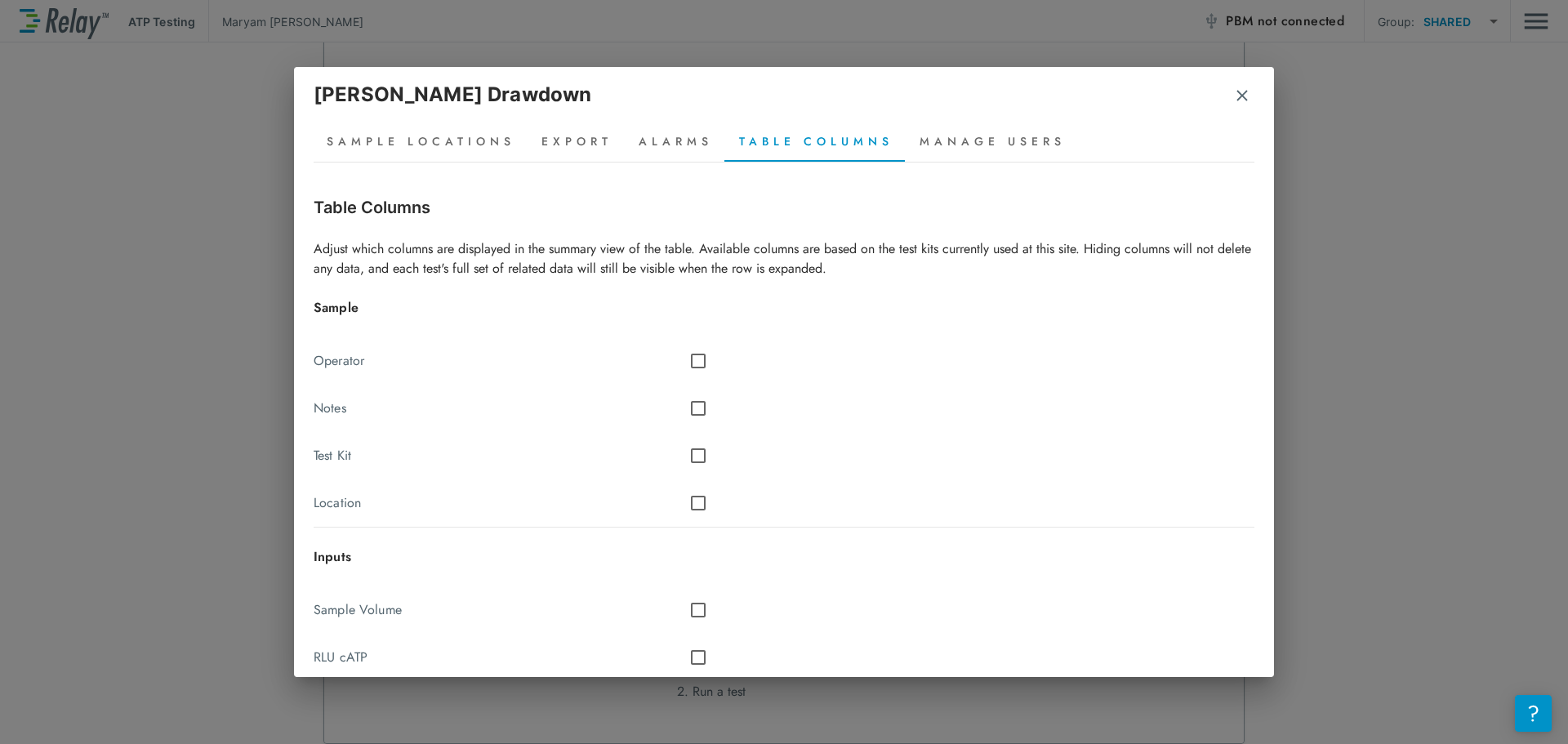
scroll to position [273, 0]
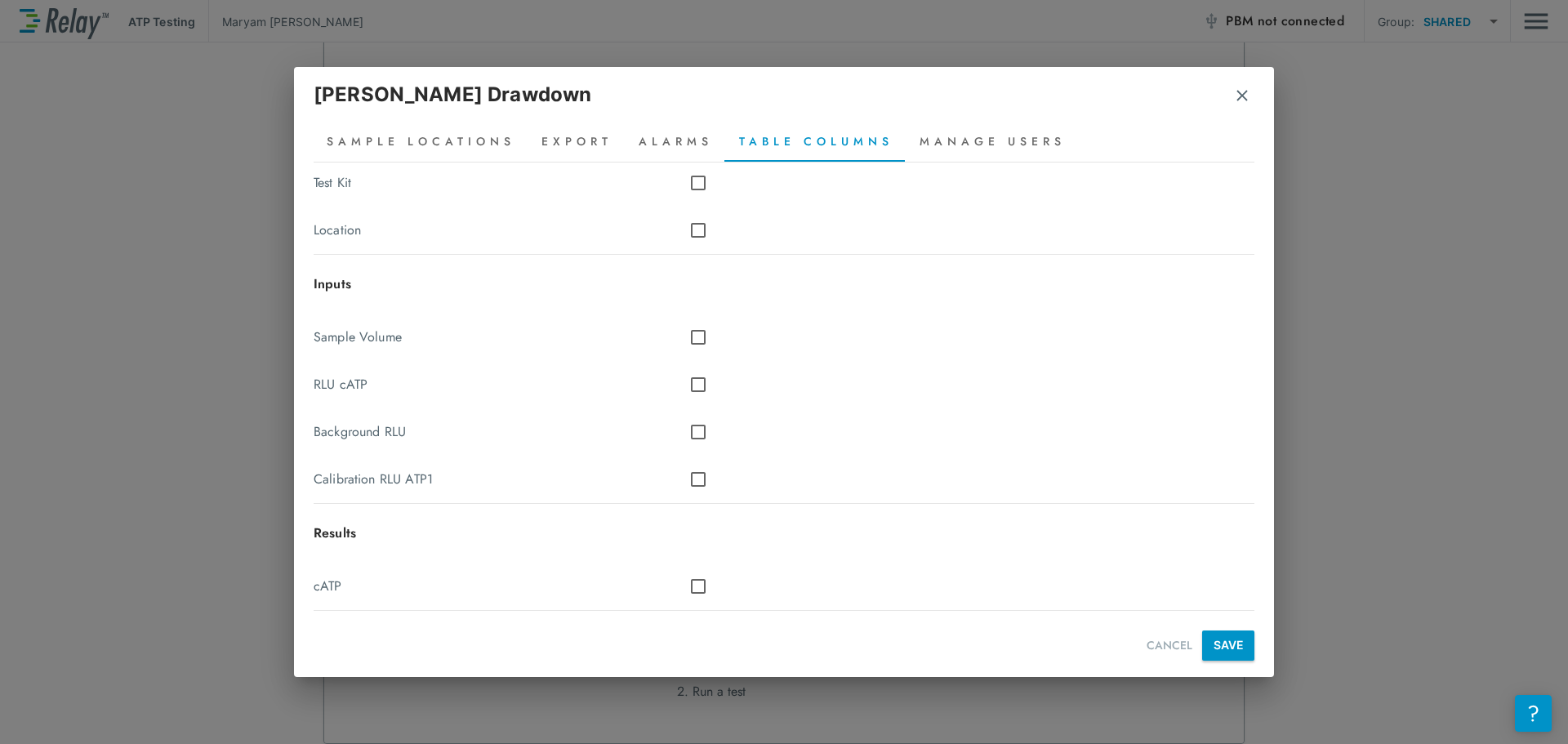
click at [1209, 645] on button "SAVE" at bounding box center [1229, 645] width 52 height 31
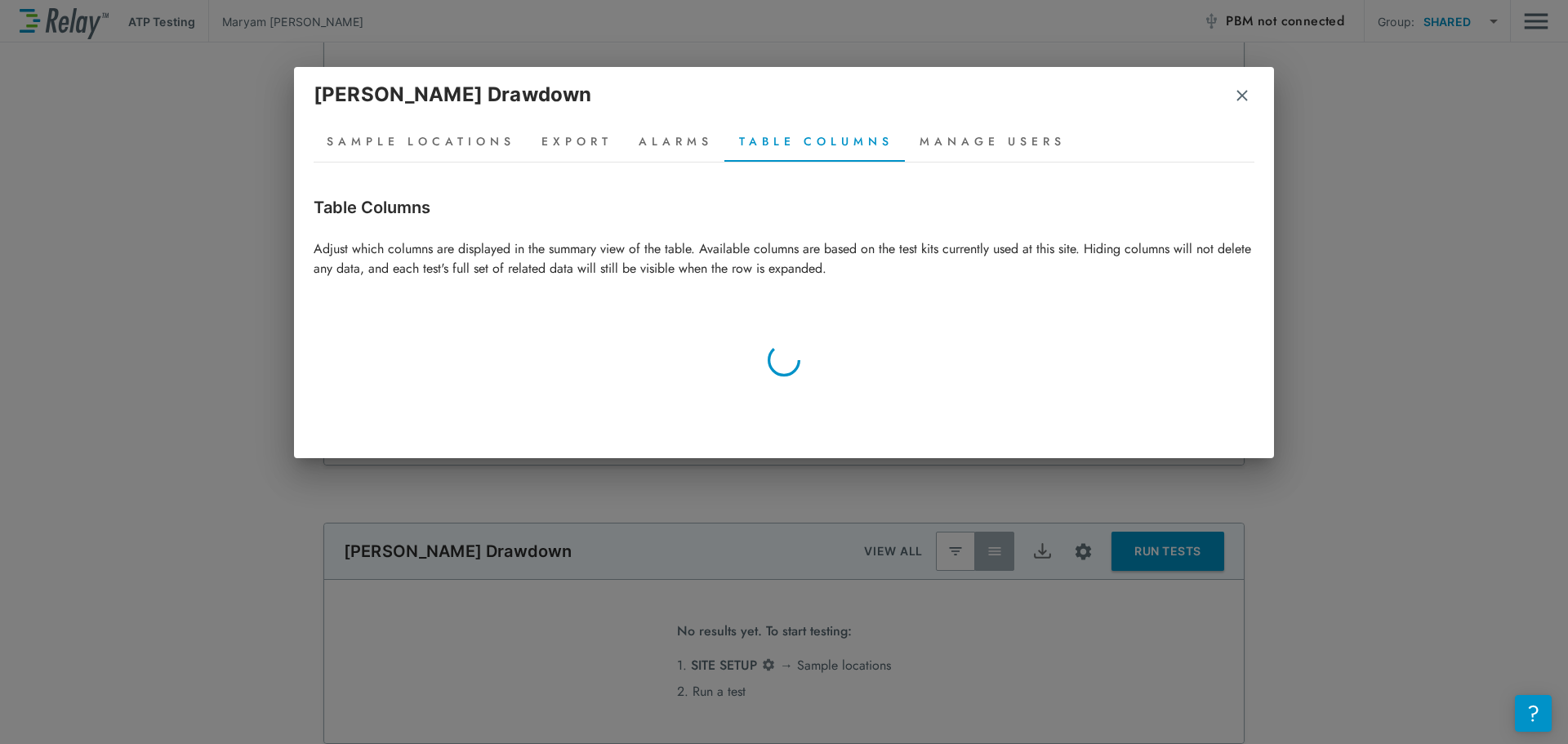
scroll to position [0, 0]
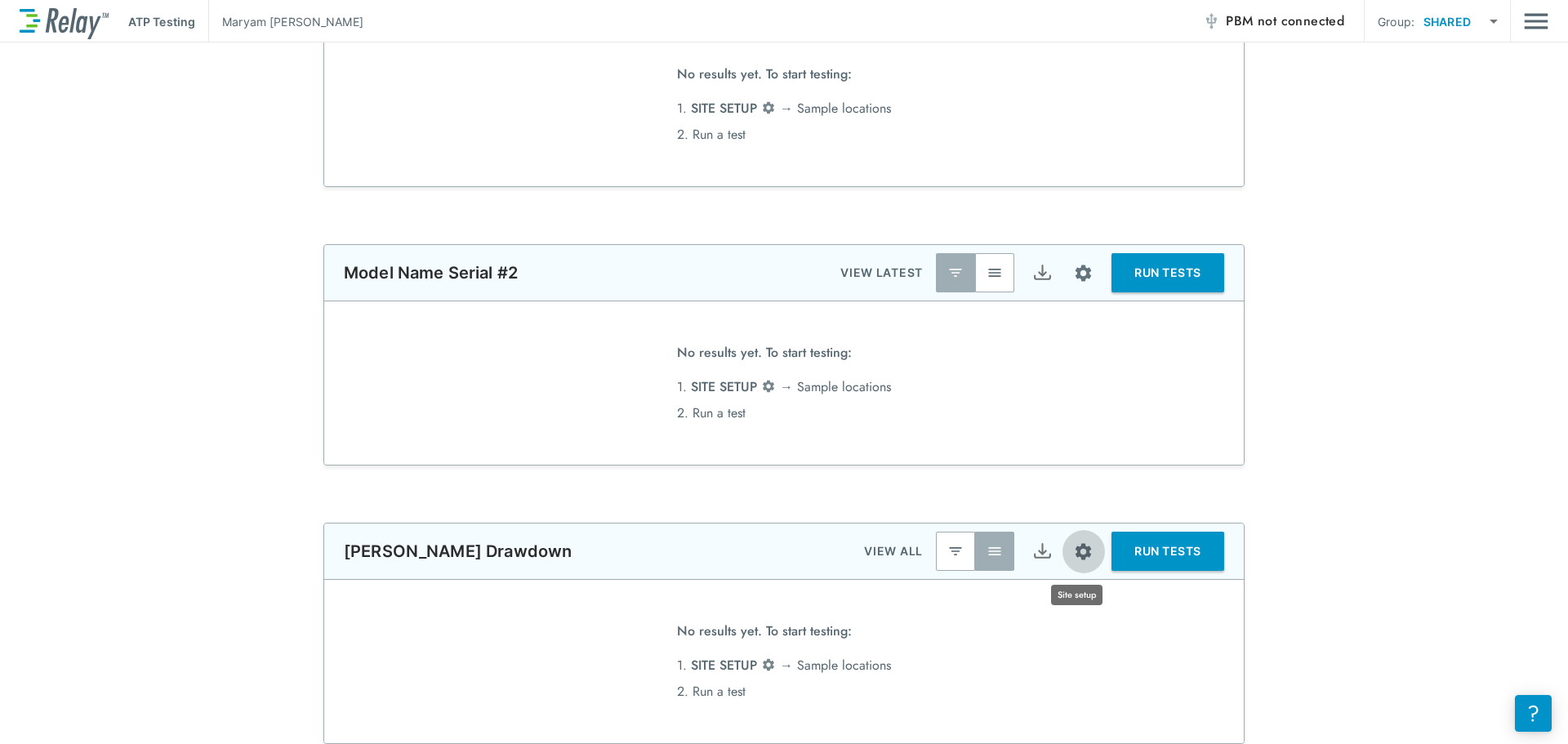
click at [1088, 558] on button "Site setup" at bounding box center [1084, 552] width 44 height 44
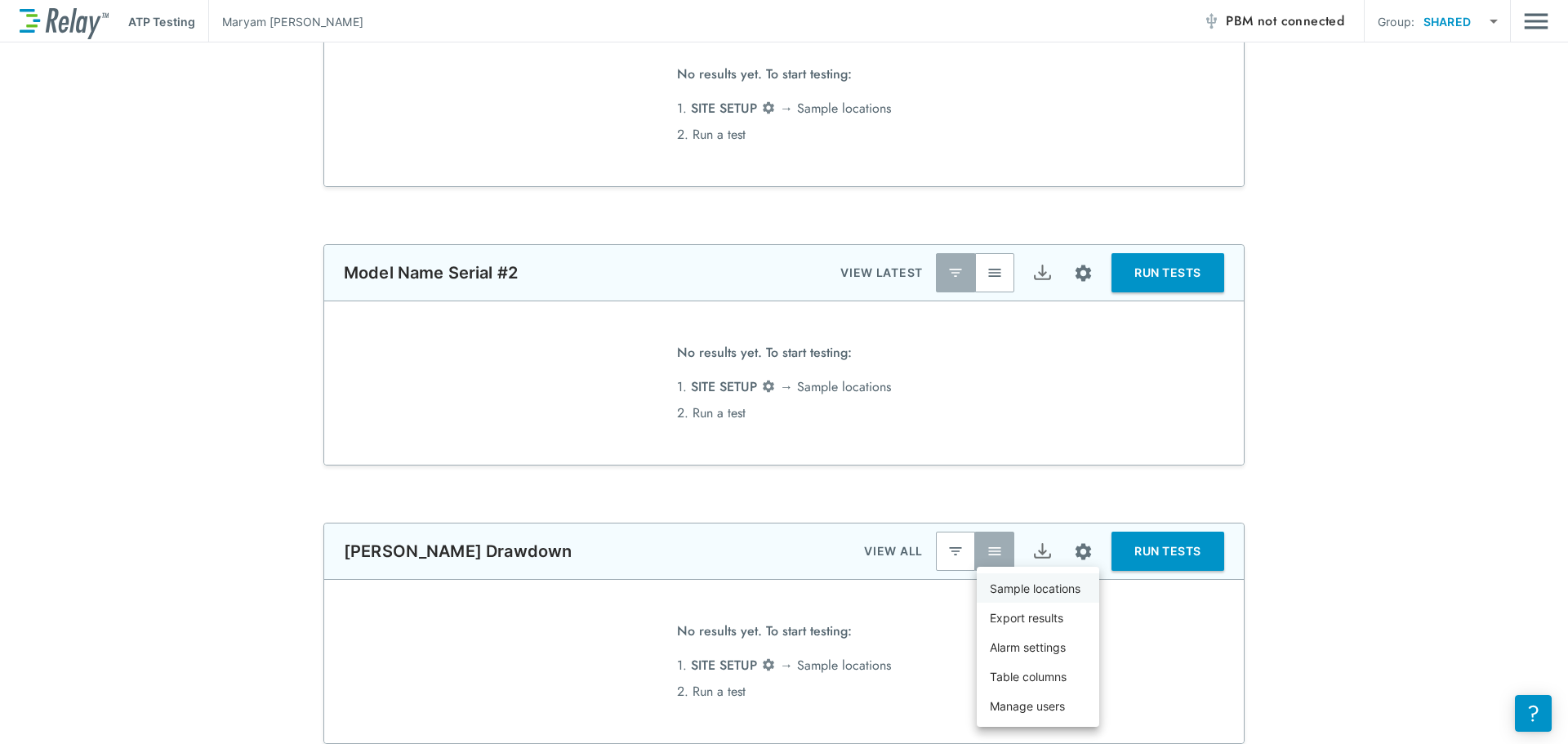
click at [1065, 582] on p "Sample locations" at bounding box center [1036, 589] width 91 height 17
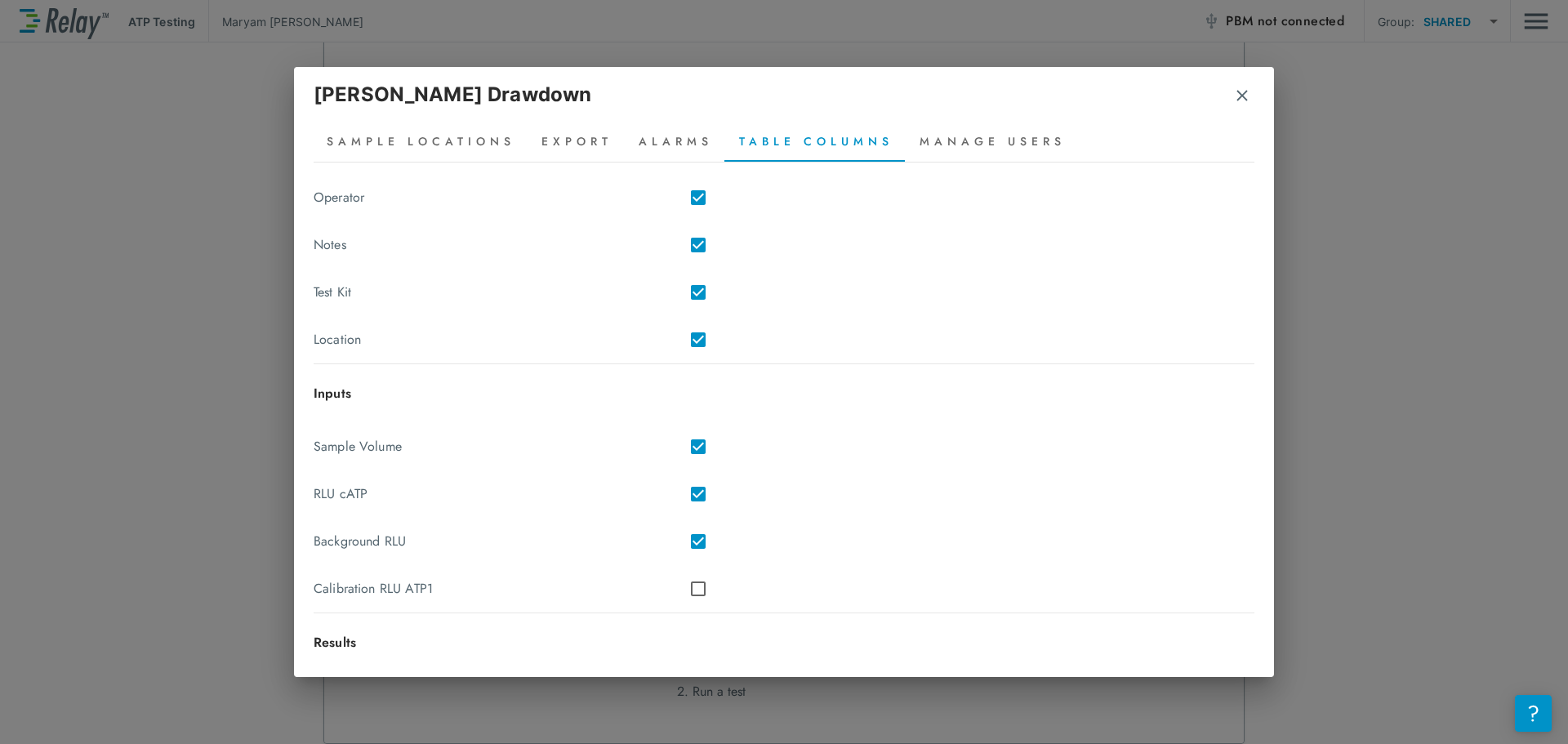
scroll to position [273, 0]
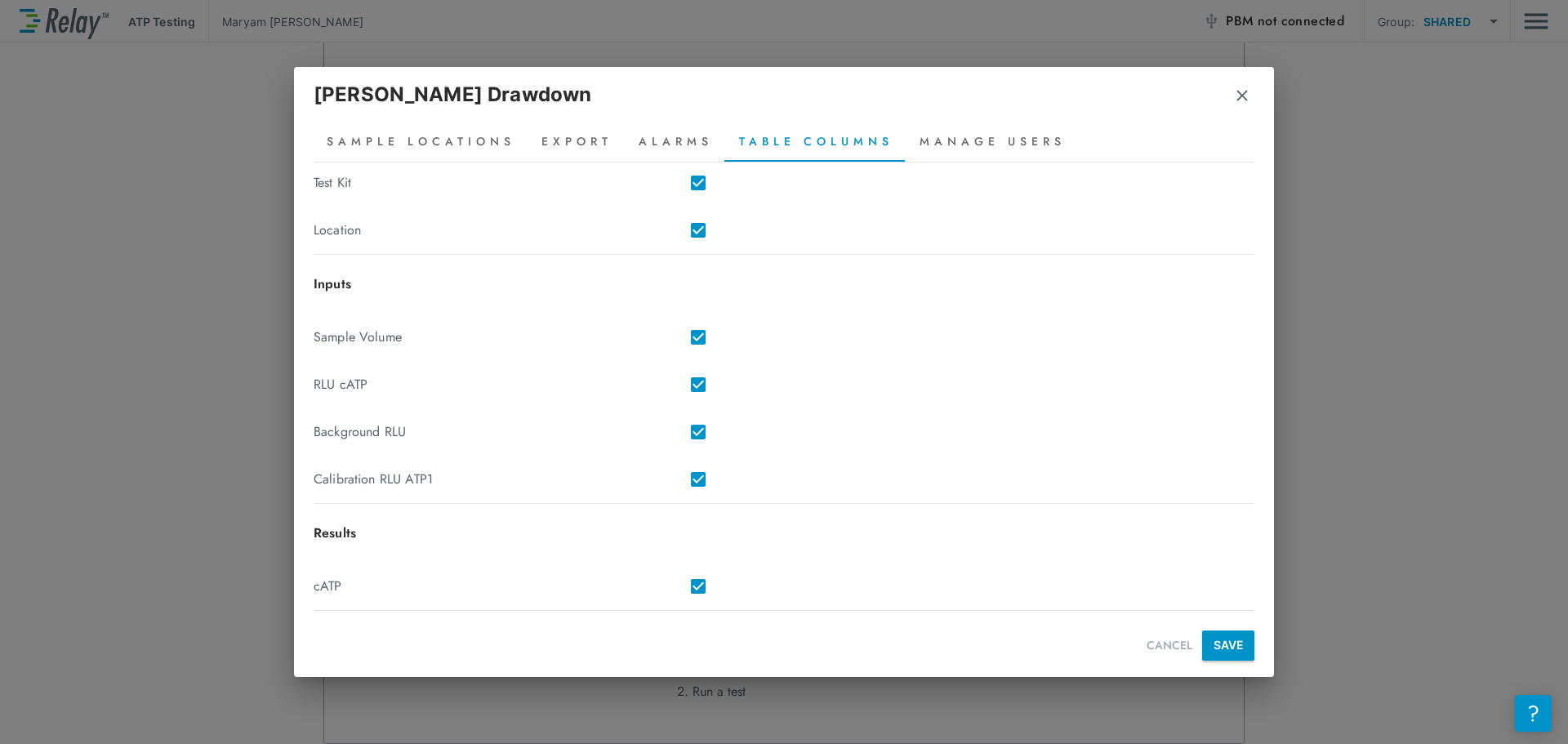
click at [1232, 633] on button "SAVE" at bounding box center [1229, 645] width 52 height 31
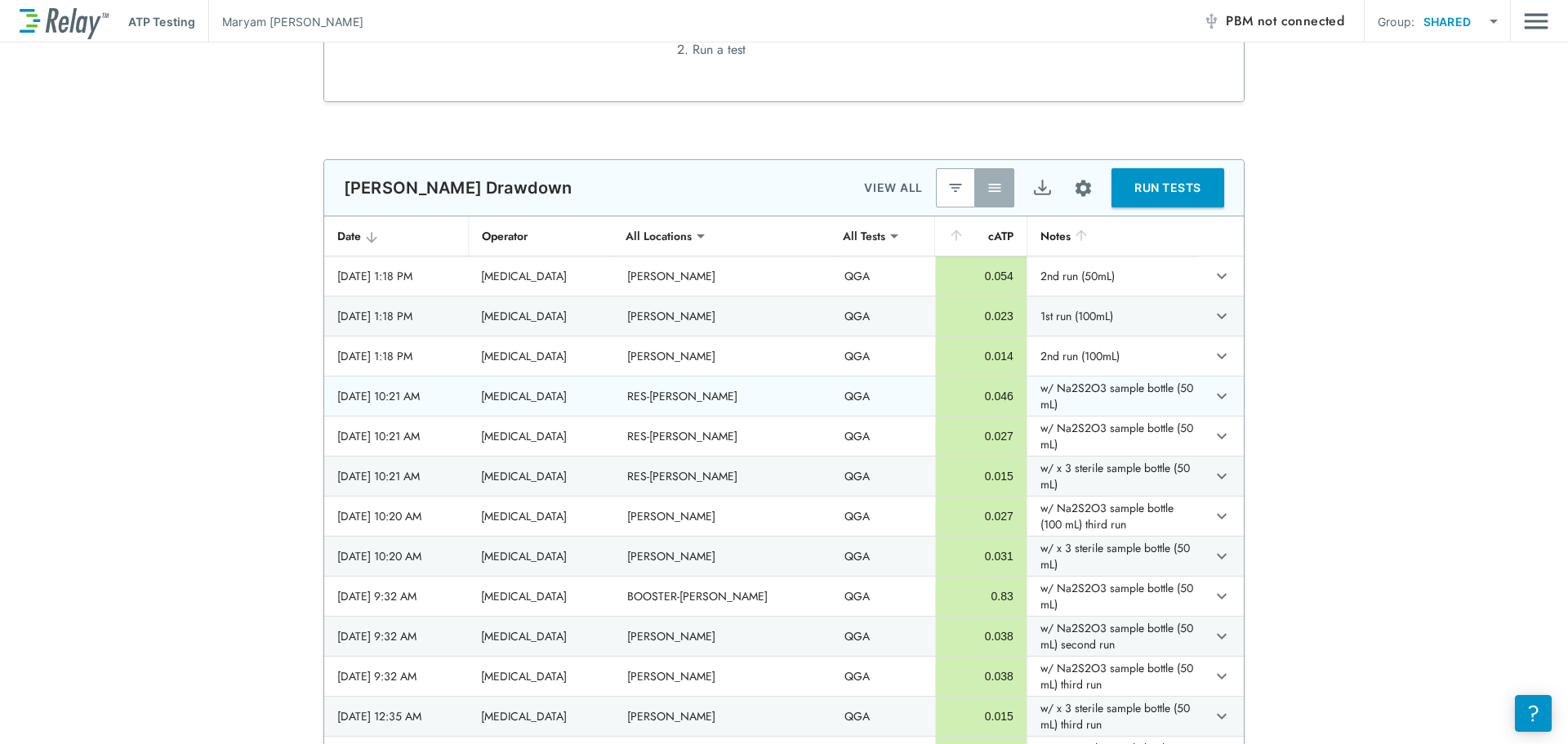
scroll to position [816, 0]
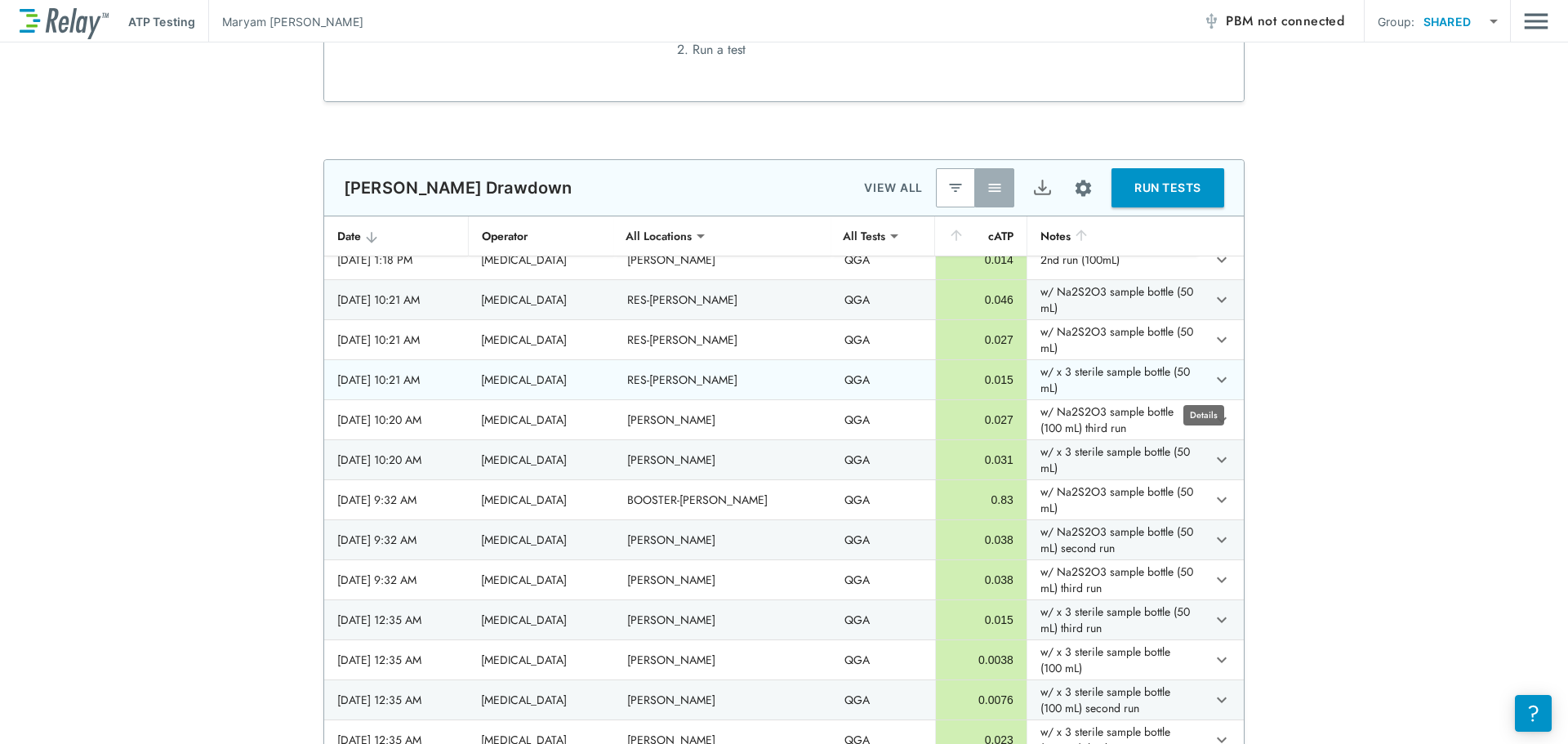
click at [1217, 381] on icon "expand row" at bounding box center [1222, 380] width 10 height 6
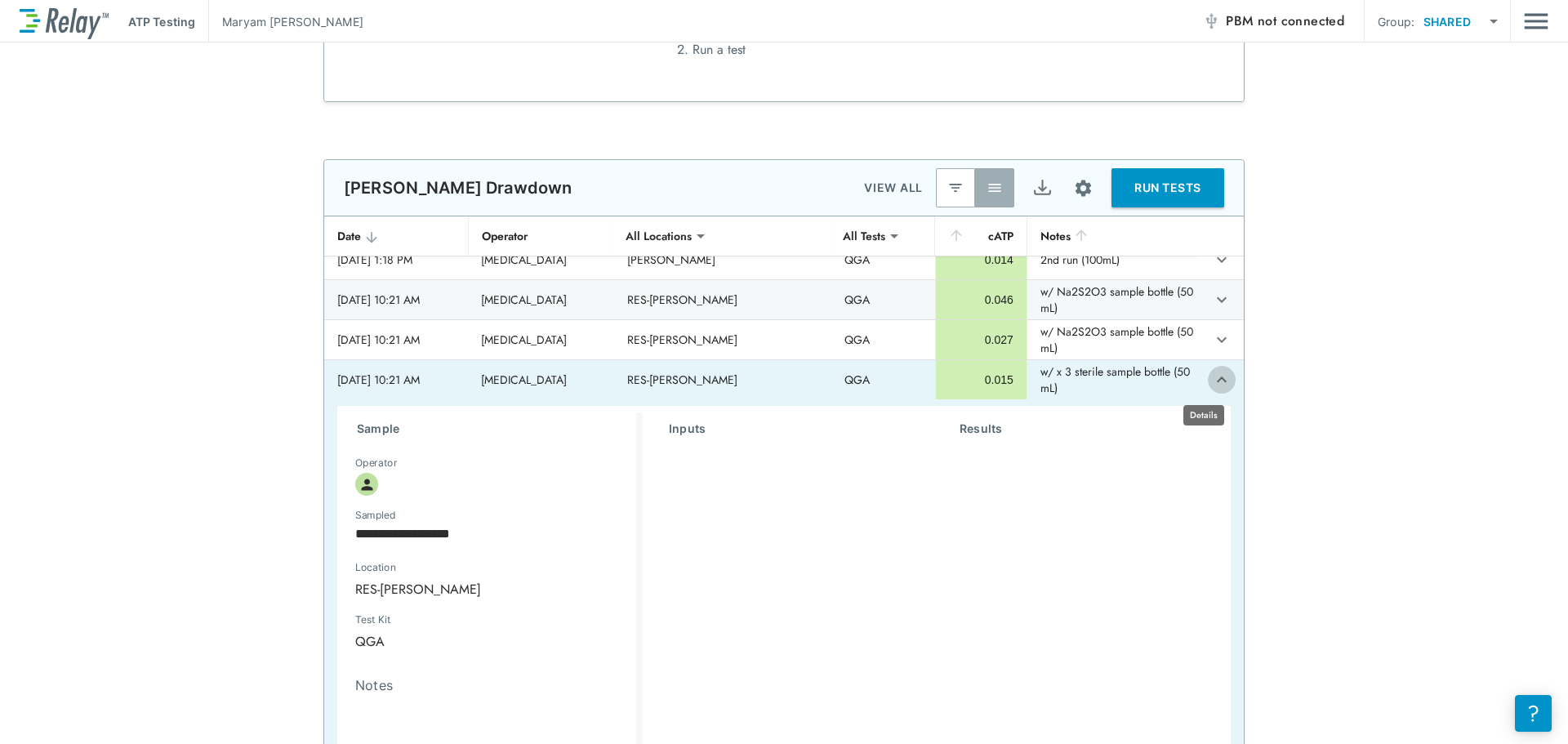
click at [1212, 381] on icon "expand row" at bounding box center [1222, 379] width 19 height 19
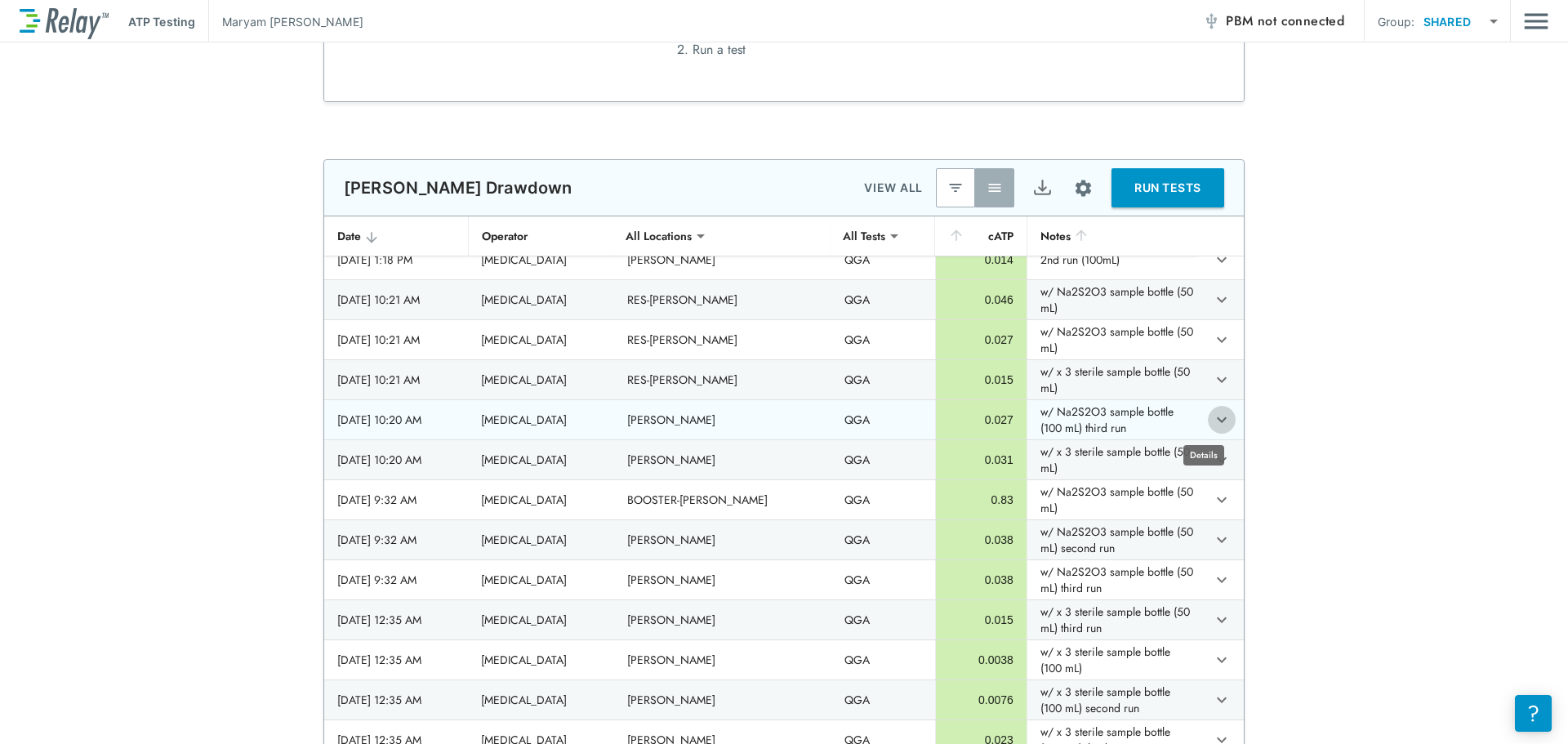
click at [1214, 424] on button "expand row" at bounding box center [1222, 420] width 28 height 28
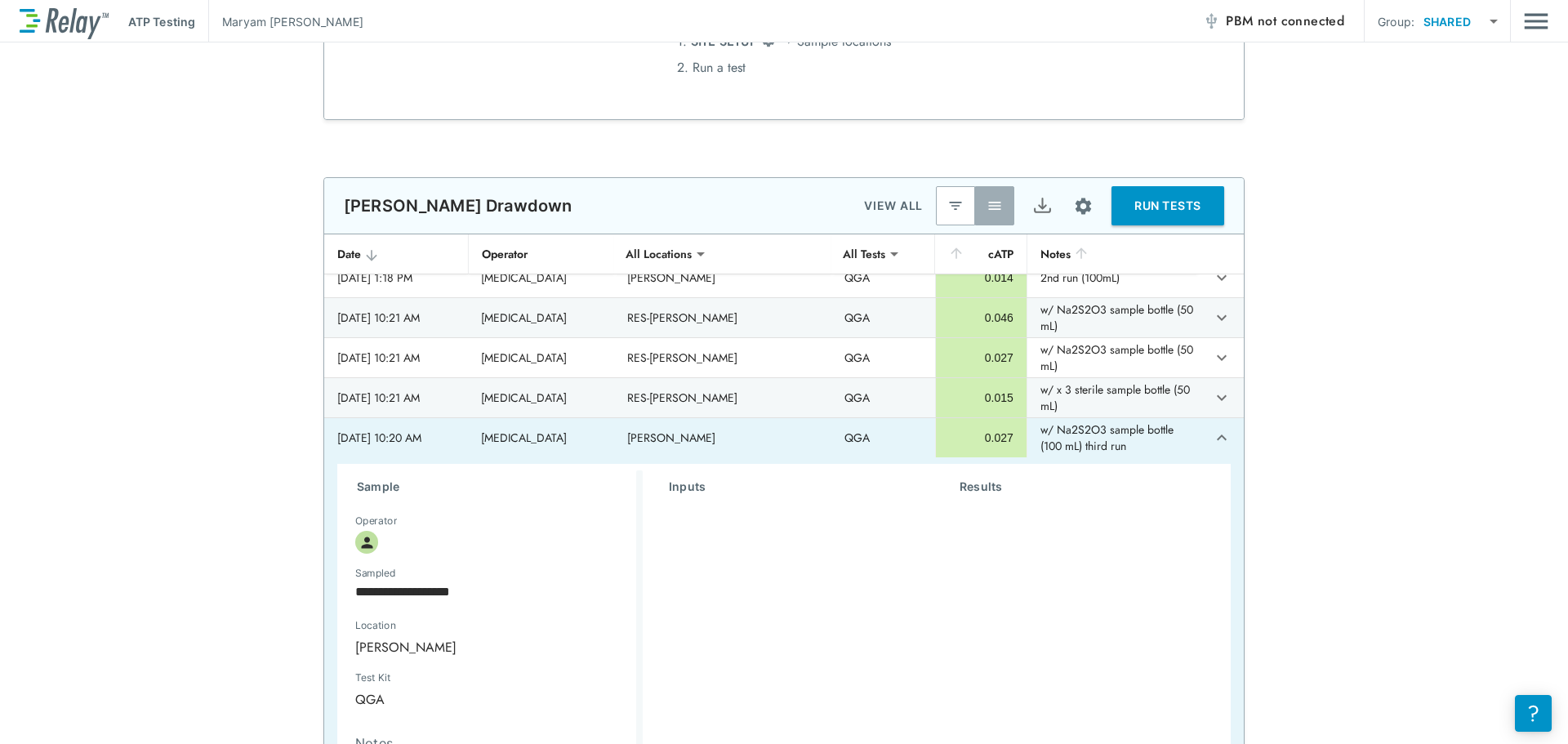
scroll to position [793, 0]
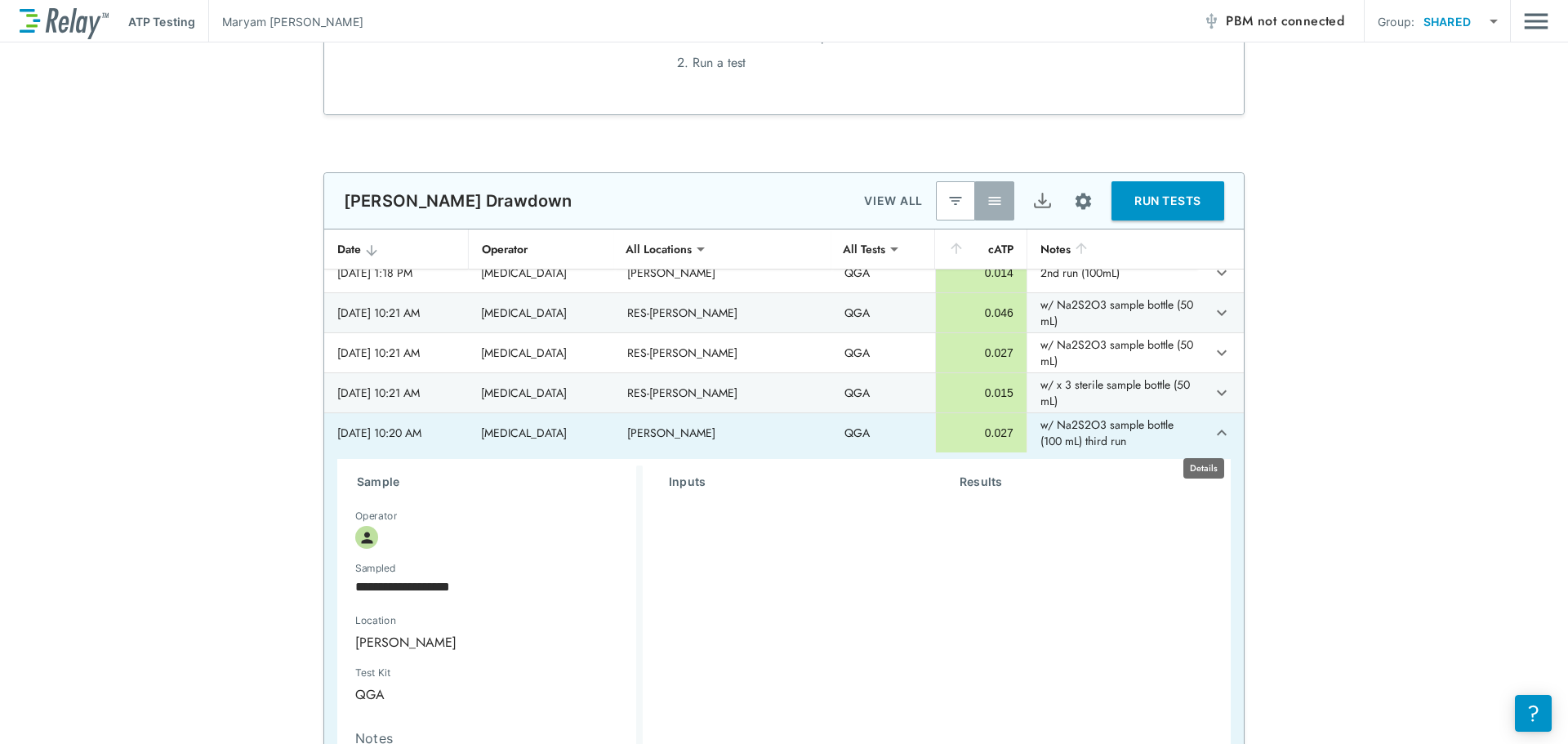
click at [1212, 431] on icon "expand row" at bounding box center [1222, 433] width 19 height 19
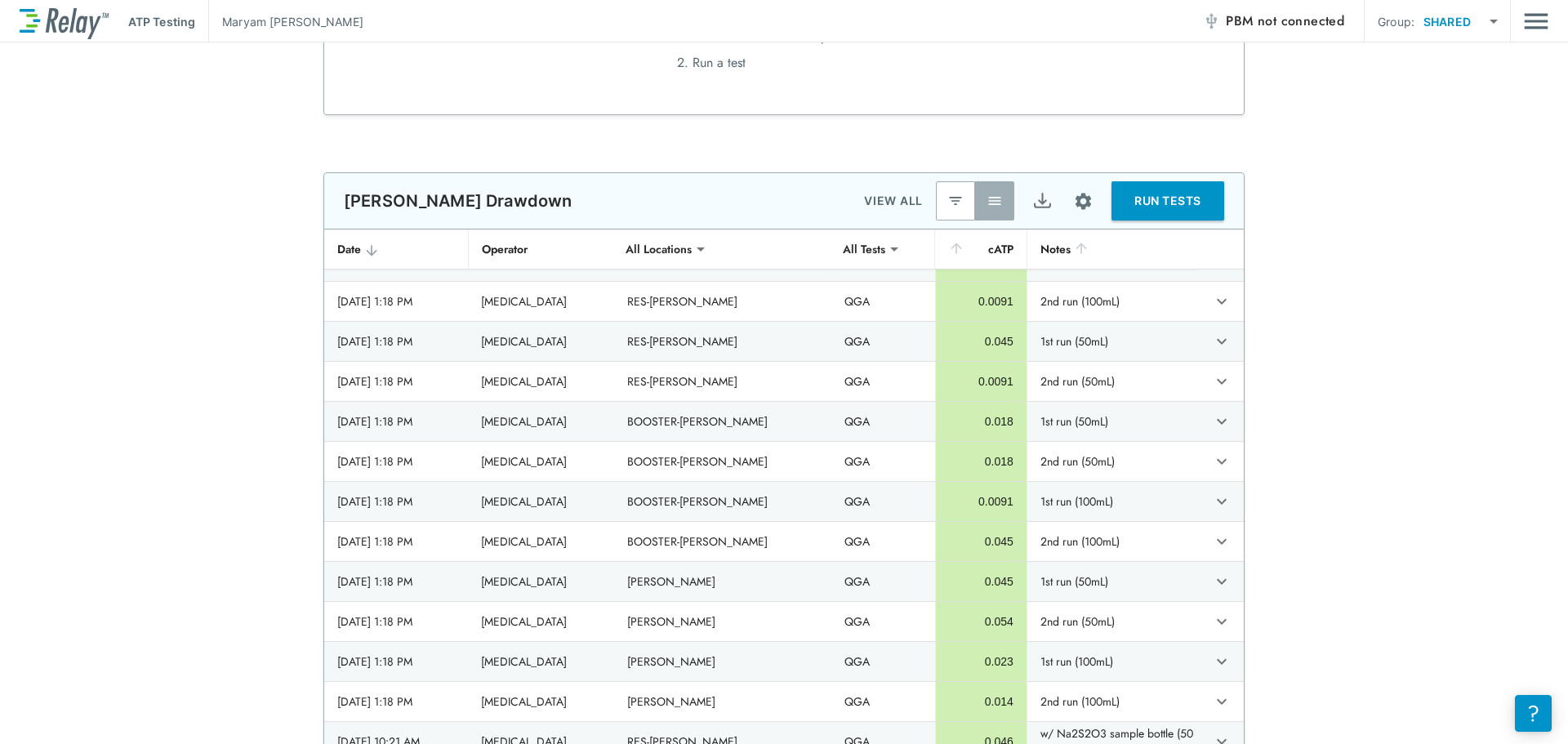
scroll to position [608, 0]
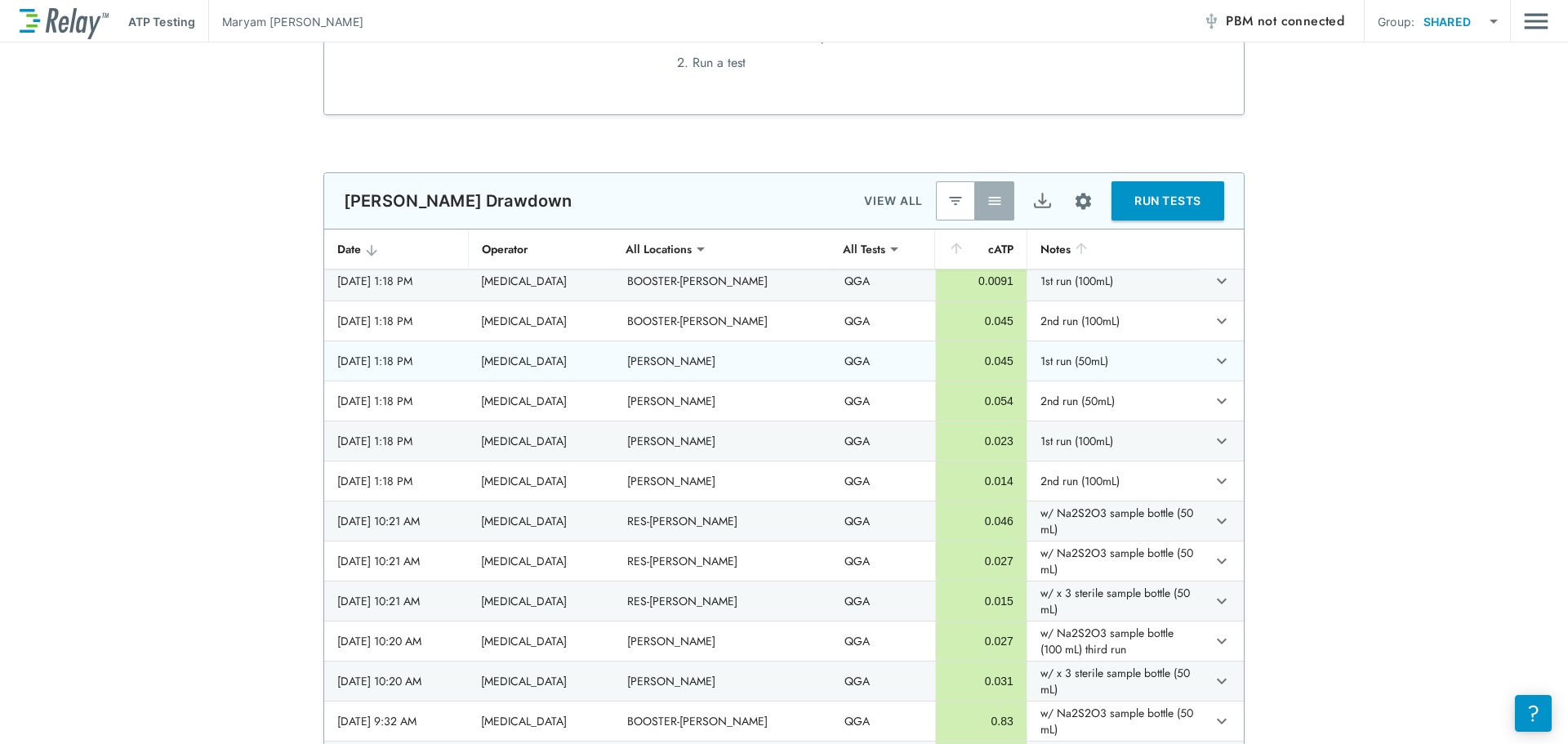
click at [1345, 352] on div "**********" at bounding box center [784, 481] width 1568 height 616
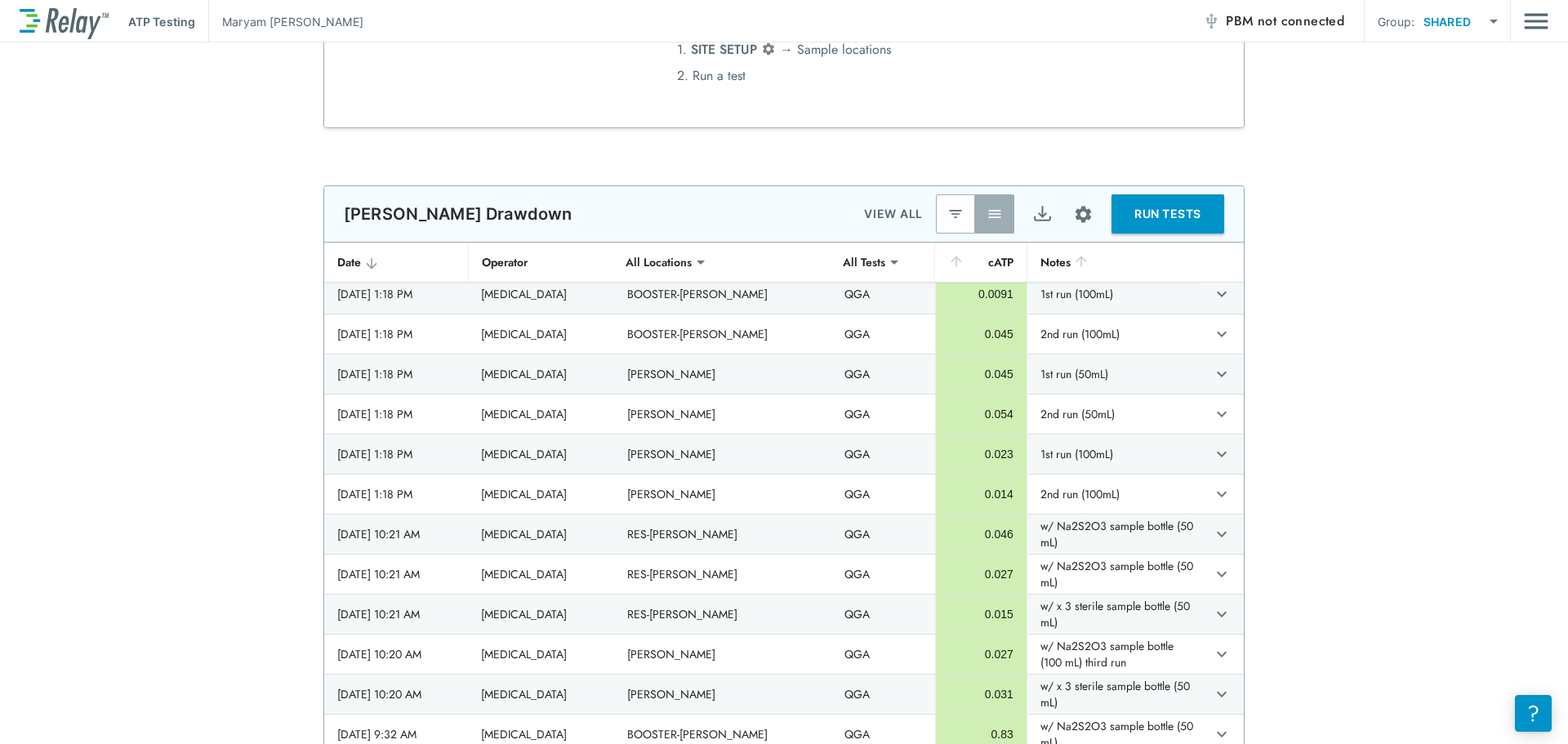
click at [1075, 217] on img "Site setup" at bounding box center [1083, 214] width 20 height 20
click at [1022, 344] on p "Table columns" at bounding box center [1029, 339] width 77 height 17
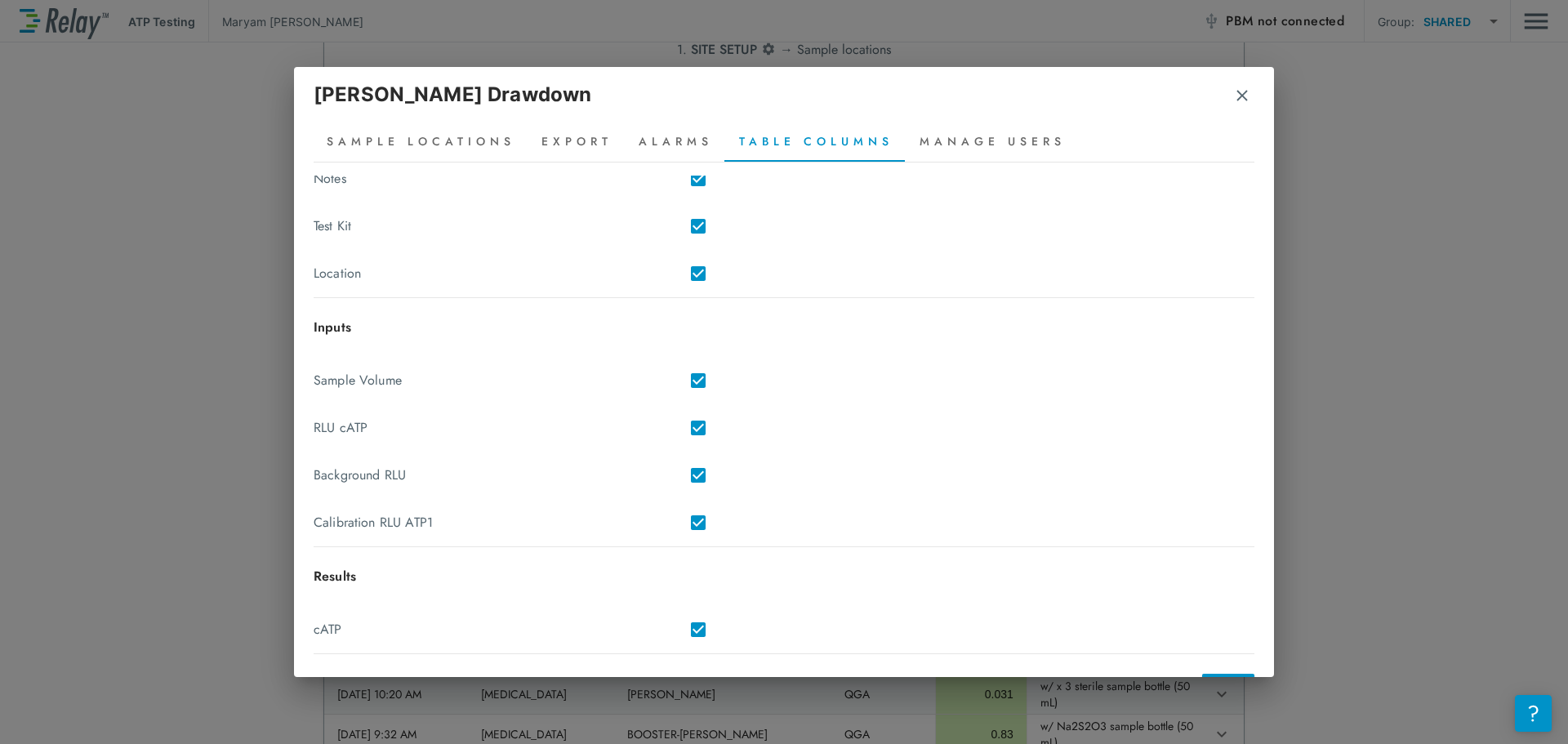
scroll to position [273, 0]
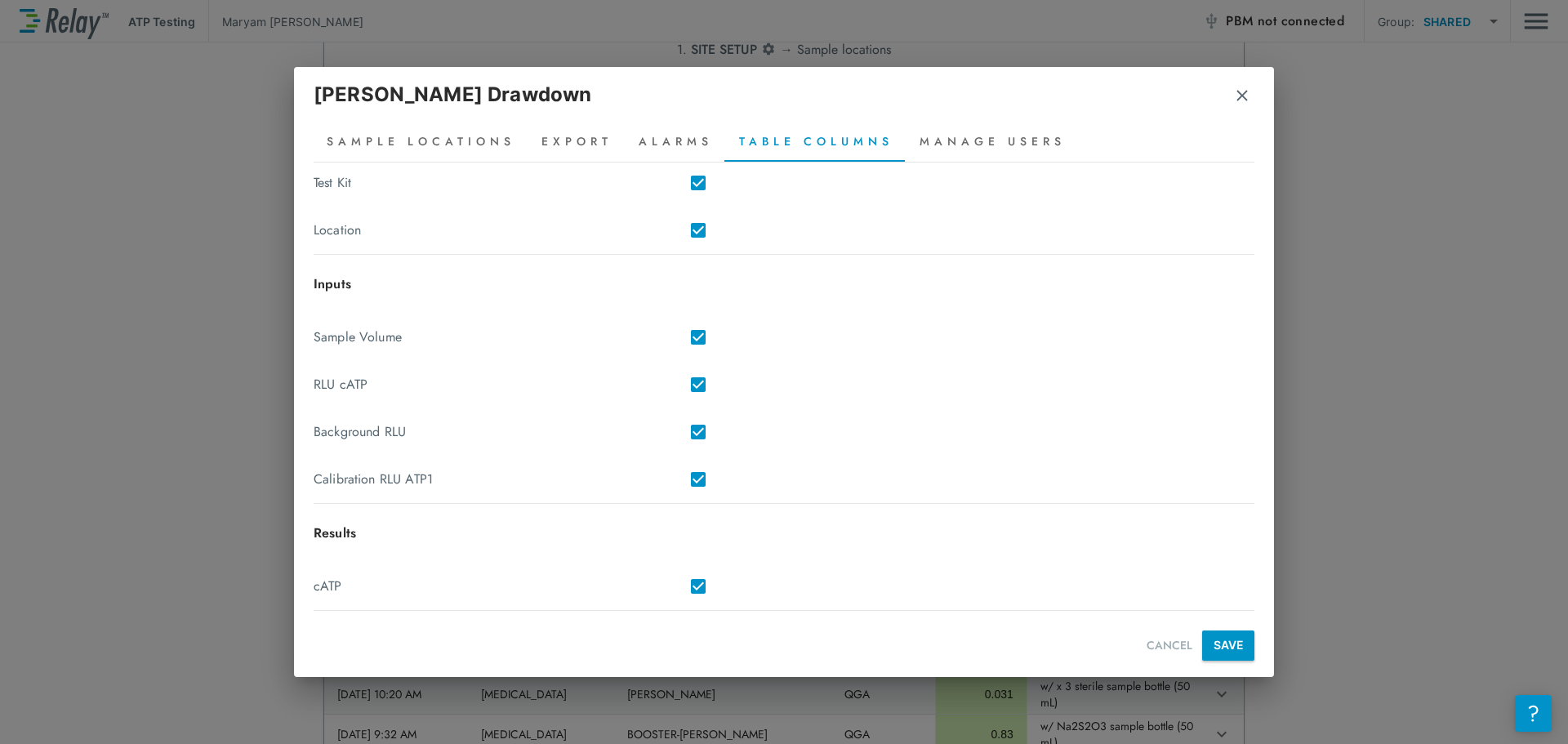
click at [1250, 109] on div "[PERSON_NAME] Drawdown" at bounding box center [784, 101] width 941 height 43
click at [1247, 98] on img "button" at bounding box center [1243, 95] width 17 height 17
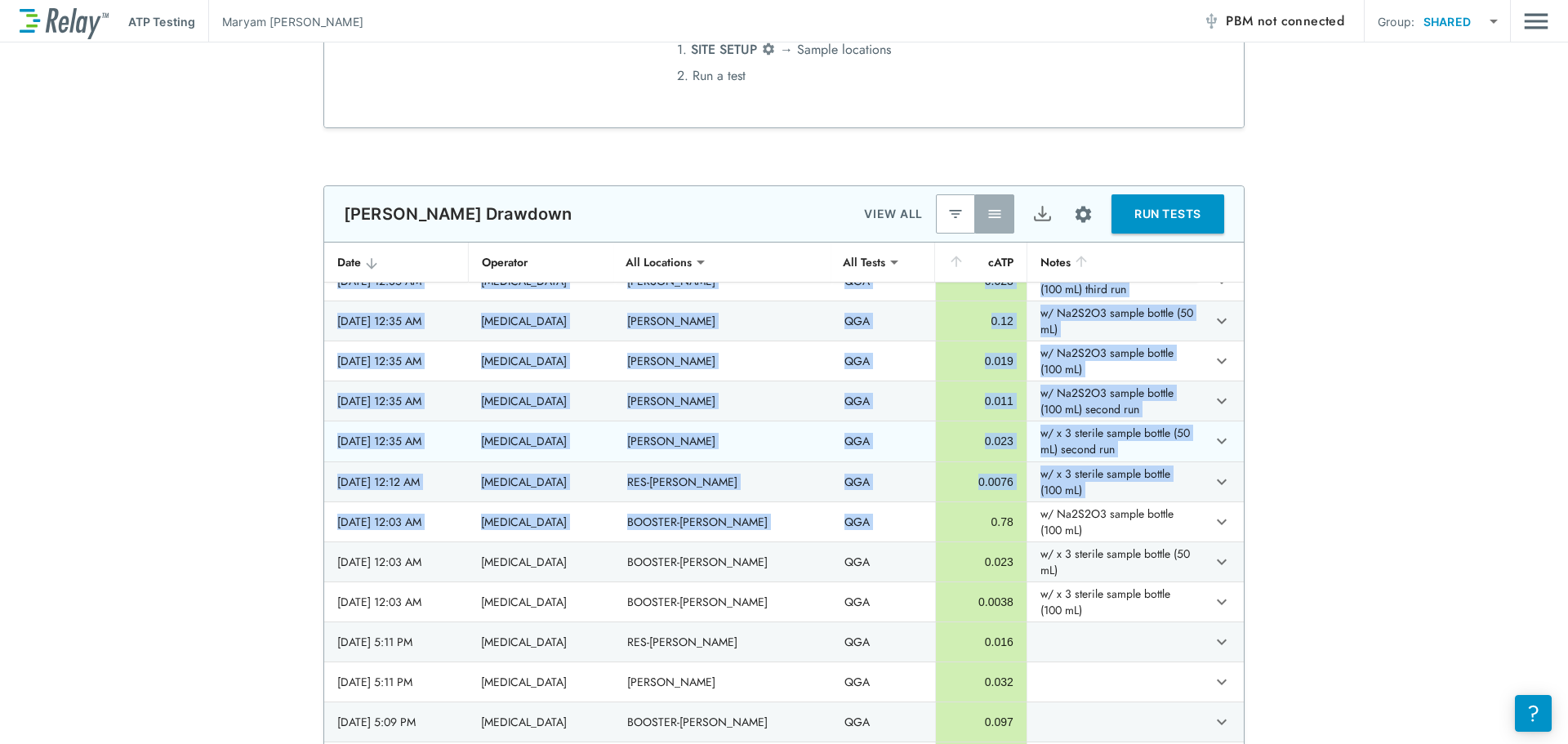
scroll to position [1343, 0]
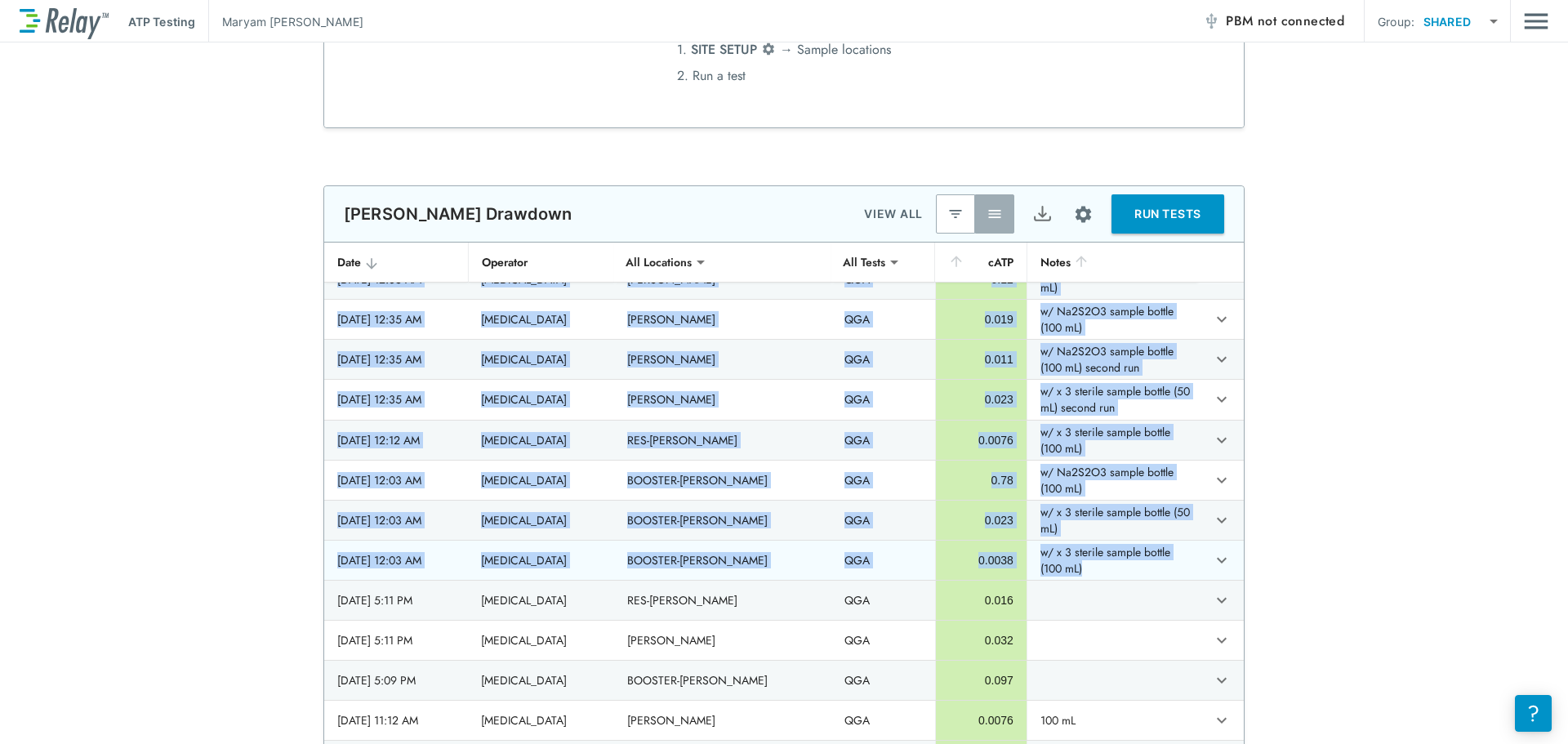
drag, startPoint x: 324, startPoint y: 367, endPoint x: 1159, endPoint y: 564, distance: 857.9
copy tbody "2025/08/13 - 10:21 AM Laboratory Technician RES-Harvie QGA 0.046 w/ Na2S2O3 sam…"
